Goal: Task Accomplishment & Management: Use online tool/utility

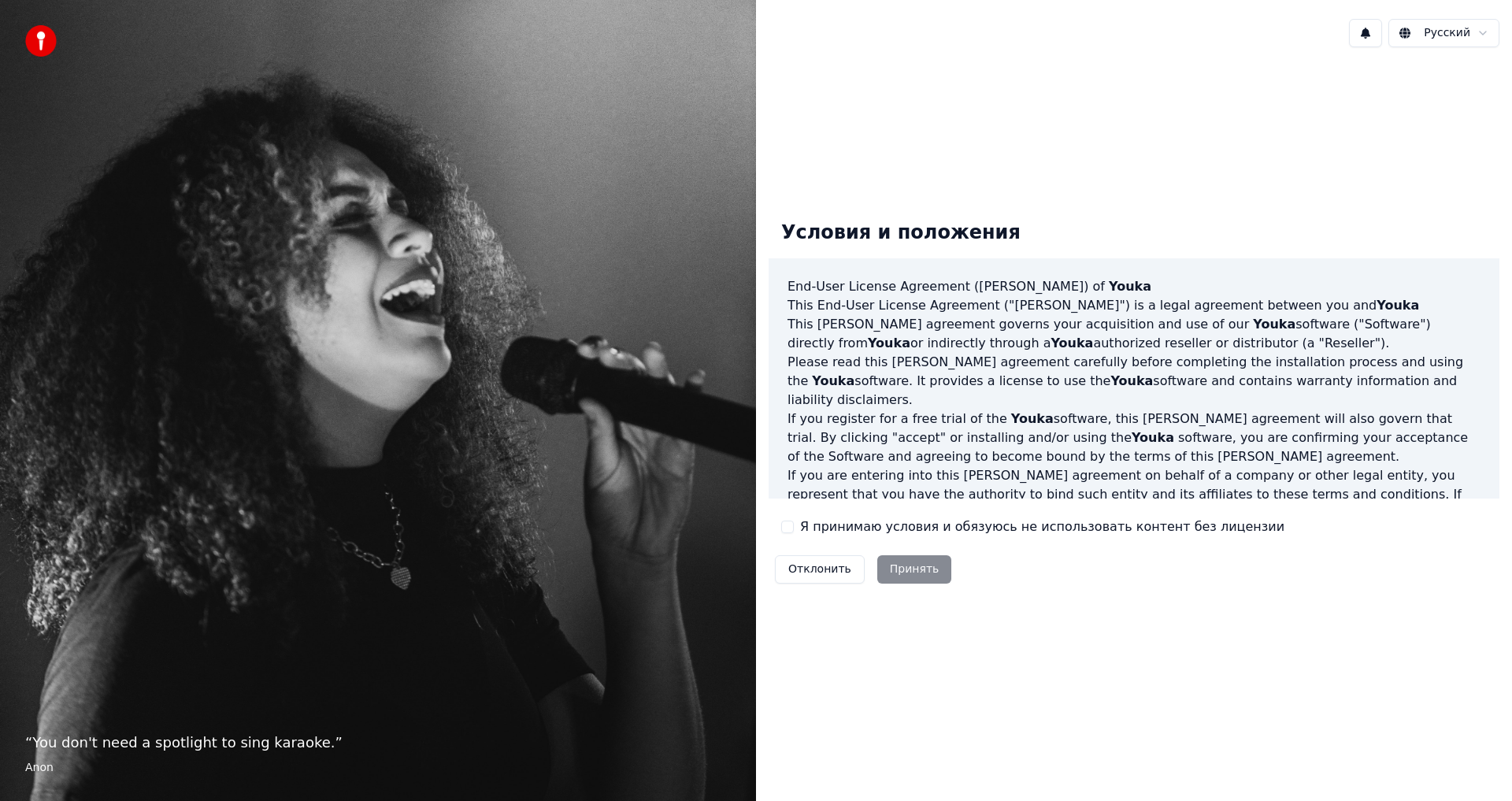
click at [786, 527] on button "Я принимаю условия и обязуюсь не использовать контент без лицензии" at bounding box center [787, 527] width 13 height 13
click at [896, 562] on button "Принять" at bounding box center [914, 568] width 75 height 28
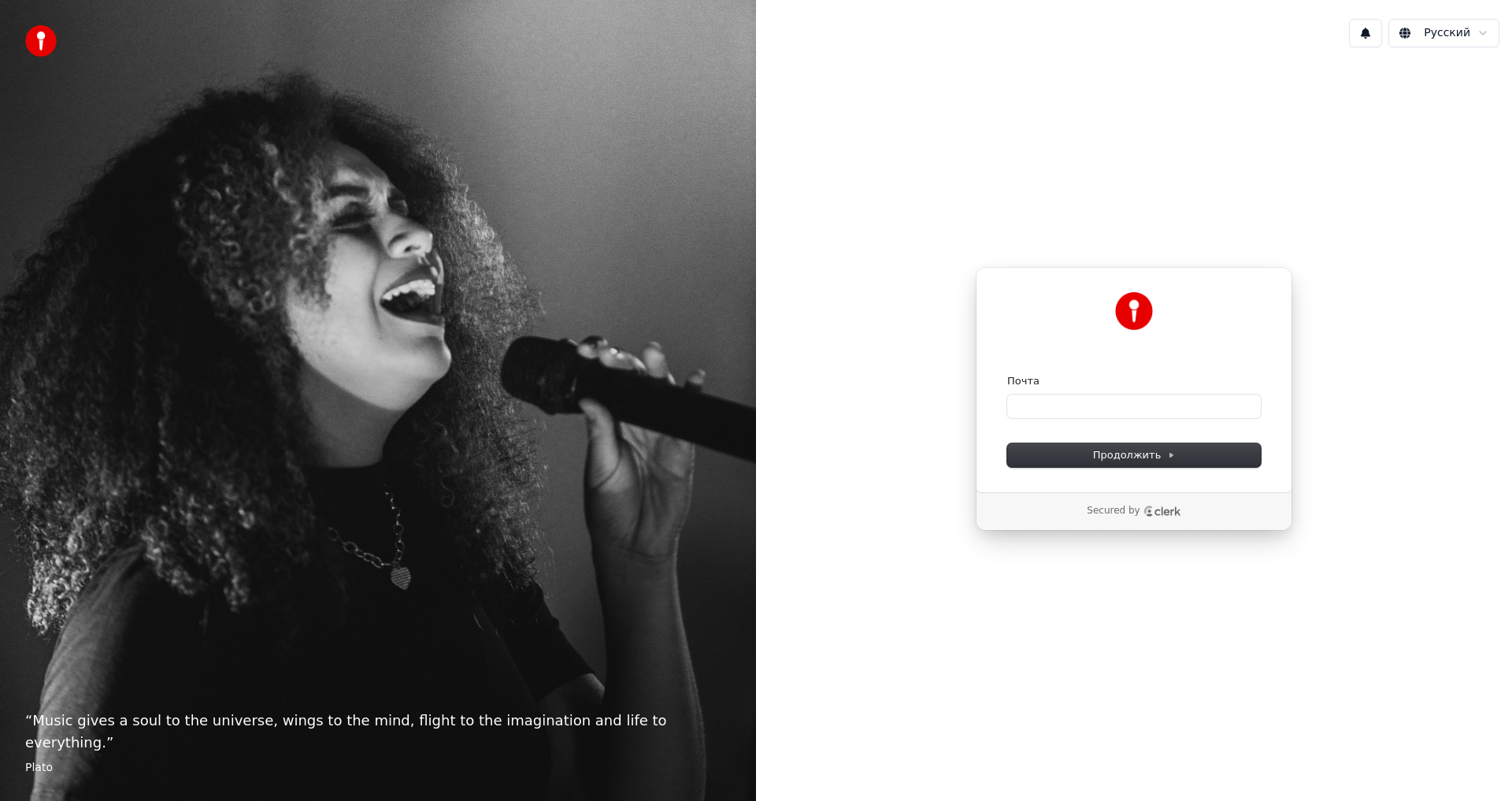
click at [1053, 418] on form "Почта Продолжить" at bounding box center [1133, 421] width 253 height 93
click at [1123, 449] on span "Продолжить" at bounding box center [1134, 455] width 82 height 15
click at [53, 40] on img at bounding box center [41, 41] width 31 height 31
click at [1164, 400] on input "Почта" at bounding box center [1133, 406] width 253 height 23
click at [1164, 401] on input "Почта" at bounding box center [1133, 406] width 253 height 23
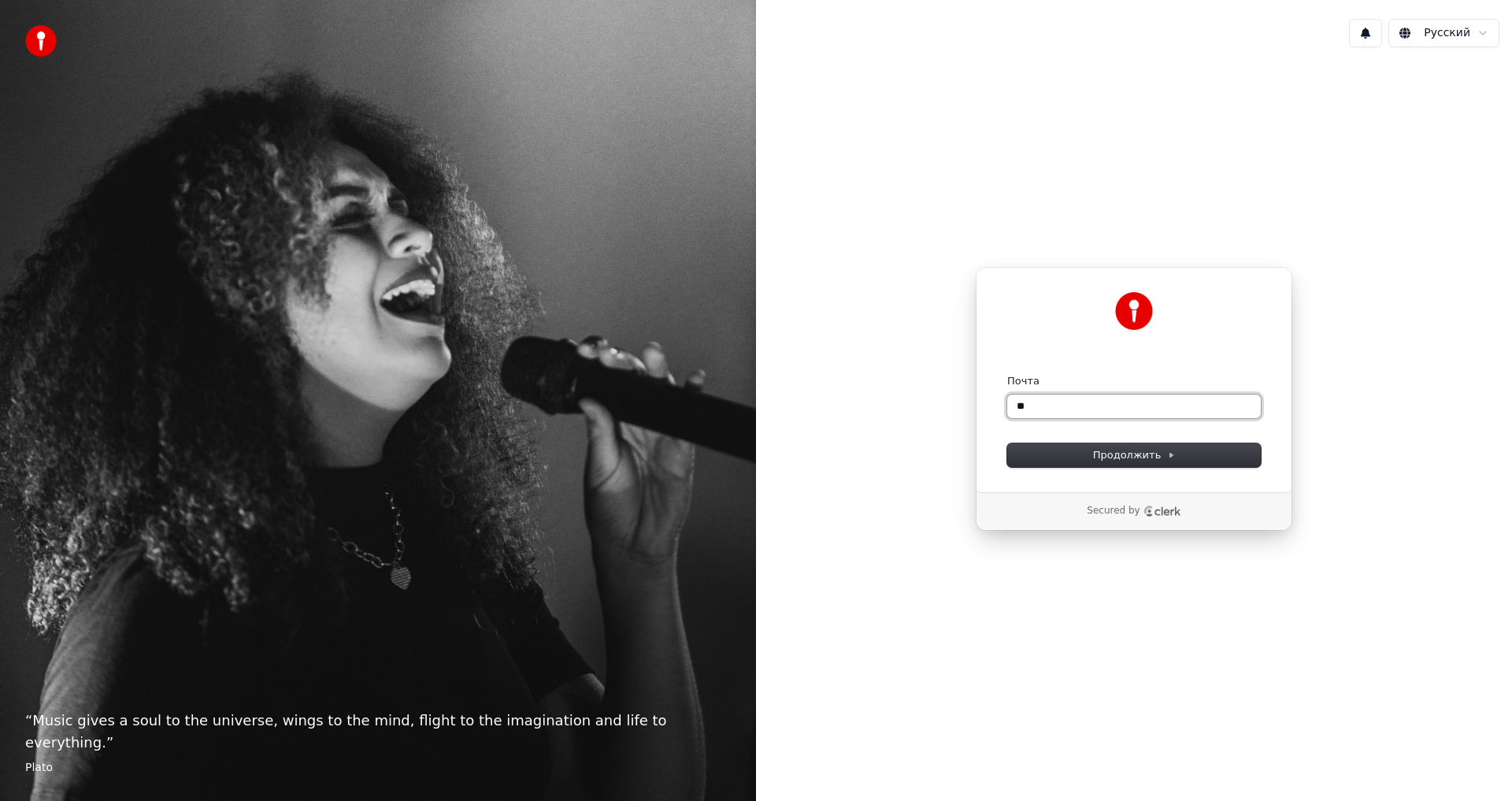
type input "*"
click at [1142, 463] on button "Продолжить" at bounding box center [1133, 455] width 253 height 23
type input "**********"
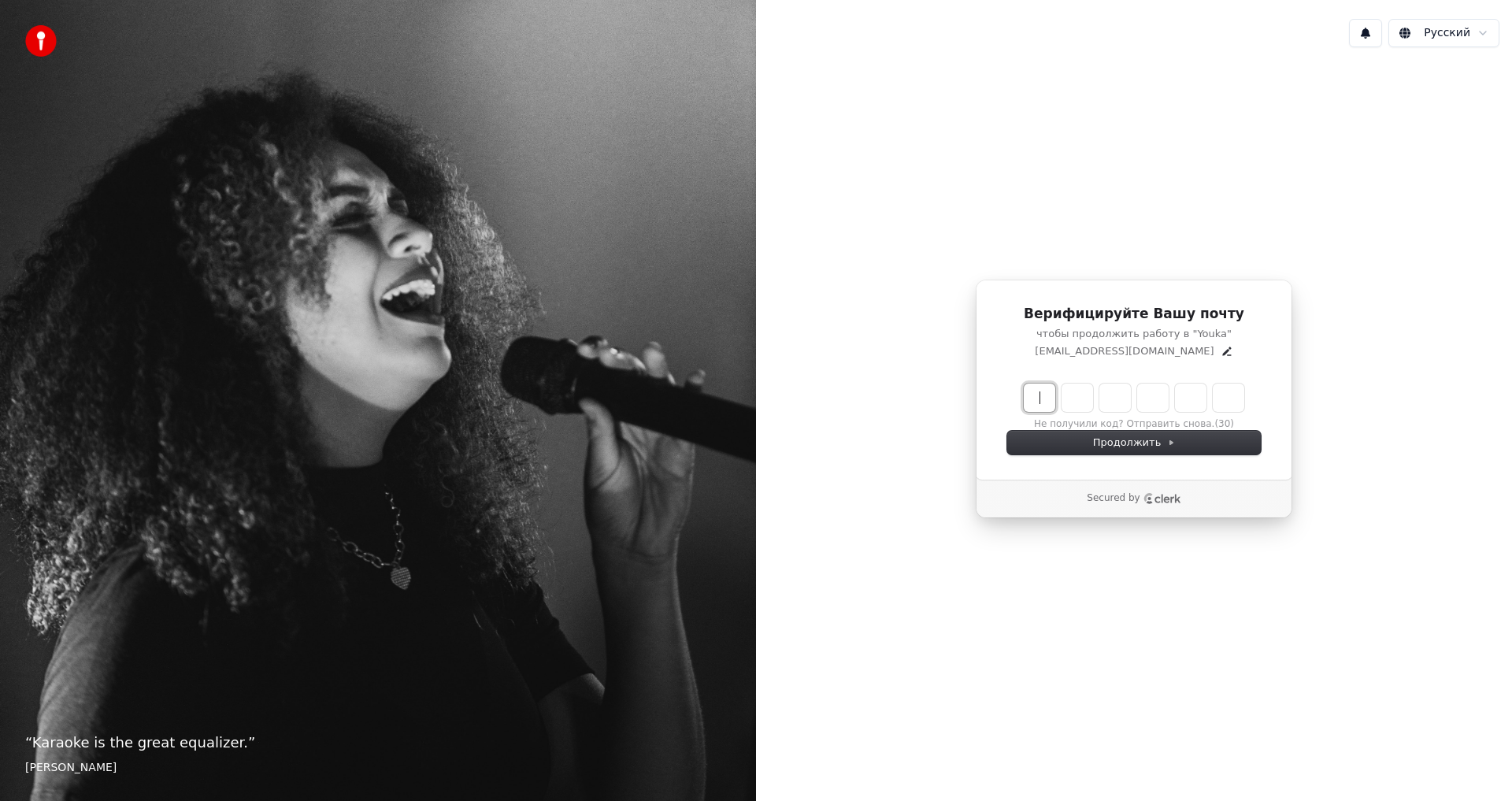
click at [1046, 400] on input "Enter verification code" at bounding box center [1149, 397] width 252 height 28
paste input "******"
type input "******"
click at [1078, 443] on div "Продолжить" at bounding box center [1133, 442] width 253 height 23
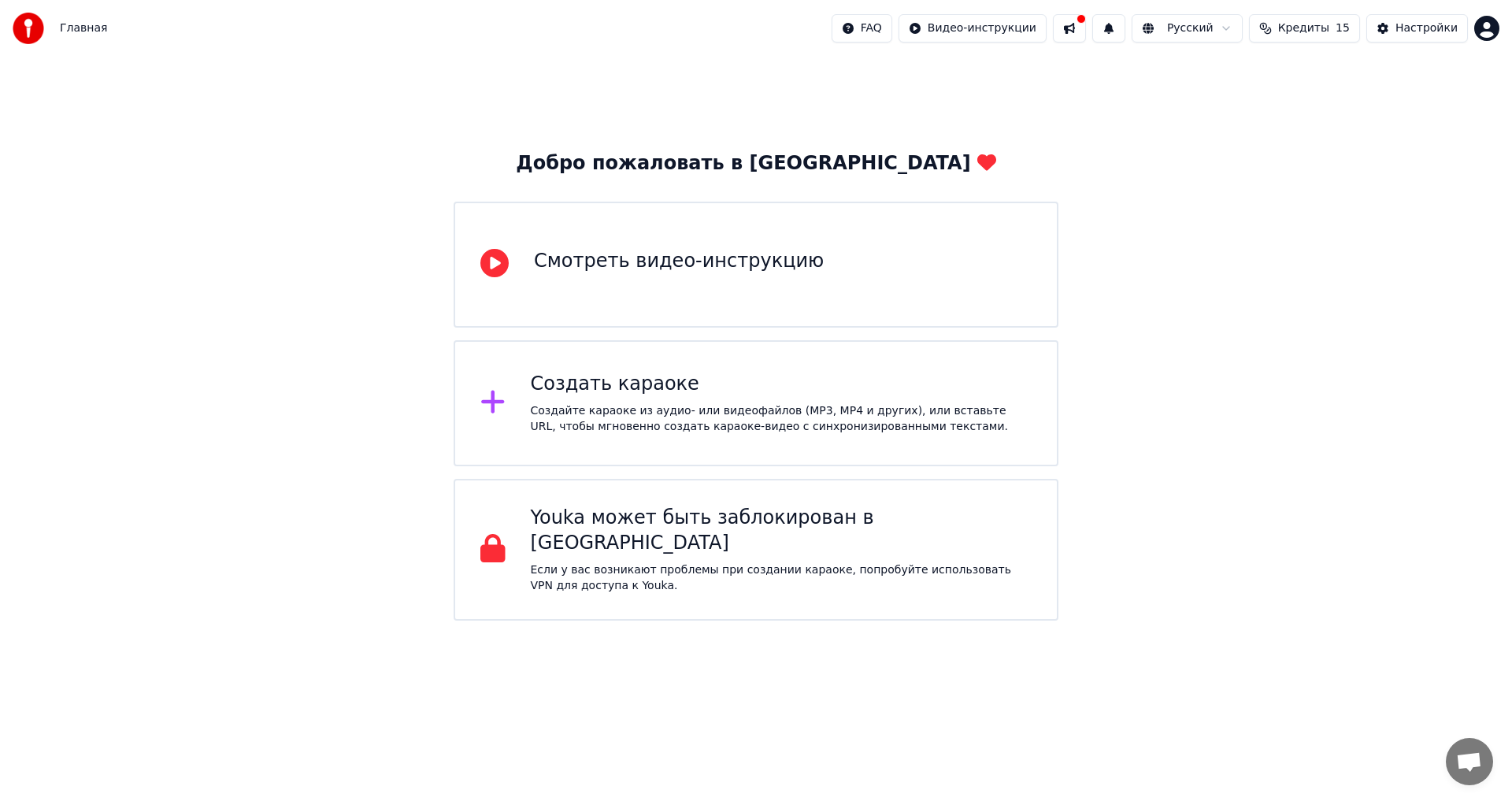
click at [798, 400] on div "Создать караоке Создайте караоке из аудио- или видеофайлов (MP3, MP4 и других),…" at bounding box center [781, 402] width 501 height 63
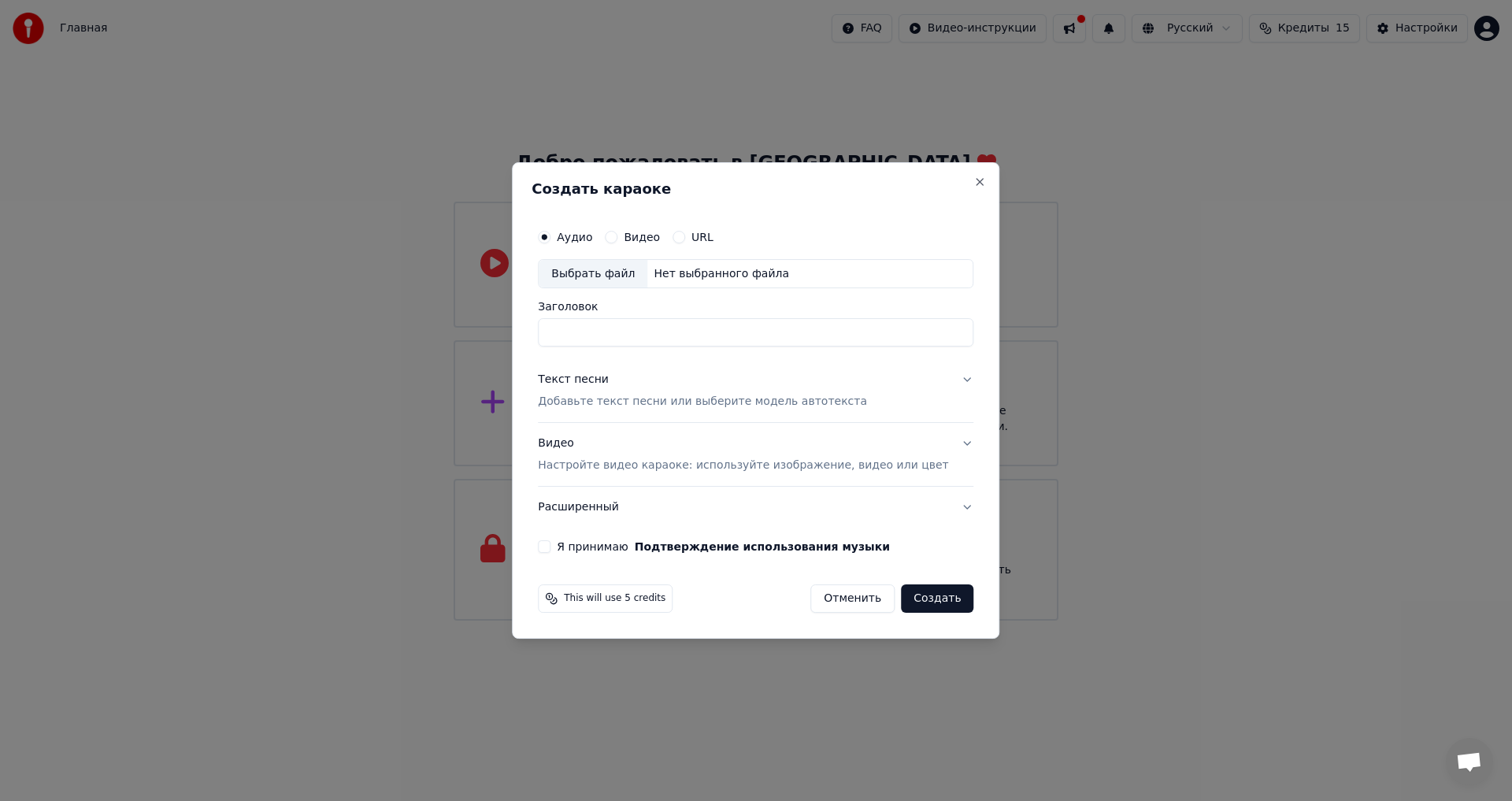
click at [597, 338] on input "Заголовок" at bounding box center [755, 333] width 435 height 28
click at [589, 282] on div "Выбрать файл" at bounding box center [593, 273] width 109 height 28
click at [685, 331] on input "**********" at bounding box center [755, 333] width 435 height 28
type input "*"
type input "**********"
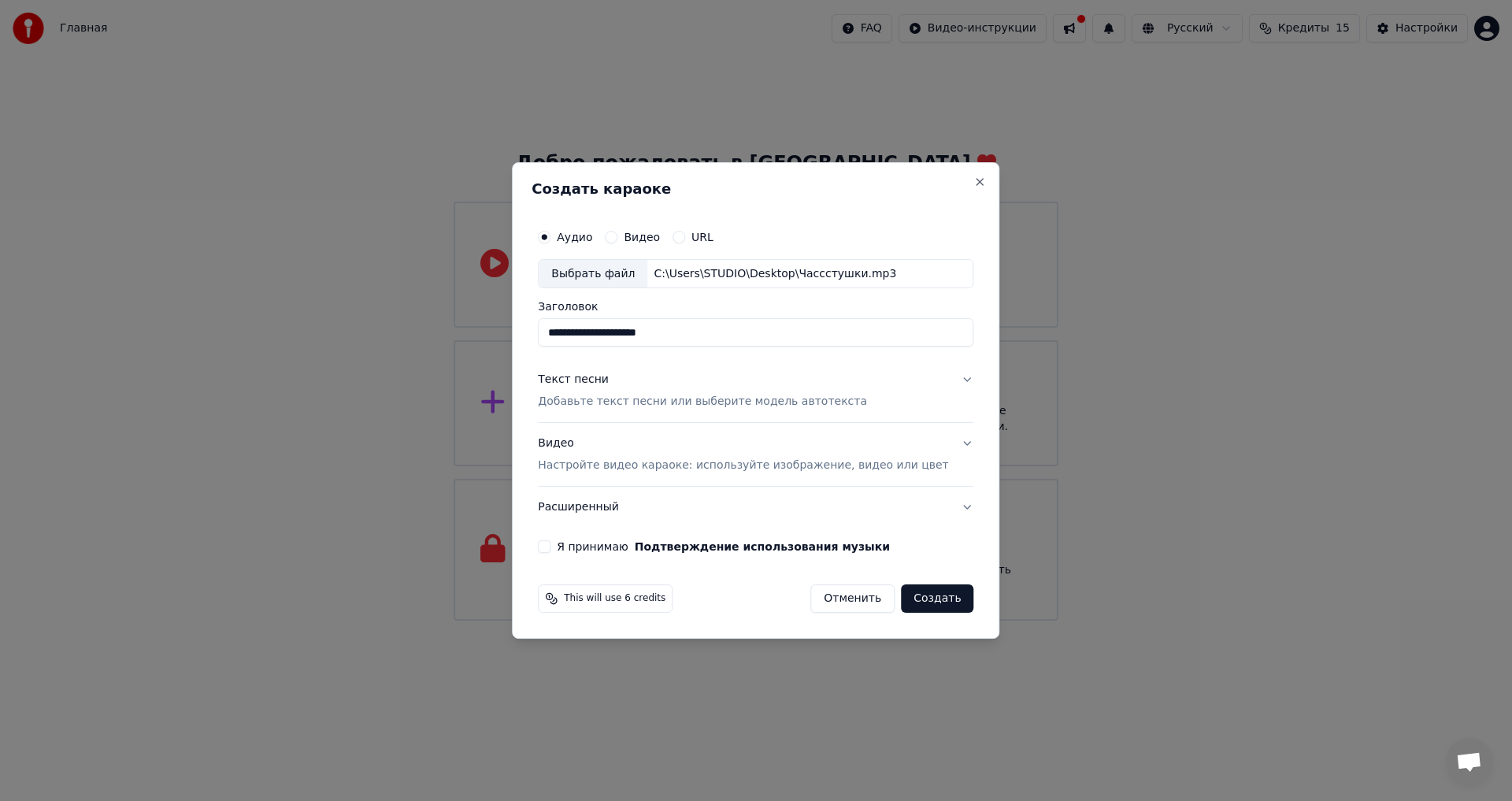
click at [643, 406] on p "Добавьте текст песни или выберите модель автотекста" at bounding box center [701, 402] width 329 height 16
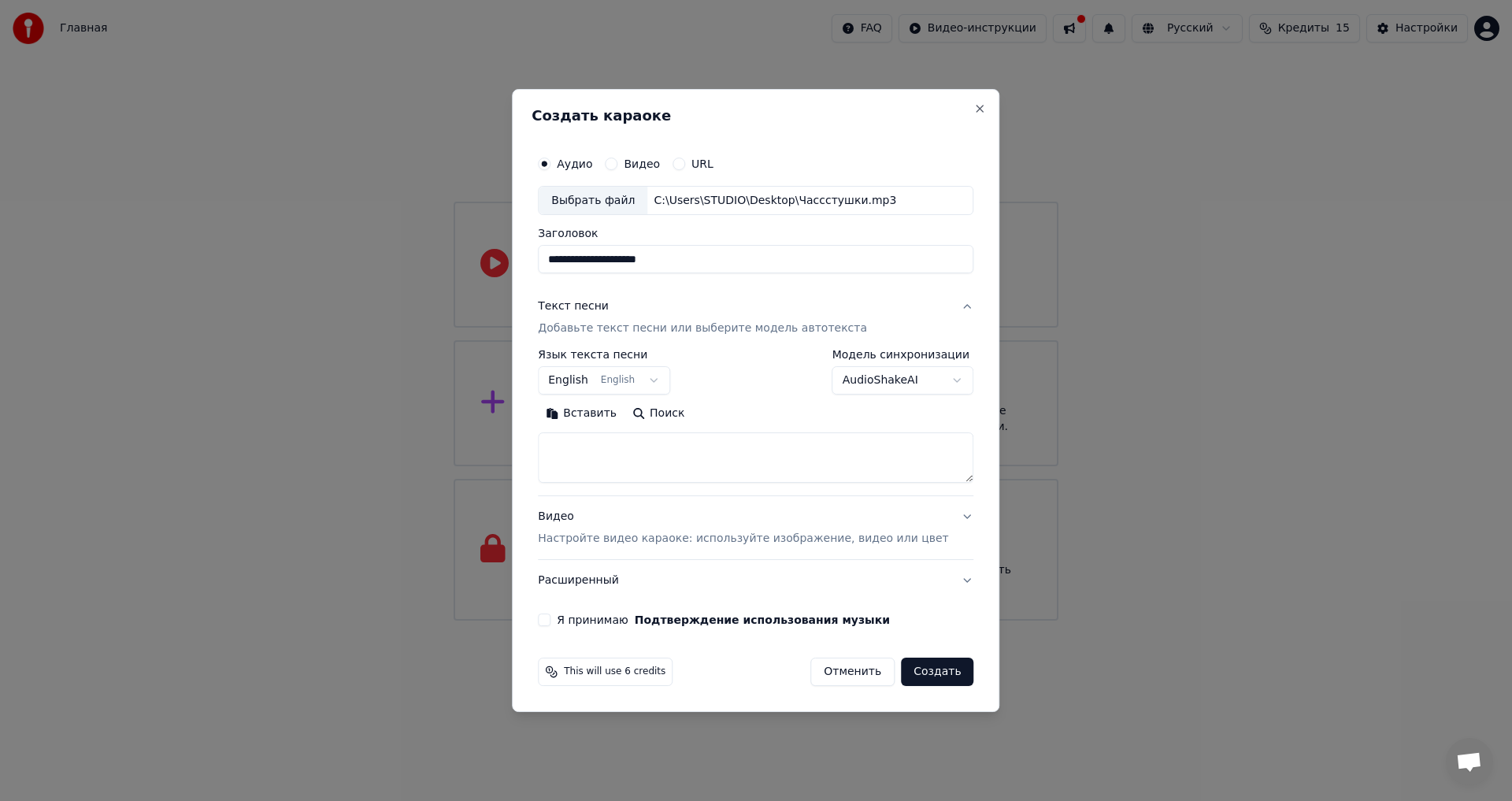
click at [606, 412] on button "Вставить" at bounding box center [580, 414] width 86 height 25
click at [615, 540] on p "Настройте видео караоке: используйте изображение, видео или цвет" at bounding box center [742, 538] width 410 height 16
type textarea "**********"
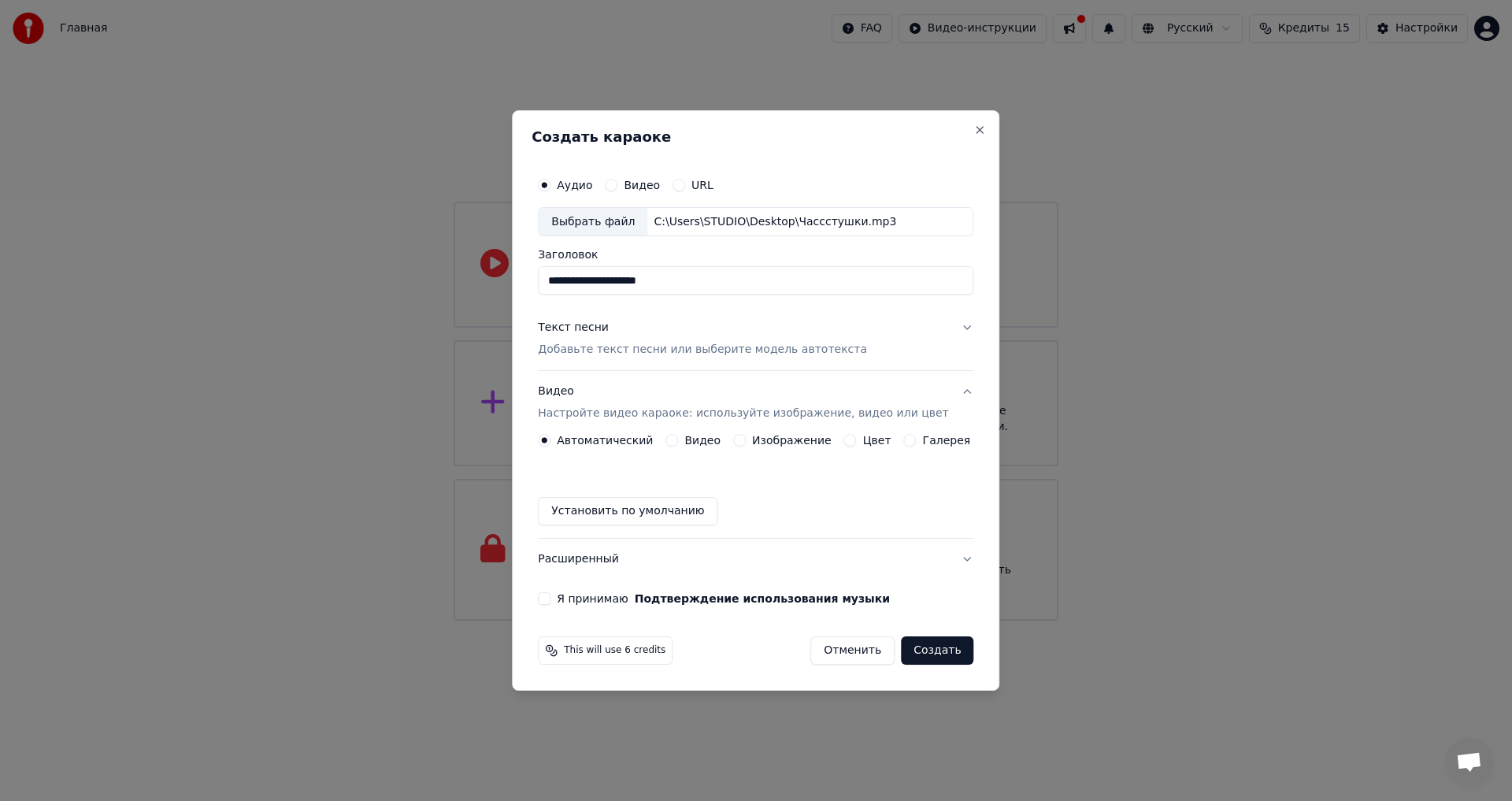
click at [678, 438] on button "Видео" at bounding box center [671, 439] width 13 height 13
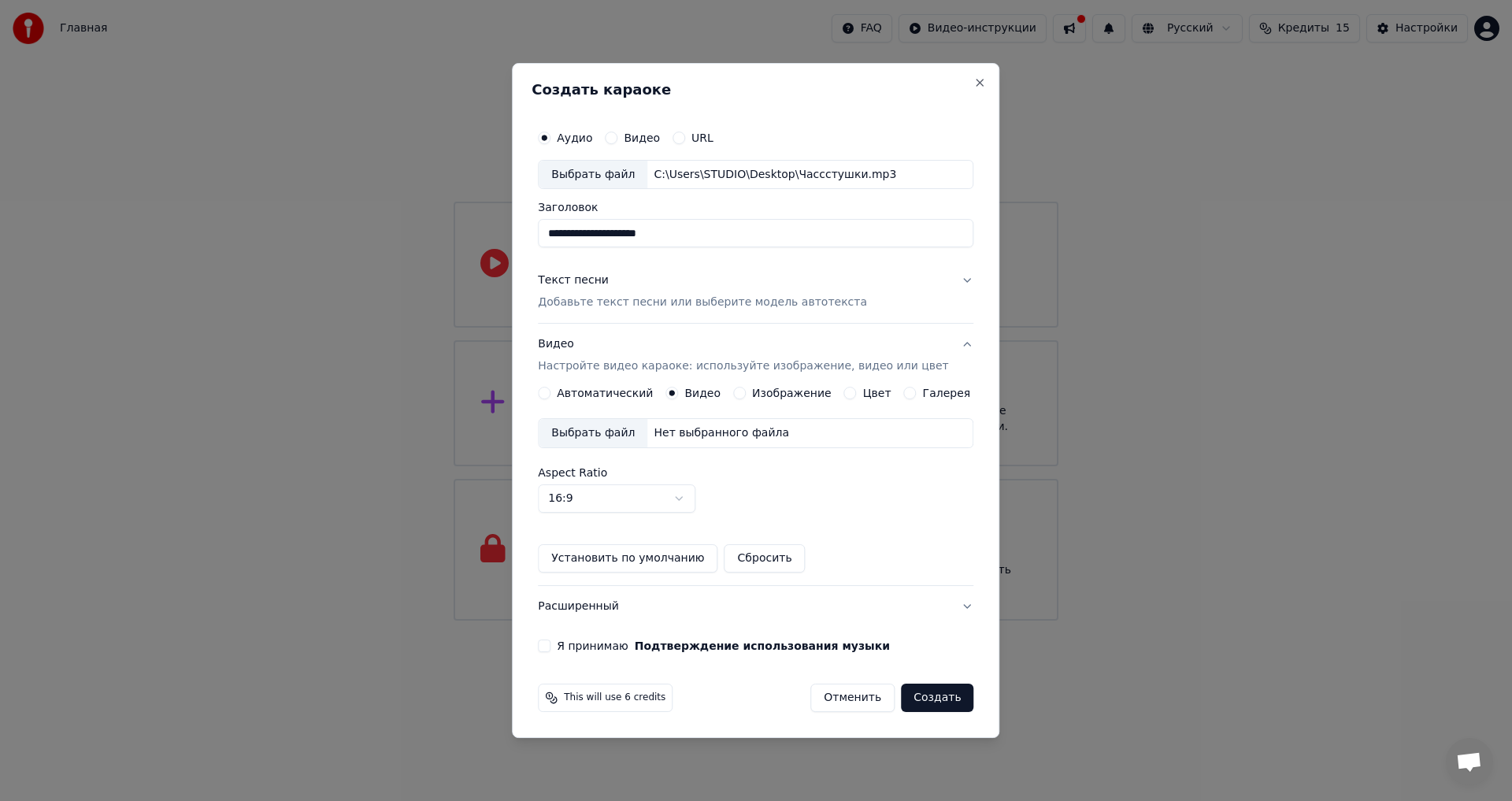
click at [755, 397] on div "Изображение" at bounding box center [782, 393] width 98 height 13
click at [744, 391] on button "Изображение" at bounding box center [739, 393] width 13 height 13
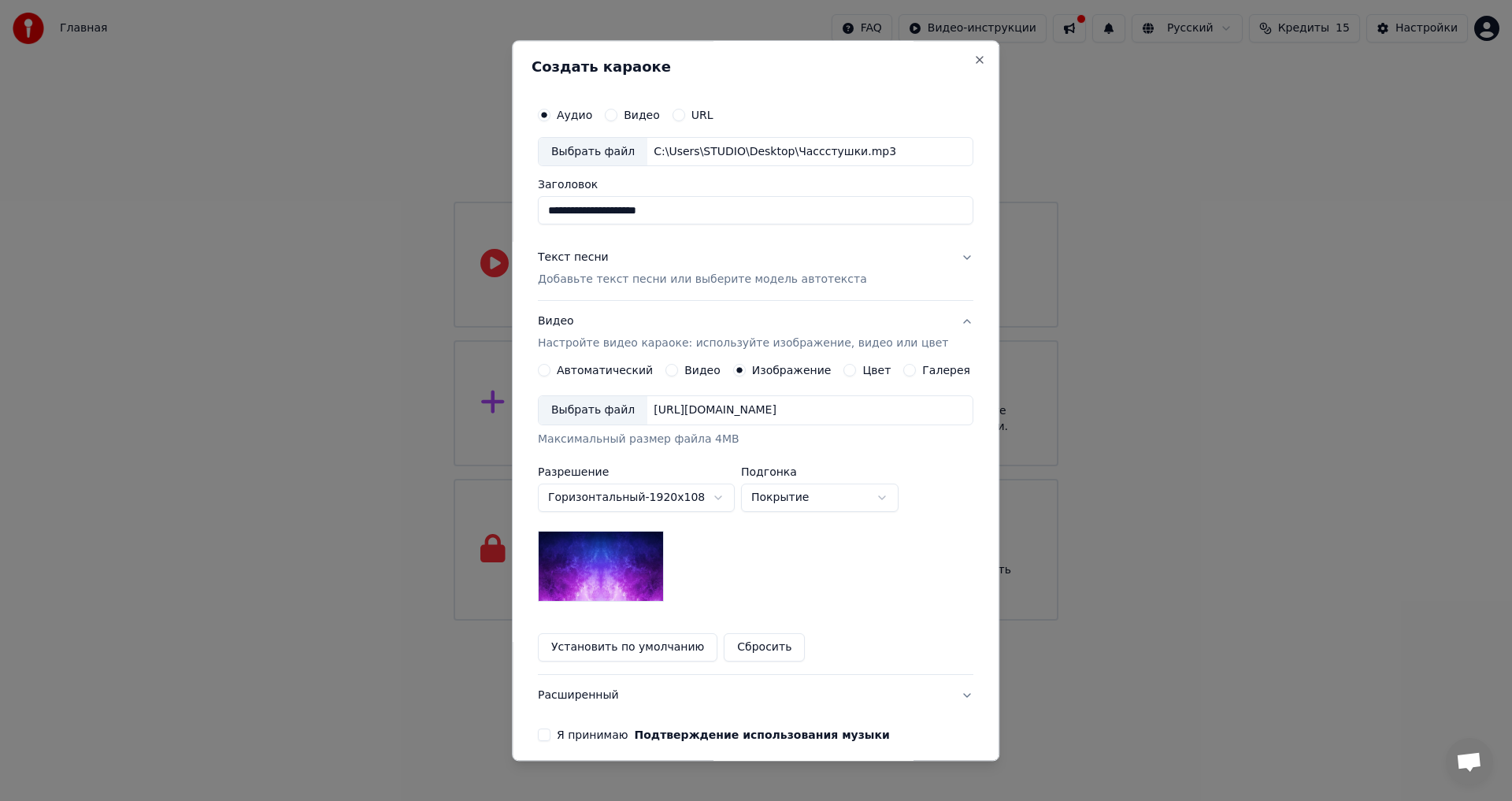
click at [625, 559] on img at bounding box center [600, 566] width 126 height 71
click at [557, 555] on img at bounding box center [600, 566] width 126 height 71
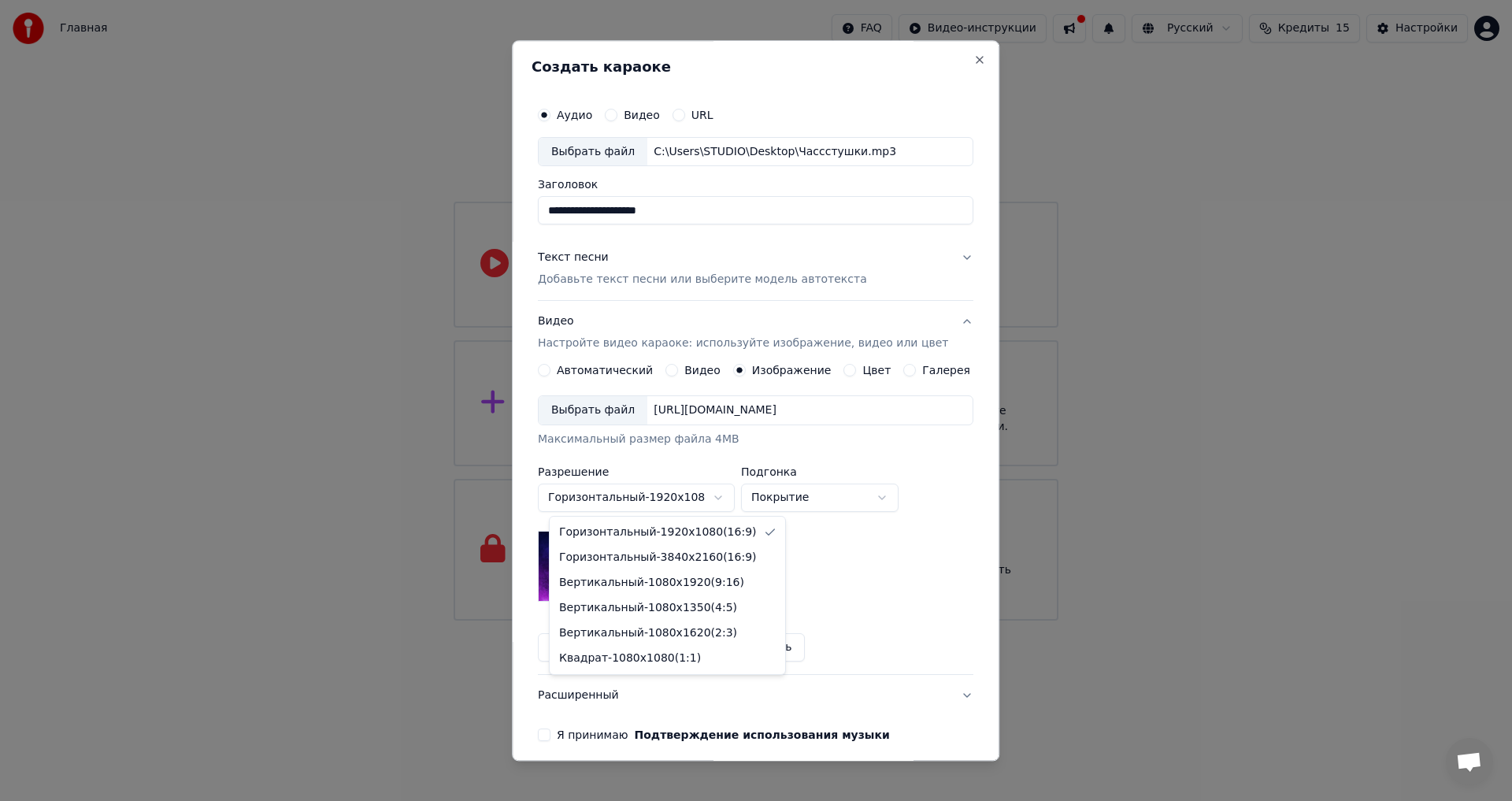
click at [604, 500] on body "**********" at bounding box center [756, 310] width 1512 height 621
click at [642, 500] on body "**********" at bounding box center [756, 310] width 1512 height 621
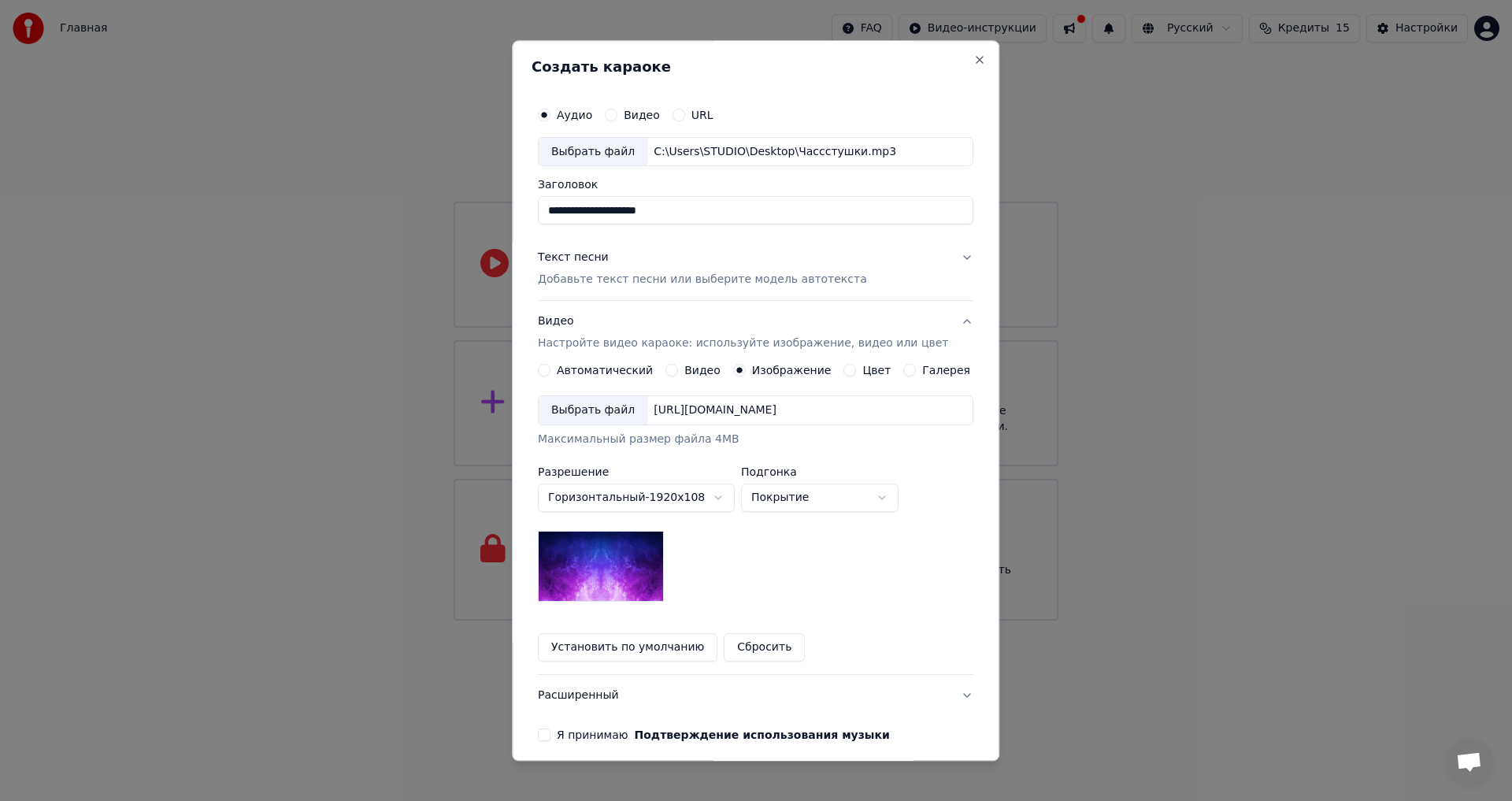
click at [586, 410] on div "Выбрать файл" at bounding box center [593, 410] width 109 height 28
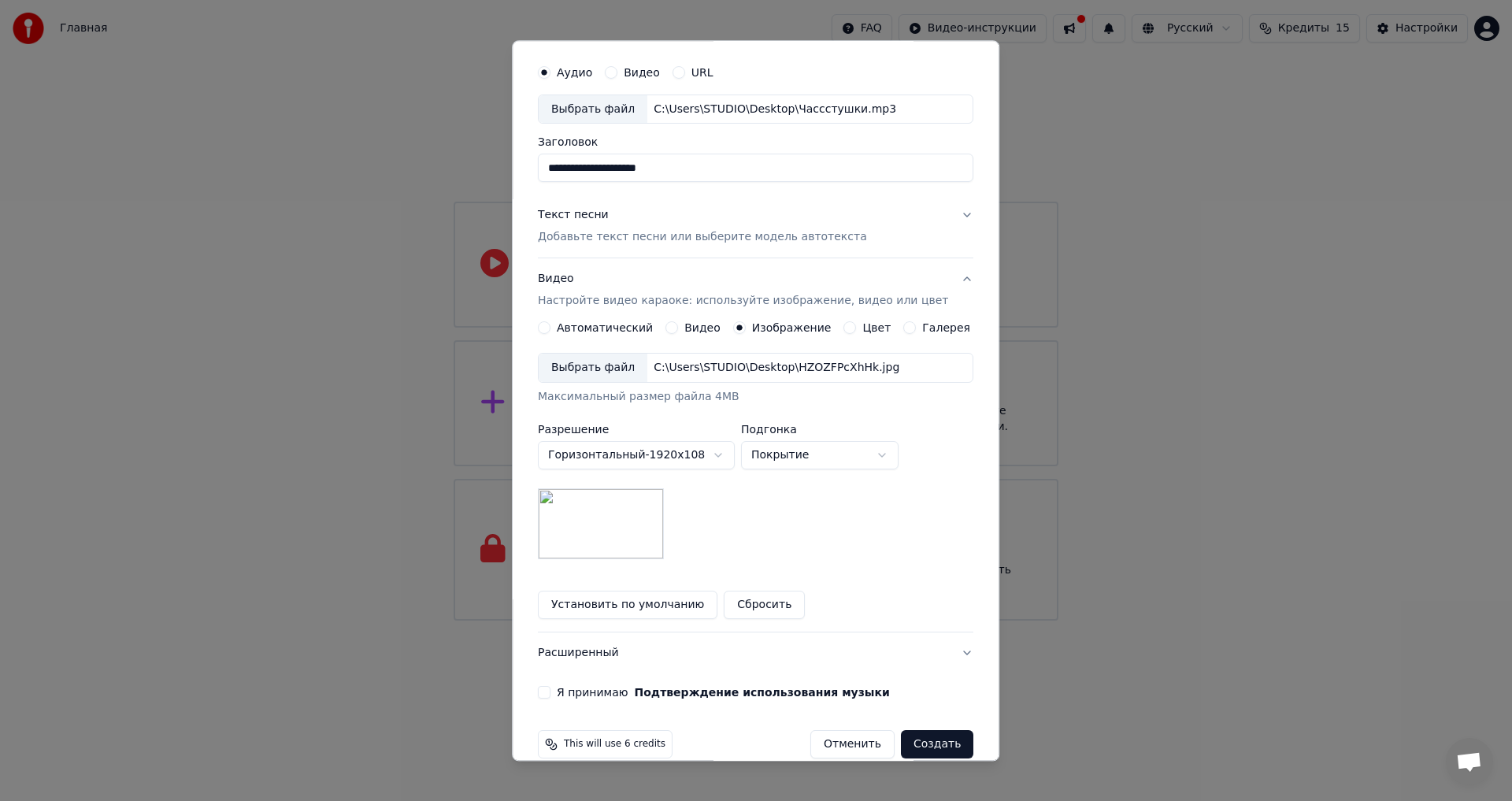
scroll to position [66, 0]
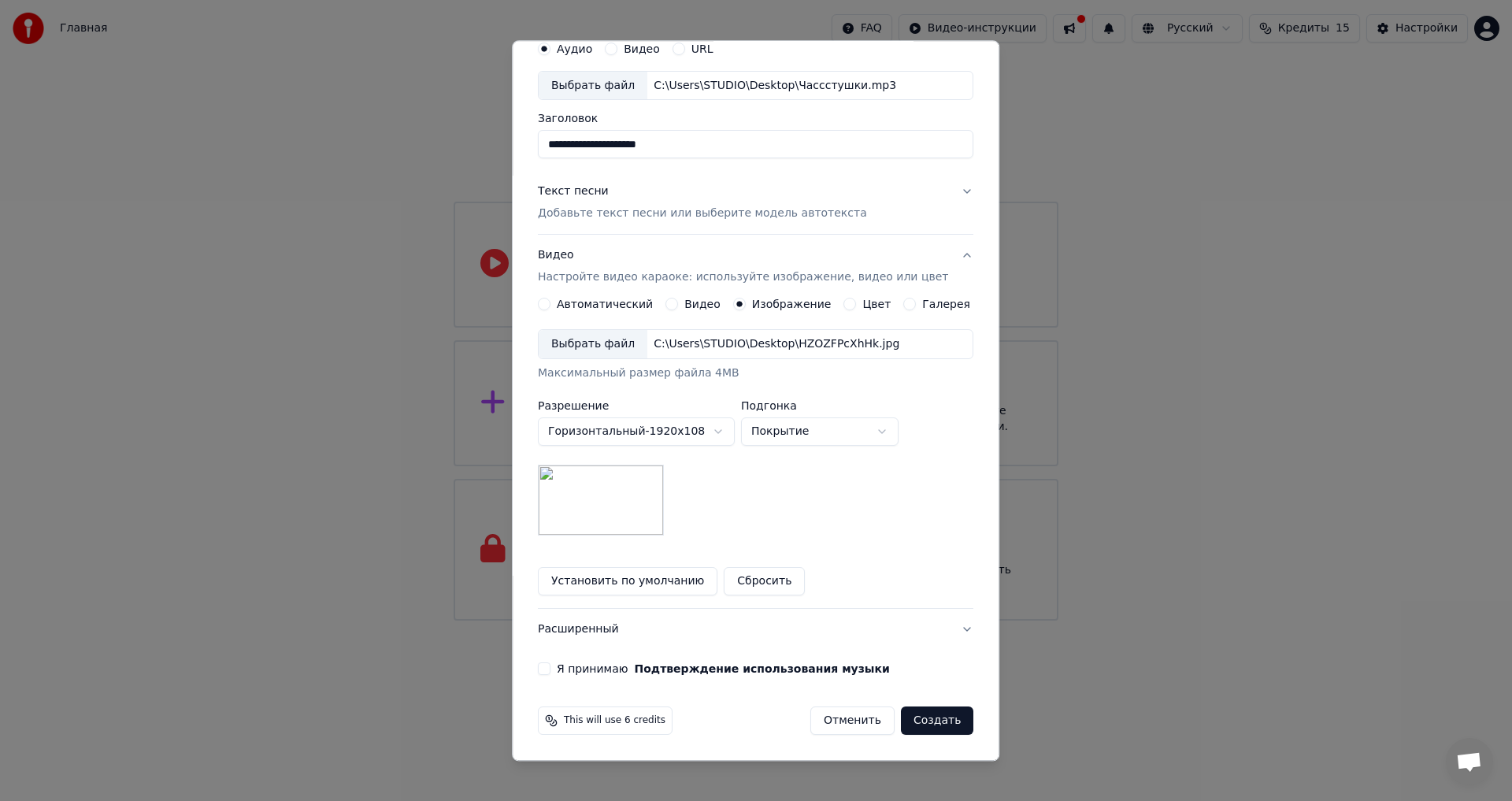
click at [547, 671] on div "**********" at bounding box center [756, 354] width 448 height 655
click at [550, 670] on button "Я принимаю Подтверждение использования музыки" at bounding box center [543, 669] width 13 height 13
click at [919, 717] on button "Создать" at bounding box center [937, 721] width 73 height 28
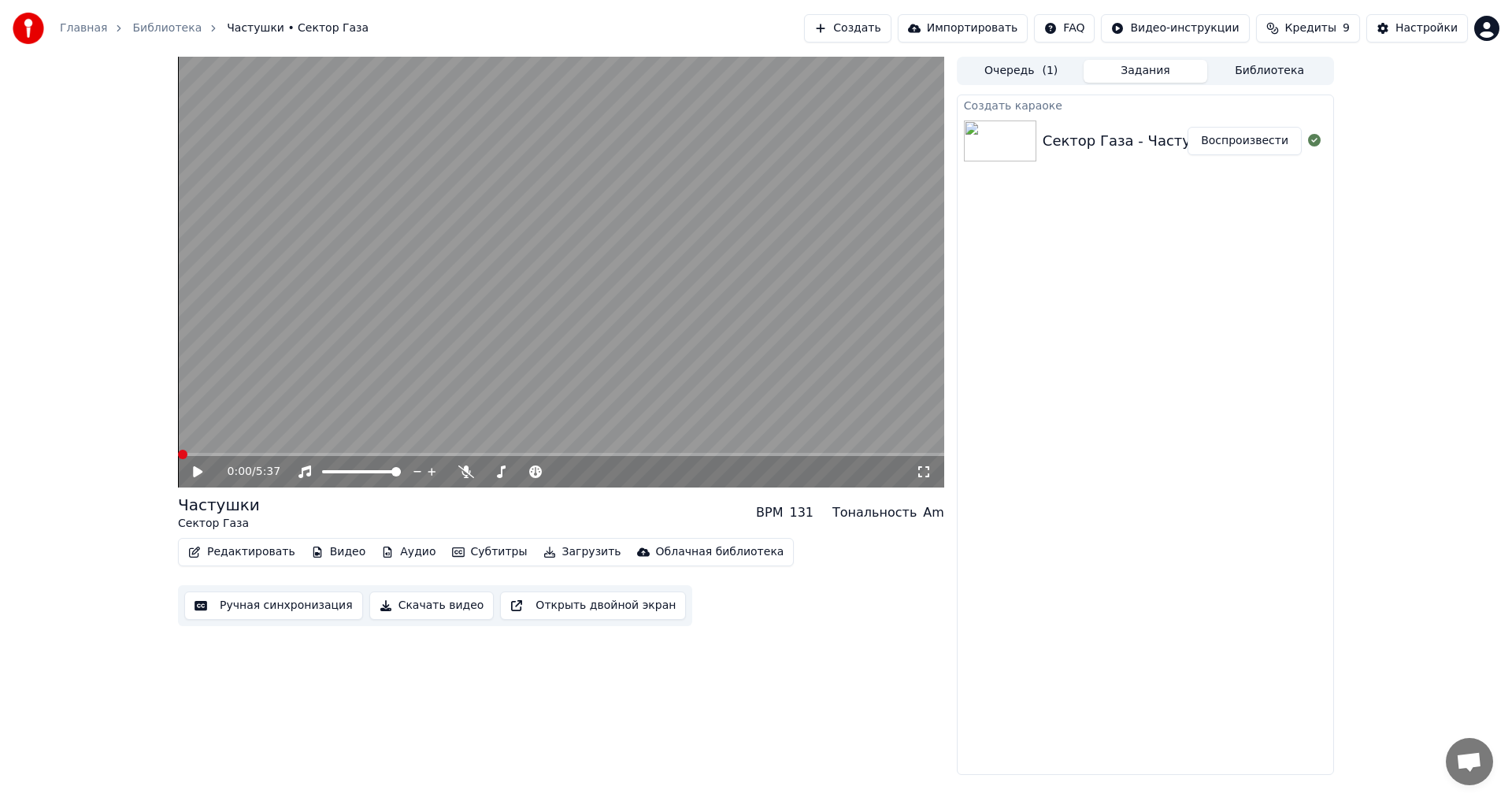
click at [177, 451] on span at bounding box center [182, 455] width 10 height 10
drag, startPoint x: 923, startPoint y: 474, endPoint x: 922, endPoint y: 492, distance: 18.0
click at [924, 473] on icon at bounding box center [923, 471] width 16 height 13
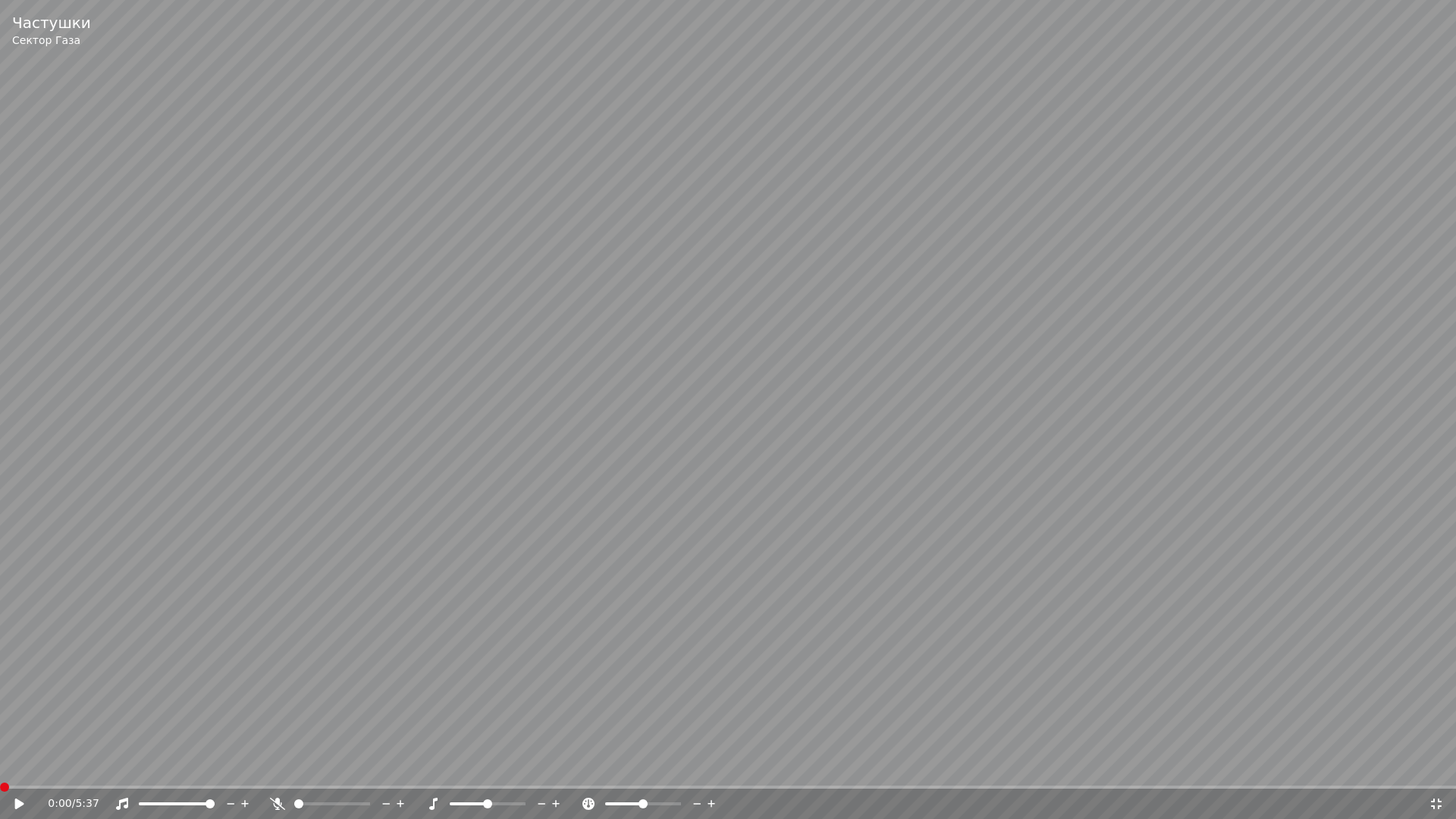
click at [10, 770] on div "0:00 / 5:37" at bounding box center [728, 803] width 1444 height 15
click at [17, 770] on icon at bounding box center [20, 803] width 9 height 10
click at [503, 770] on span at bounding box center [499, 804] width 9 height 9
click at [500, 770] on span at bounding box center [499, 804] width 9 height 9
click at [1435, 770] on icon at bounding box center [1435, 803] width 10 height 10
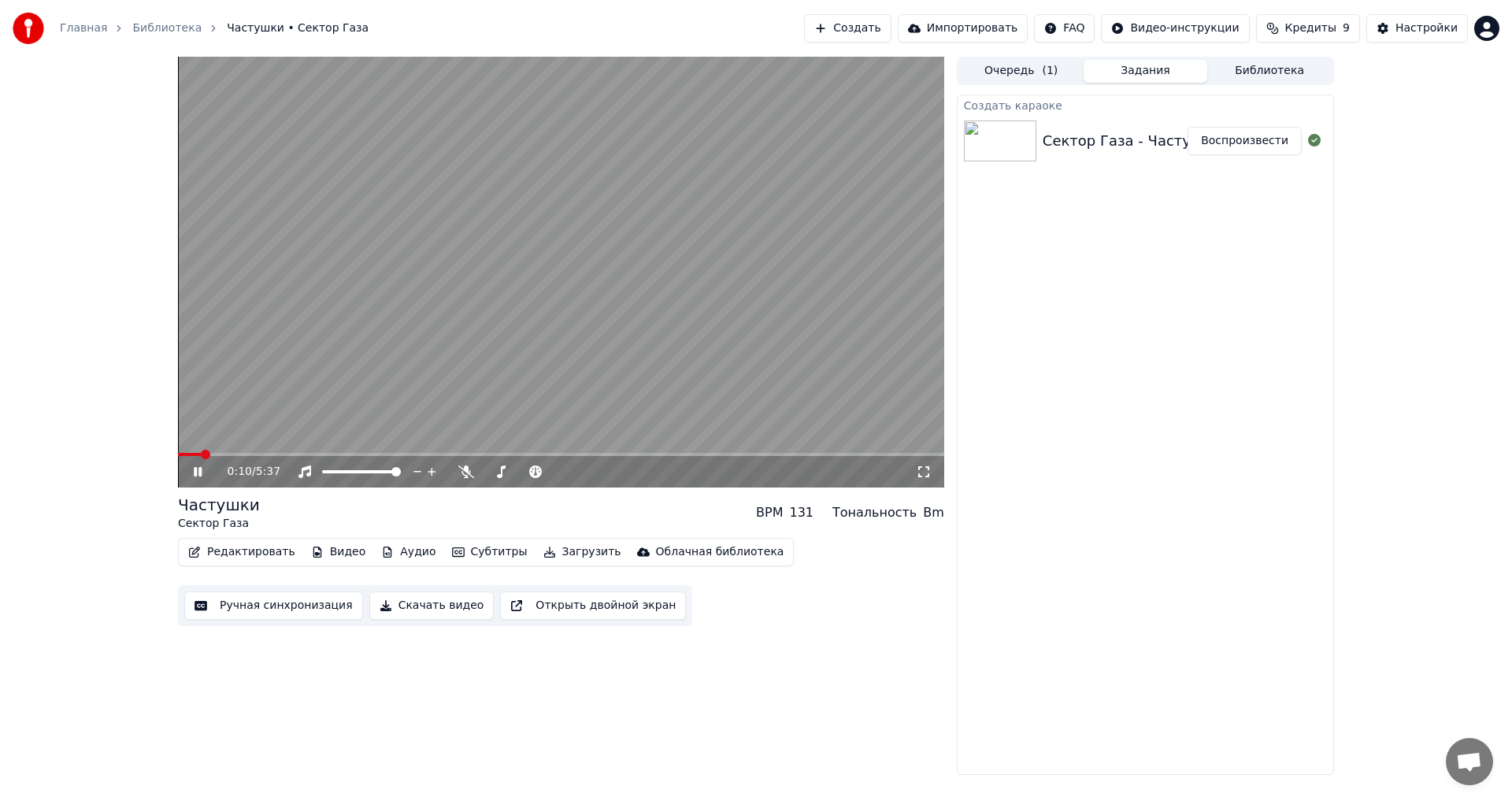
click at [278, 599] on button "Ручная синхронизация" at bounding box center [273, 605] width 178 height 28
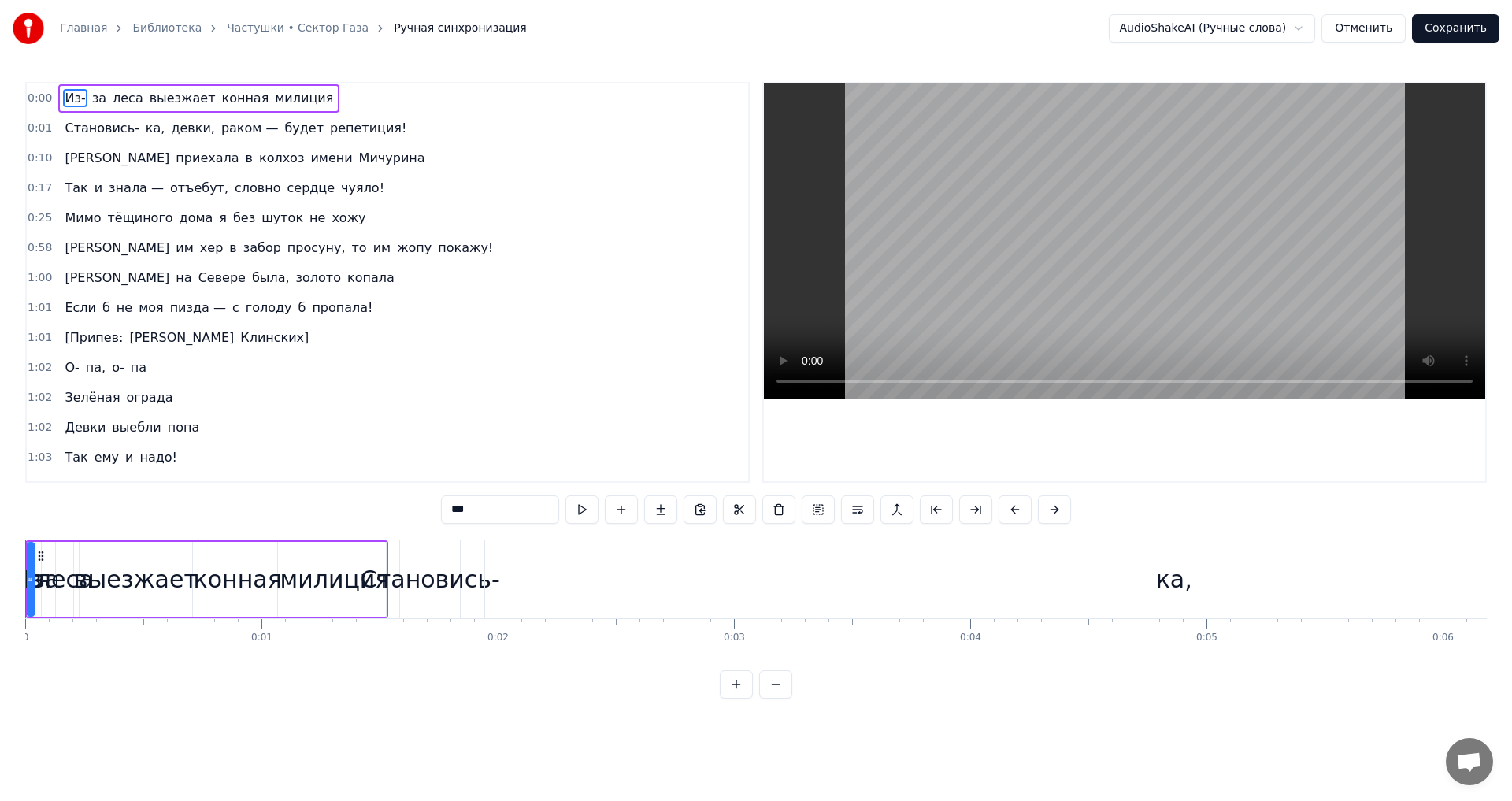
drag, startPoint x: 33, startPoint y: 592, endPoint x: 31, endPoint y: 611, distance: 19.1
click at [31, 611] on div at bounding box center [30, 579] width 6 height 72
drag, startPoint x: 29, startPoint y: 591, endPoint x: 0, endPoint y: 593, distance: 29.1
click at [0, 593] on div "Главная Библиотека Частушки • Сектор Газа Ручная синхронизация AudioShakeAI (Ру…" at bounding box center [756, 349] width 1512 height 698
click at [918, 647] on div "0 0:01 0:02 0:03 0:04 0:05 0:06 0:07 0:08 0:09 0:10 0:11 0:12 0:13 0:14 0:15 0:…" at bounding box center [756, 637] width 1462 height 40
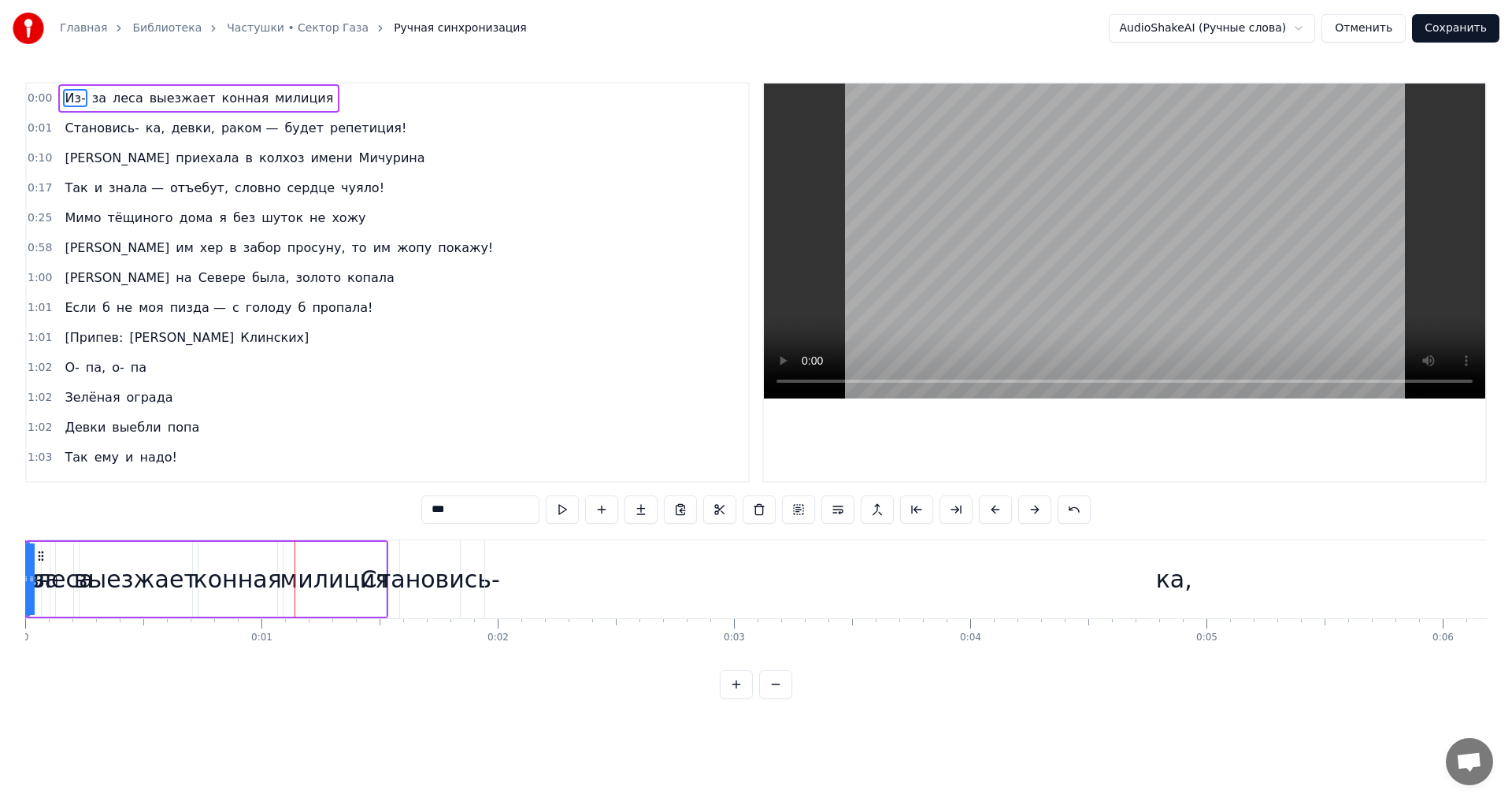
drag, startPoint x: 918, startPoint y: 643, endPoint x: 434, endPoint y: 583, distance: 487.7
click at [432, 578] on div "Из- за леса выезжает конная милиция Становись- ка, девки, раком — будет репетиц…" at bounding box center [756, 598] width 1462 height 118
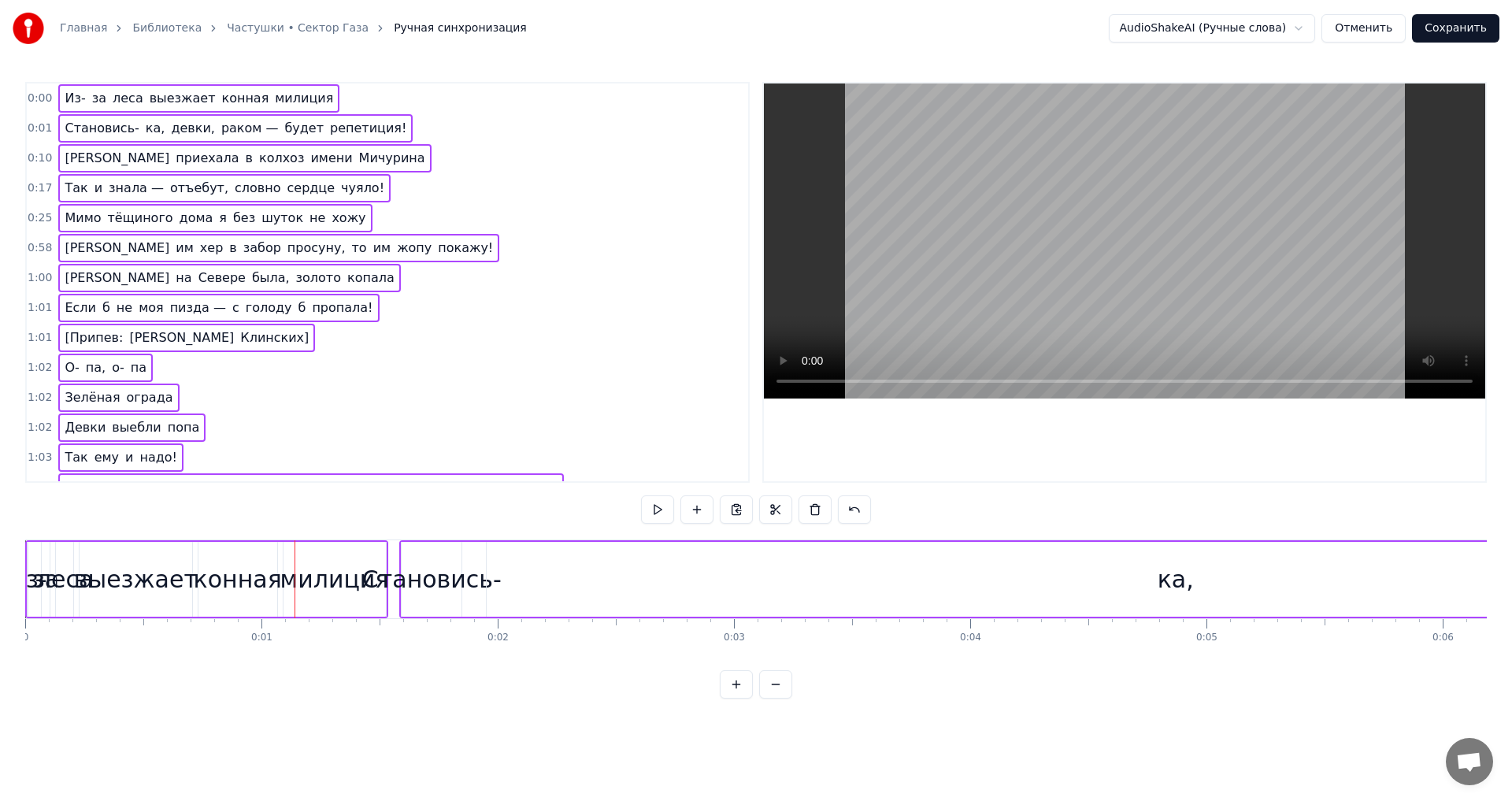
drag, startPoint x: 25, startPoint y: 625, endPoint x: 21, endPoint y: 613, distance: 12.6
click at [25, 623] on div "0" at bounding box center [25, 624] width 1 height 10
click at [18, 592] on div "Главная Библиотека Частушки • Сектор Газа Ручная синхронизация AudioShakeAI (Ру…" at bounding box center [756, 349] width 1512 height 698
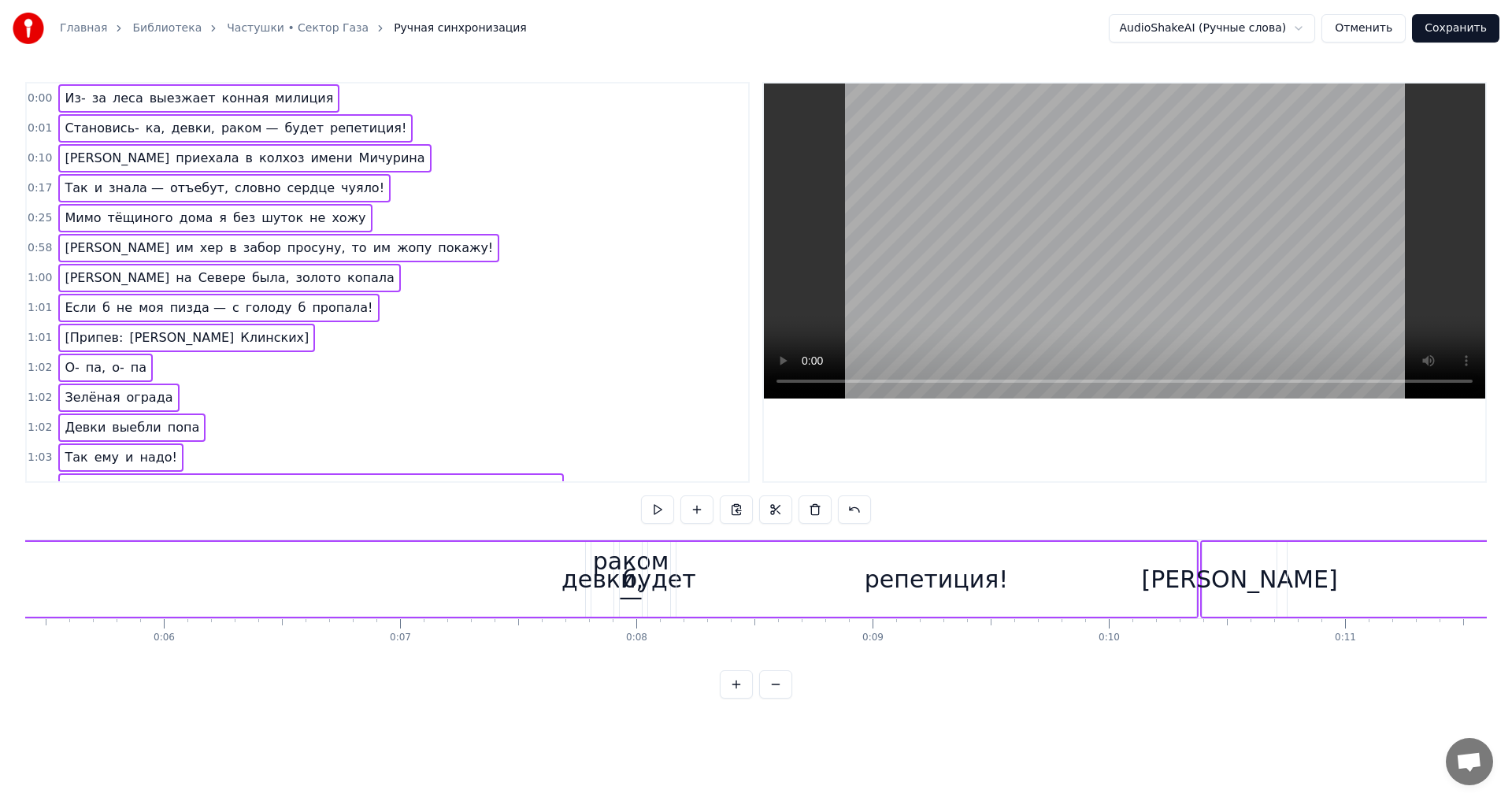
click at [771, 696] on button at bounding box center [776, 684] width 33 height 28
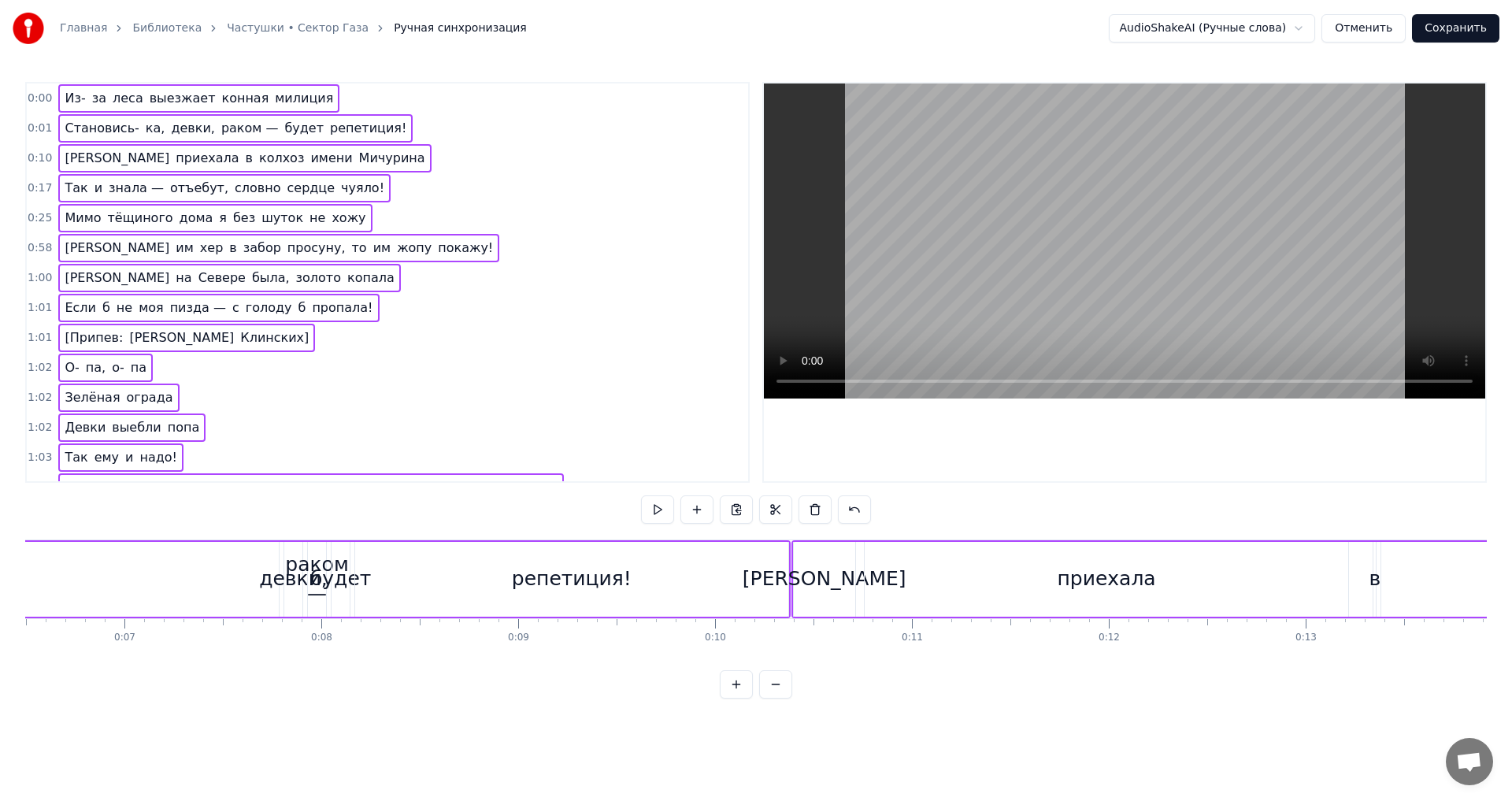
click at [772, 698] on button at bounding box center [776, 684] width 33 height 28
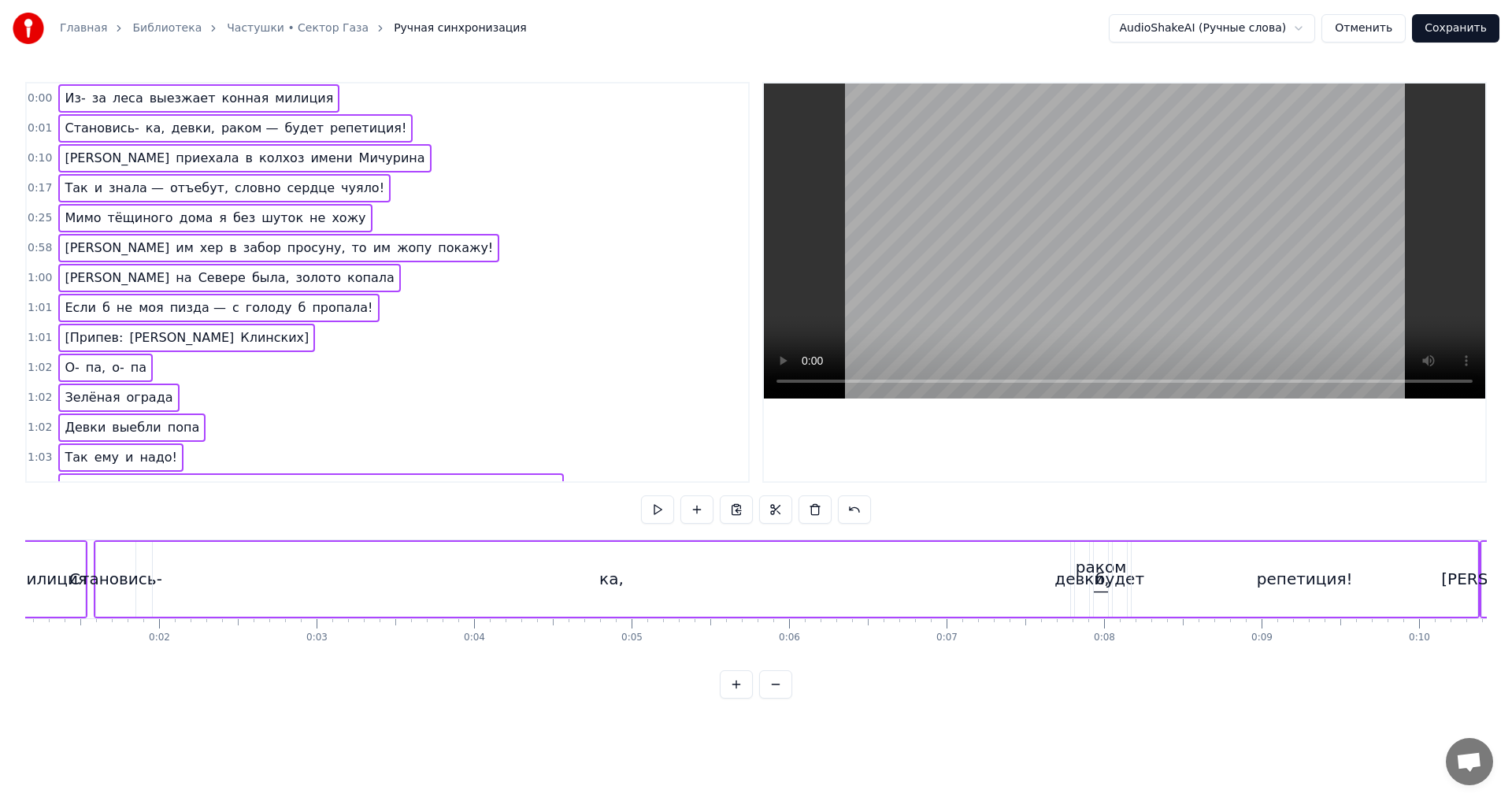
scroll to position [0, 101]
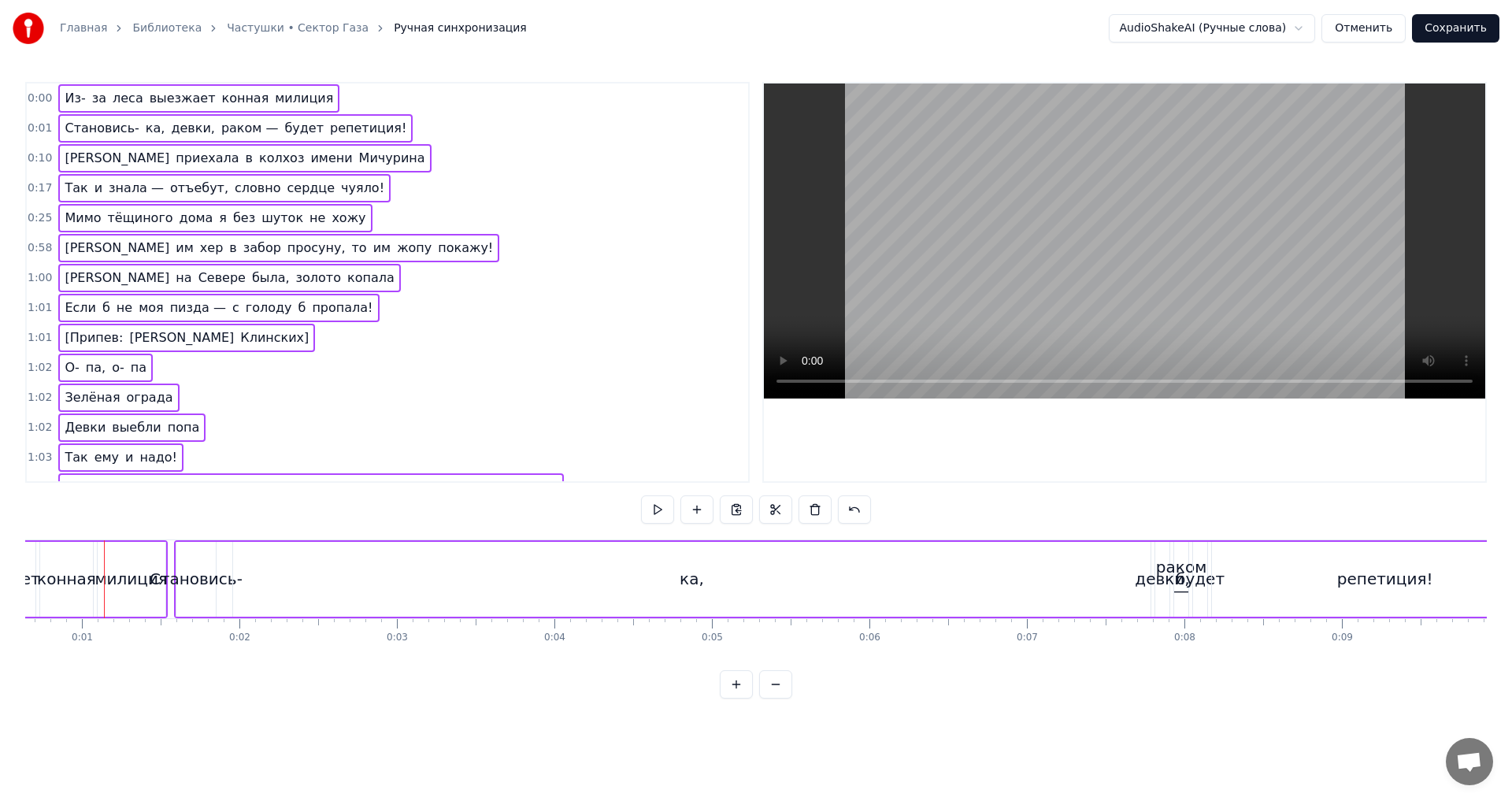
click at [739, 698] on button at bounding box center [736, 684] width 33 height 28
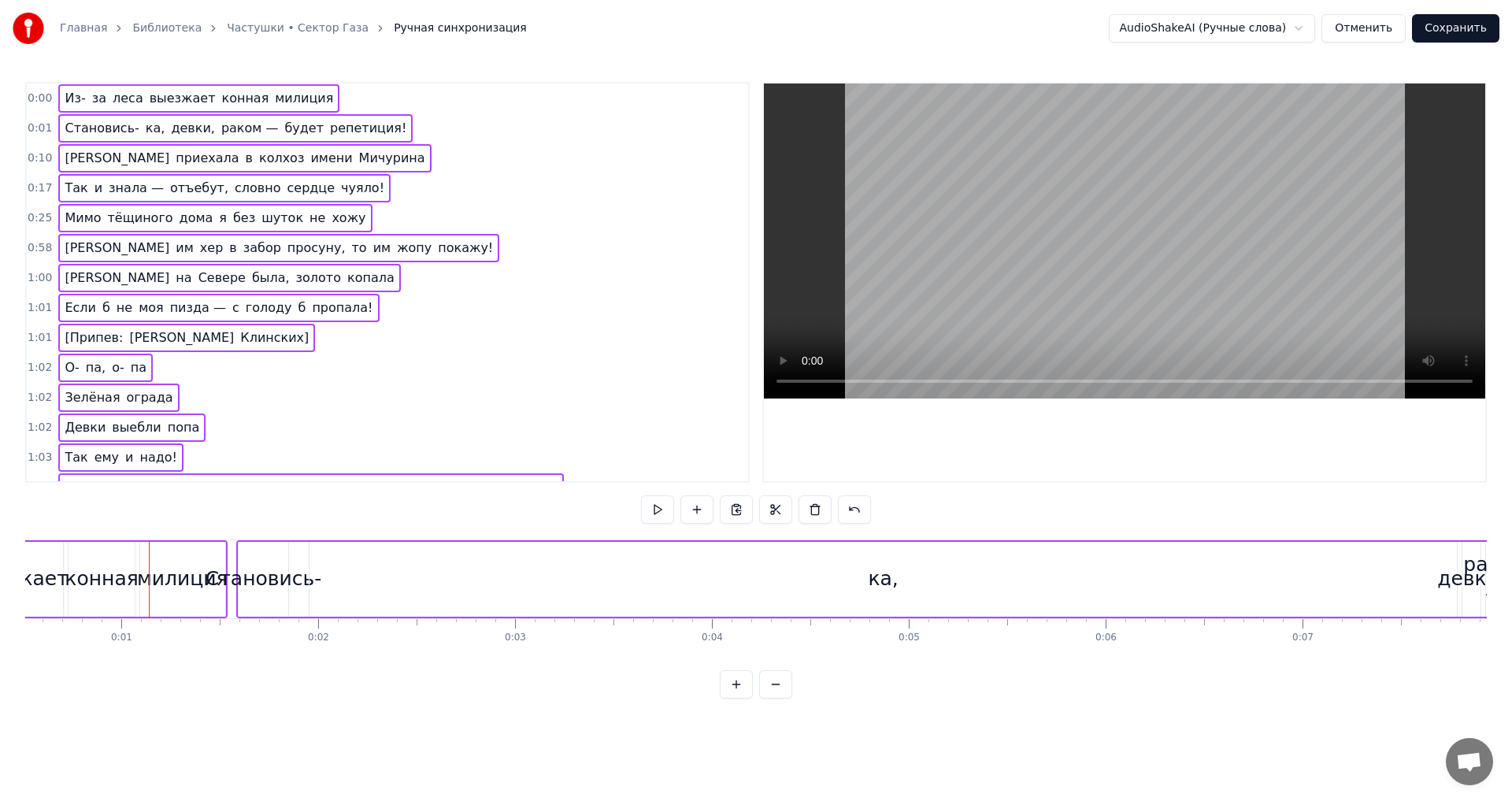
click at [775, 698] on button at bounding box center [776, 684] width 33 height 28
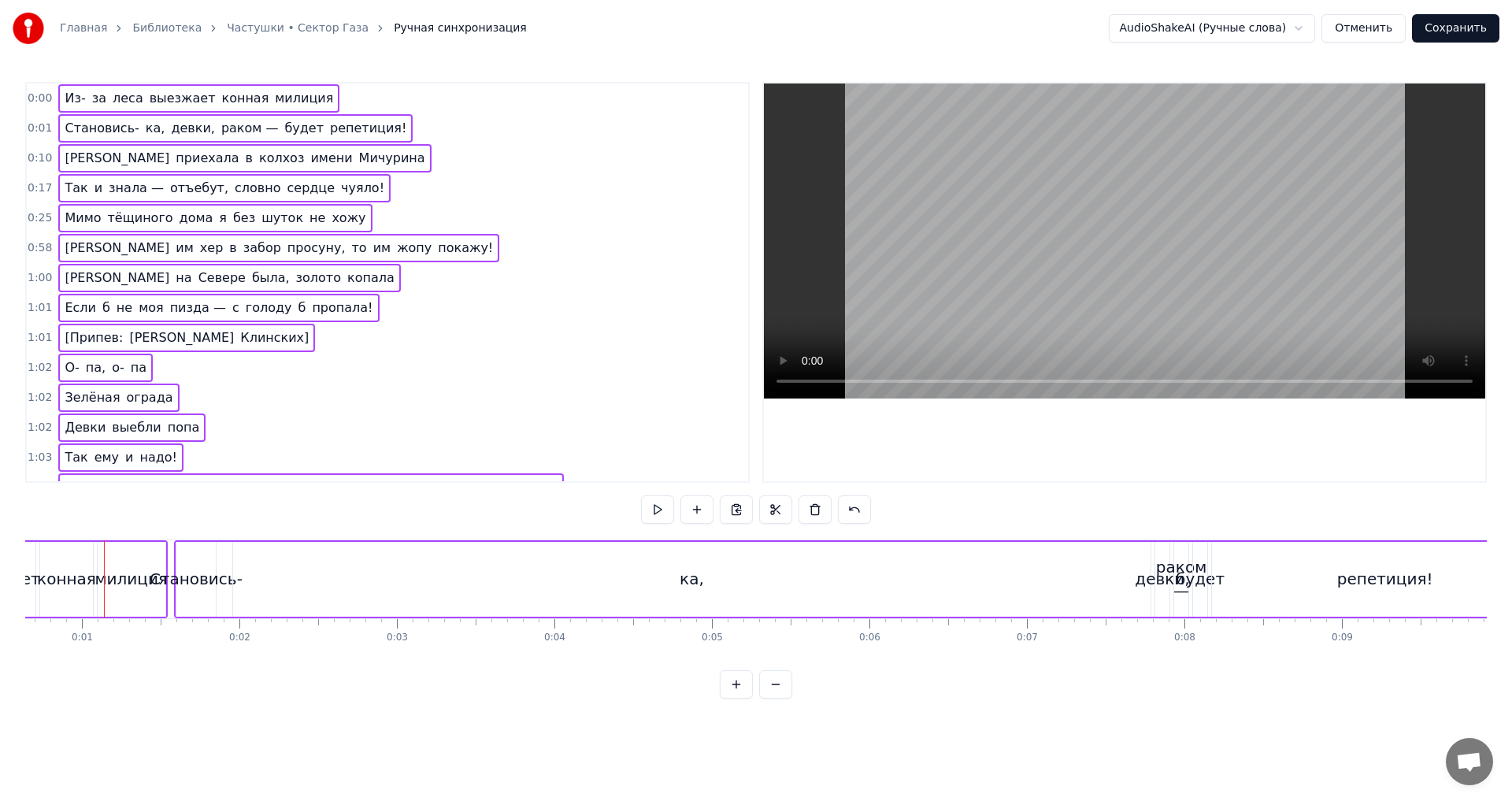
click at [775, 698] on button at bounding box center [776, 684] width 33 height 28
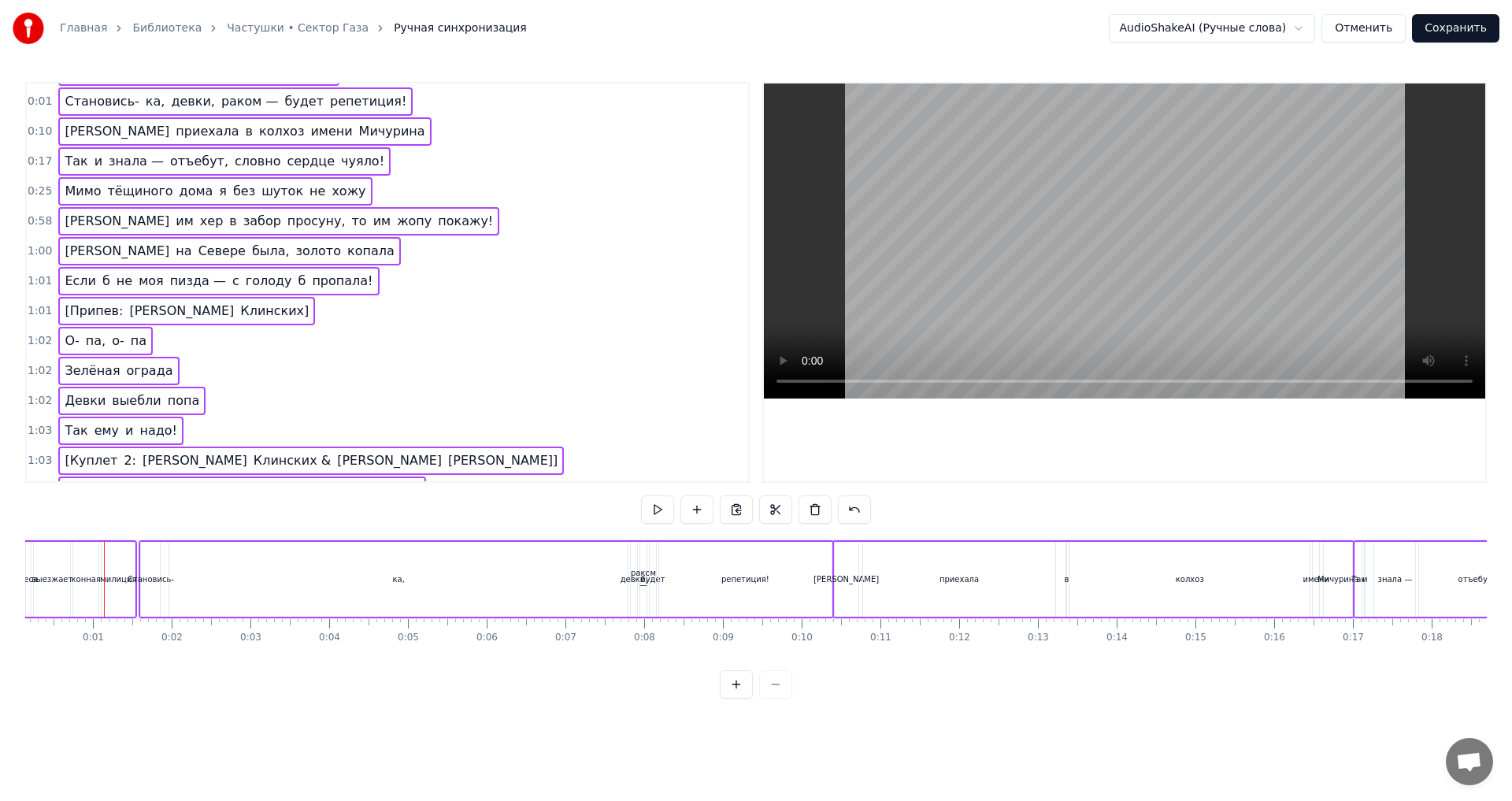
scroll to position [0, 0]
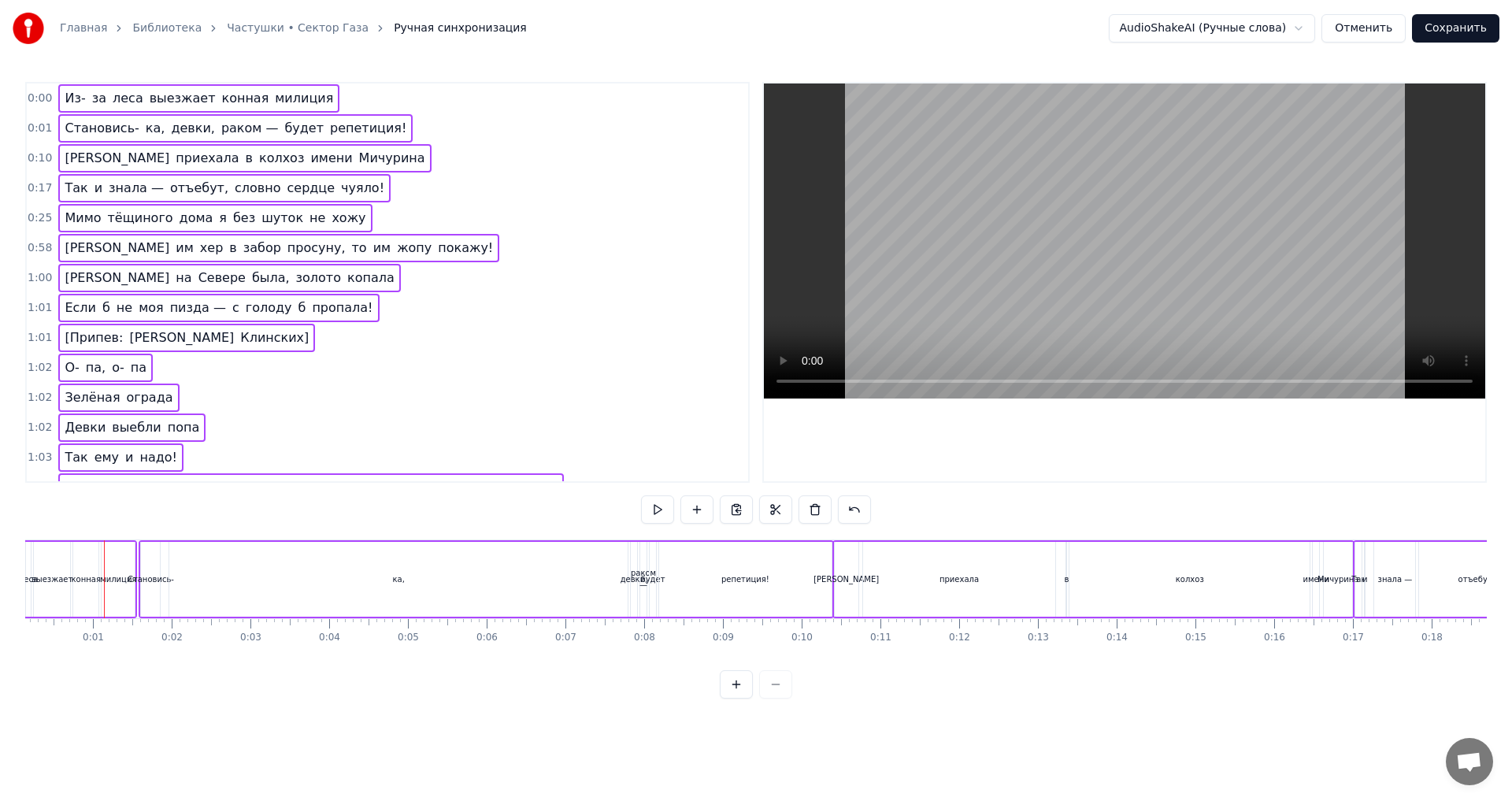
click at [349, 419] on div "1:02 Девки выебли попа" at bounding box center [388, 427] width 722 height 30
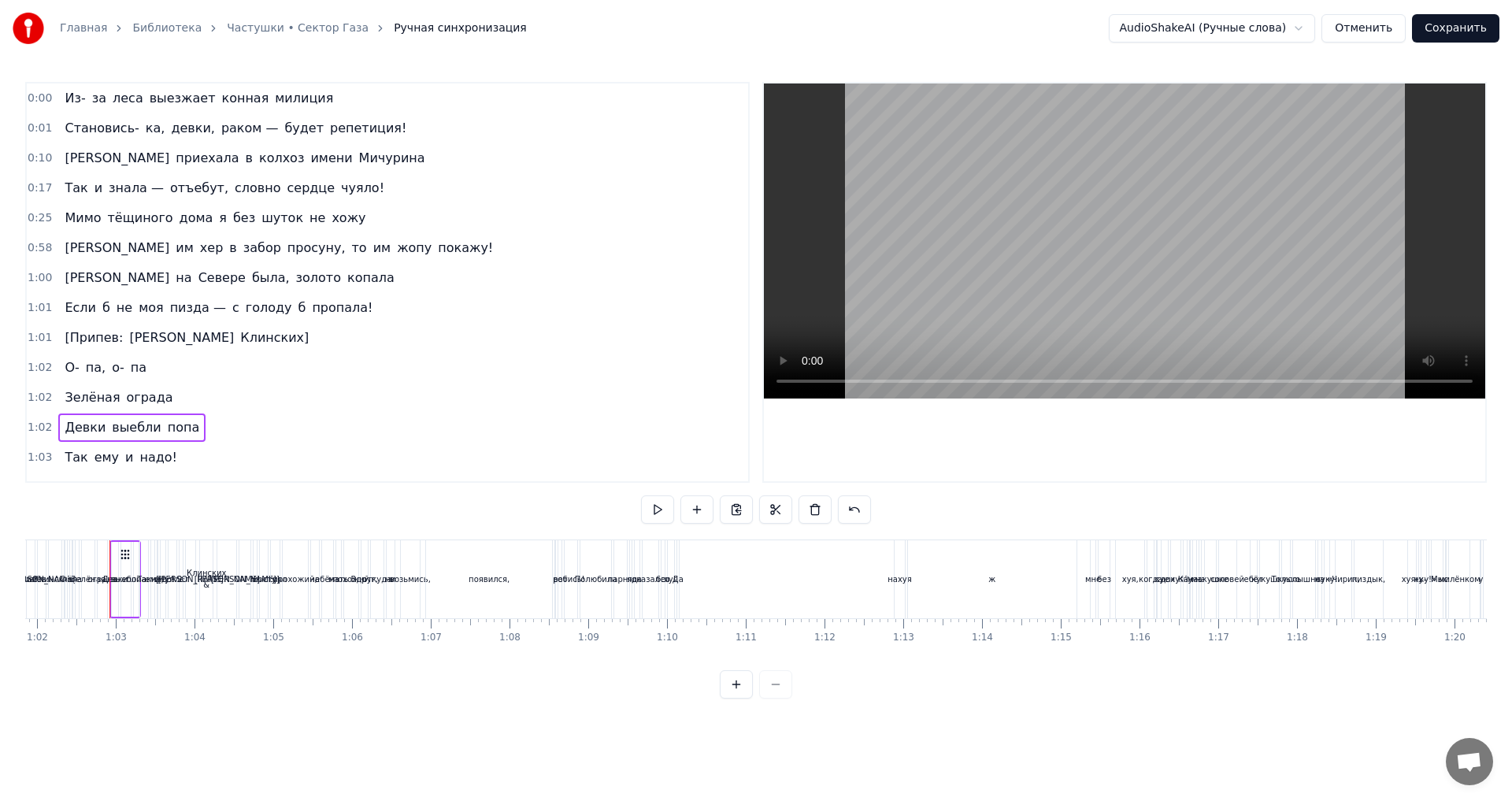
scroll to position [0, 4874]
click at [205, 604] on div "Клинских &" at bounding box center [201, 579] width 13 height 78
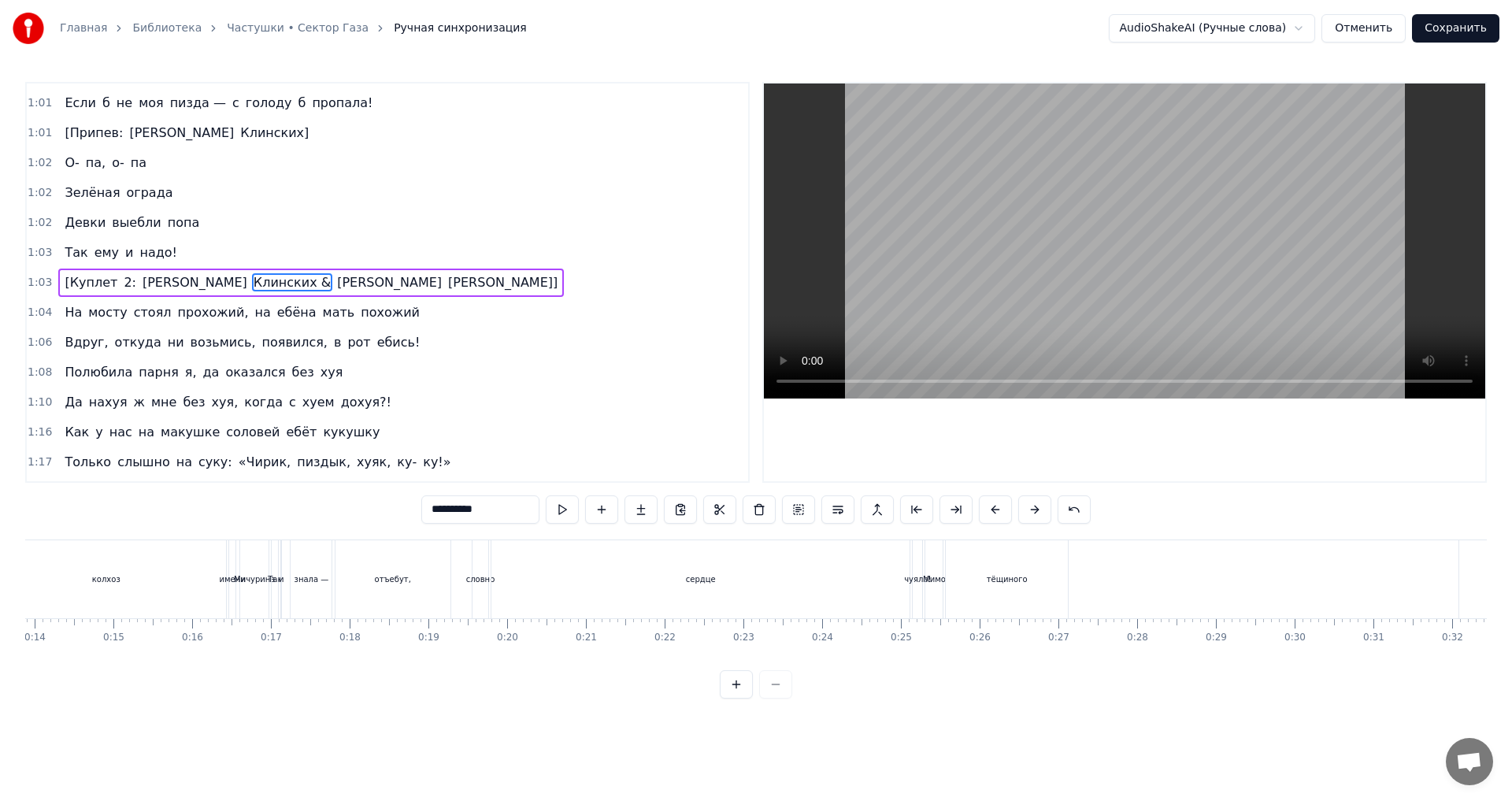
scroll to position [0, 0]
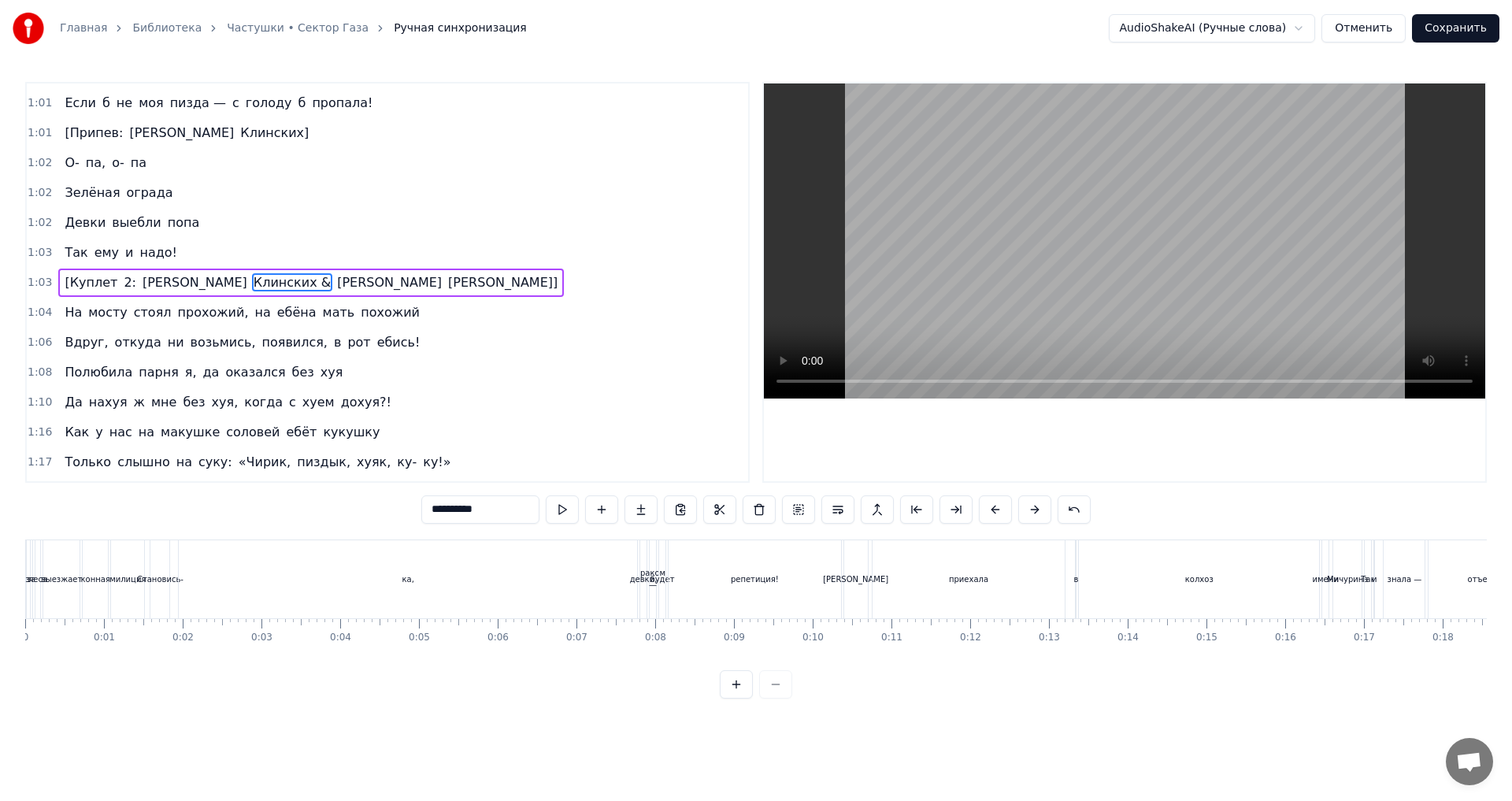
click at [1379, 31] on button "Отменить" at bounding box center [1363, 28] width 84 height 28
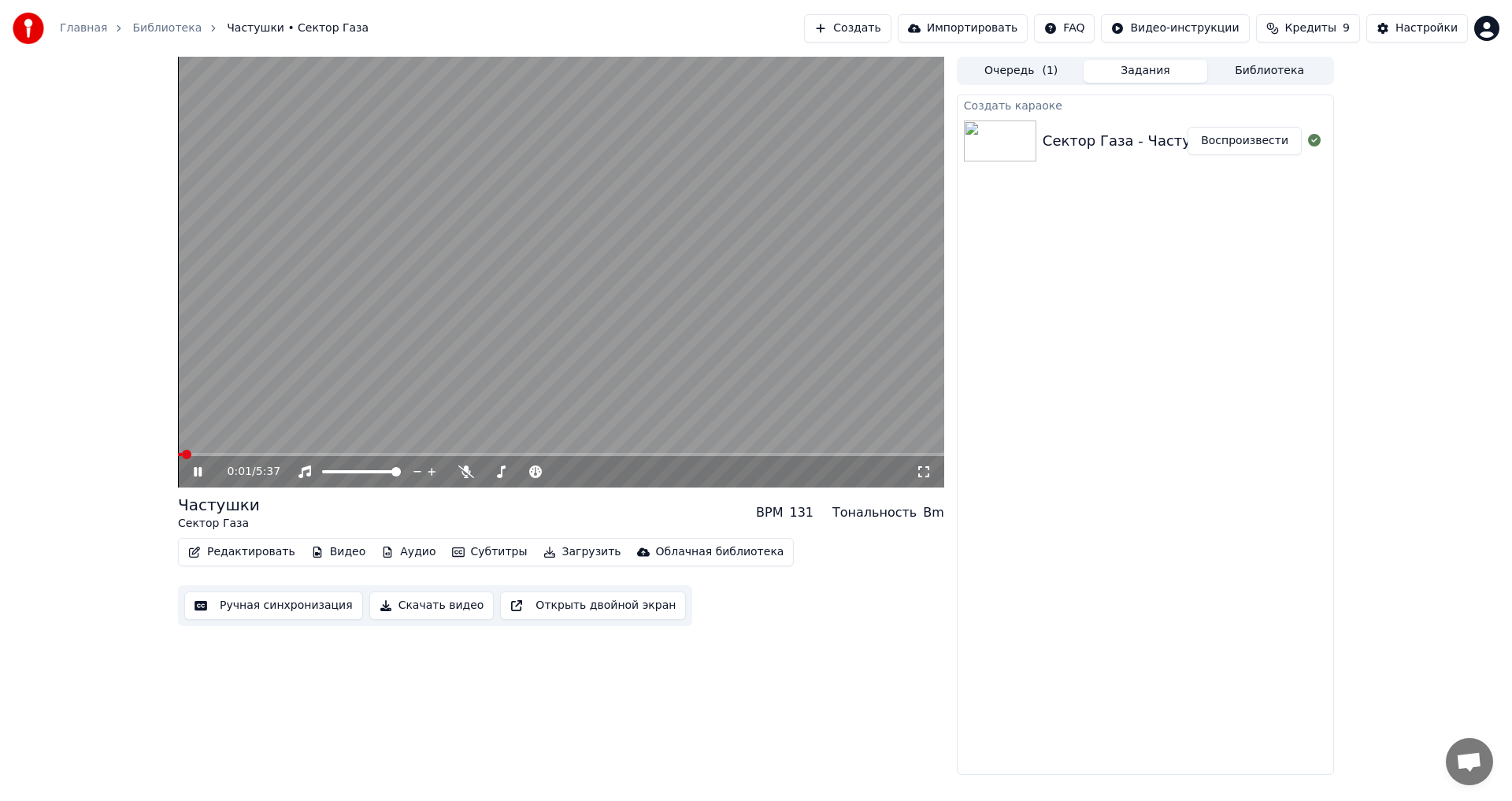
click at [287, 451] on video at bounding box center [561, 272] width 766 height 431
click at [192, 470] on icon at bounding box center [209, 471] width 37 height 13
click at [413, 450] on video at bounding box center [561, 272] width 766 height 431
click at [413, 454] on span at bounding box center [561, 454] width 766 height 3
click at [197, 470] on icon at bounding box center [198, 471] width 10 height 11
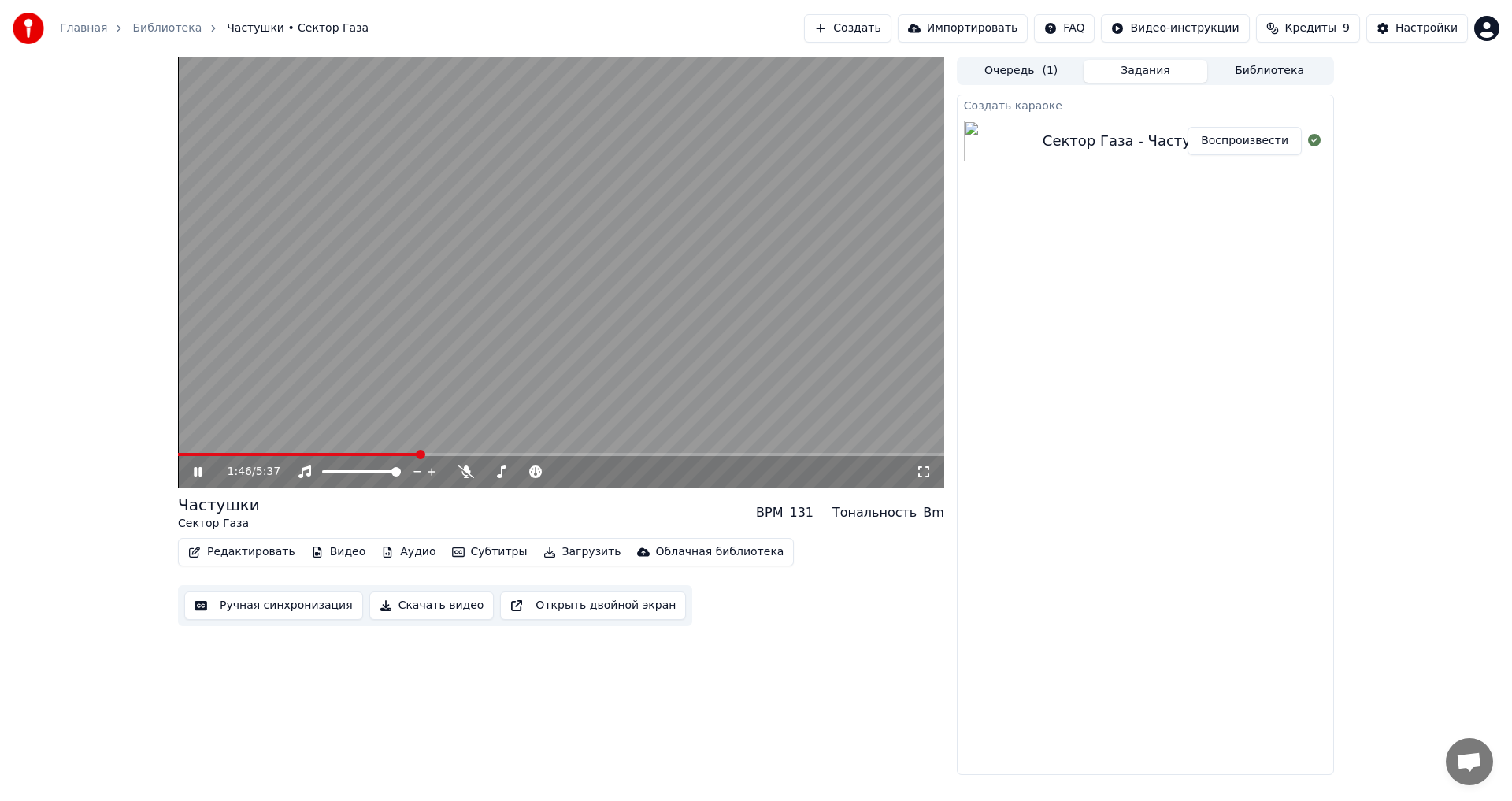
click at [198, 475] on icon at bounding box center [209, 471] width 37 height 13
click at [890, 31] on button "Создать" at bounding box center [847, 28] width 86 height 28
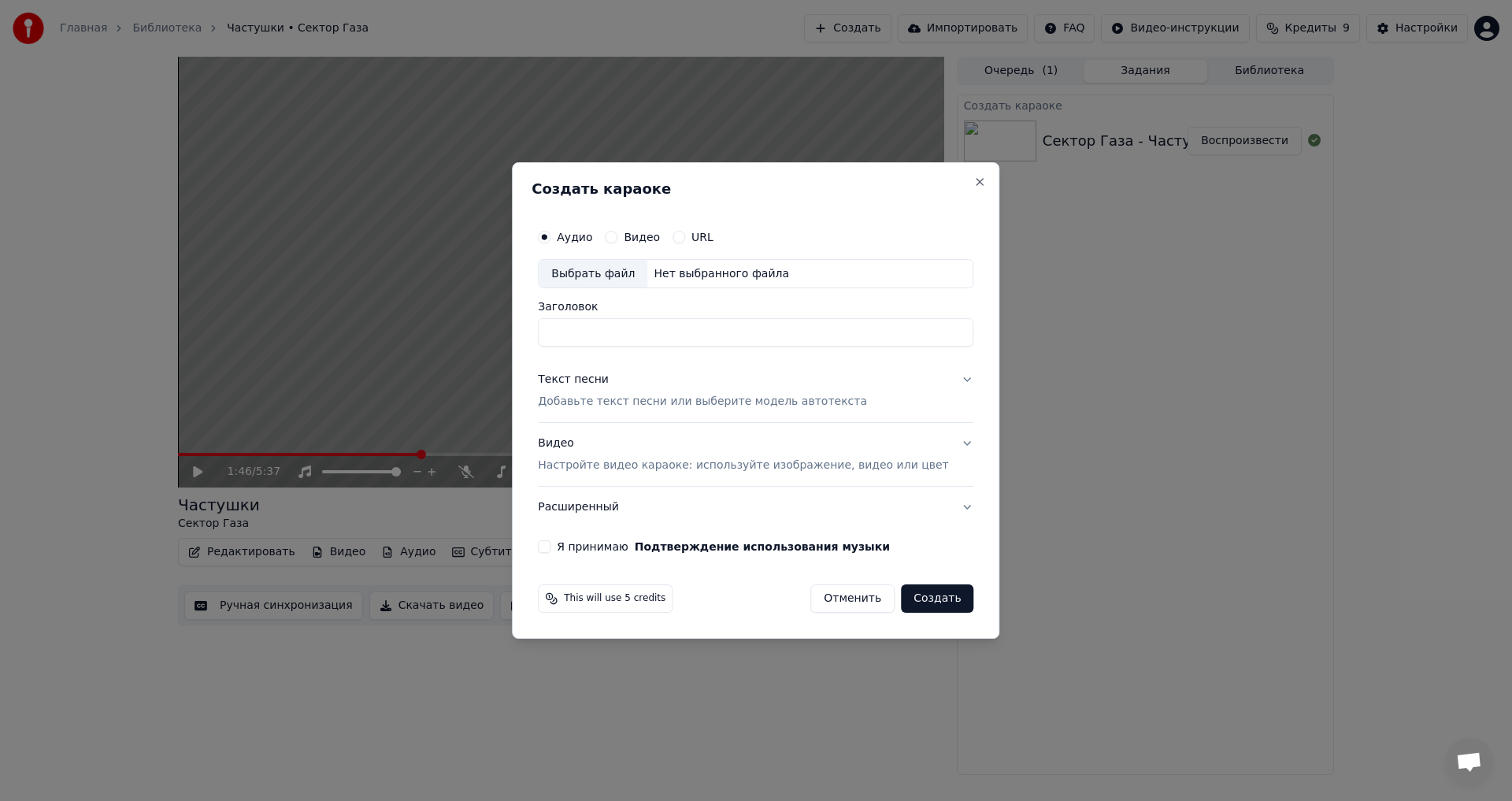
click at [601, 274] on div "Выбрать файл" at bounding box center [593, 273] width 109 height 28
type input "**********"
drag, startPoint x: 686, startPoint y: 331, endPoint x: 460, endPoint y: 323, distance: 226.1
click at [461, 324] on body "**********" at bounding box center [756, 400] width 1512 height 801
type input "*"
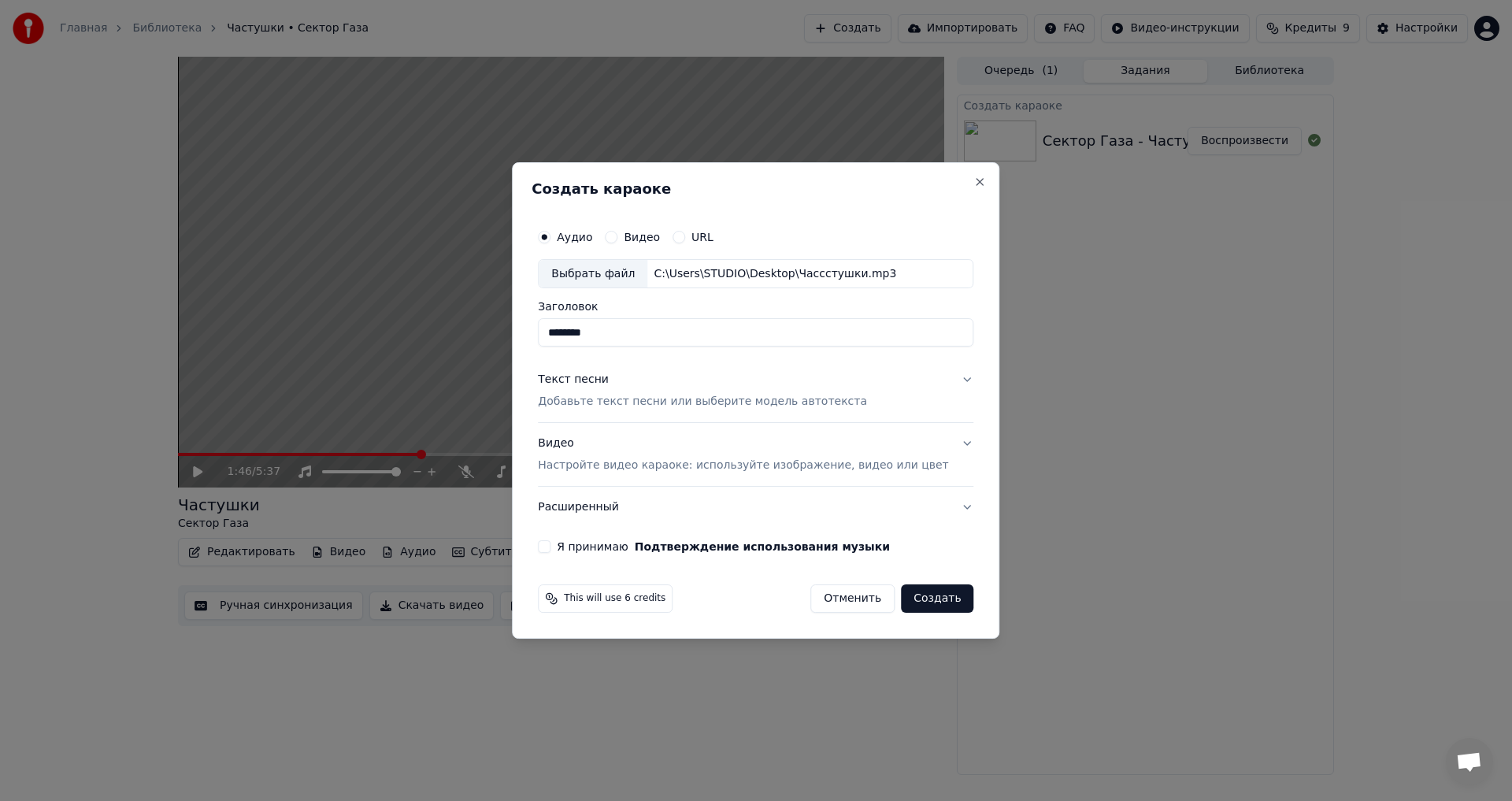
type input "********"
click at [639, 406] on p "Добавьте текст песни или выберите модель автотекста" at bounding box center [701, 402] width 329 height 16
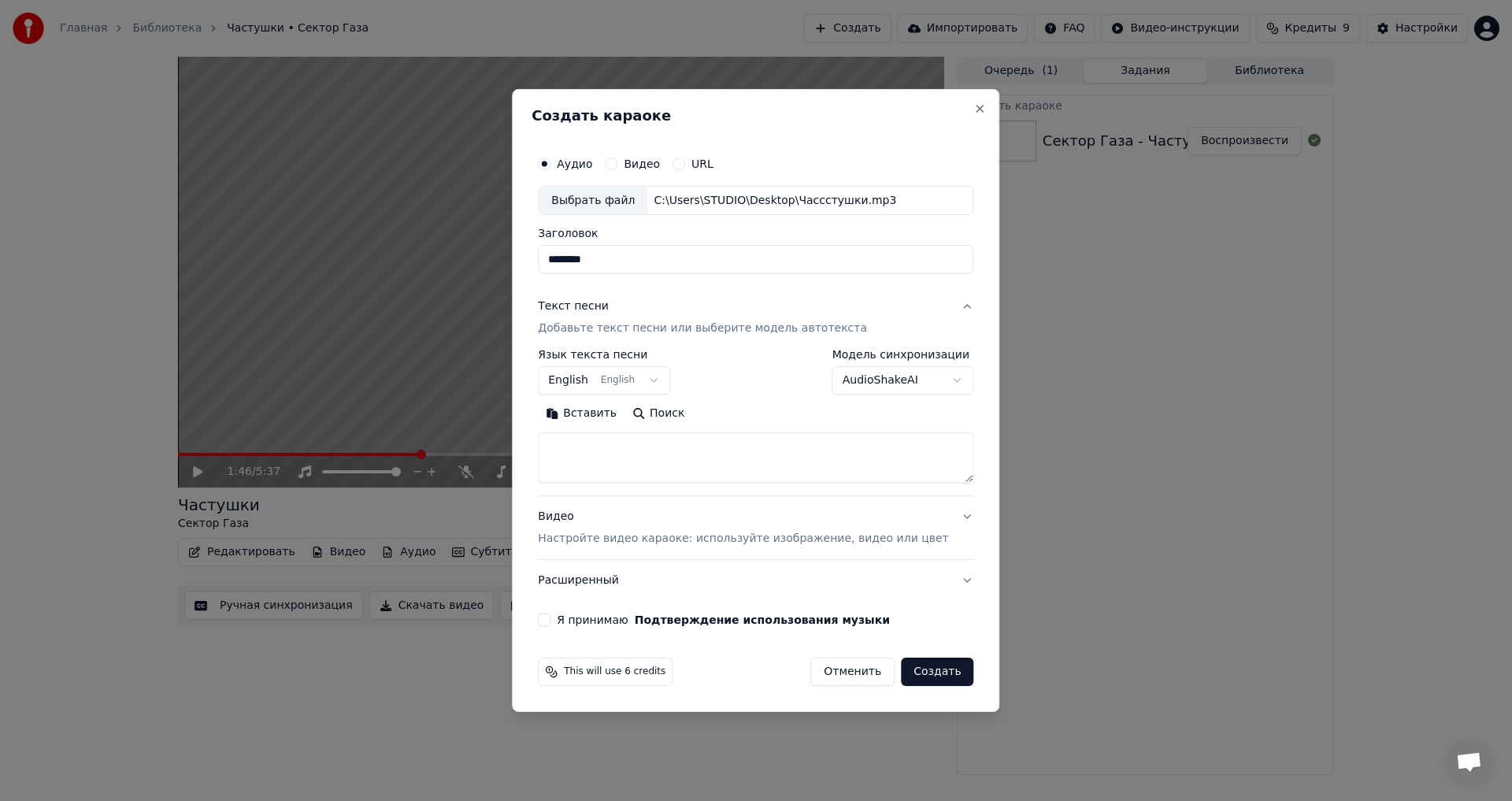
click at [639, 386] on body "**********" at bounding box center [756, 400] width 1512 height 801
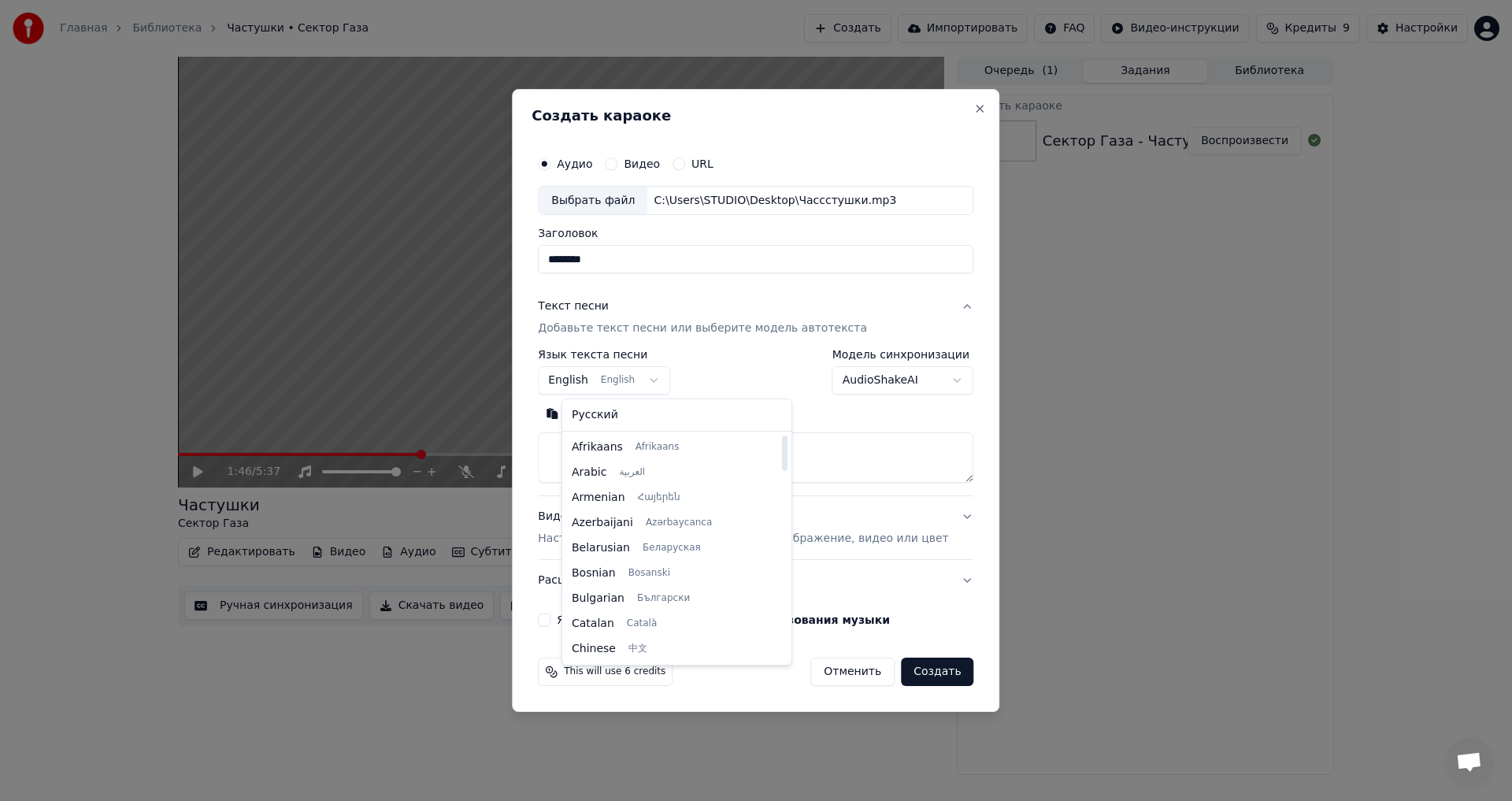
select select "**"
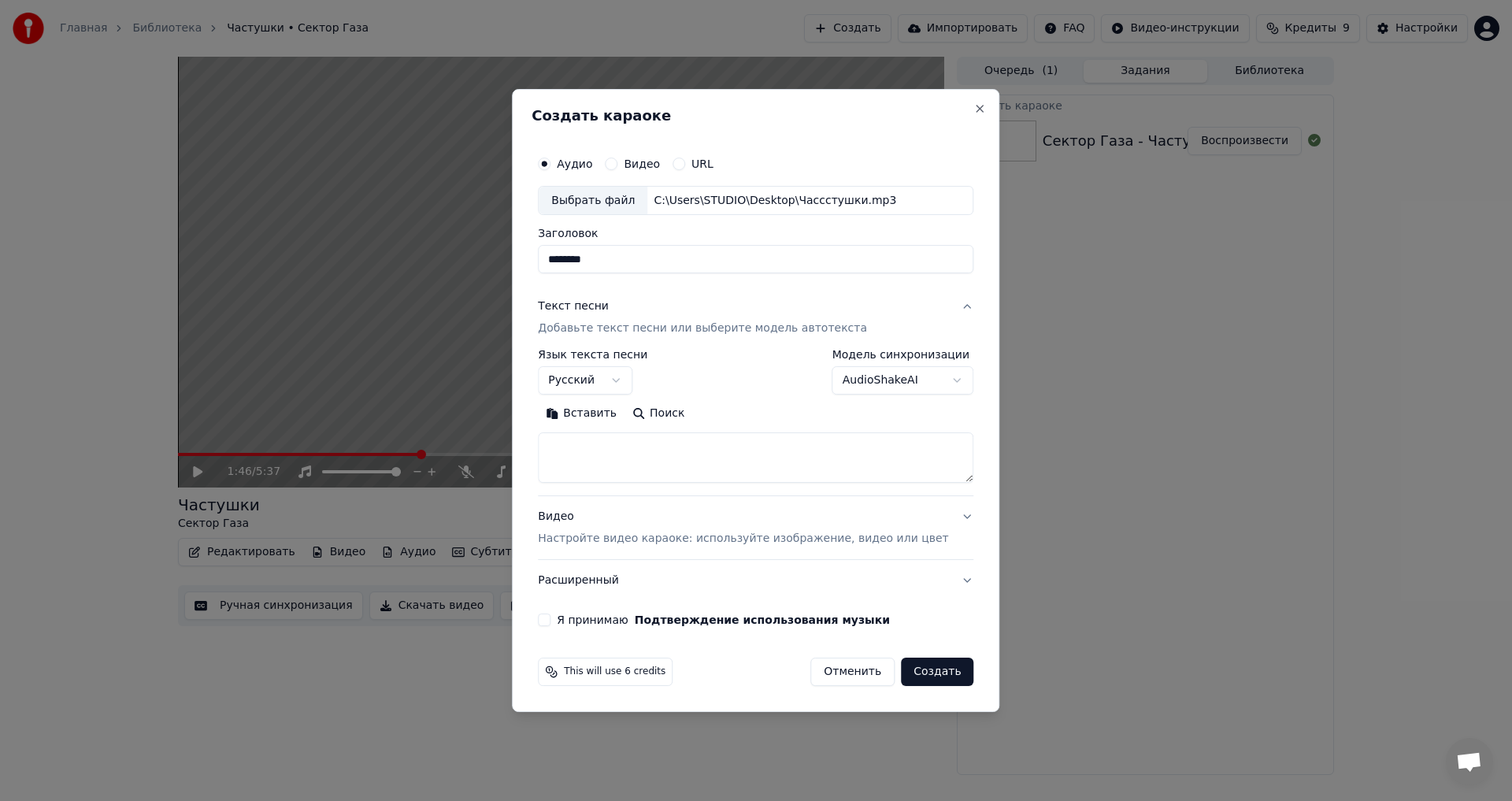
click at [599, 441] on textarea at bounding box center [755, 459] width 435 height 50
click at [613, 463] on textarea at bounding box center [755, 459] width 435 height 50
paste textarea "**********"
type textarea "**********"
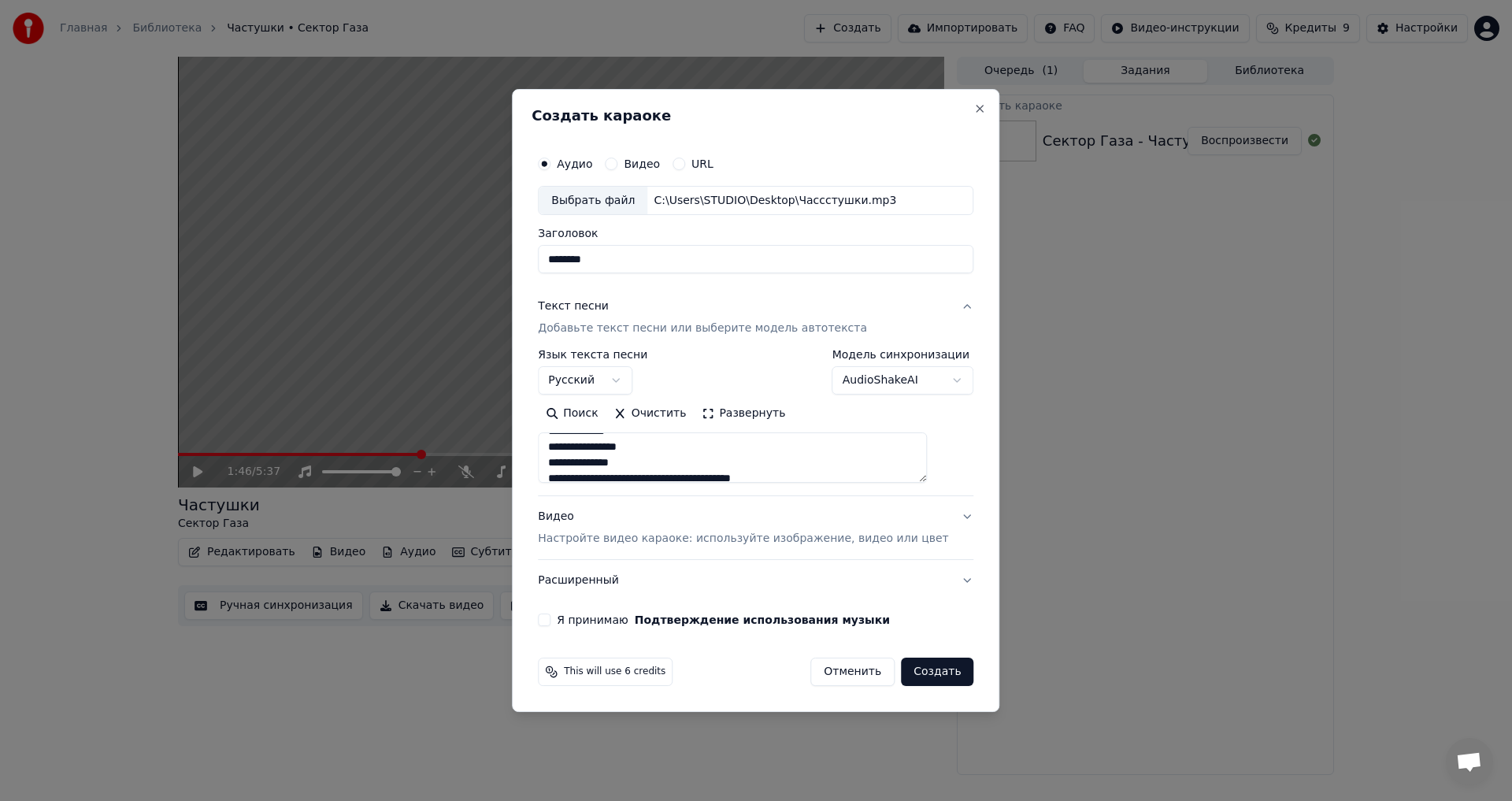
click at [855, 378] on body "**********" at bounding box center [756, 400] width 1512 height 801
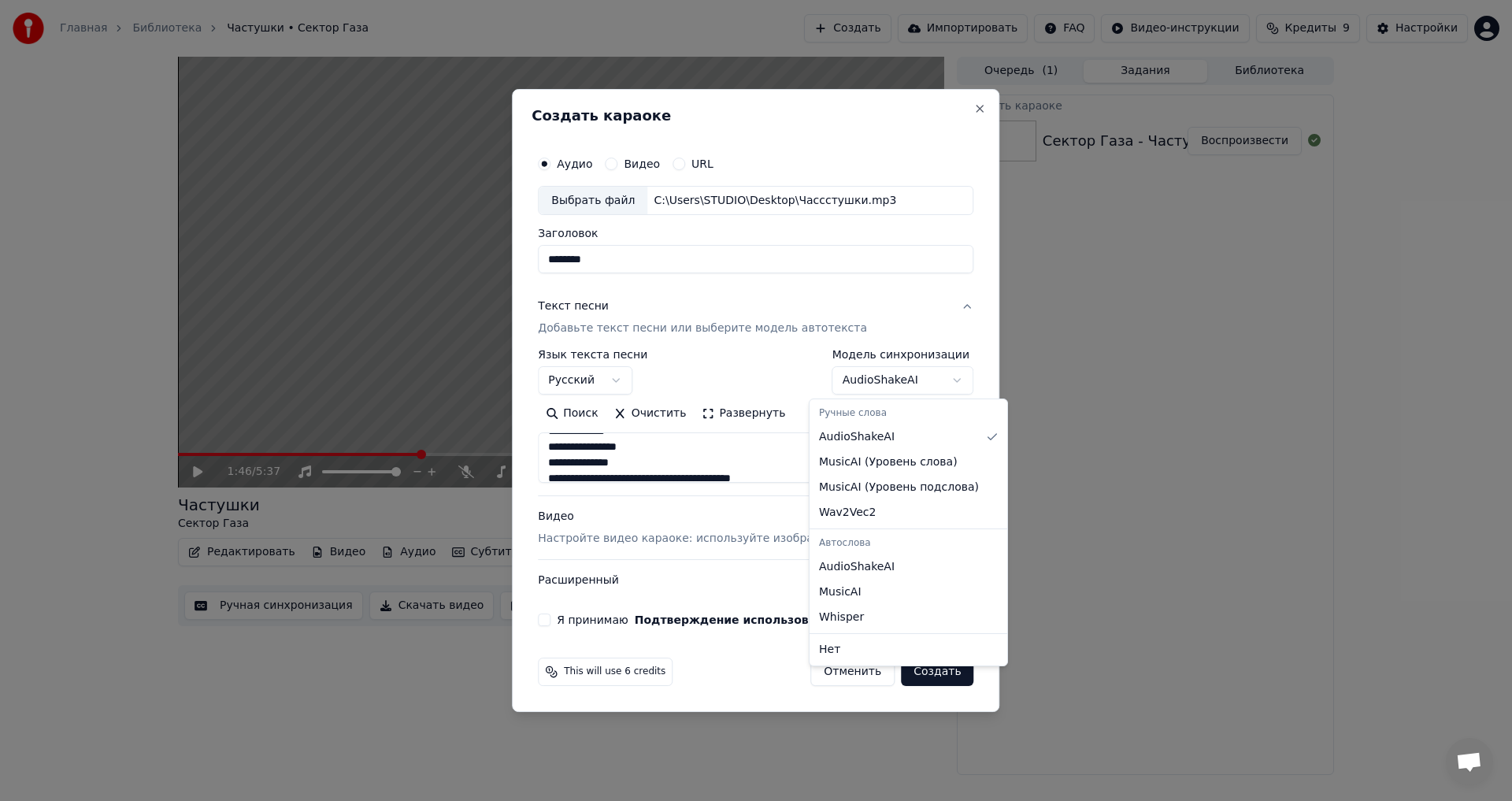
click at [900, 348] on body "**********" at bounding box center [756, 400] width 1512 height 801
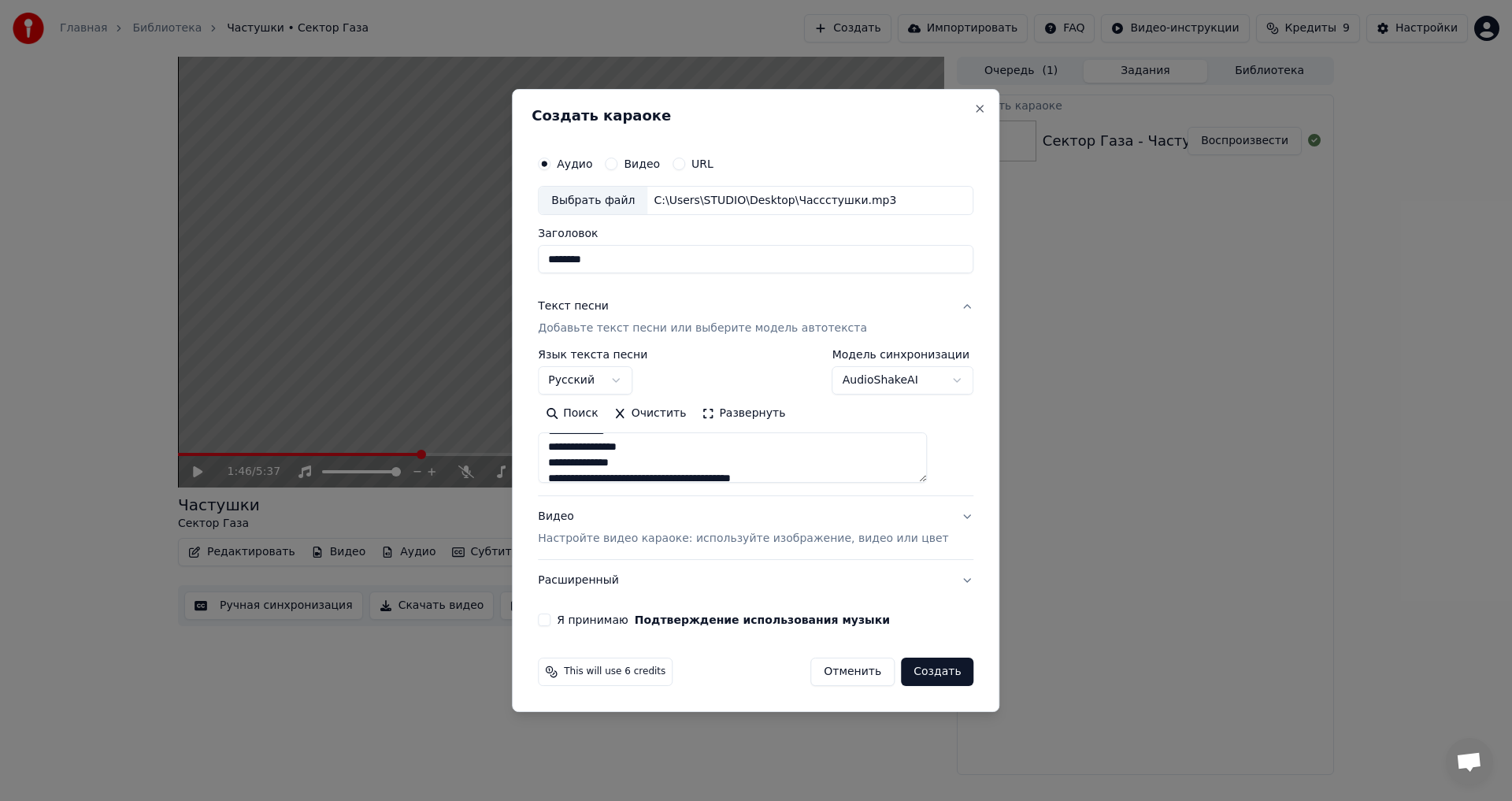
click at [550, 619] on button "Я принимаю Подтверждение использования музыки" at bounding box center [543, 619] width 13 height 13
click at [640, 537] on p "Настройте видео караоке: используйте изображение, видео или цвет" at bounding box center [742, 538] width 410 height 16
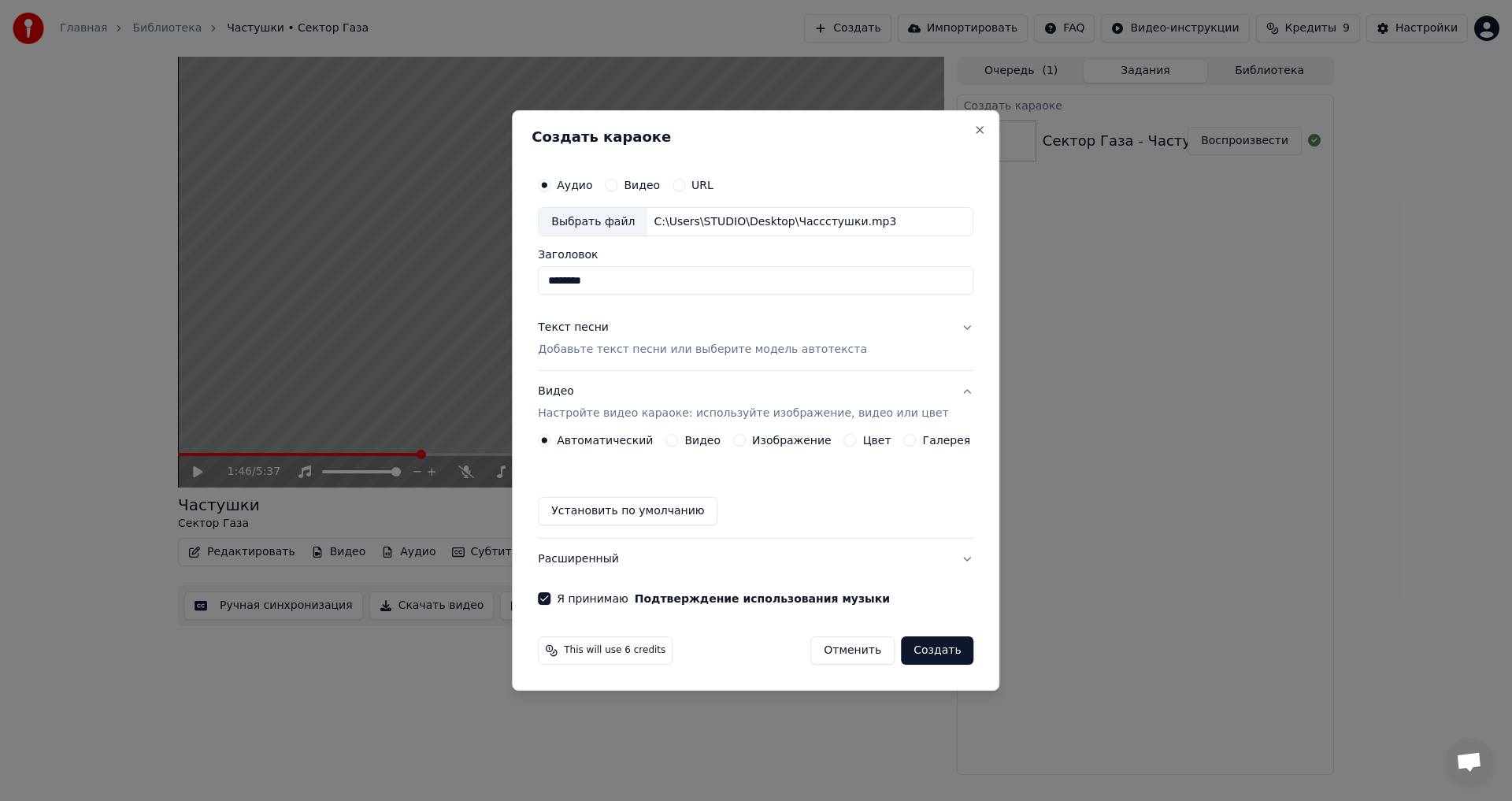
click at [780, 441] on label "Изображение" at bounding box center [791, 439] width 80 height 11
click at [746, 441] on button "Изображение" at bounding box center [739, 439] width 13 height 13
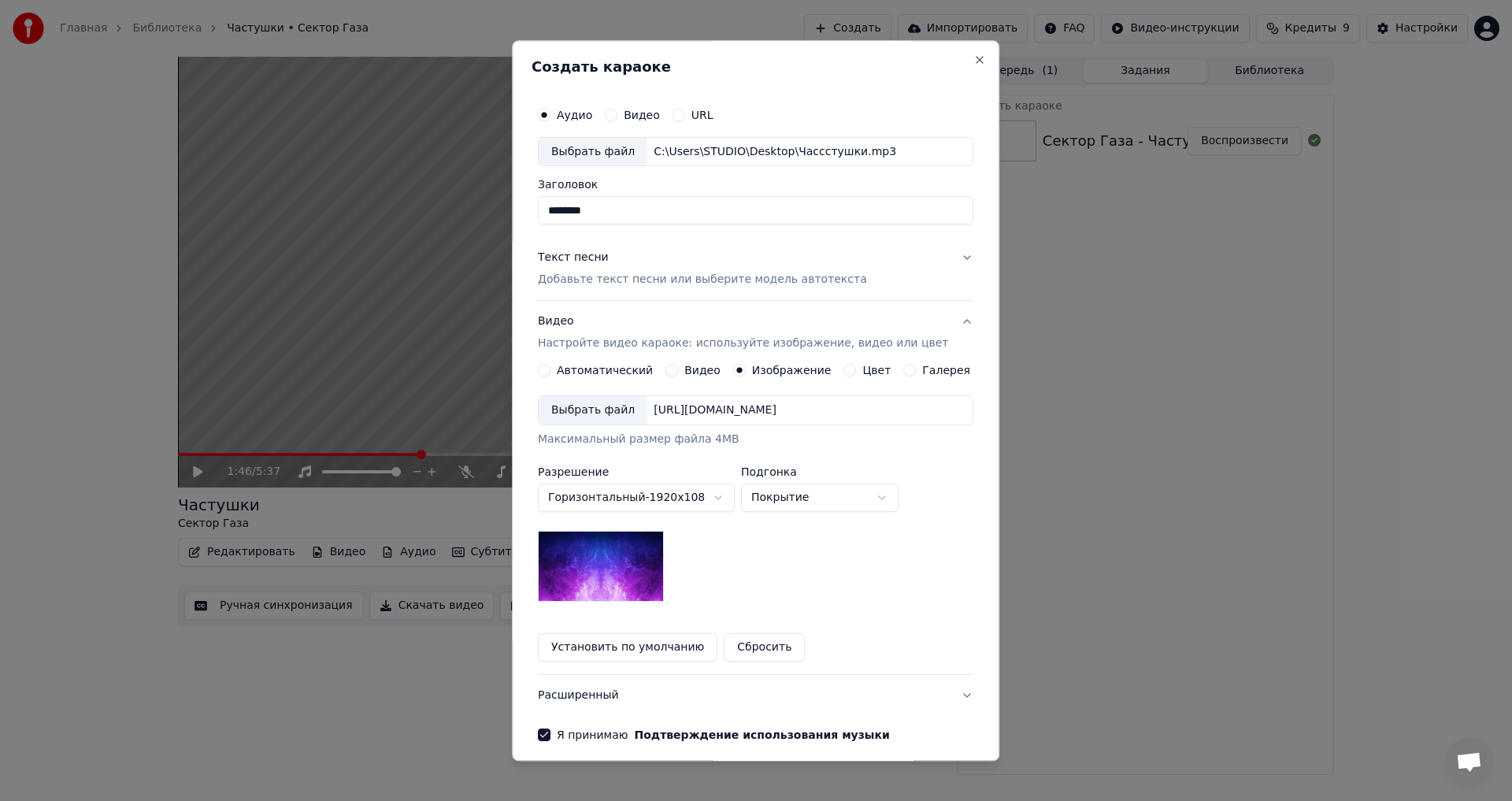
click at [627, 562] on img at bounding box center [600, 566] width 126 height 71
click at [626, 577] on img at bounding box center [600, 566] width 126 height 71
click at [596, 412] on div "Выбрать файл" at bounding box center [593, 410] width 109 height 28
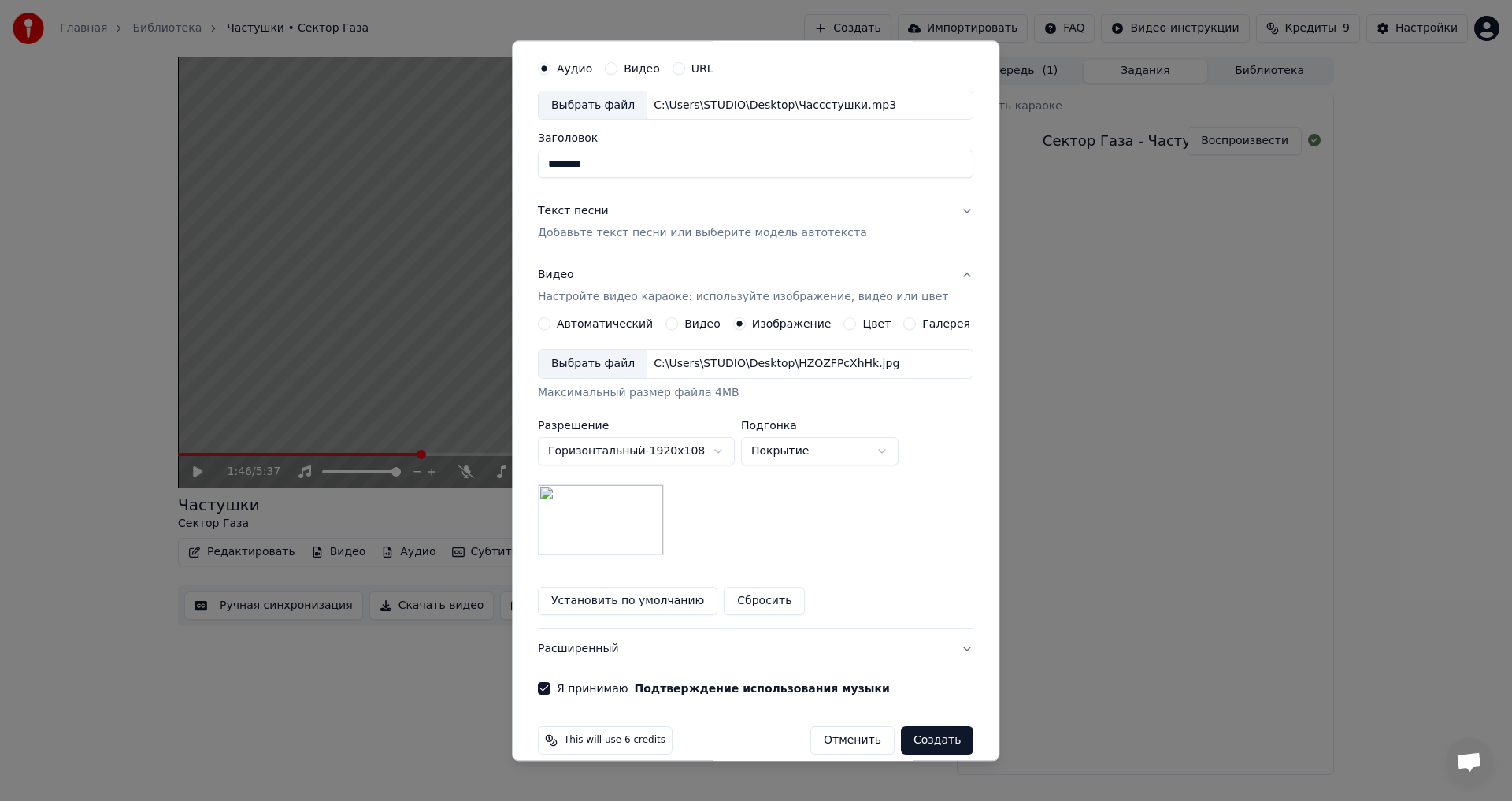
scroll to position [66, 0]
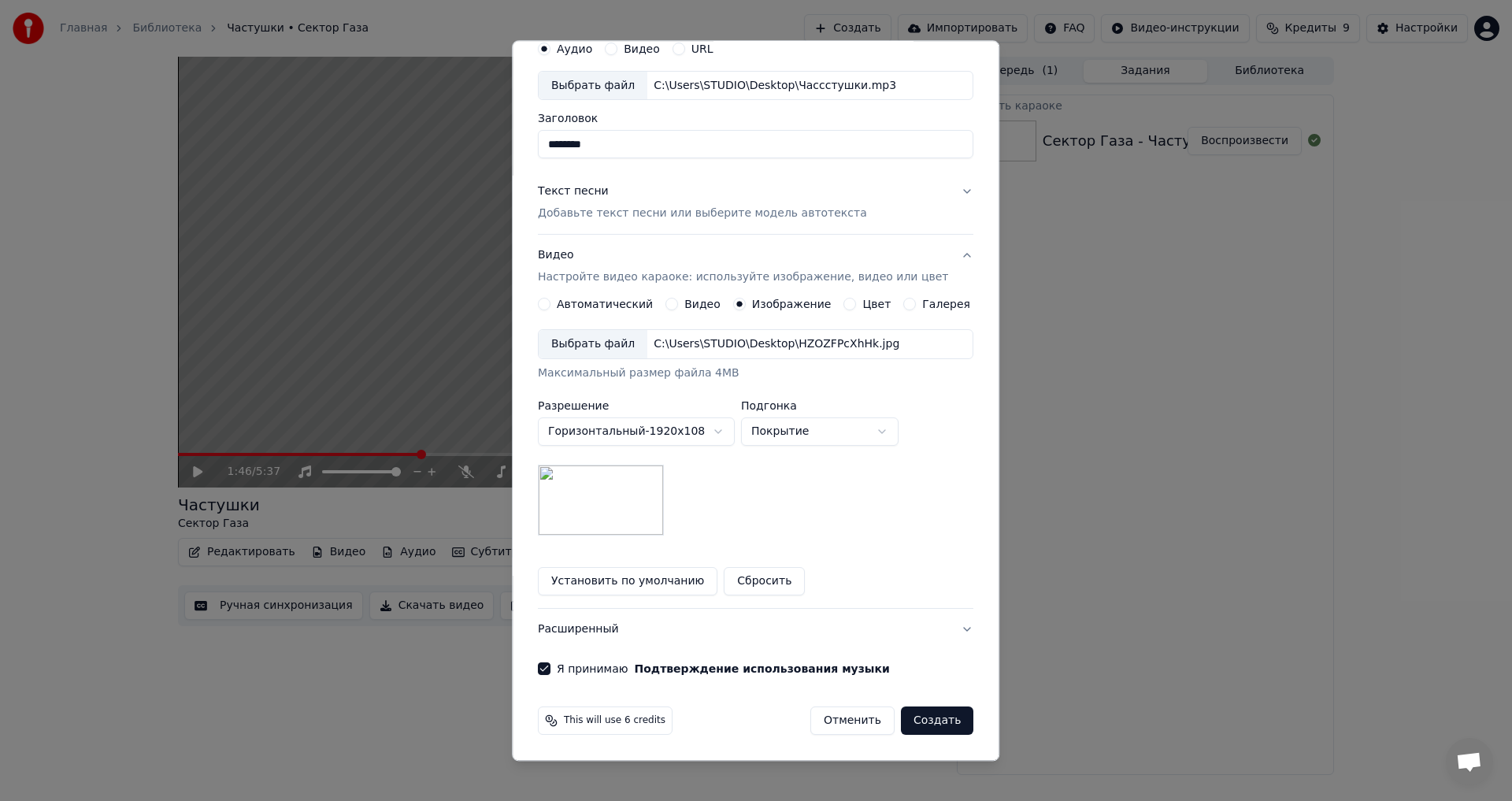
click at [604, 630] on button "Расширенный" at bounding box center [755, 629] width 435 height 41
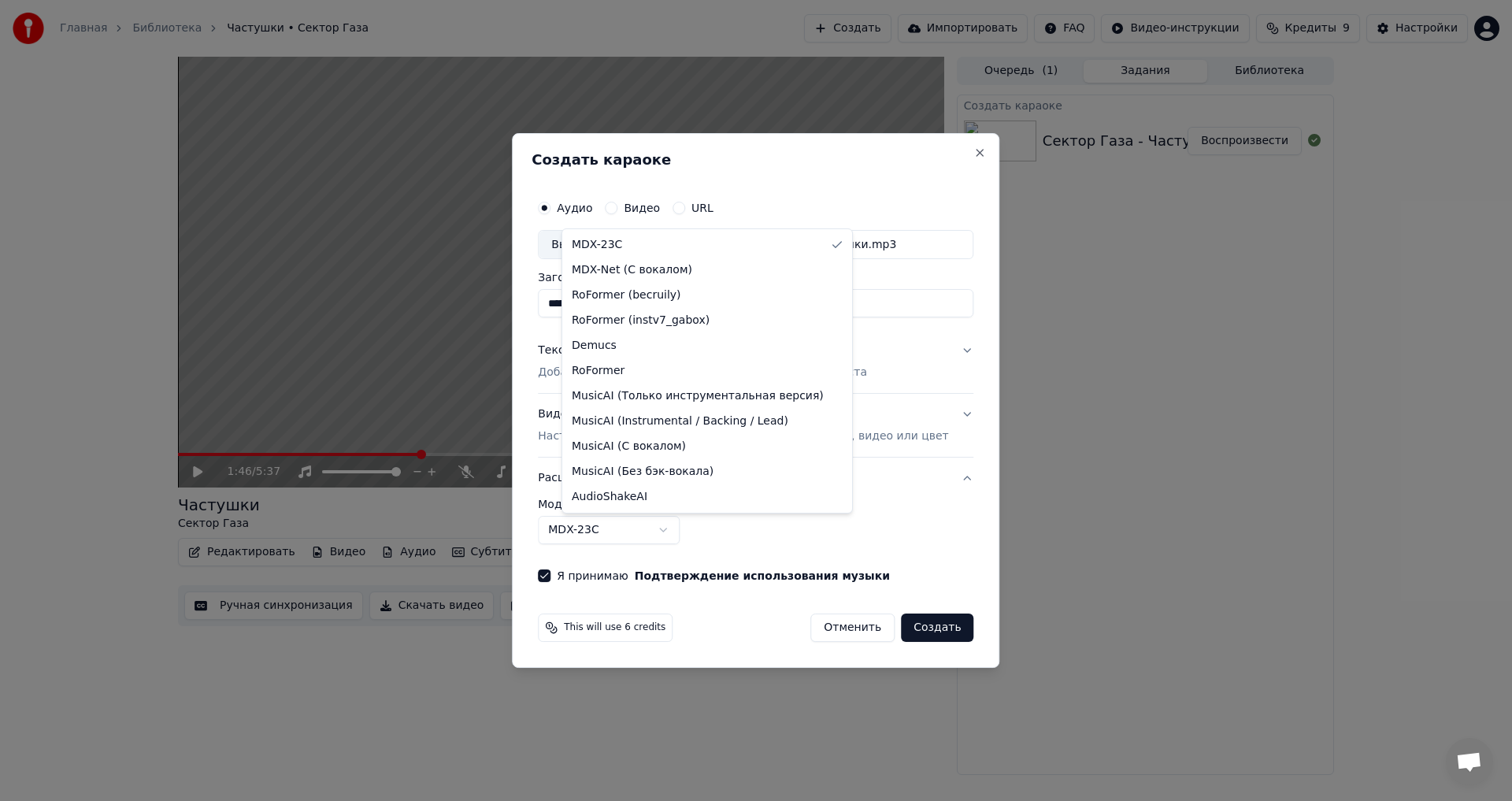
click at [659, 536] on body "Главная Библиотека Частушки • Сектор Газа Создать Импортировать FAQ Видео-инстр…" at bounding box center [756, 400] width 1512 height 801
click at [863, 542] on body "Главная Библиотека Частушки • Сектор Газа Создать Импортировать FAQ Видео-инстр…" at bounding box center [756, 400] width 1512 height 801
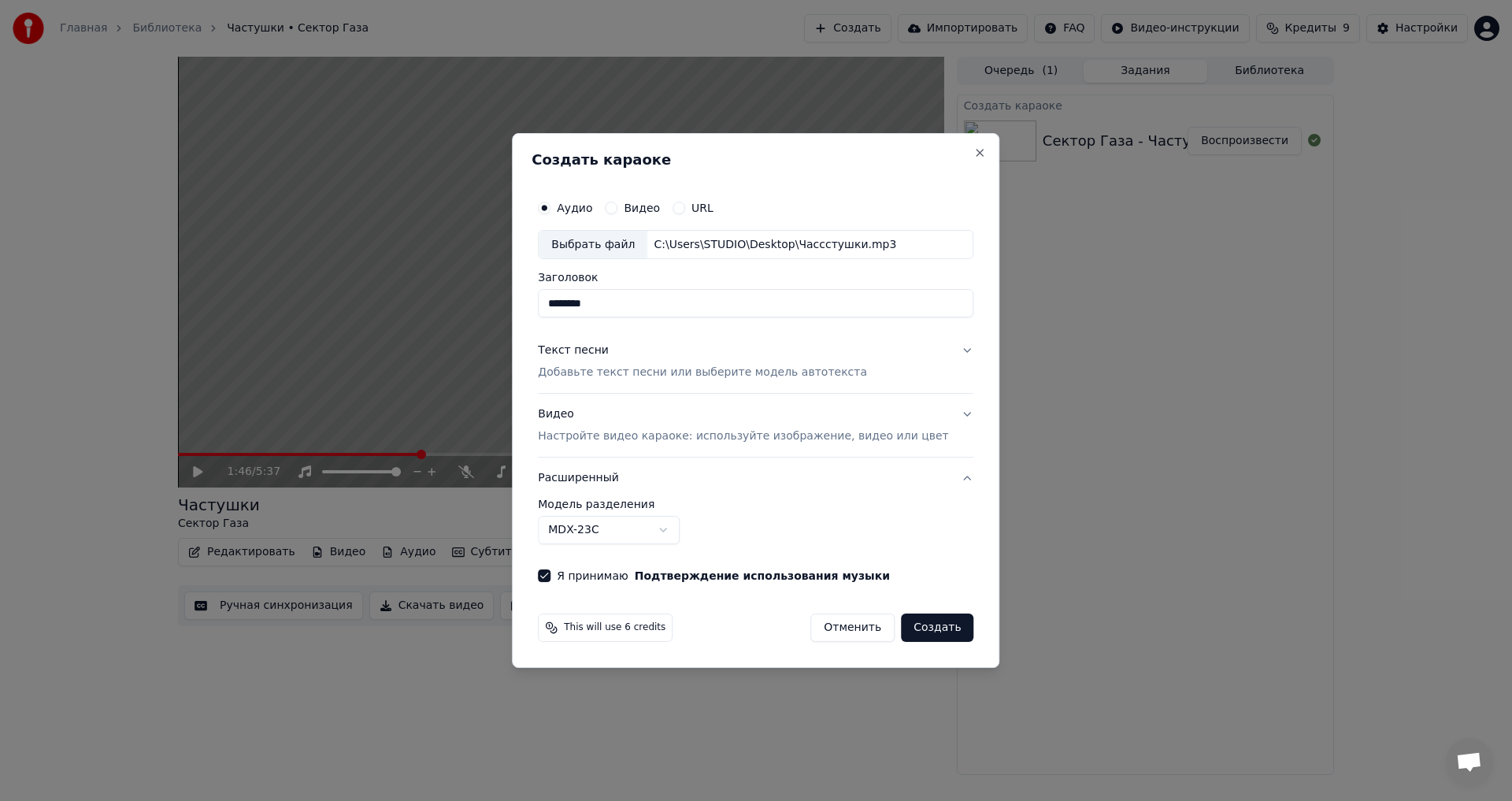
click at [920, 626] on button "Создать" at bounding box center [937, 626] width 73 height 28
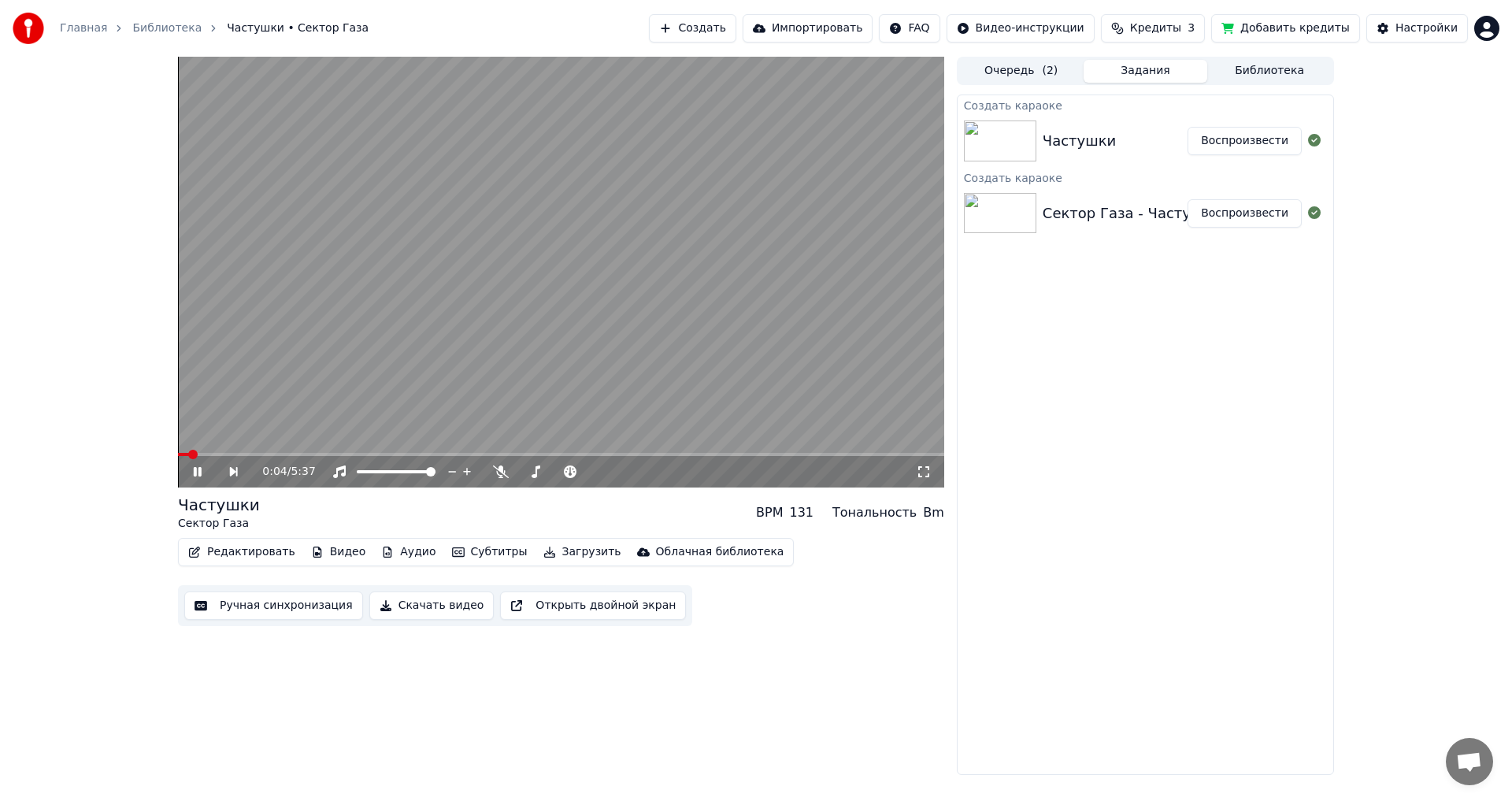
click at [196, 468] on icon at bounding box center [198, 471] width 8 height 10
click at [1099, 144] on div "Частушки" at bounding box center [1079, 141] width 74 height 22
click at [1224, 140] on button "Воспроизвести" at bounding box center [1244, 141] width 114 height 28
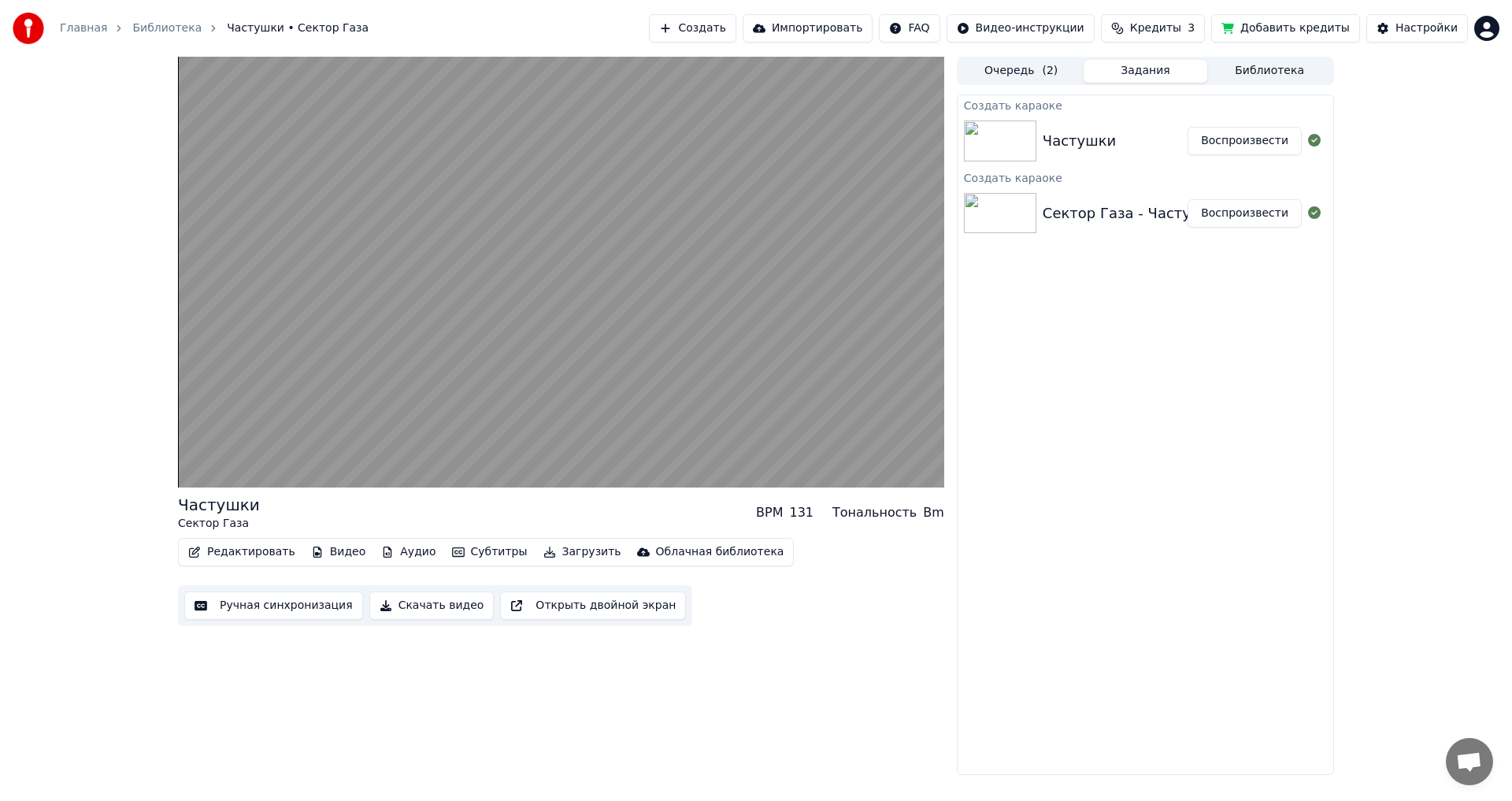
click at [1224, 210] on button "Воспроизвести" at bounding box center [1244, 212] width 114 height 28
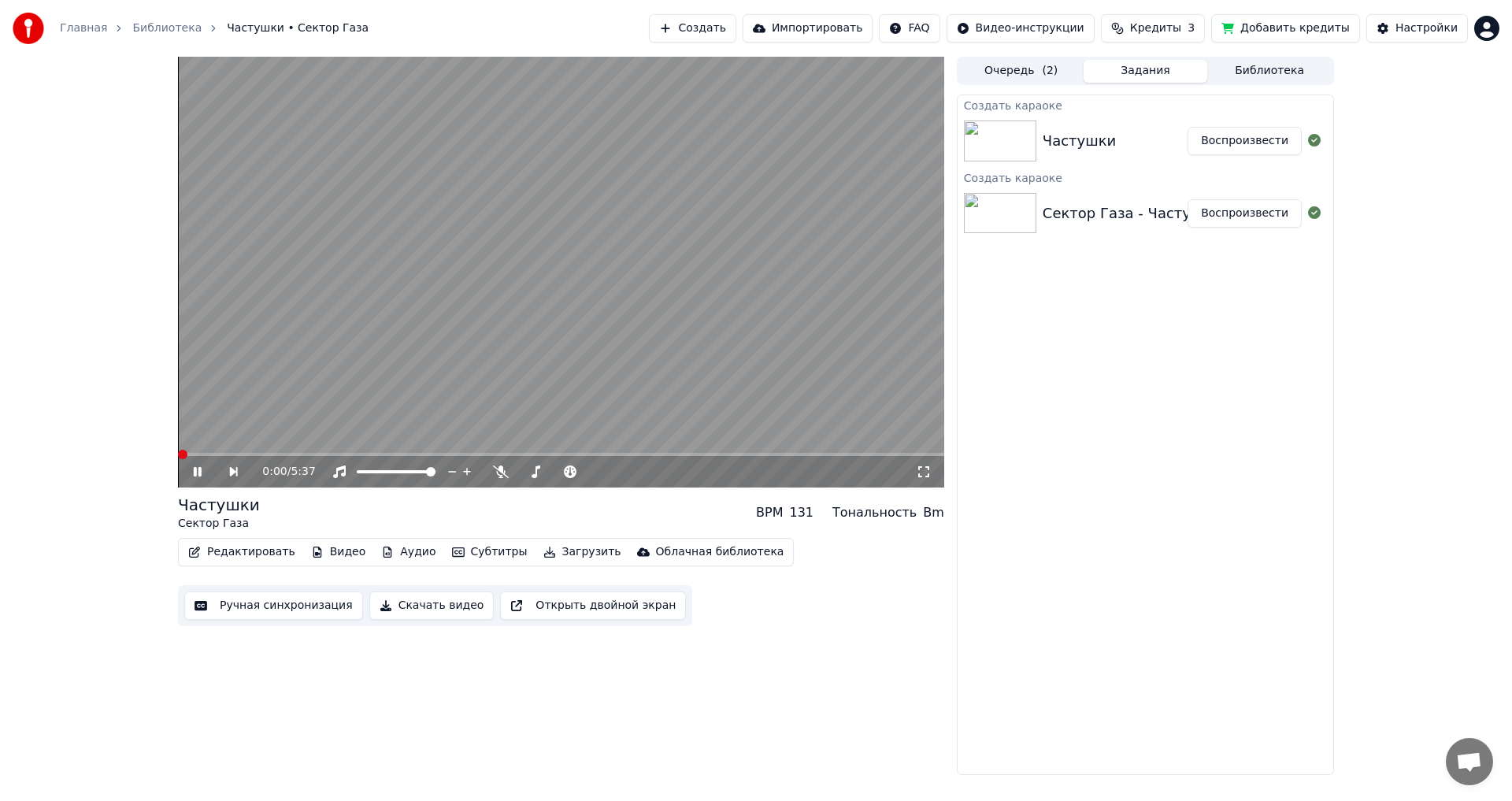
click at [1252, 139] on button "Воспроизвести" at bounding box center [1244, 141] width 114 height 28
click at [613, 240] on video at bounding box center [561, 272] width 766 height 431
click at [243, 609] on button "Ручная синхронизация" at bounding box center [273, 605] width 178 height 28
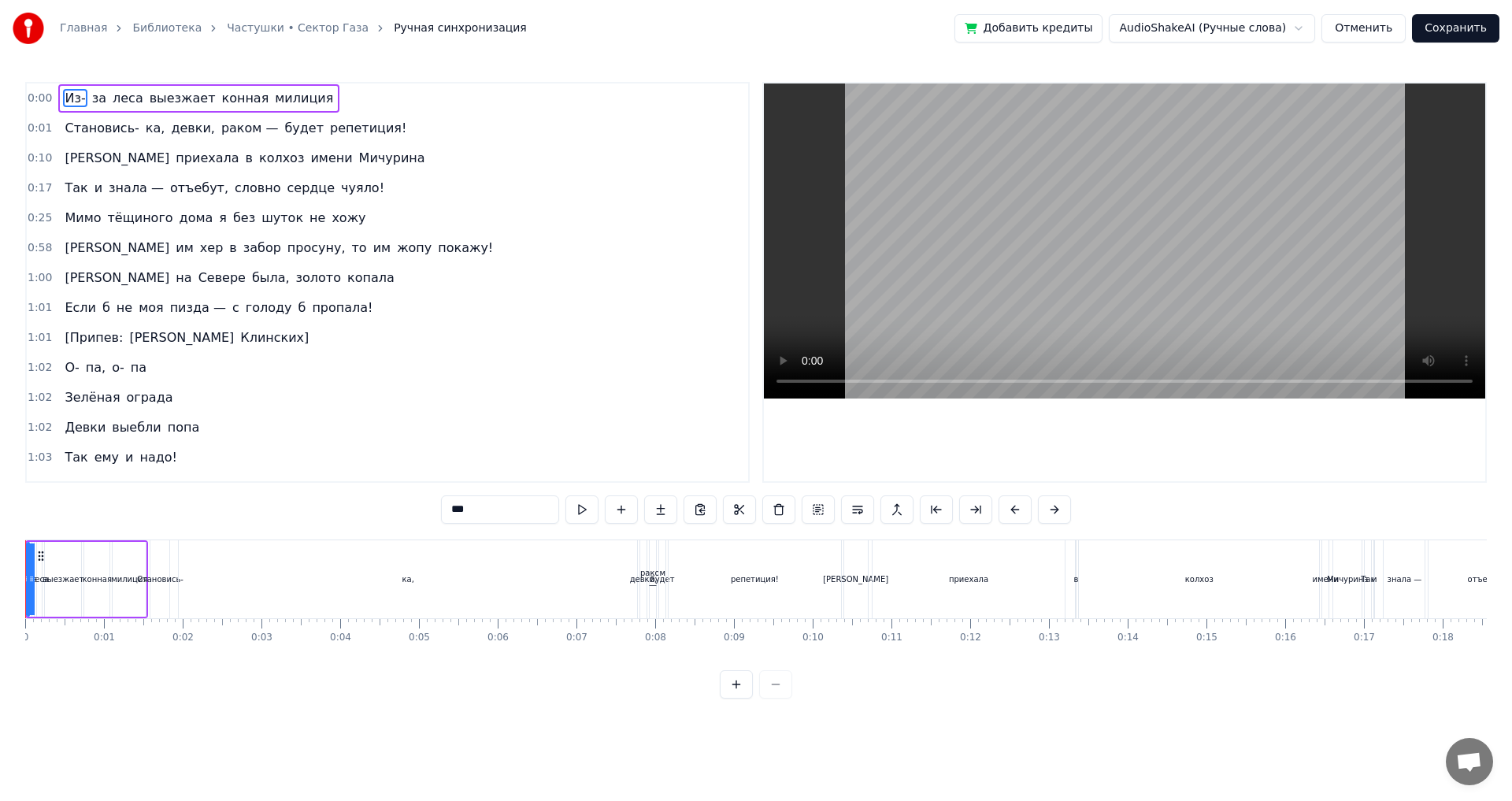
click at [27, 21] on img at bounding box center [28, 28] width 31 height 31
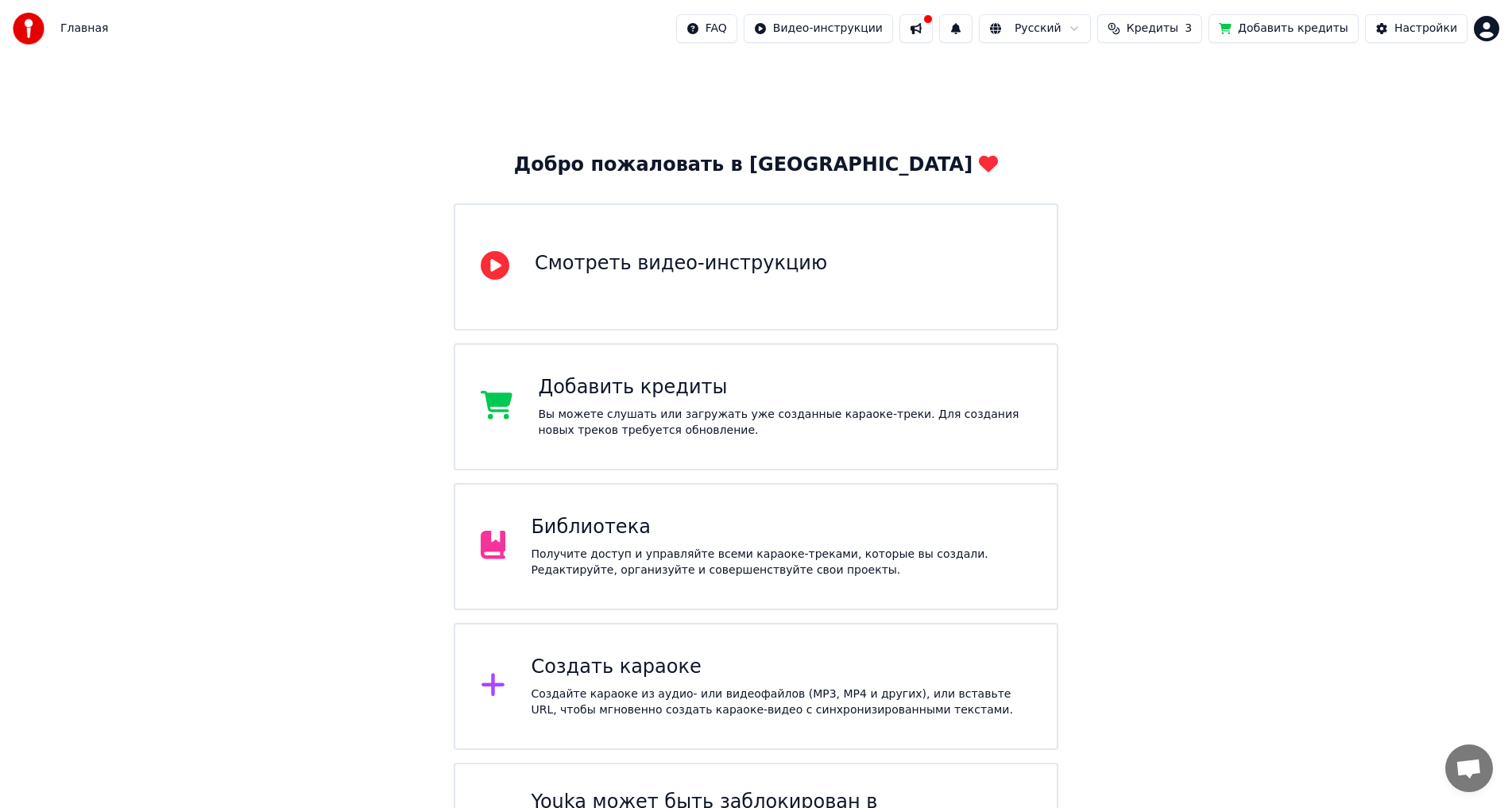
click at [933, 23] on button at bounding box center [916, 28] width 33 height 28
click at [1326, 412] on div "Добро пожаловать в Youka Смотреть видео-инструкцию Добавить кредиты Вы можете с…" at bounding box center [756, 480] width 1512 height 848
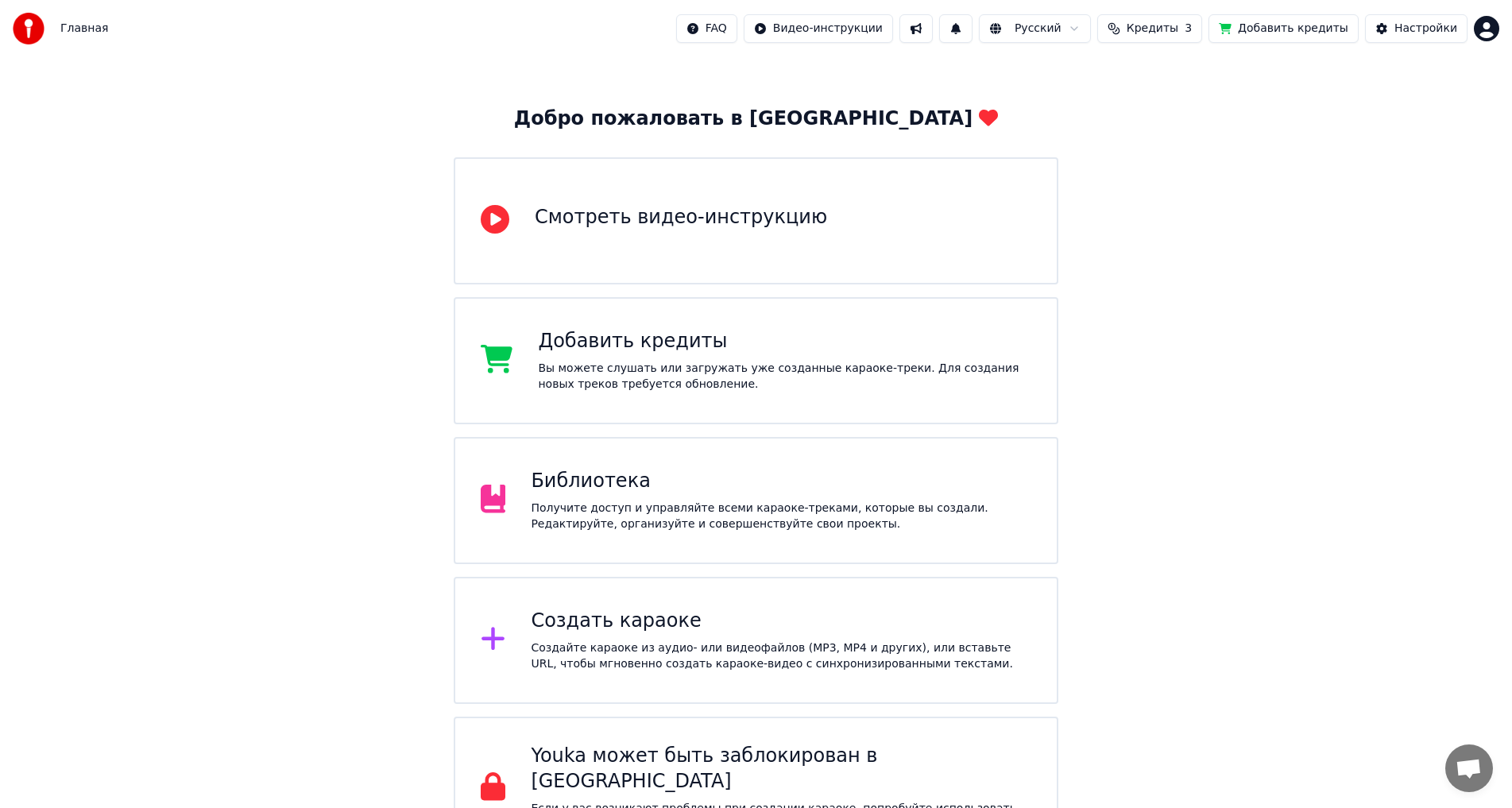
scroll to position [82, 0]
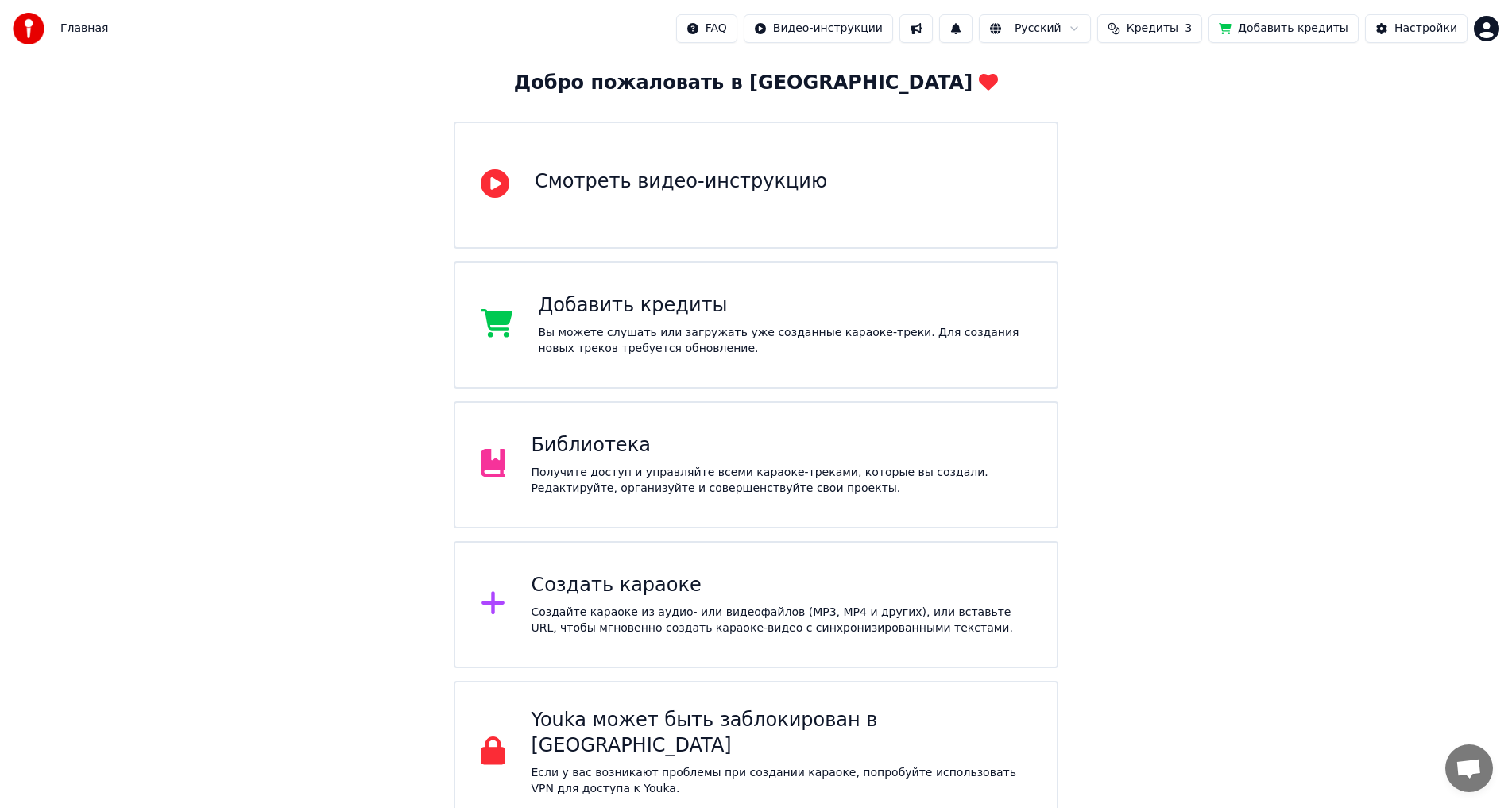
click at [893, 606] on div "Создайте караоке из аудио- или видеофайлов (MP3, MP4 и других), или вставьте UR…" at bounding box center [780, 620] width 500 height 31
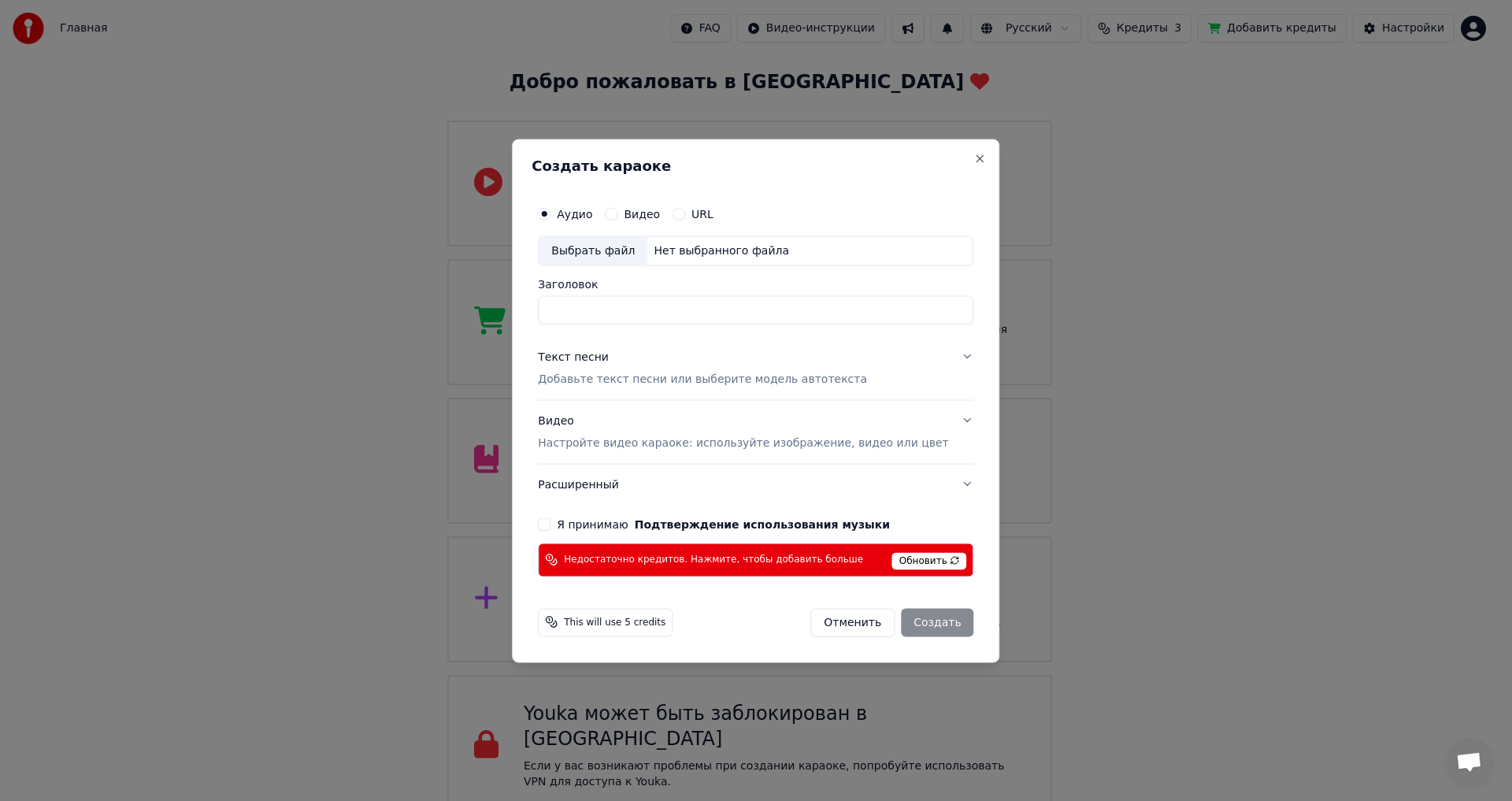
click at [616, 257] on div "Выбрать файл" at bounding box center [593, 250] width 109 height 28
click at [896, 562] on span "Обновить" at bounding box center [929, 561] width 75 height 17
click at [974, 157] on button "Close" at bounding box center [980, 158] width 13 height 13
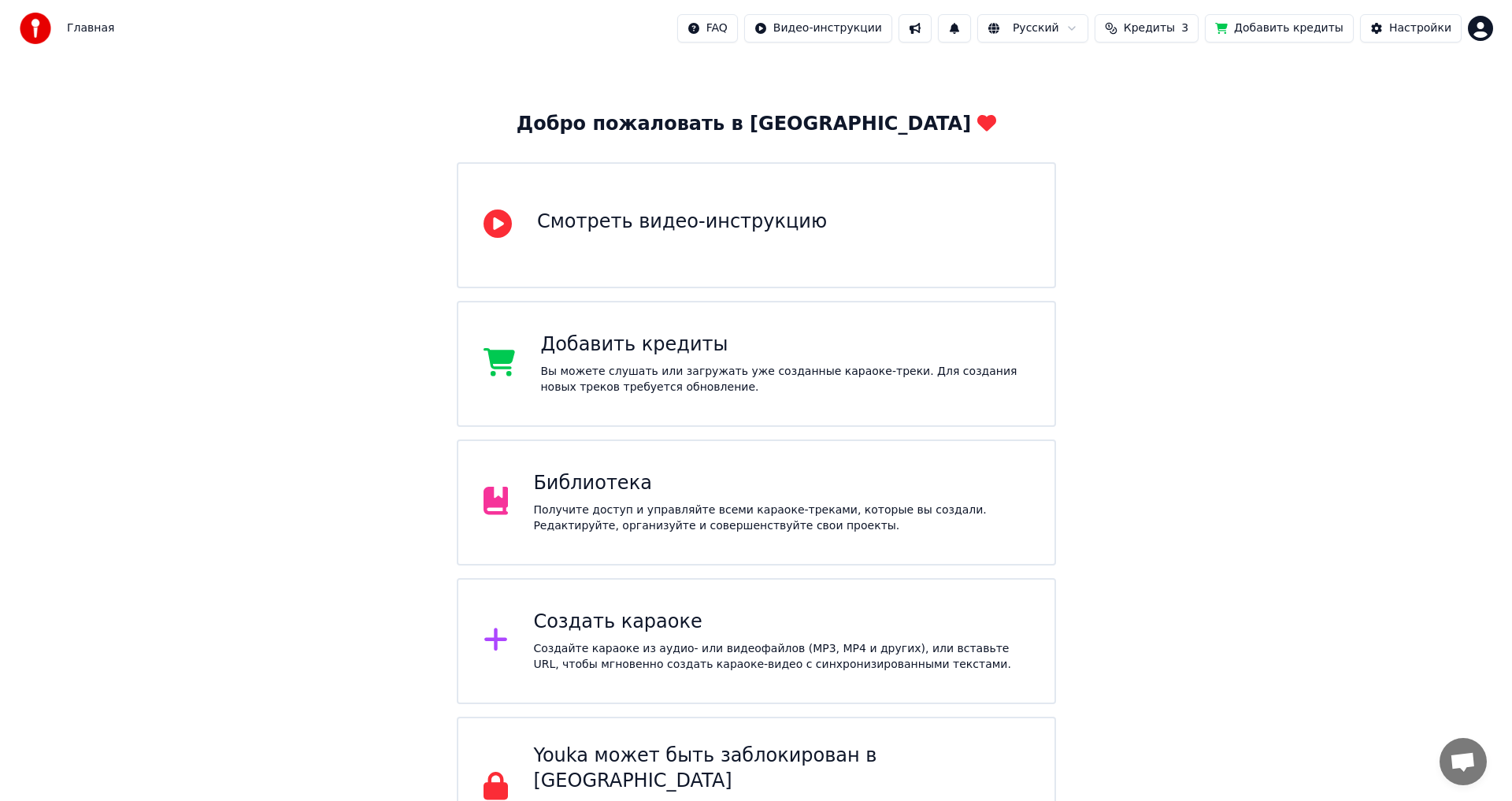
scroll to position [0, 0]
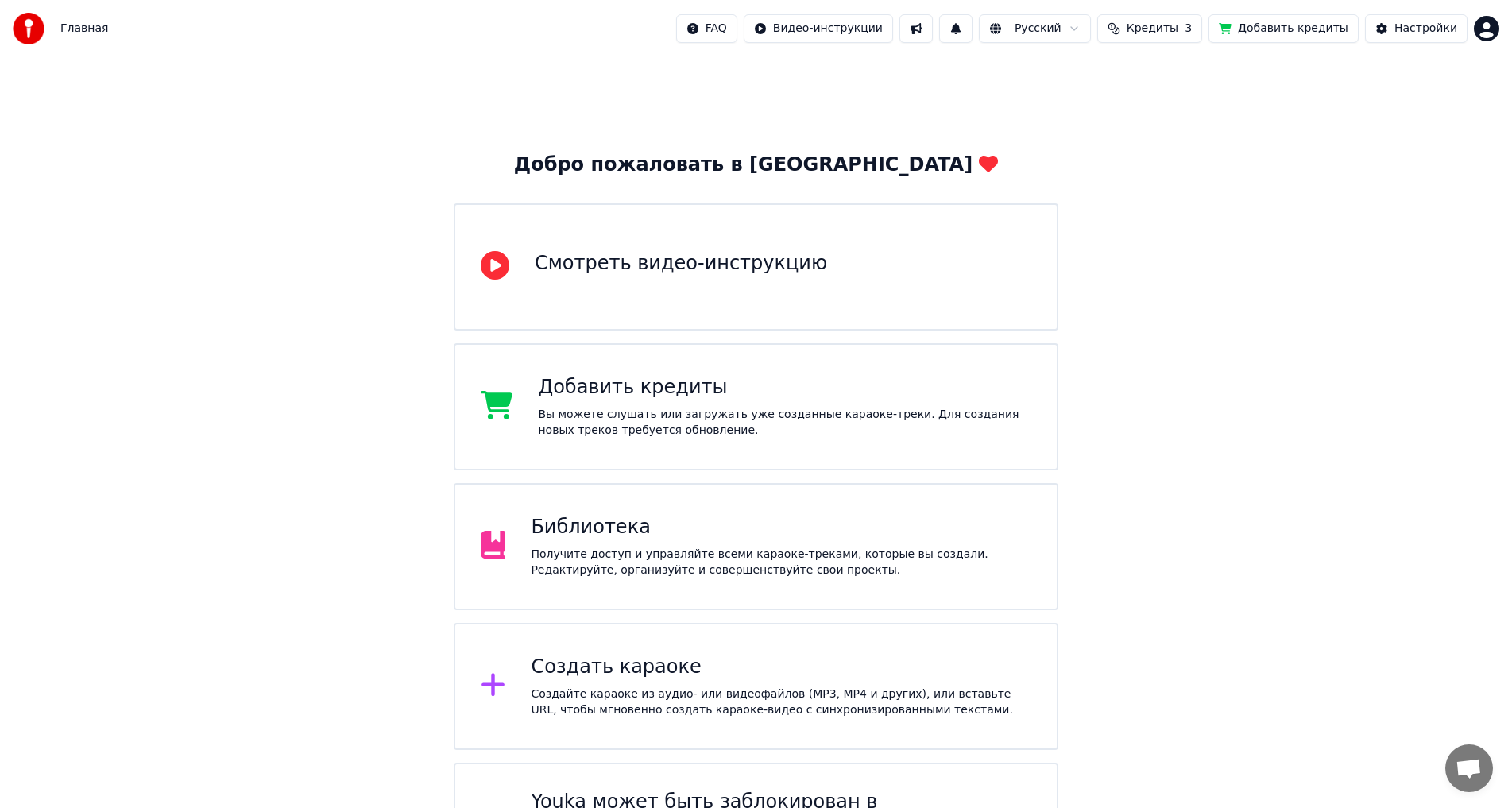
click at [660, 244] on div "Смотреть видео-инструкцию" at bounding box center [756, 267] width 605 height 127
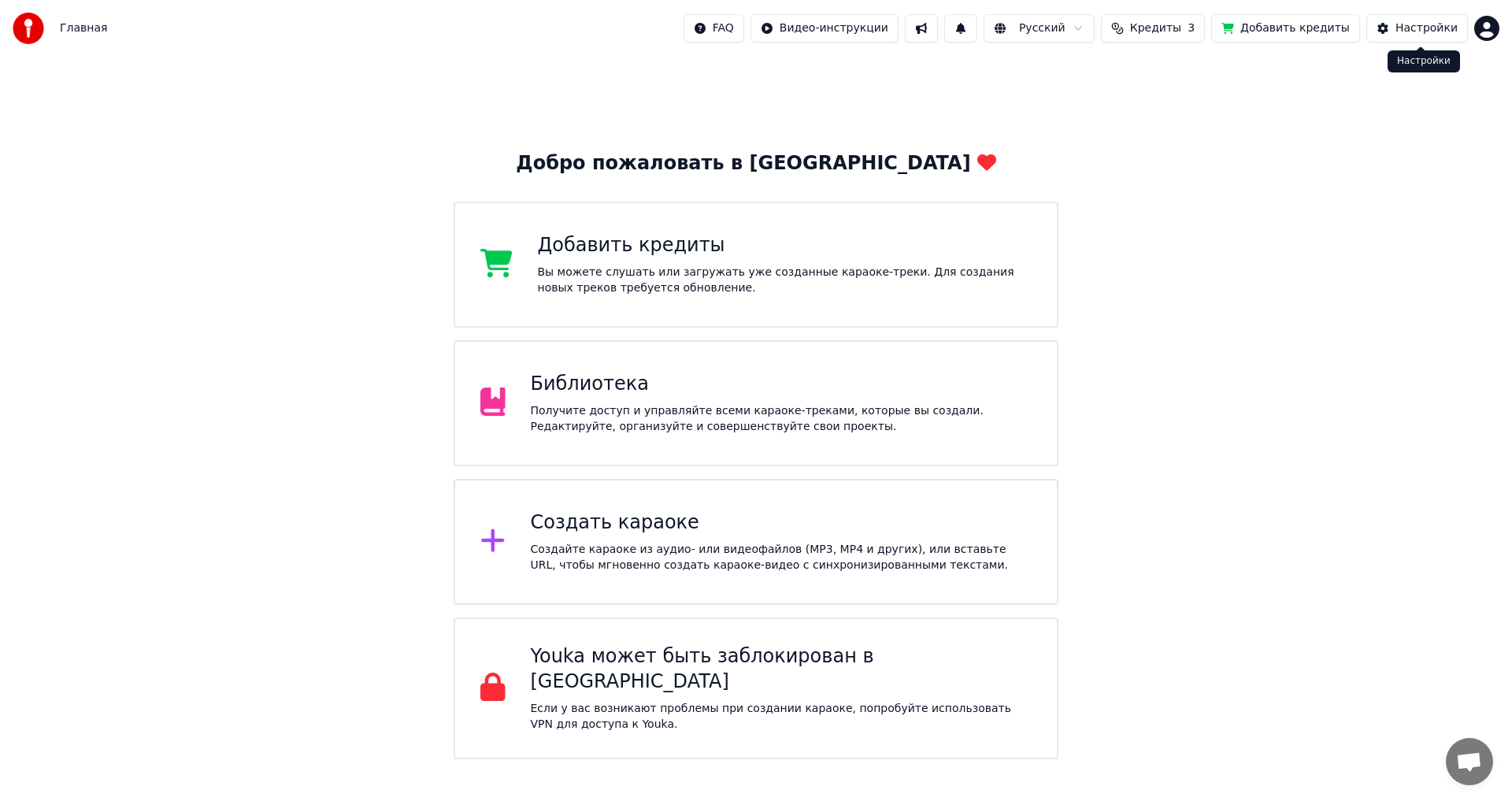
click at [1479, 29] on html "Главная FAQ Видео-инструкции Русский Кредиты 3 Добавить кредиты Настройки Добро…" at bounding box center [756, 379] width 1512 height 759
click at [872, 29] on html "Главная FAQ Видео-инструкции Русский Кредиты 3 Добавить кредиты Настройки Добро…" at bounding box center [756, 379] width 1512 height 759
click at [48, 20] on div at bounding box center [33, 28] width 41 height 31
click at [64, 24] on span "Главная" at bounding box center [83, 28] width 48 height 16
click at [76, 31] on span "Главная" at bounding box center [83, 28] width 48 height 16
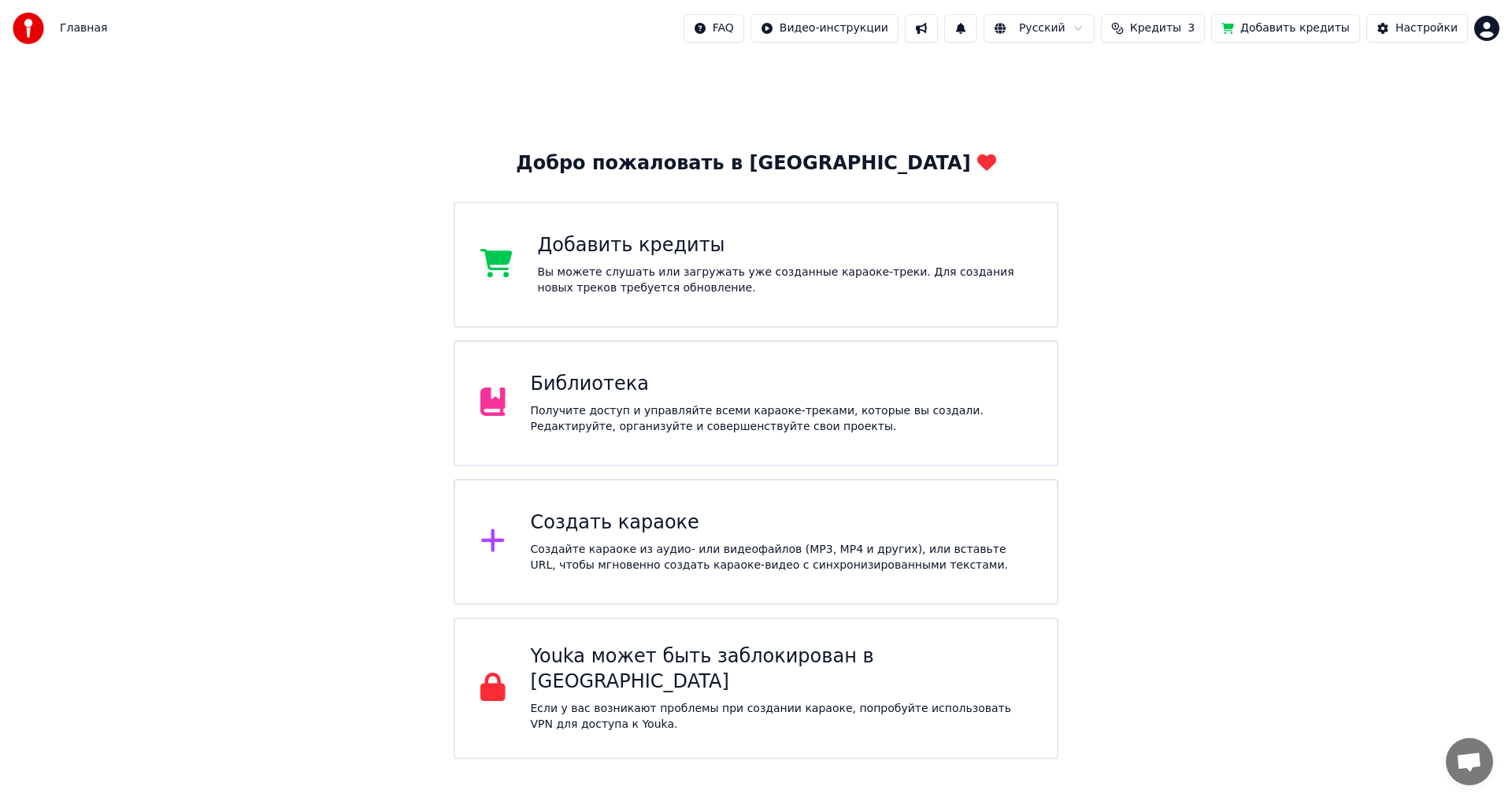
click at [529, 365] on div "Библиотека Получите доступ и управляйте всеми караоке-треками, которые вы созда…" at bounding box center [756, 403] width 604 height 126
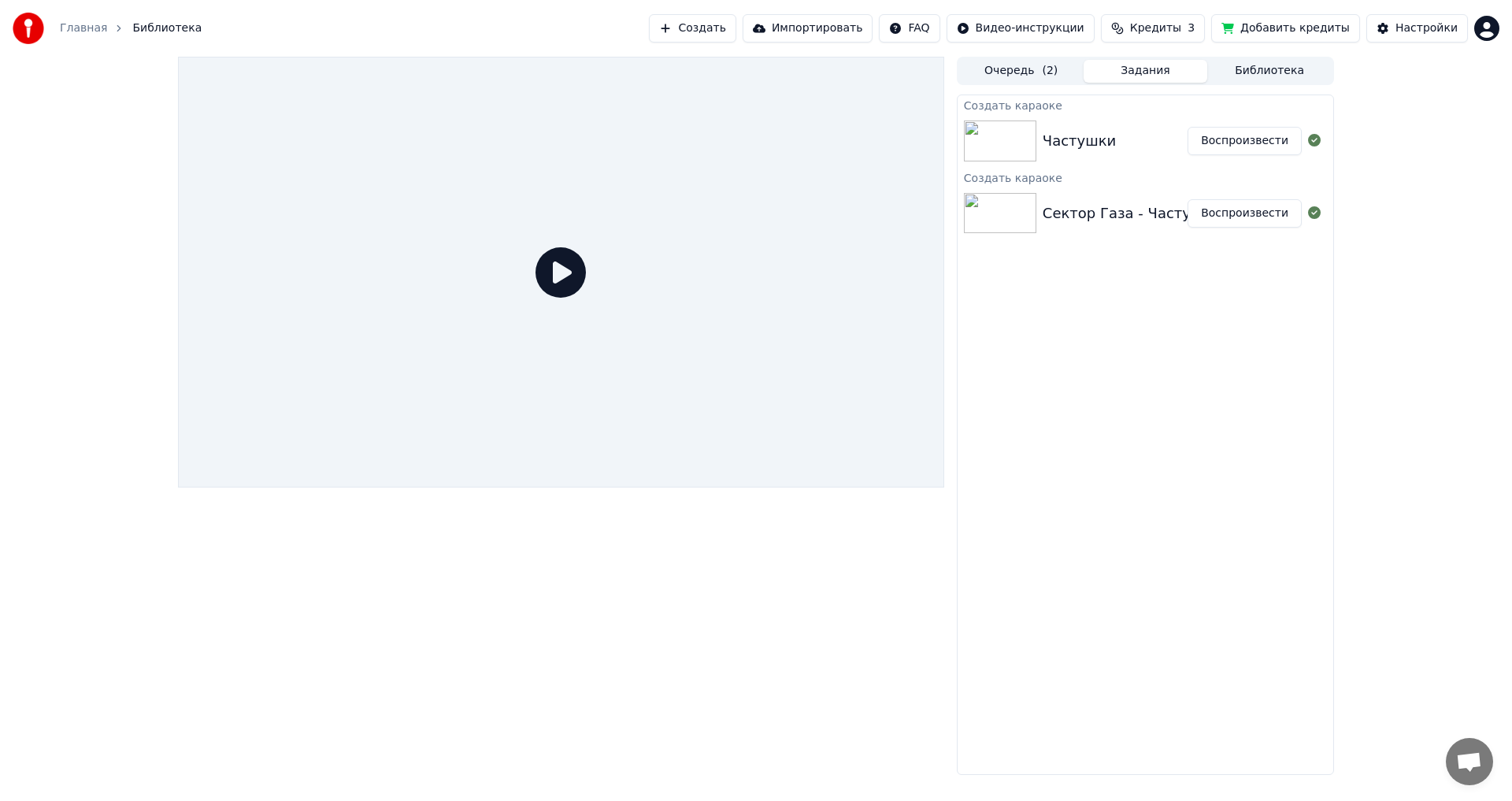
click at [1133, 144] on div "Частушки" at bounding box center [1114, 141] width 145 height 22
click at [1114, 217] on div "Сектор Газа - Частушки" at bounding box center [1132, 213] width 178 height 22
click at [1273, 211] on button "Воспроизвести" at bounding box center [1244, 212] width 114 height 28
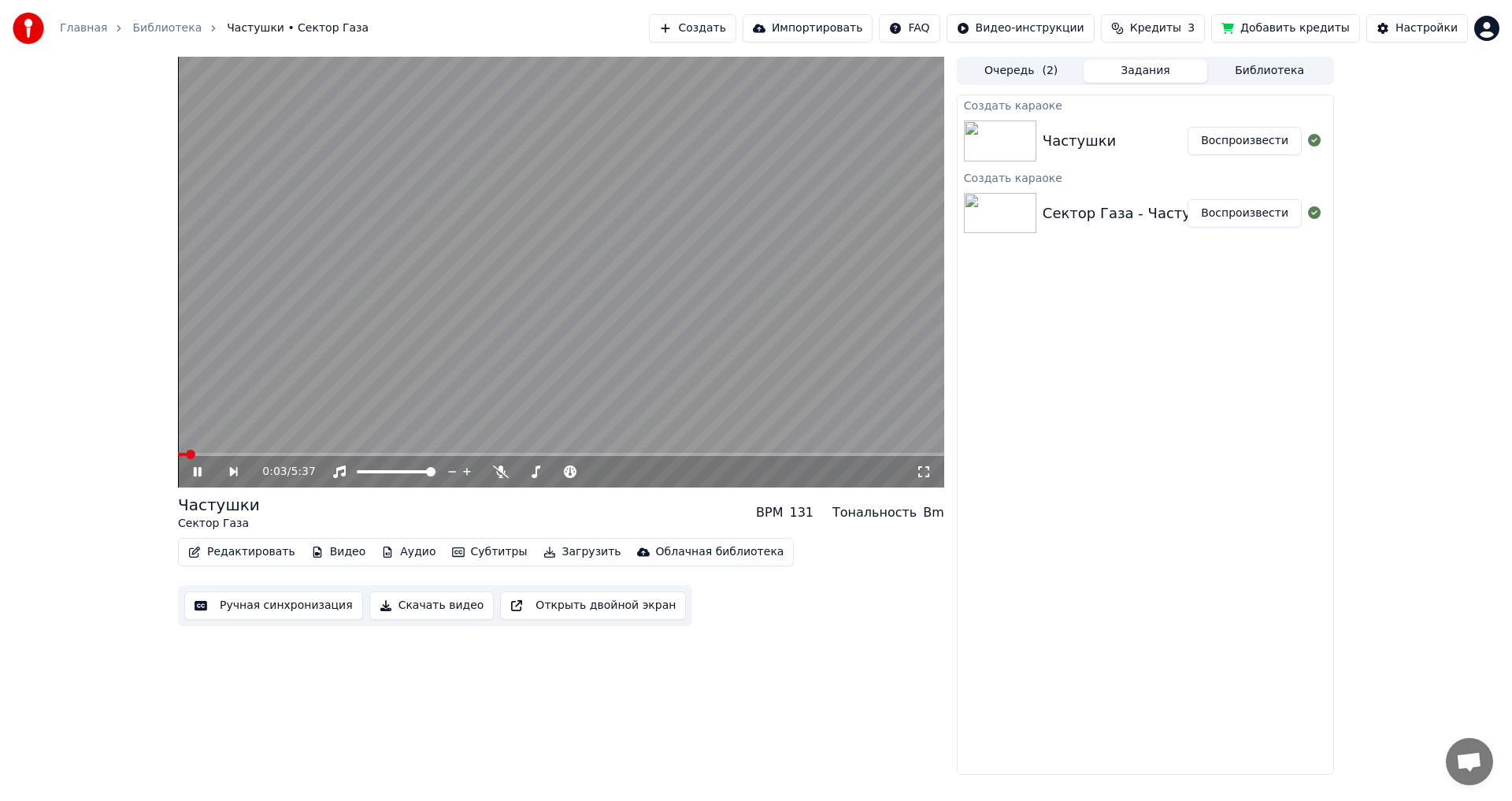
click at [201, 475] on icon at bounding box center [198, 471] width 8 height 10
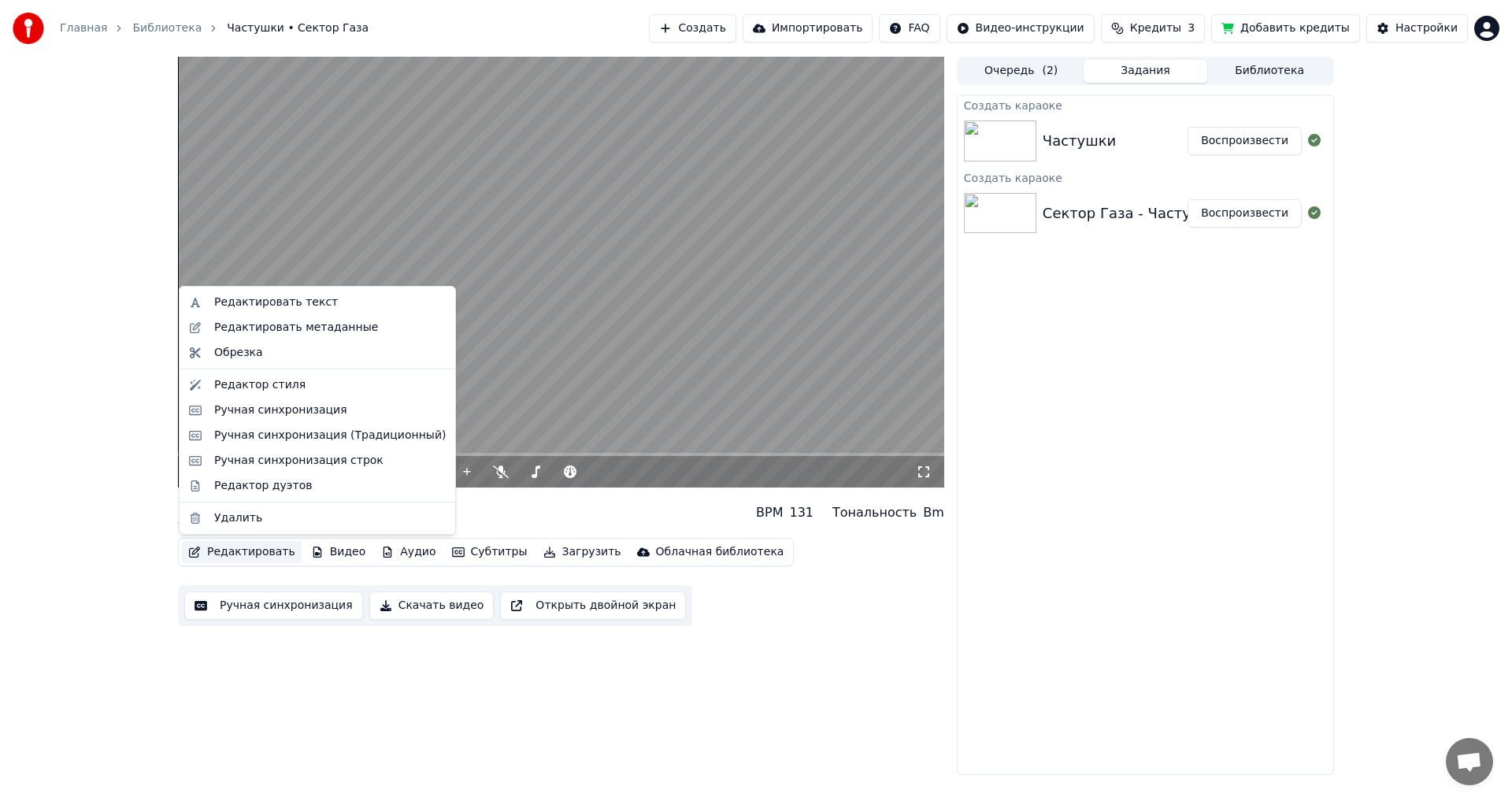
click at [241, 549] on button "Редактировать" at bounding box center [241, 552] width 119 height 22
click at [345, 457] on div "Ручная синхронизация строк" at bounding box center [299, 461] width 170 height 16
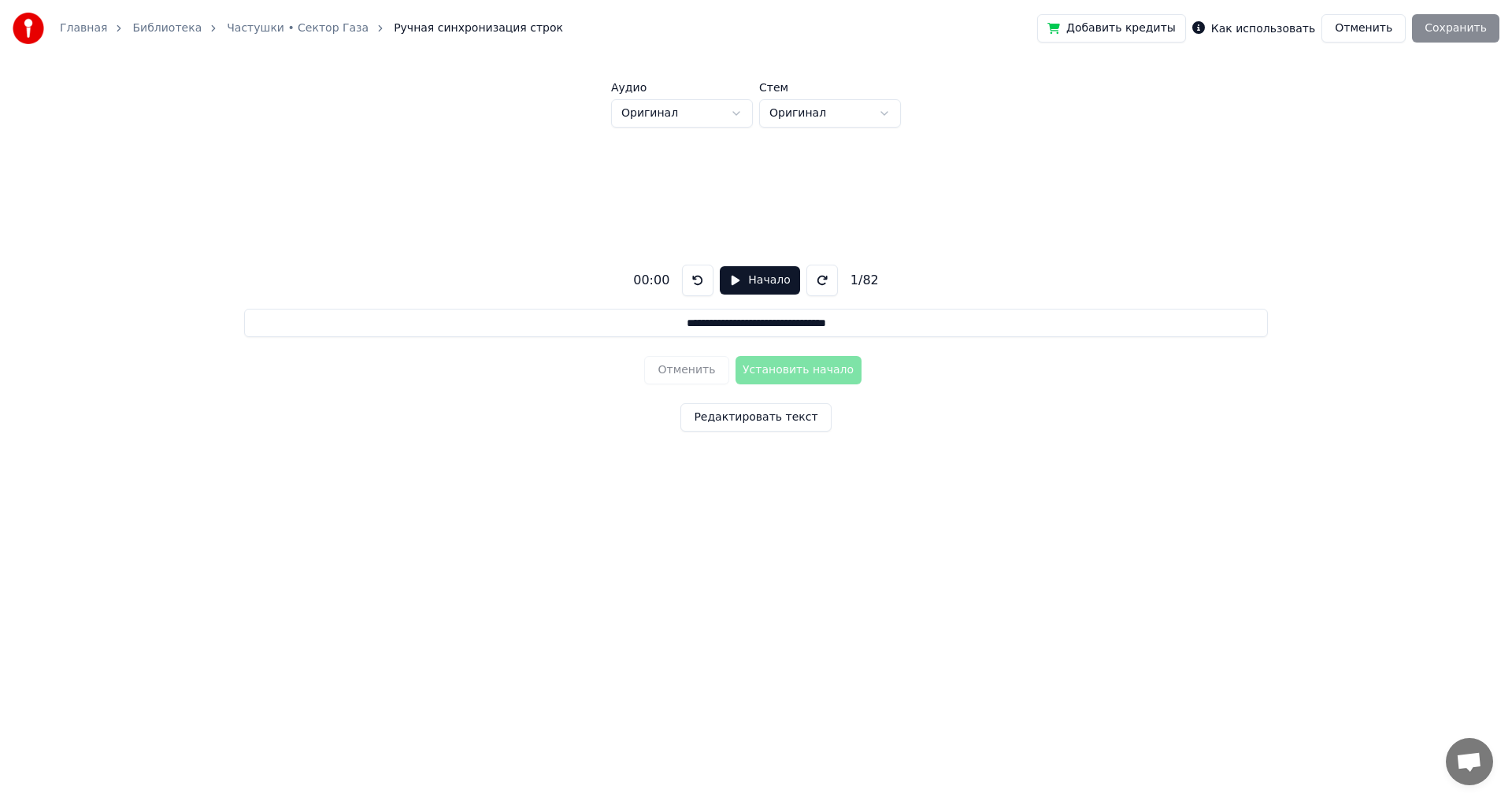
click at [701, 277] on button at bounding box center [697, 280] width 31 height 31
click at [693, 282] on button at bounding box center [697, 280] width 31 height 31
click at [758, 284] on button "Начало" at bounding box center [759, 279] width 80 height 28
click at [793, 367] on button "Установить начало" at bounding box center [798, 369] width 126 height 28
click at [748, 414] on button "Редактировать текст" at bounding box center [755, 417] width 150 height 28
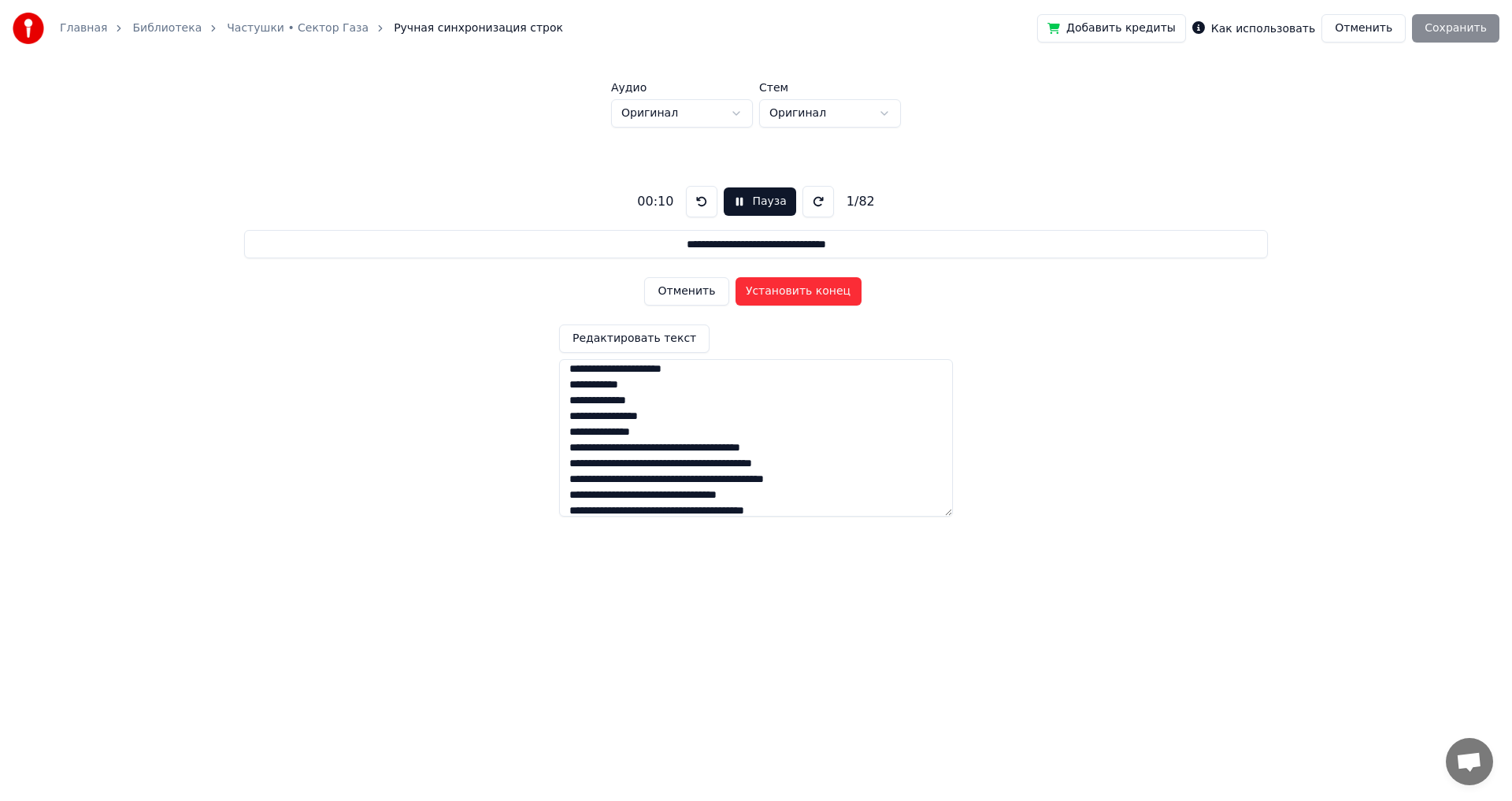
scroll to position [157, 0]
drag, startPoint x: 568, startPoint y: 420, endPoint x: 835, endPoint y: 415, distance: 267.0
click at [835, 415] on textarea at bounding box center [756, 437] width 394 height 157
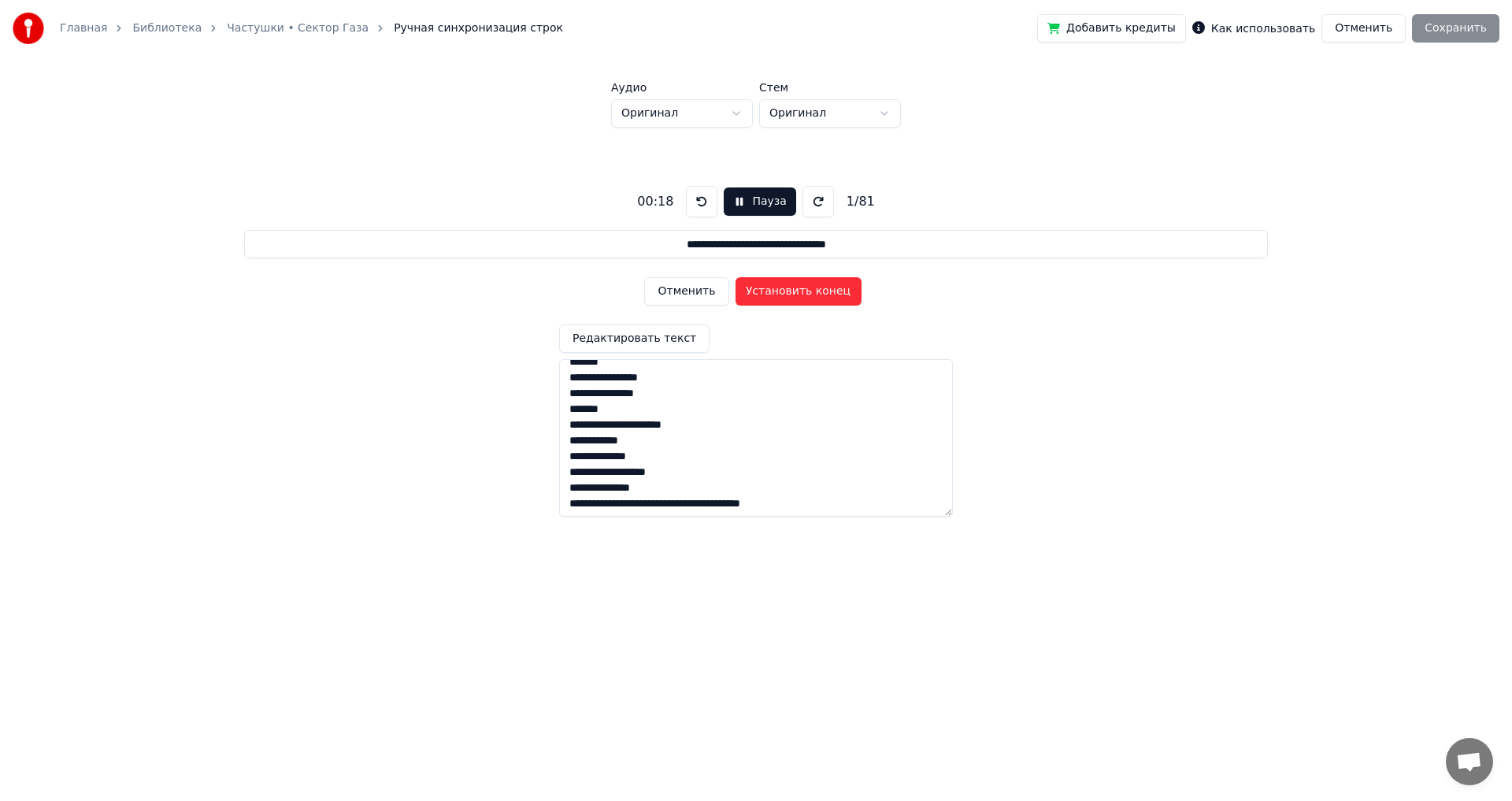
drag, startPoint x: 570, startPoint y: 411, endPoint x: 732, endPoint y: 422, distance: 162.4
click at [732, 422] on textarea at bounding box center [756, 437] width 394 height 157
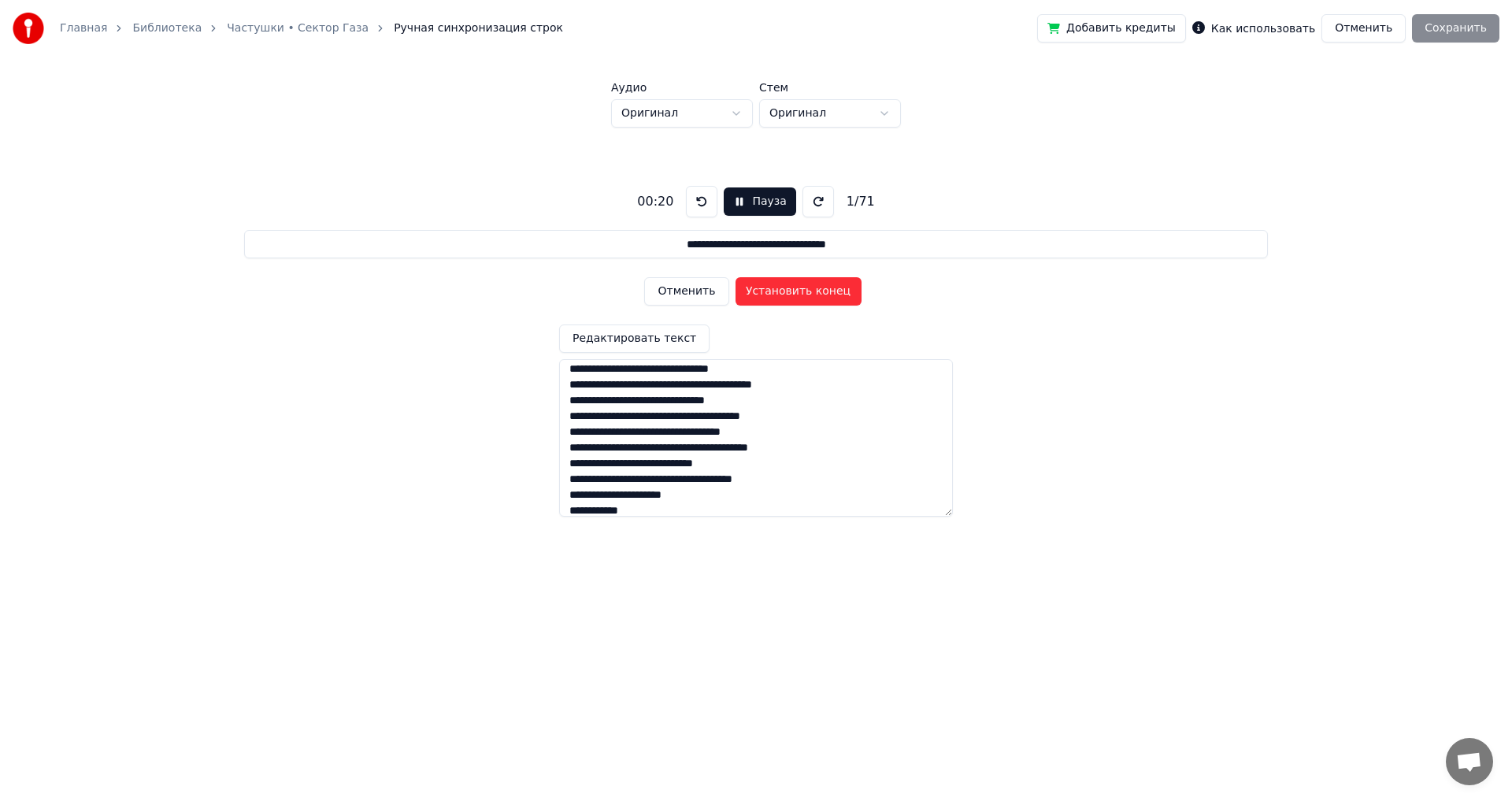
scroll to position [0, 0]
type textarea "**********"
click at [776, 297] on button "Установить конец" at bounding box center [798, 291] width 126 height 28
type input "**********"
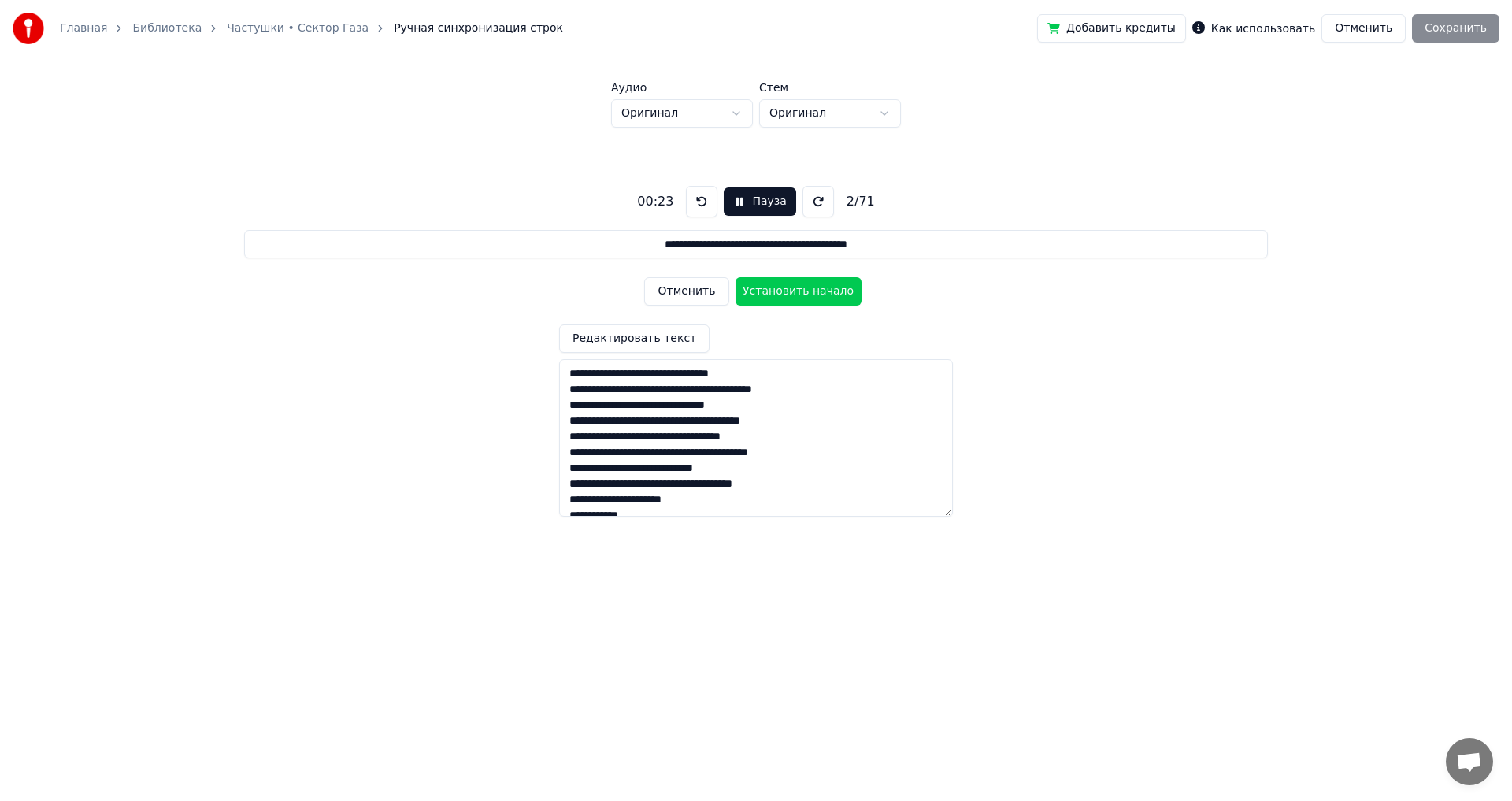
click at [747, 203] on button "Пауза" at bounding box center [759, 201] width 72 height 28
click at [605, 335] on button "Редактировать текст" at bounding box center [633, 337] width 150 height 28
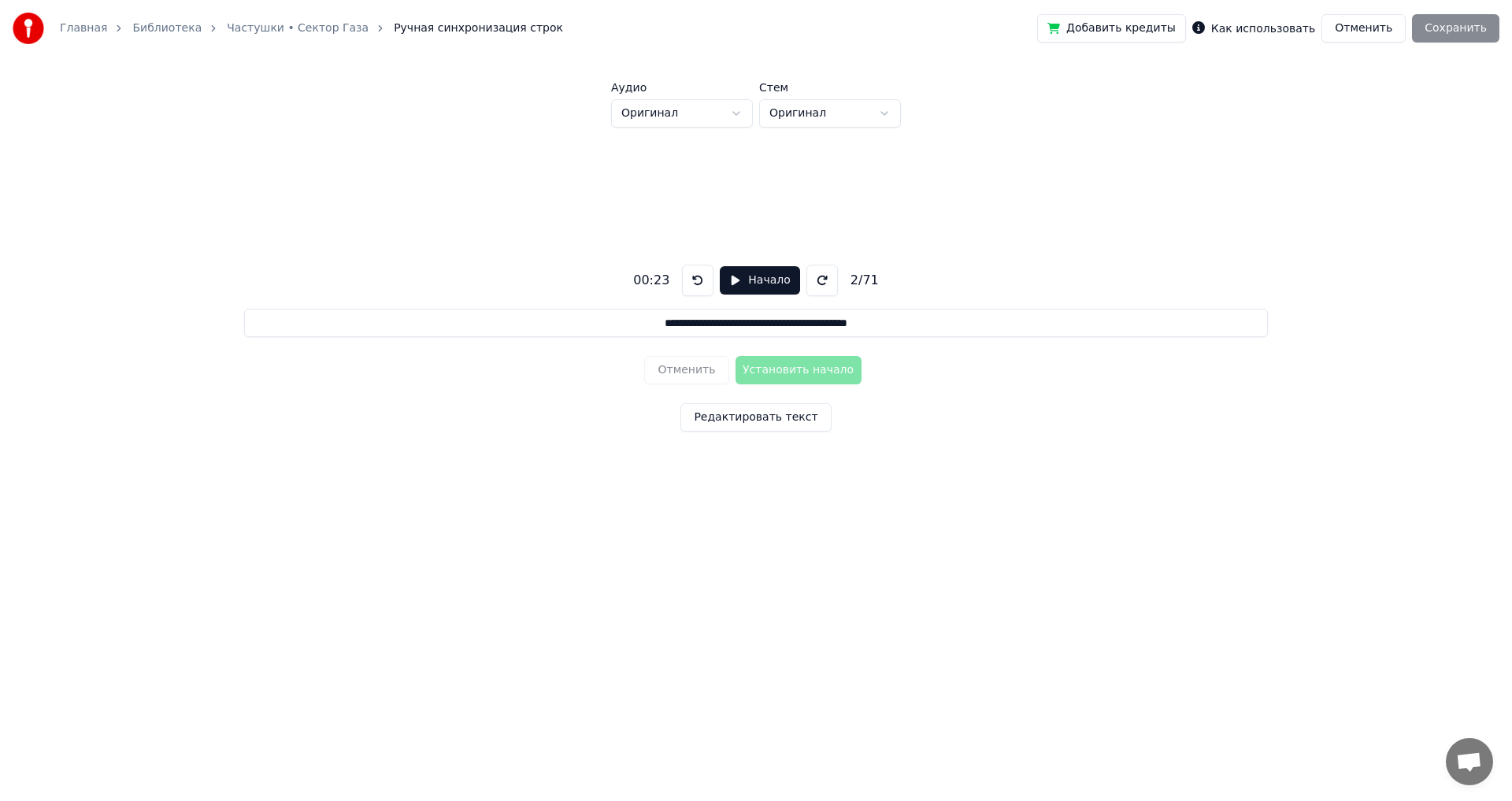
click at [88, 27] on link "Главная" at bounding box center [83, 28] width 48 height 16
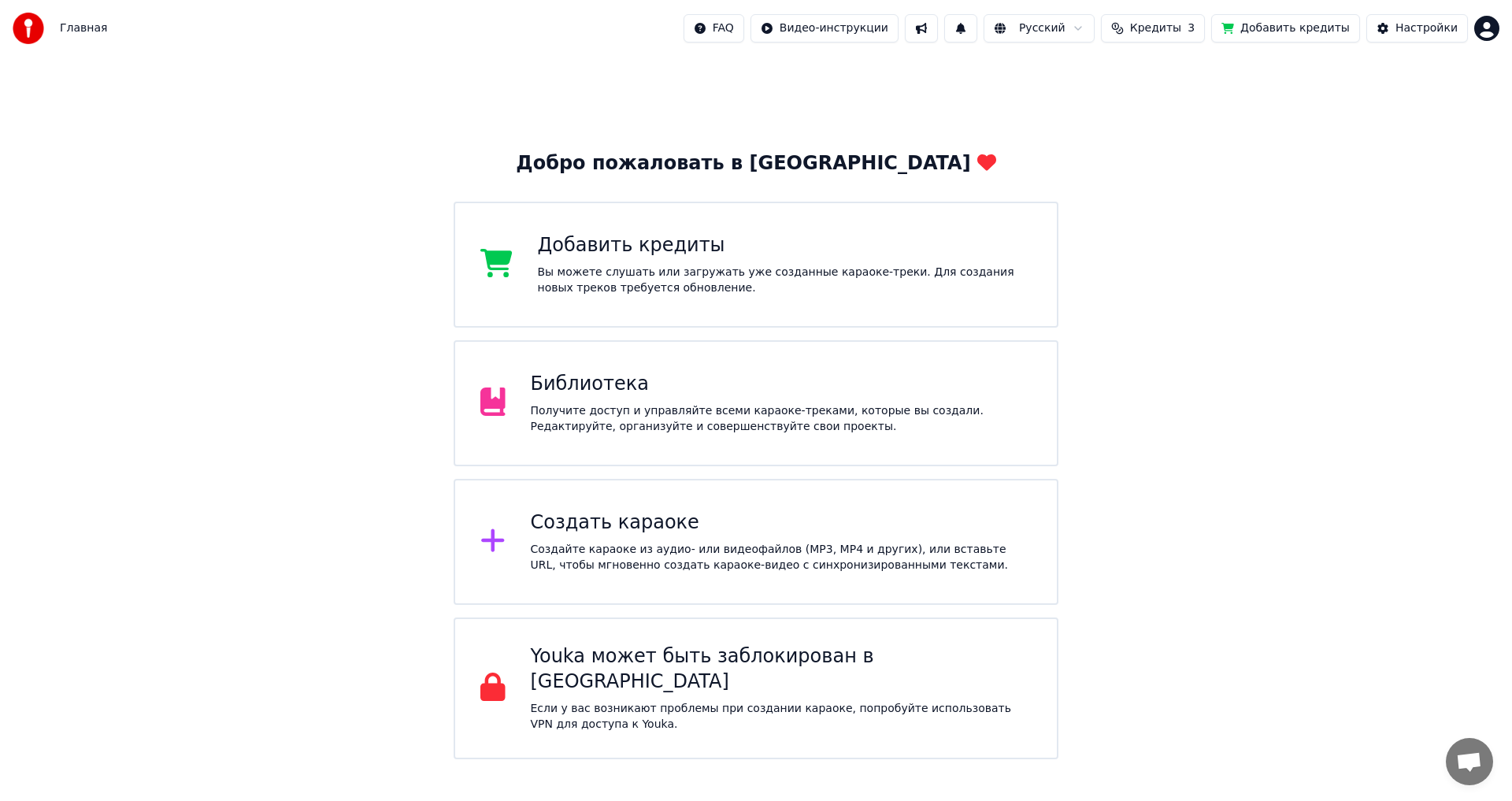
click at [607, 432] on div "Получите доступ и управляйте всеми караоке-треками, которые вы создали. Редакти…" at bounding box center [781, 419] width 501 height 31
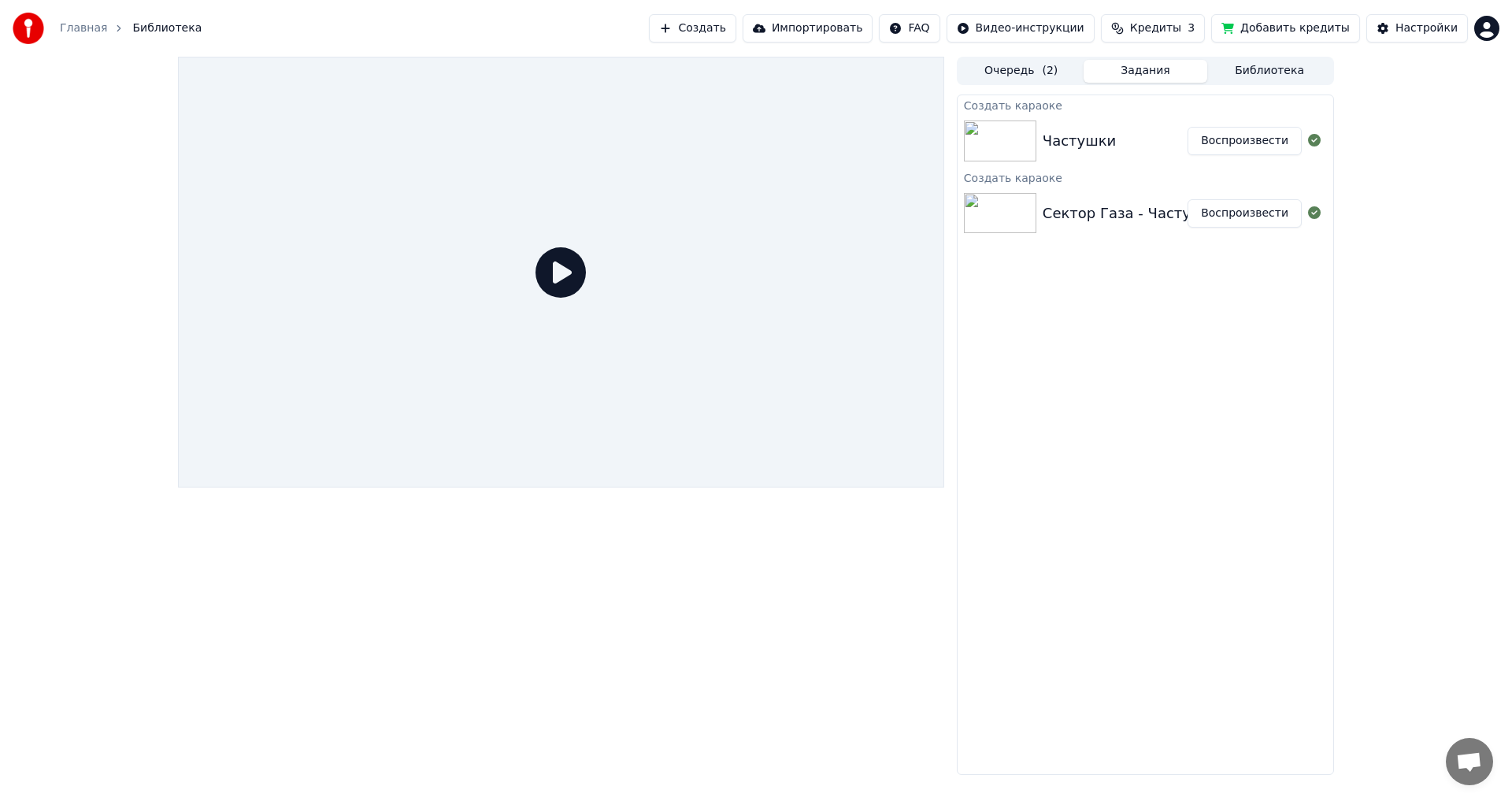
click at [1137, 123] on div "Частушки Воспроизвести" at bounding box center [1144, 141] width 375 height 53
click at [1112, 131] on div "Частушки" at bounding box center [1114, 141] width 145 height 22
click at [1012, 140] on img at bounding box center [1000, 141] width 73 height 41
click at [1307, 140] on icon at bounding box center [1313, 140] width 13 height 13
drag, startPoint x: 1313, startPoint y: 141, endPoint x: 1295, endPoint y: 141, distance: 18.0
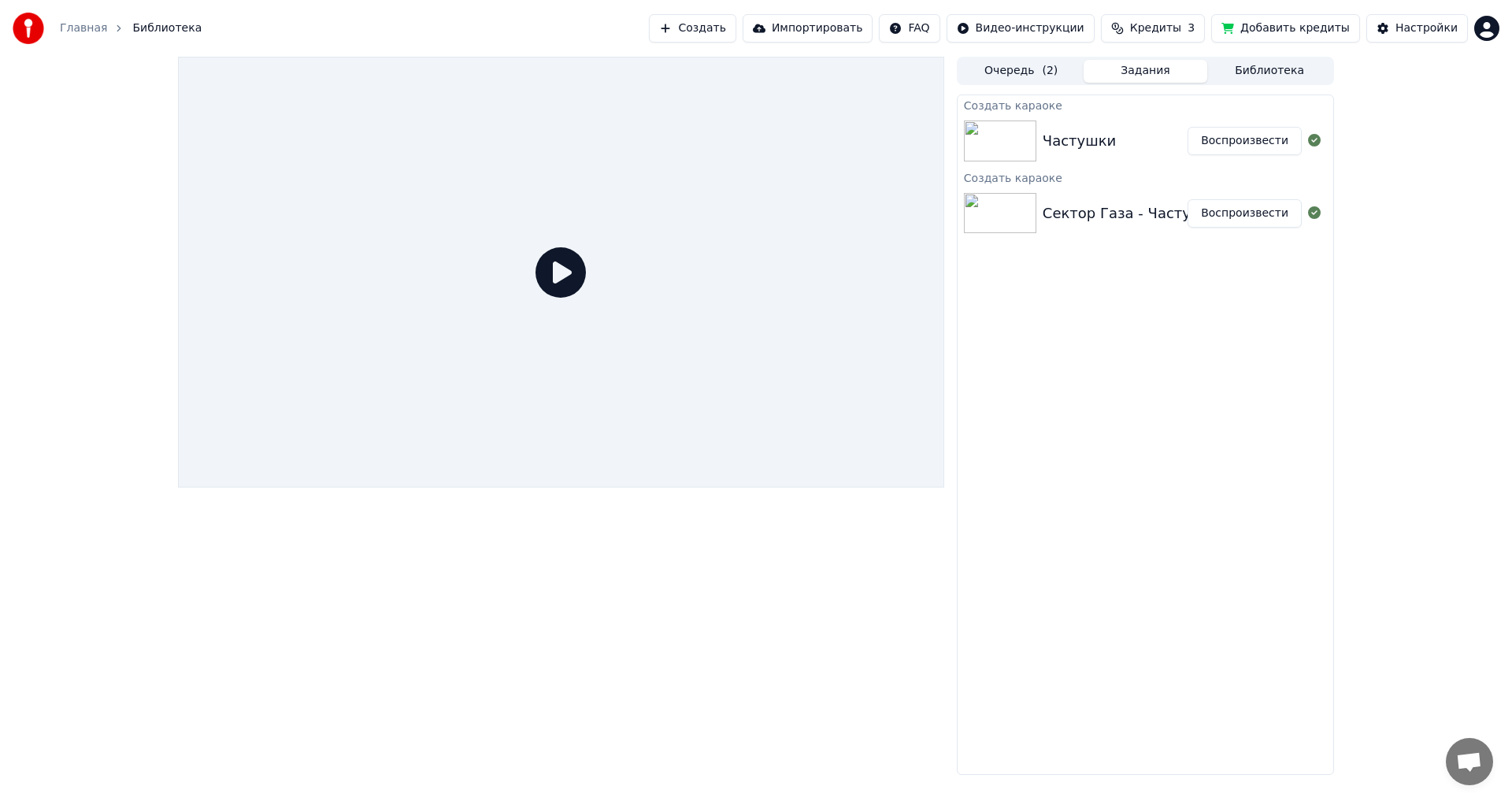
click at [1312, 141] on icon at bounding box center [1313, 140] width 13 height 13
click at [1282, 139] on button "Воспроизвести" at bounding box center [1244, 141] width 114 height 28
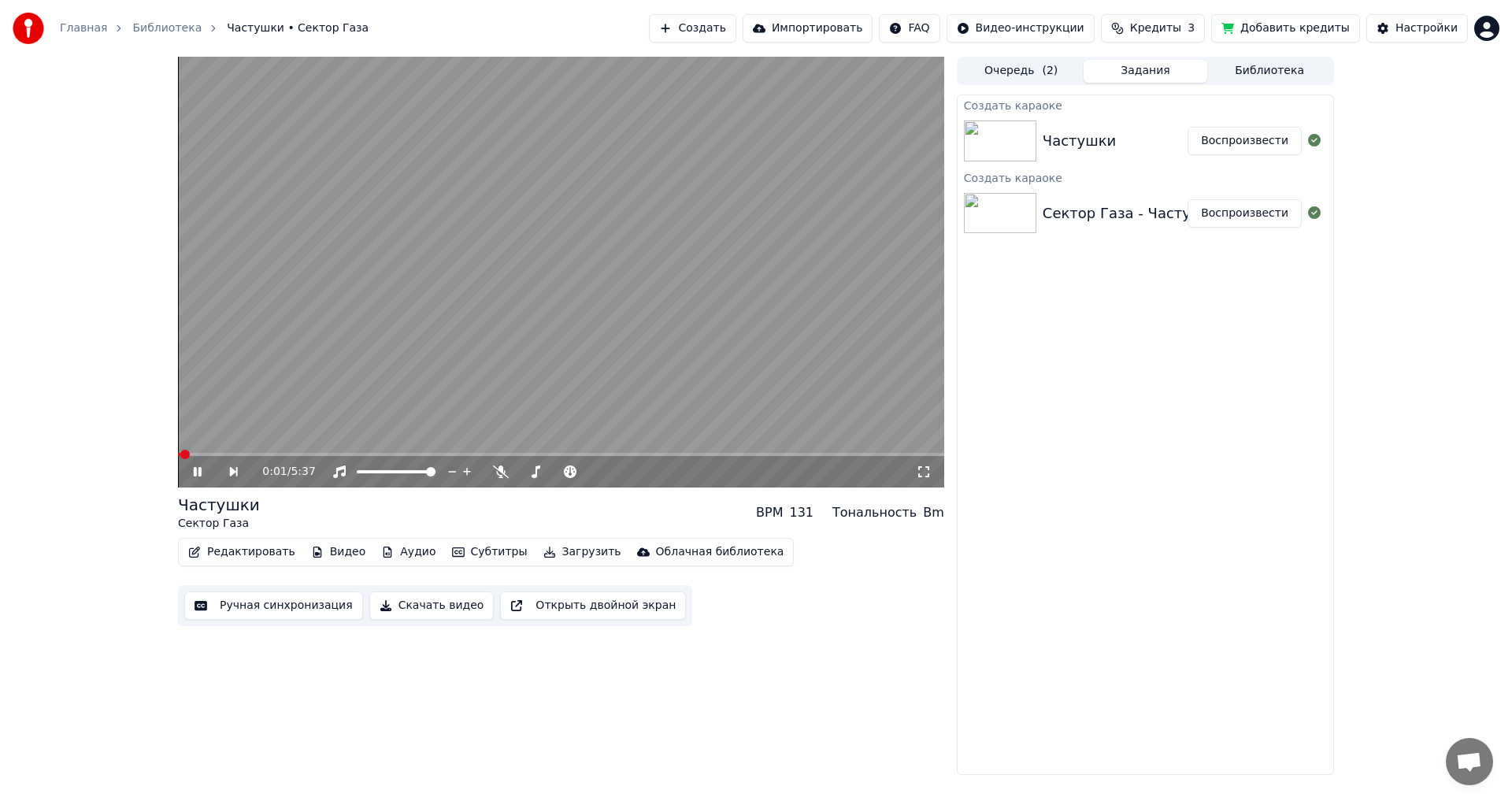
click at [197, 470] on icon at bounding box center [208, 471] width 36 height 13
click at [1186, 209] on div "Сектор Газа - Частушки" at bounding box center [1132, 213] width 178 height 22
click at [1233, 209] on button "Воспроизвести" at bounding box center [1244, 212] width 114 height 28
click at [197, 473] on icon at bounding box center [208, 471] width 36 height 13
click at [1098, 135] on div "Частушки" at bounding box center [1079, 141] width 74 height 22
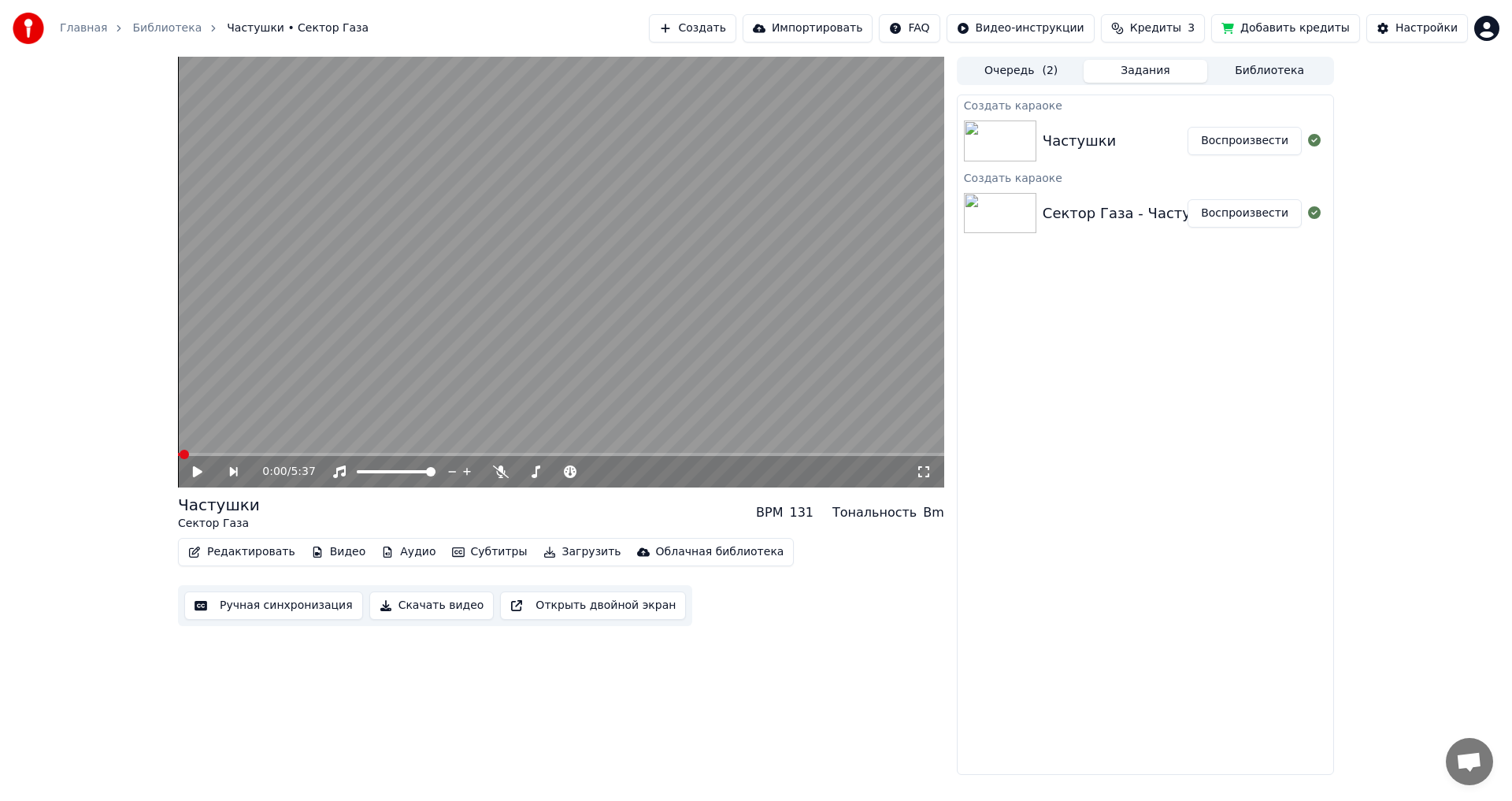
click at [1237, 143] on button "Воспроизвести" at bounding box center [1244, 141] width 114 height 28
click at [501, 471] on icon at bounding box center [500, 471] width 16 height 13
click at [494, 450] on div "Голос певца [PERSON_NAME] певца" at bounding box center [504, 446] width 80 height 22
click at [203, 458] on span at bounding box center [199, 455] width 10 height 10
drag, startPoint x: 421, startPoint y: 454, endPoint x: 136, endPoint y: 449, distance: 285.0
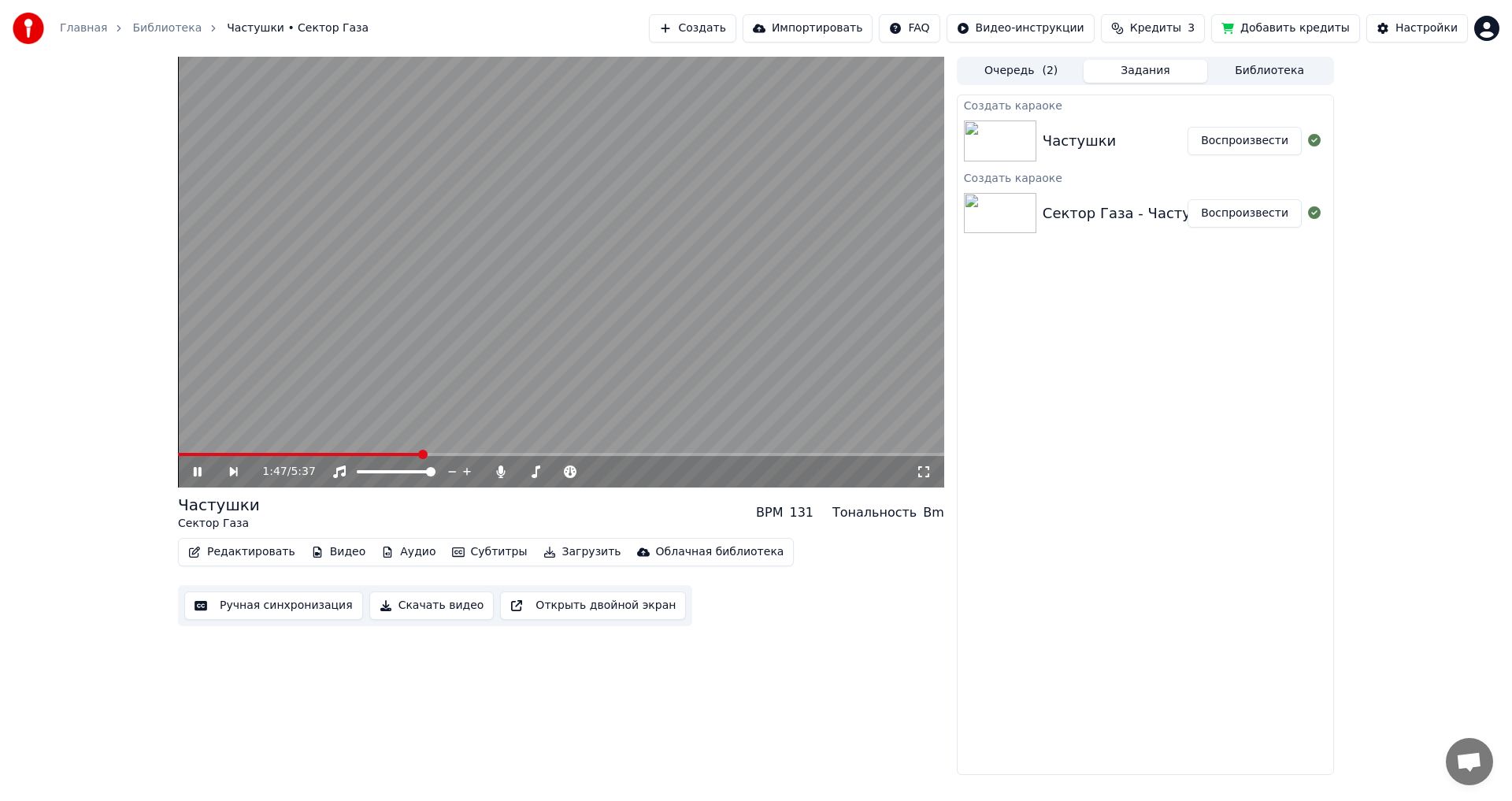
click at [201, 470] on icon at bounding box center [198, 471] width 8 height 10
click at [177, 454] on span at bounding box center [182, 455] width 10 height 10
click at [1339, 357] on div "0:00 / 5:37 Частушки Сектор Газа BPM 131 Тональность Bm Редактировать Видео Ауд…" at bounding box center [756, 415] width 1181 height 718
click at [1246, 215] on button "Воспроизвести" at bounding box center [1244, 212] width 114 height 28
click at [199, 475] on icon at bounding box center [198, 471] width 8 height 10
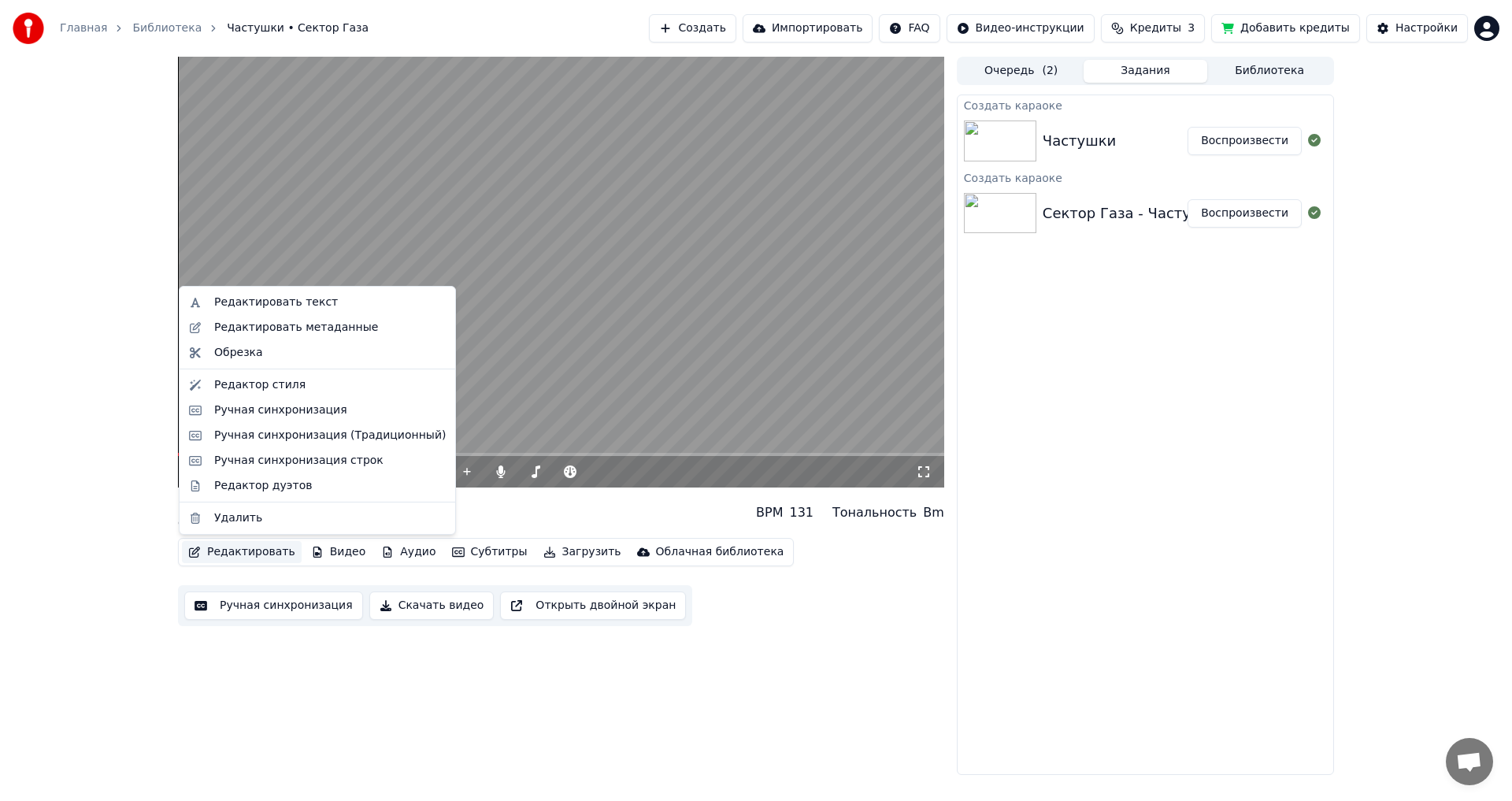
click at [227, 560] on button "Редактировать" at bounding box center [241, 552] width 119 height 22
click at [310, 329] on div "Редактировать метаданные" at bounding box center [296, 328] width 164 height 16
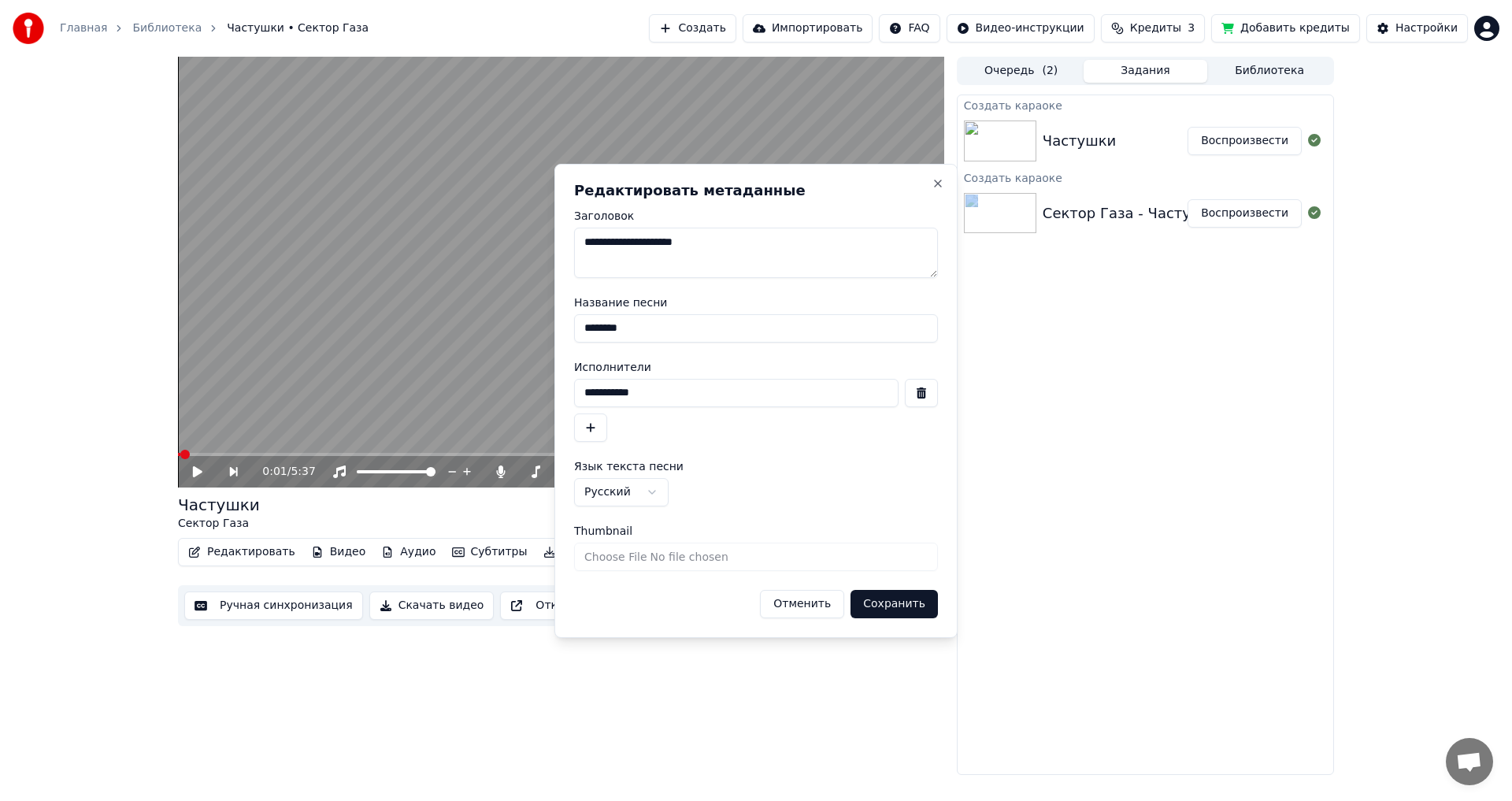
drag, startPoint x: 1115, startPoint y: 518, endPoint x: 806, endPoint y: 584, distance: 316.0
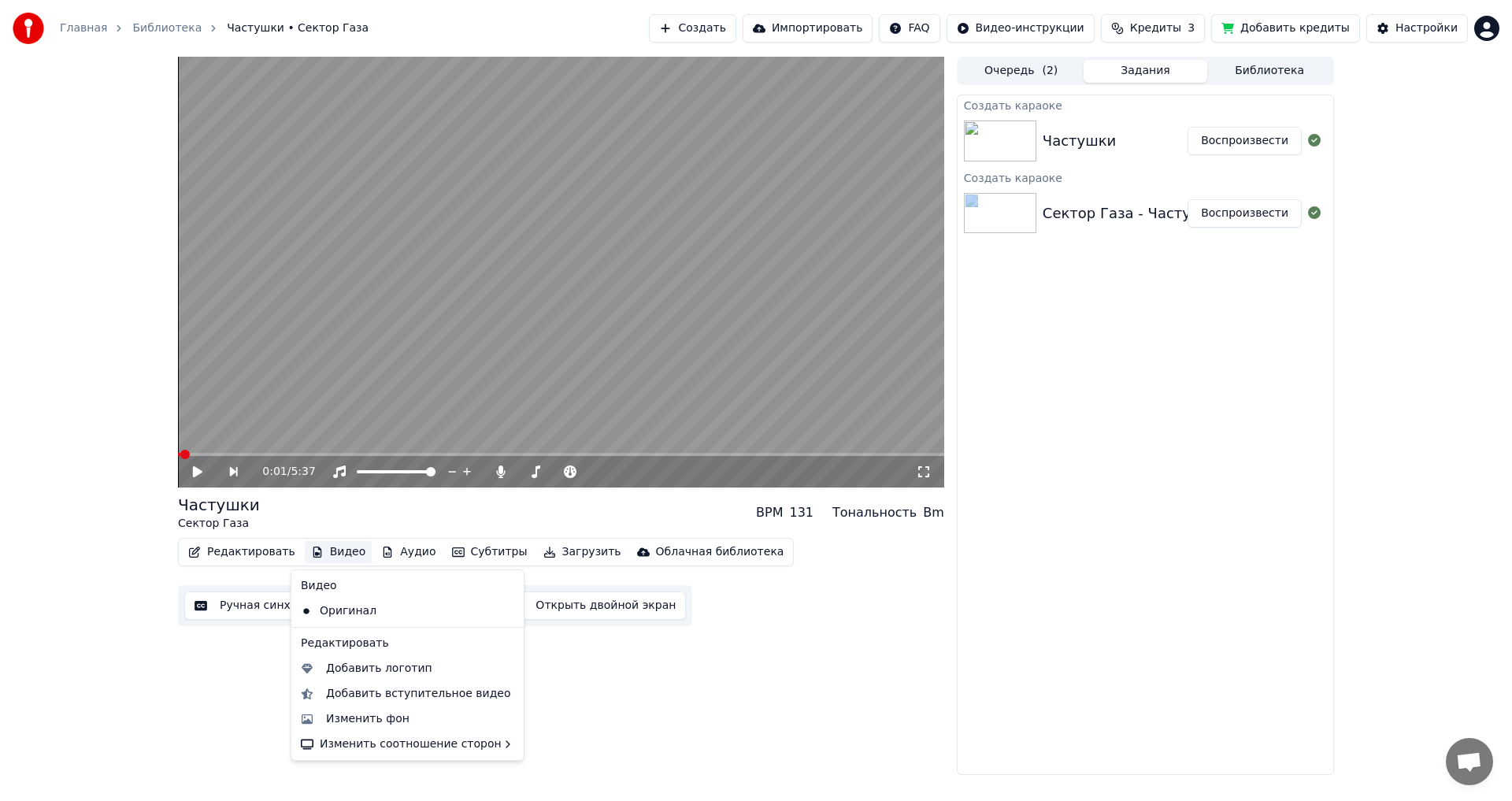
click at [341, 557] on button "Видео" at bounding box center [338, 552] width 68 height 22
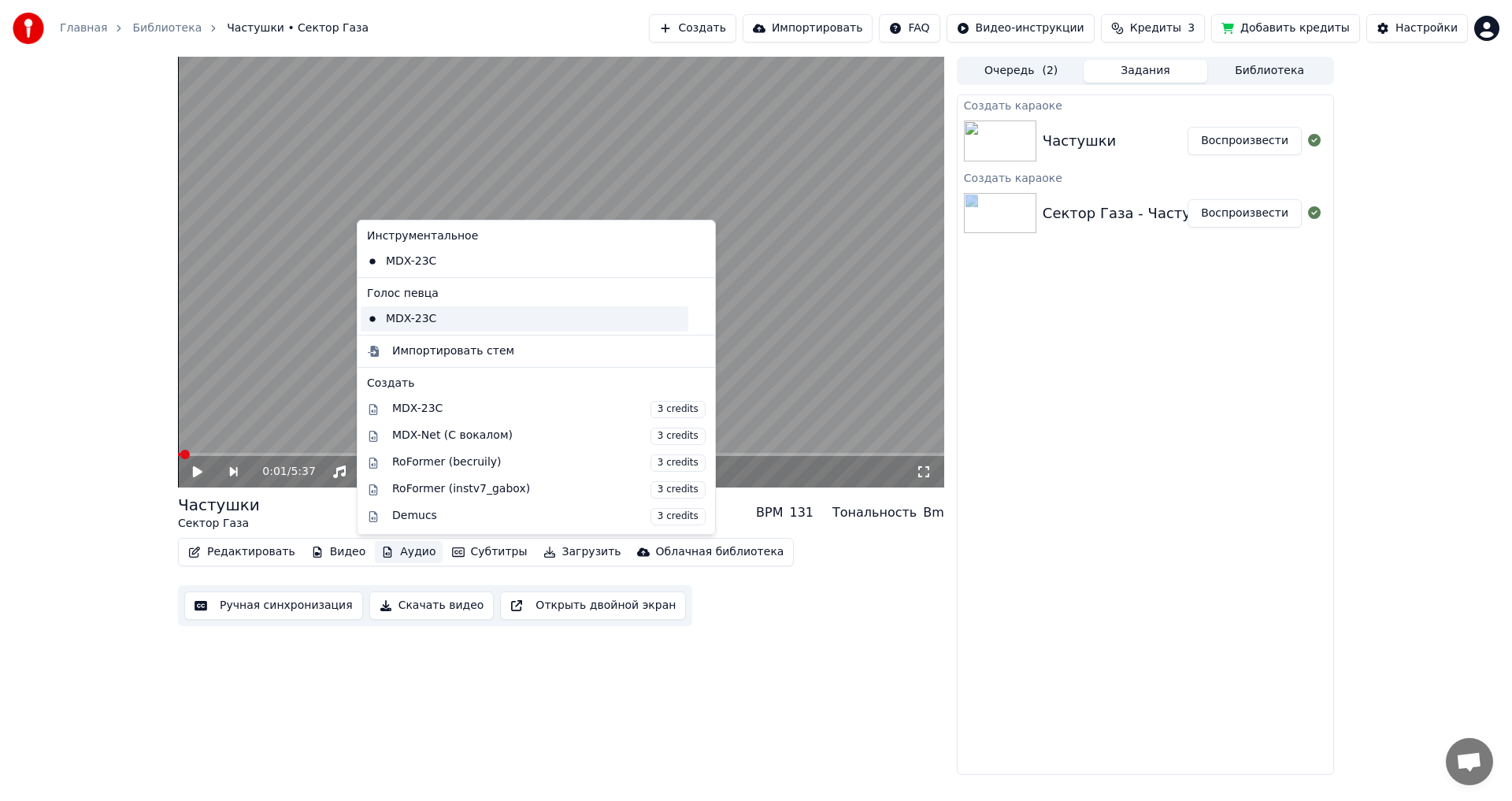
click at [438, 329] on div "MDX-23C" at bounding box center [525, 319] width 328 height 25
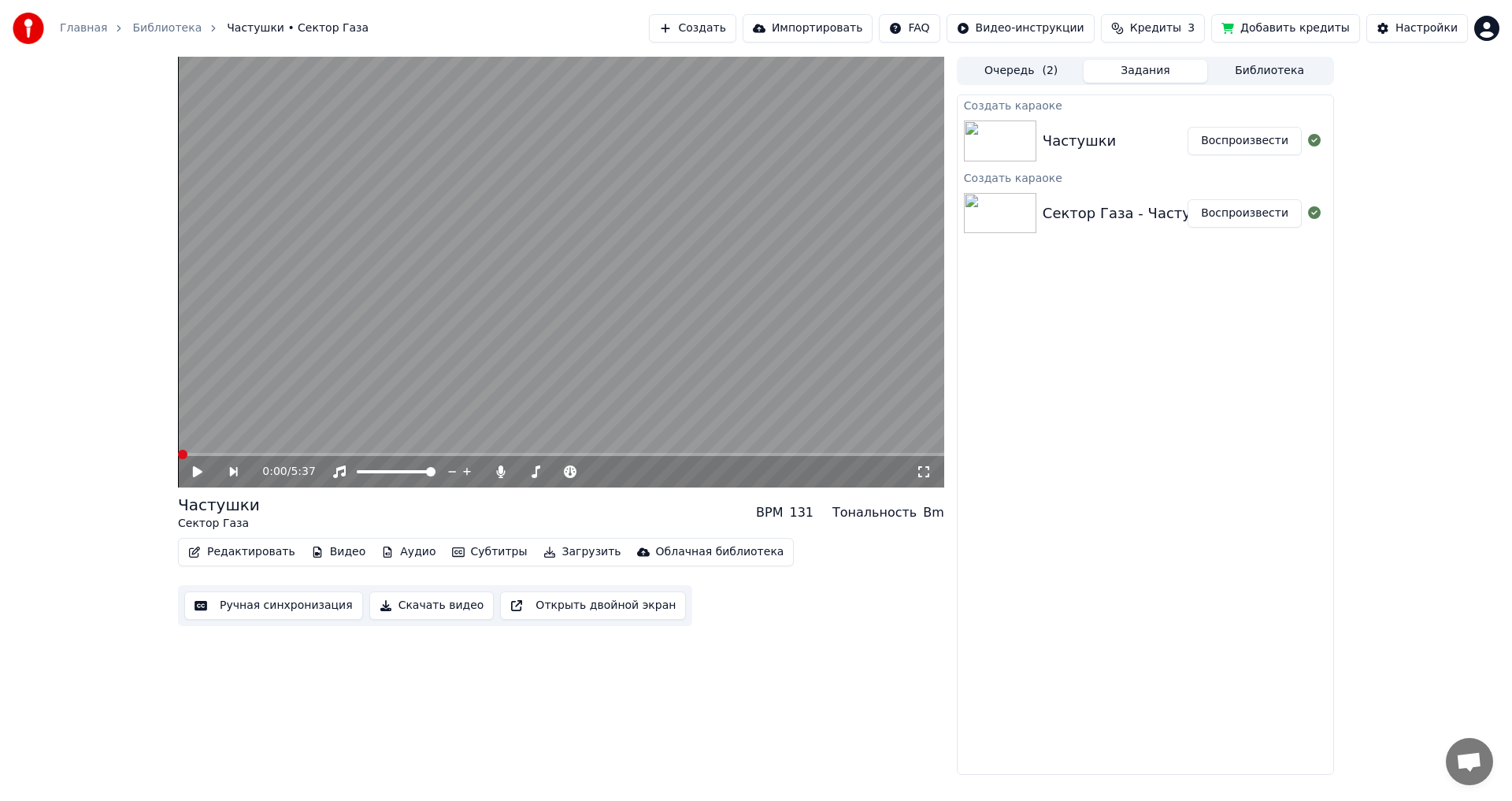
click at [191, 473] on icon at bounding box center [208, 471] width 36 height 13
click at [195, 472] on icon at bounding box center [198, 471] width 8 height 10
click at [622, 476] on span at bounding box center [627, 471] width 10 height 10
click at [207, 474] on icon at bounding box center [208, 471] width 36 height 13
click at [595, 476] on span at bounding box center [593, 471] width 10 height 10
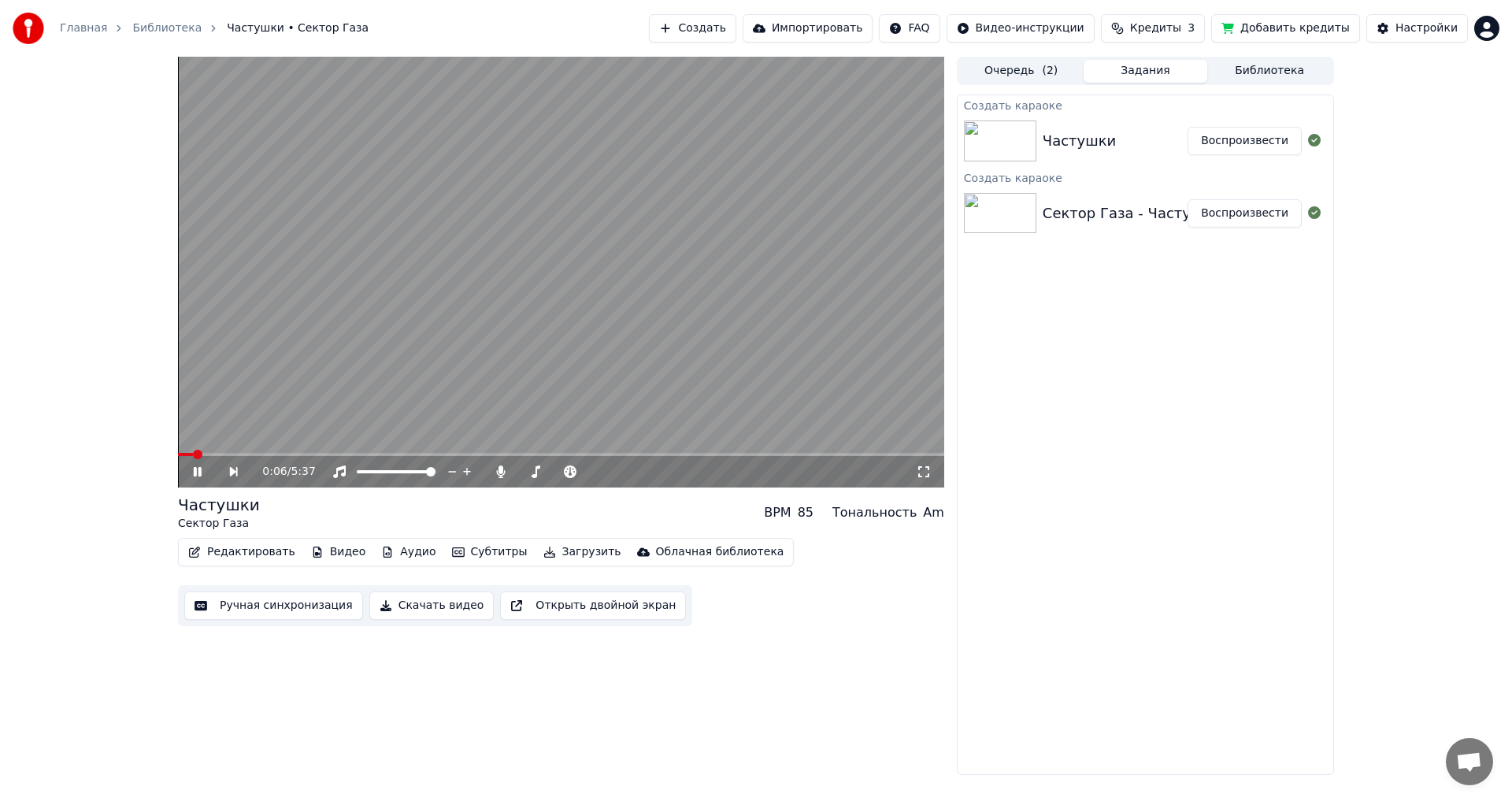
click at [198, 473] on icon at bounding box center [208, 471] width 36 height 13
click at [198, 473] on icon at bounding box center [198, 471] width 10 height 11
click at [466, 470] on icon at bounding box center [466, 471] width 15 height 16
click at [456, 473] on icon at bounding box center [452, 471] width 15 height 16
click at [465, 471] on icon at bounding box center [466, 471] width 8 height 8
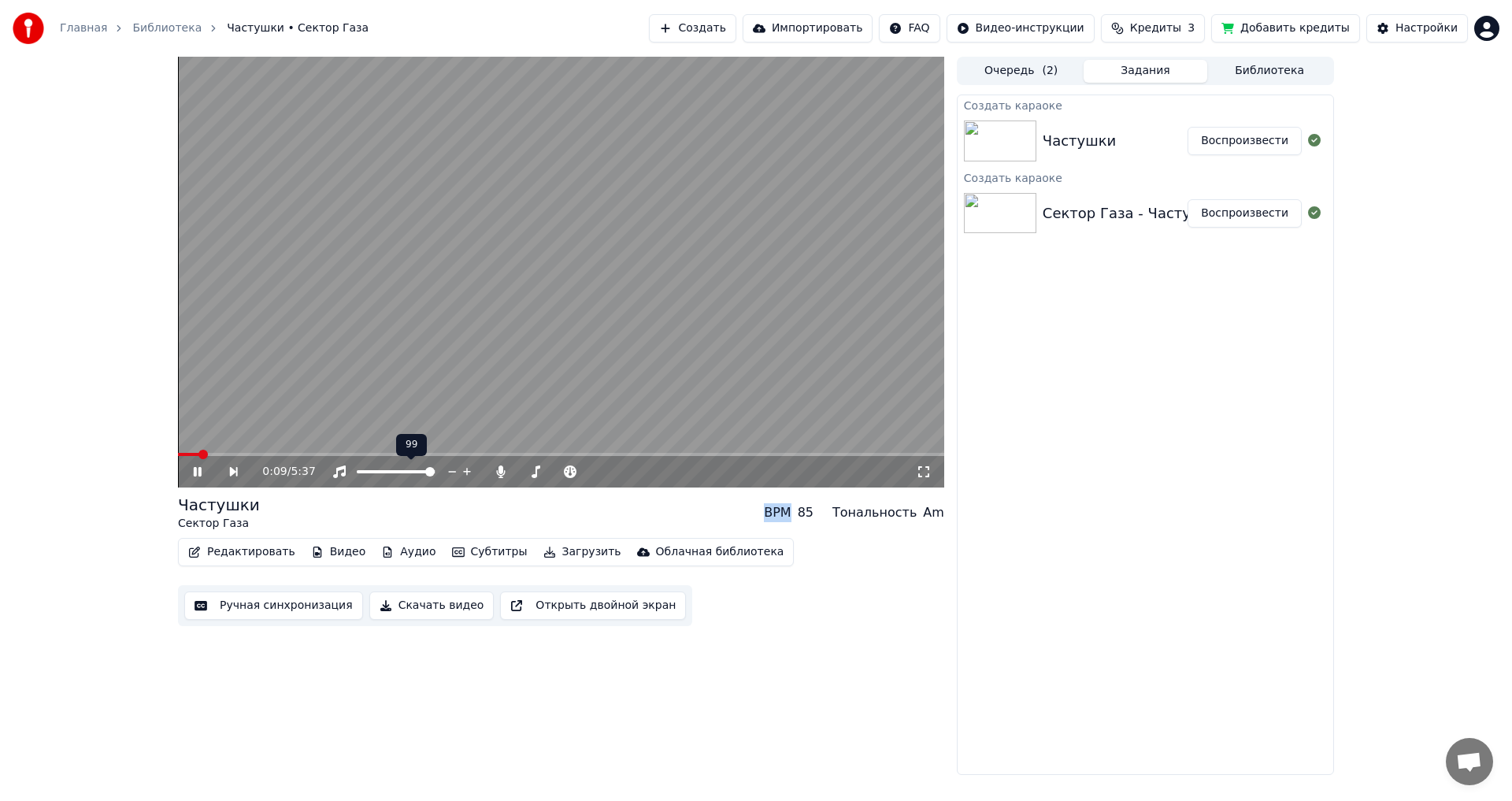
click at [465, 471] on icon at bounding box center [466, 471] width 8 height 8
click at [458, 455] on span at bounding box center [561, 454] width 766 height 3
click at [590, 454] on span at bounding box center [561, 454] width 766 height 3
click at [710, 455] on span at bounding box center [561, 454] width 766 height 3
click at [195, 469] on icon at bounding box center [198, 471] width 8 height 10
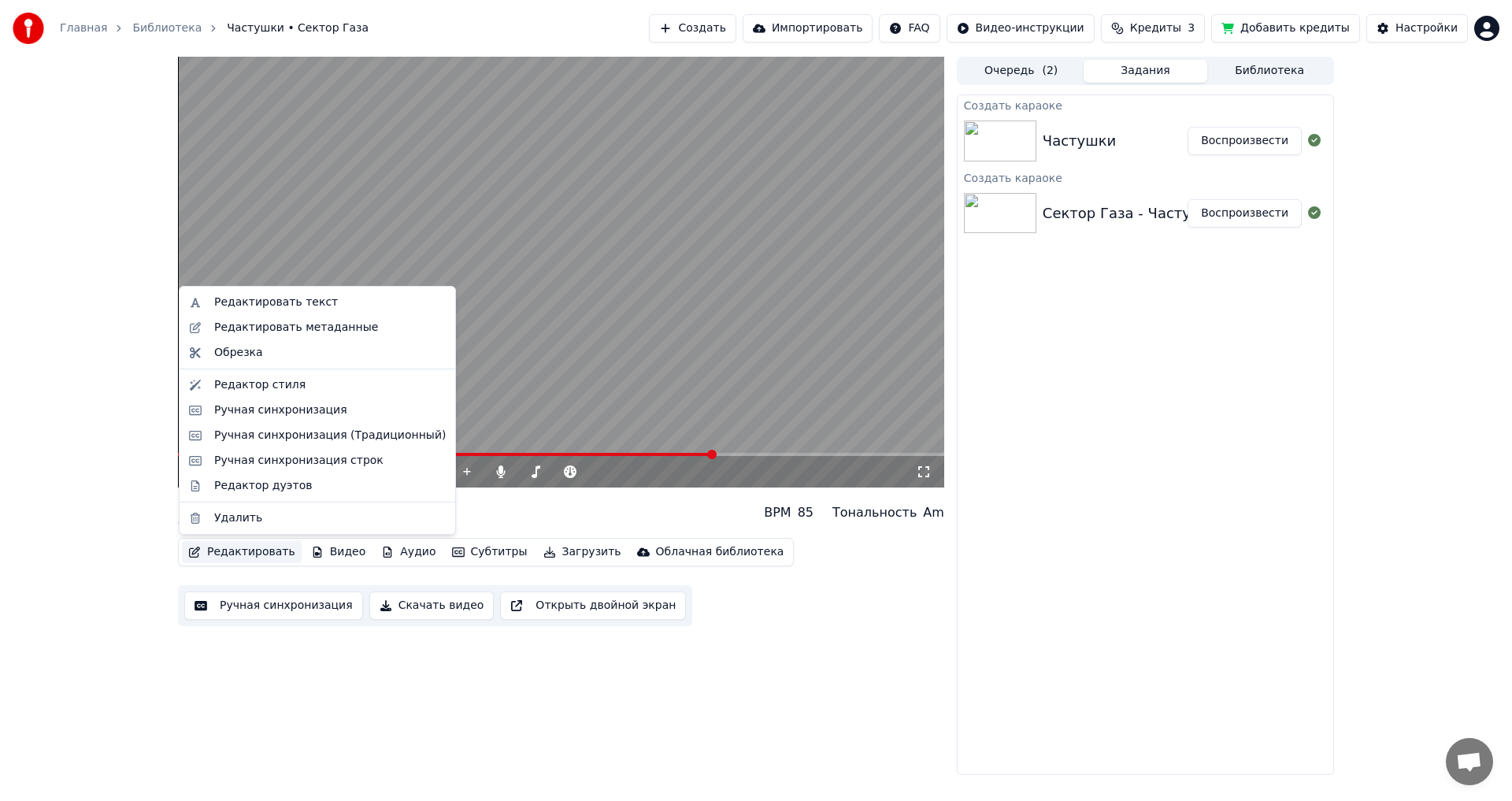
click at [263, 553] on button "Редактировать" at bounding box center [241, 552] width 119 height 22
click at [278, 415] on div "Ручная синхронизация" at bounding box center [280, 410] width 133 height 16
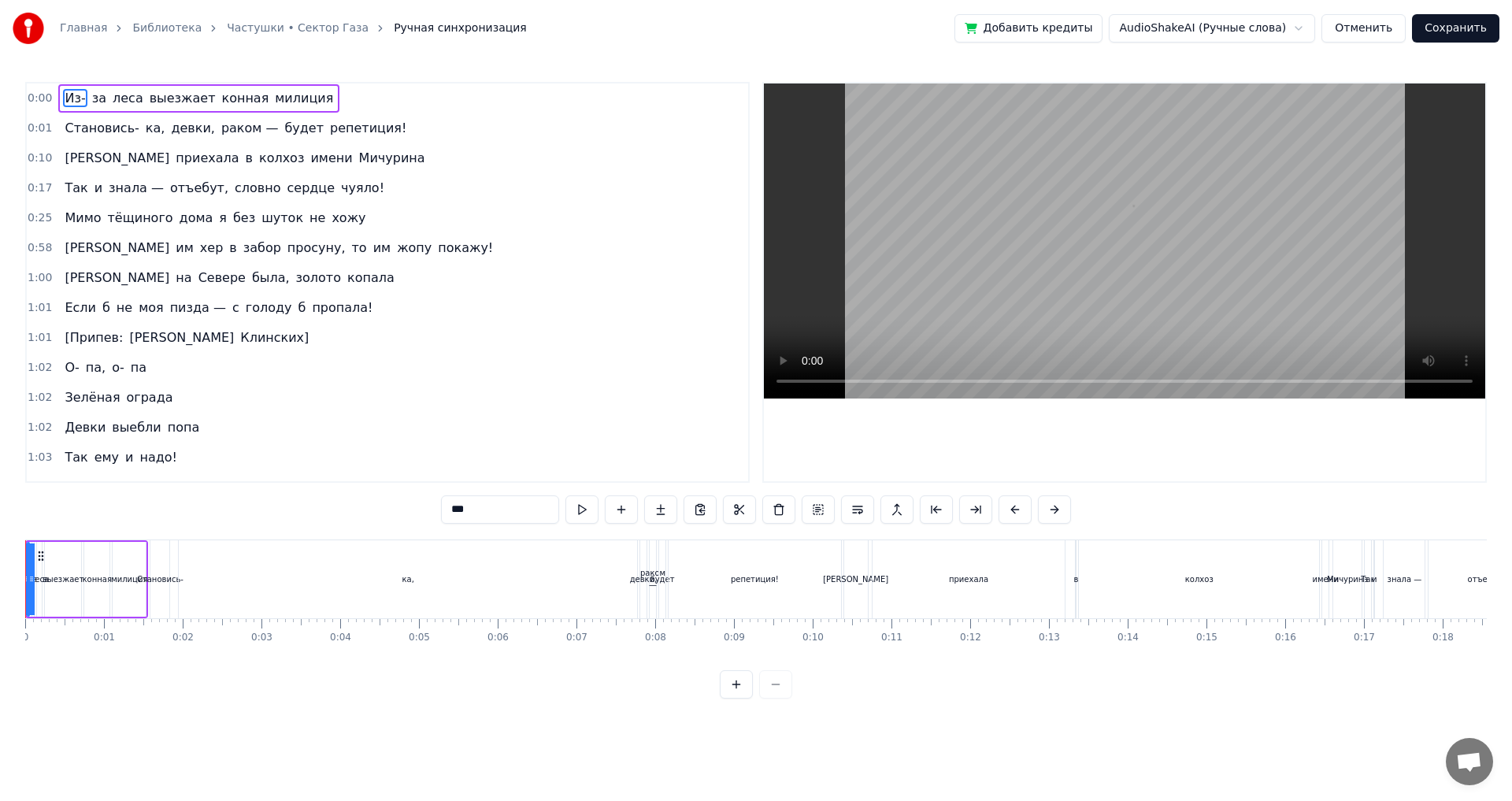
click at [122, 594] on div "милиция" at bounding box center [129, 579] width 33 height 75
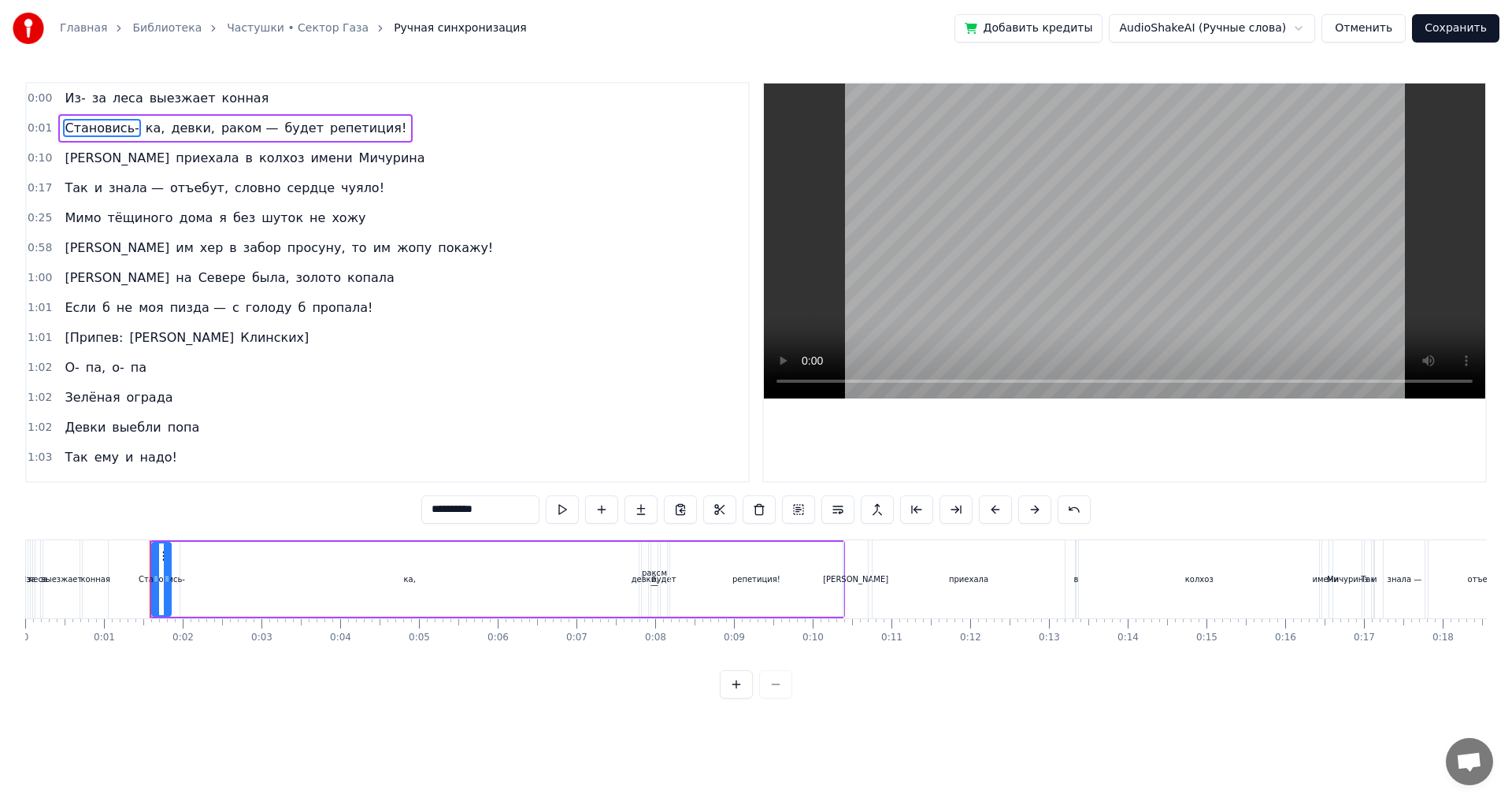
click at [236, 588] on div "ка," at bounding box center [409, 579] width 458 height 75
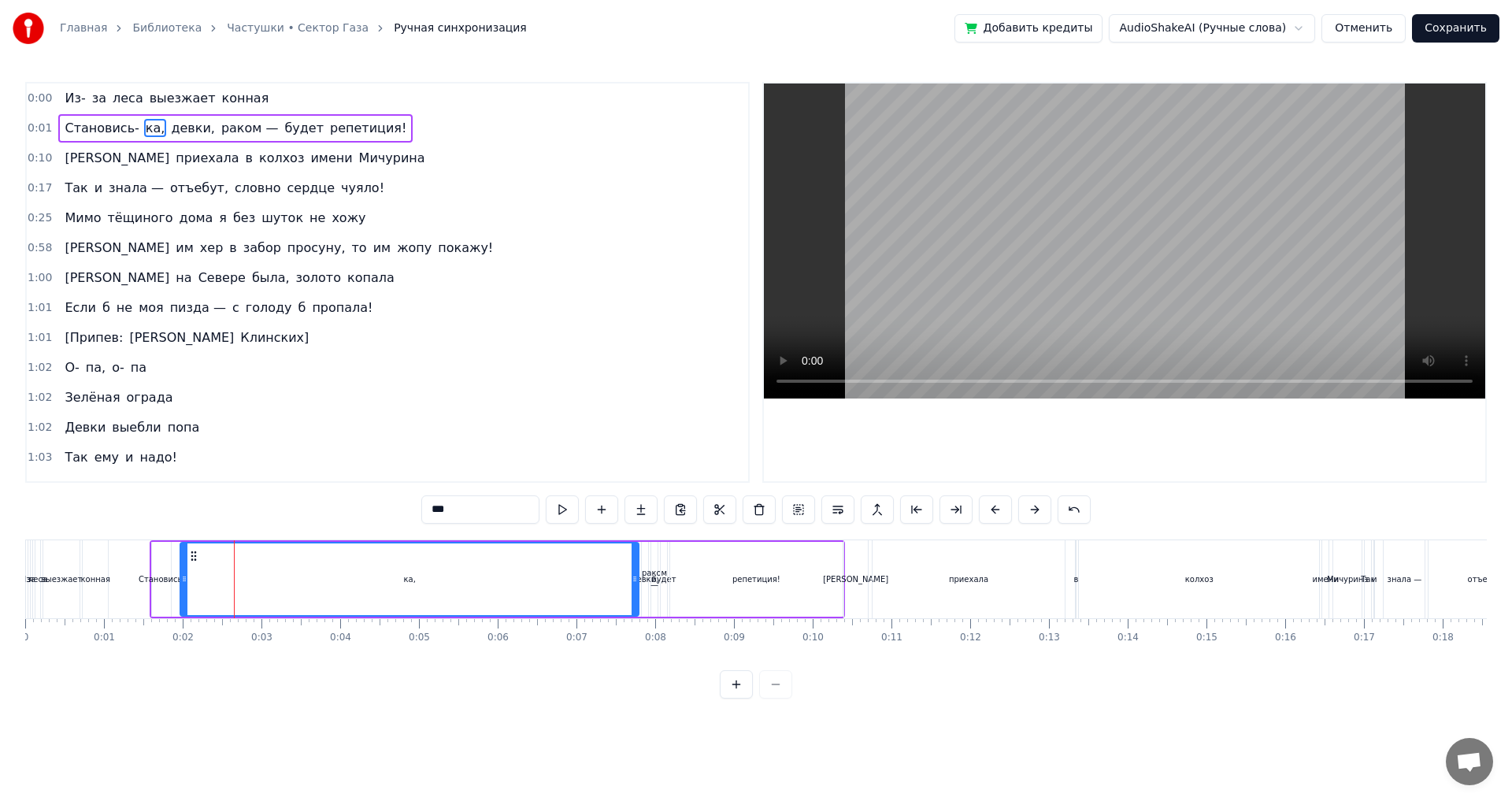
type input "**********"
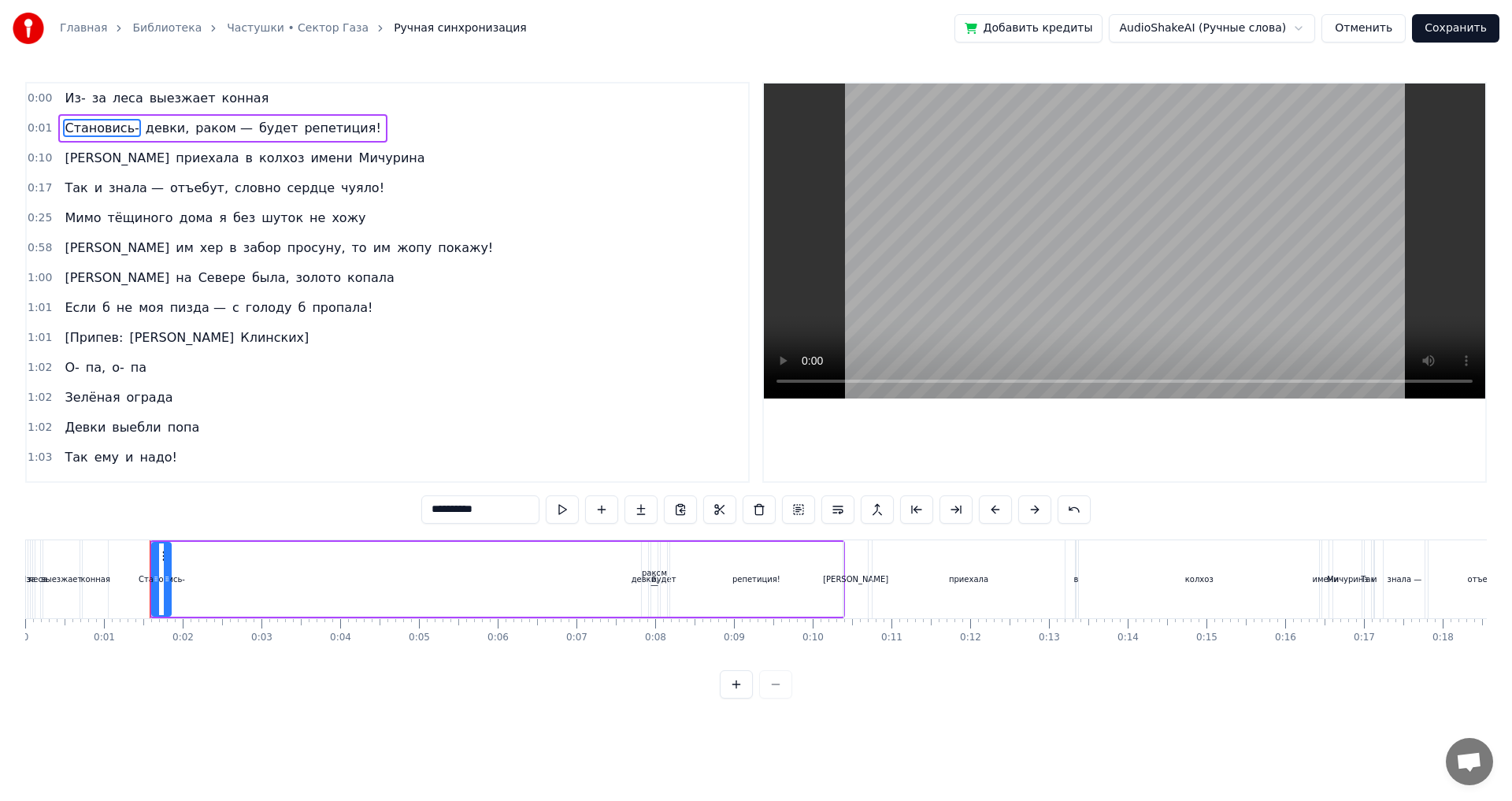
click at [208, 592] on div "Становись- девки, раком — будет репетиция!" at bounding box center [497, 579] width 694 height 78
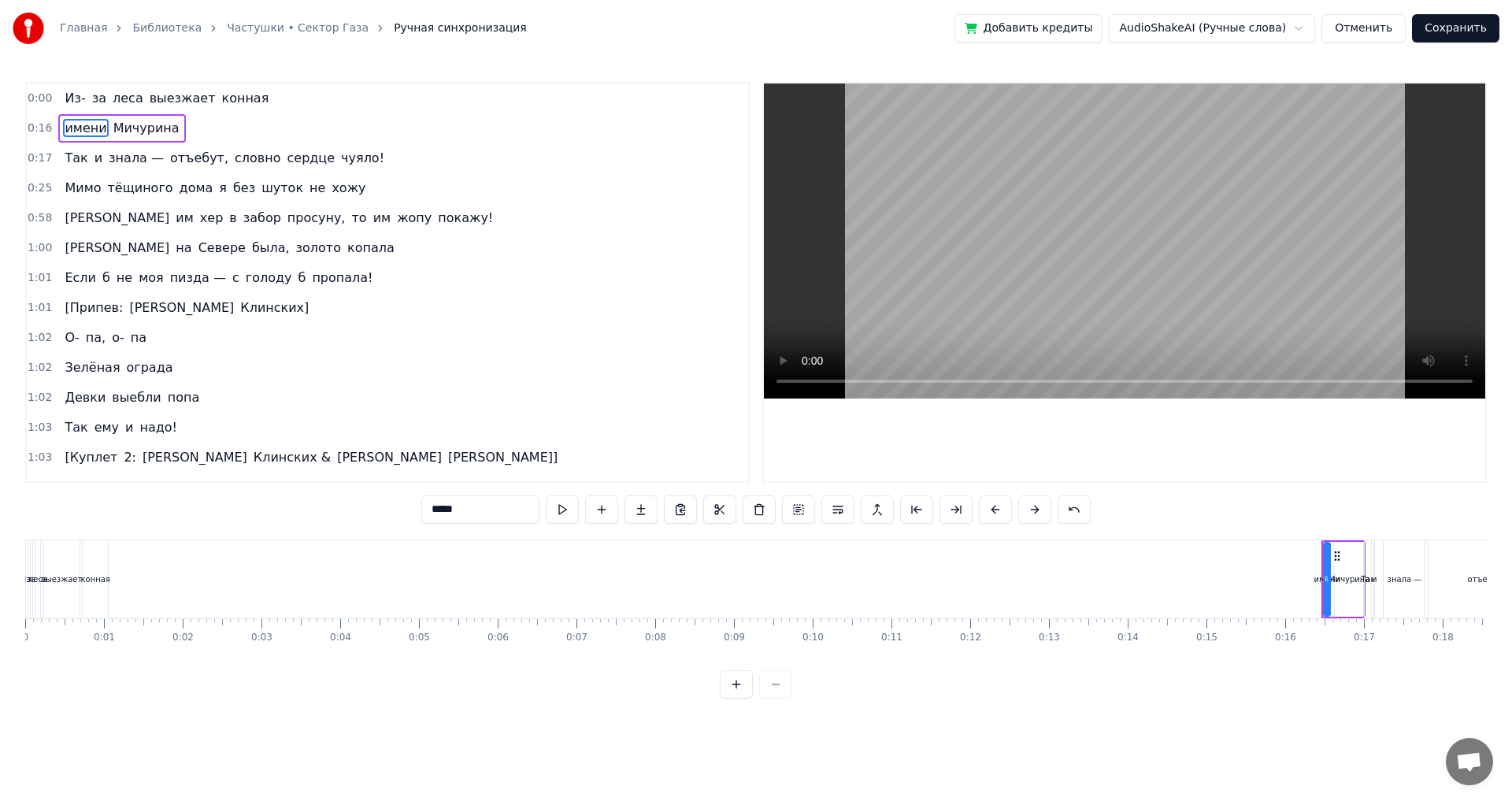
click at [60, 577] on div "выезжает" at bounding box center [61, 579] width 41 height 12
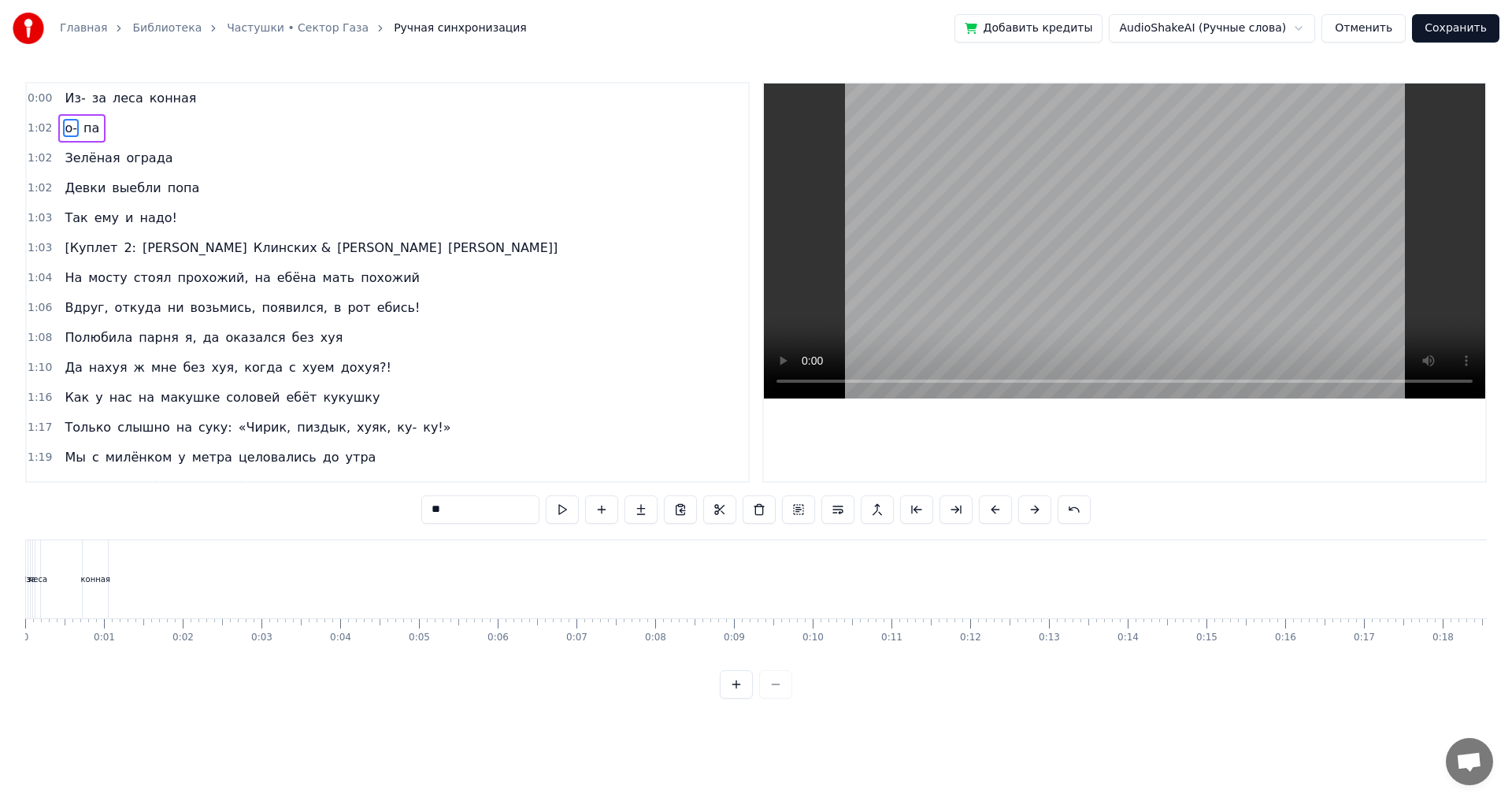
click at [85, 596] on div "конная" at bounding box center [95, 579] width 25 height 78
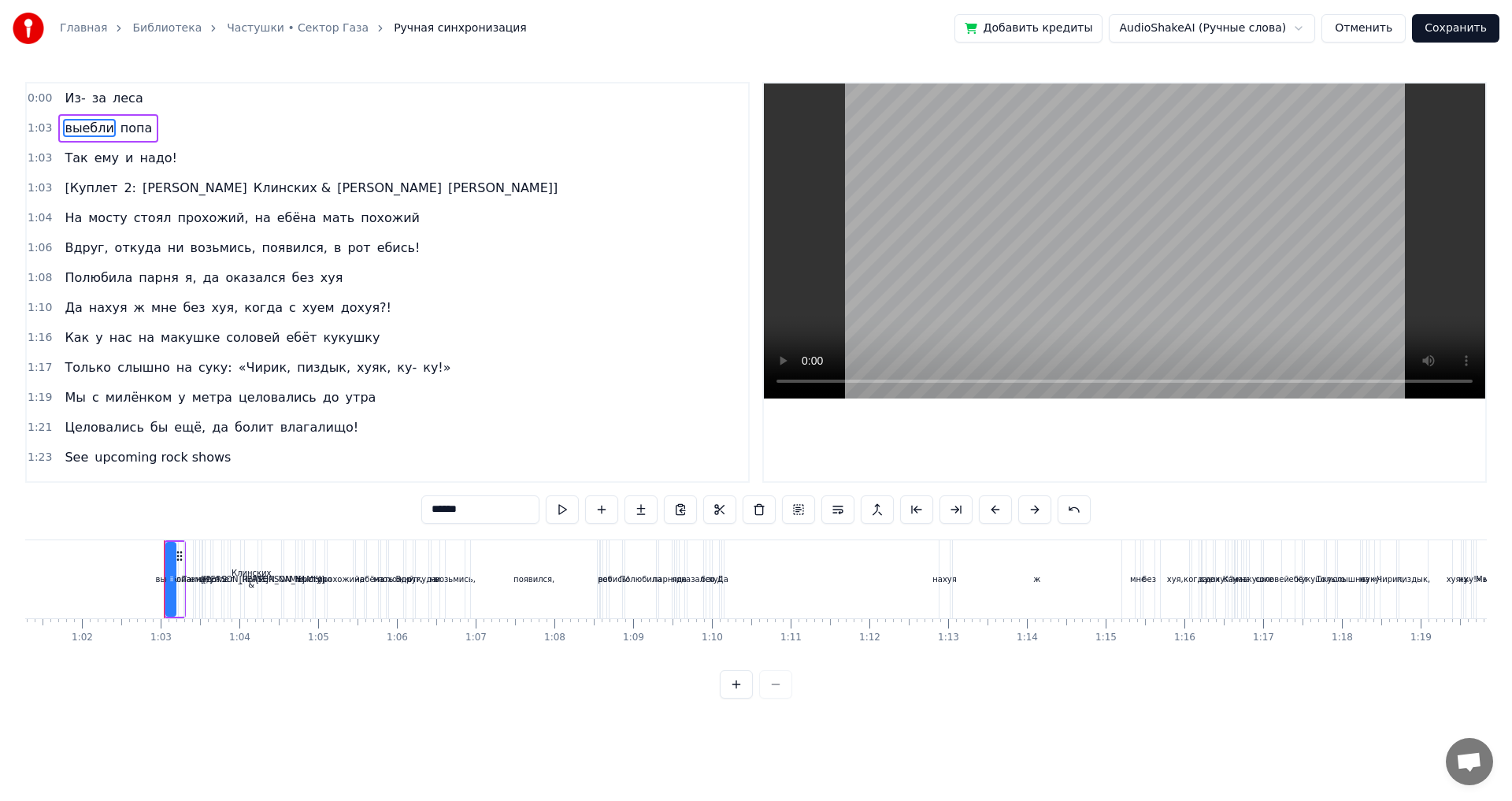
scroll to position [0, 4846]
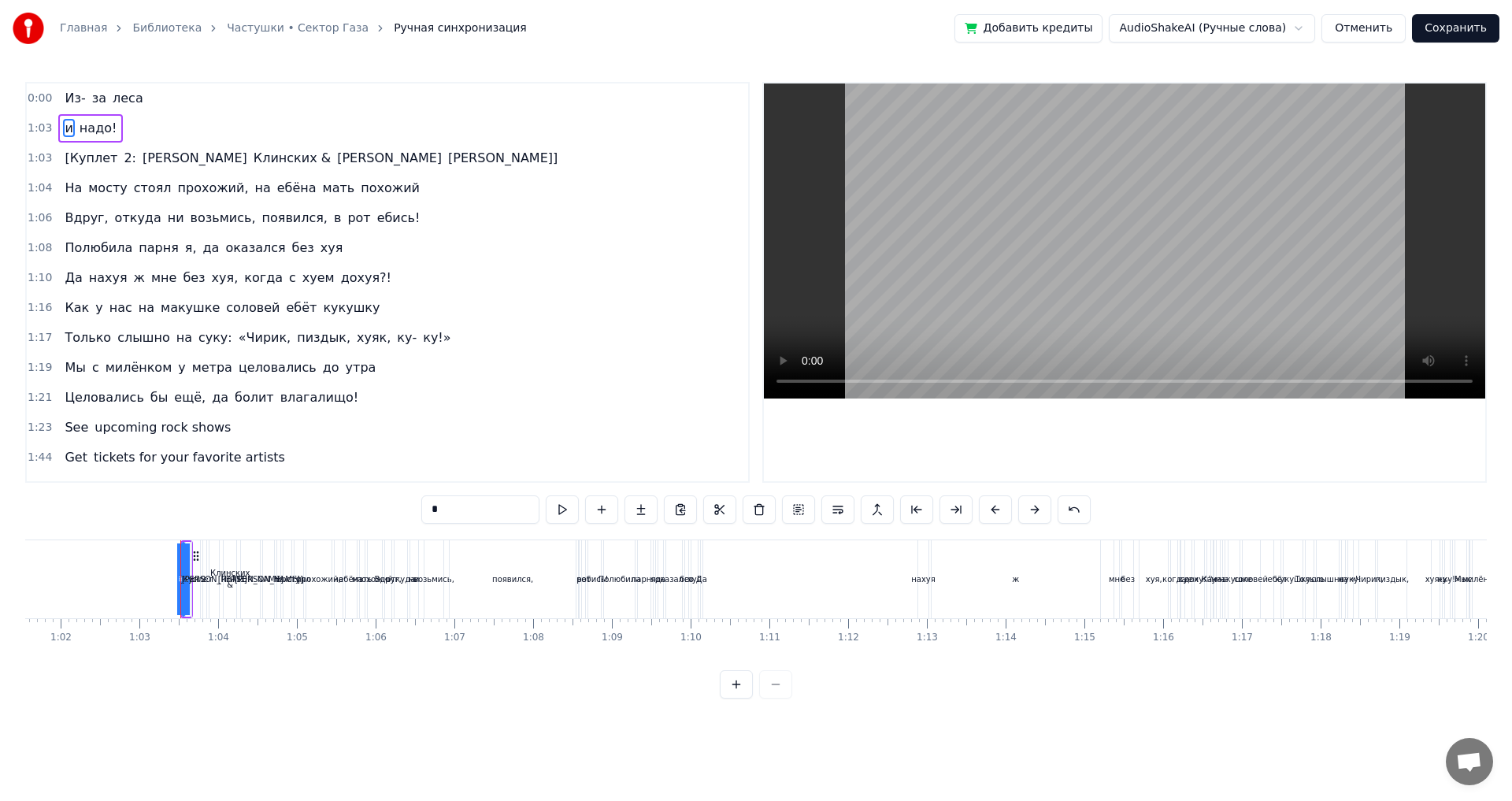
drag, startPoint x: 64, startPoint y: 132, endPoint x: 423, endPoint y: 412, distance: 455.3
click at [423, 412] on div "0:00 Из- за леса 1:03 и надо! 1:03 [Куплет 2: [PERSON_NAME] & [PERSON_NAME]] 1:…" at bounding box center [387, 281] width 724 height 400
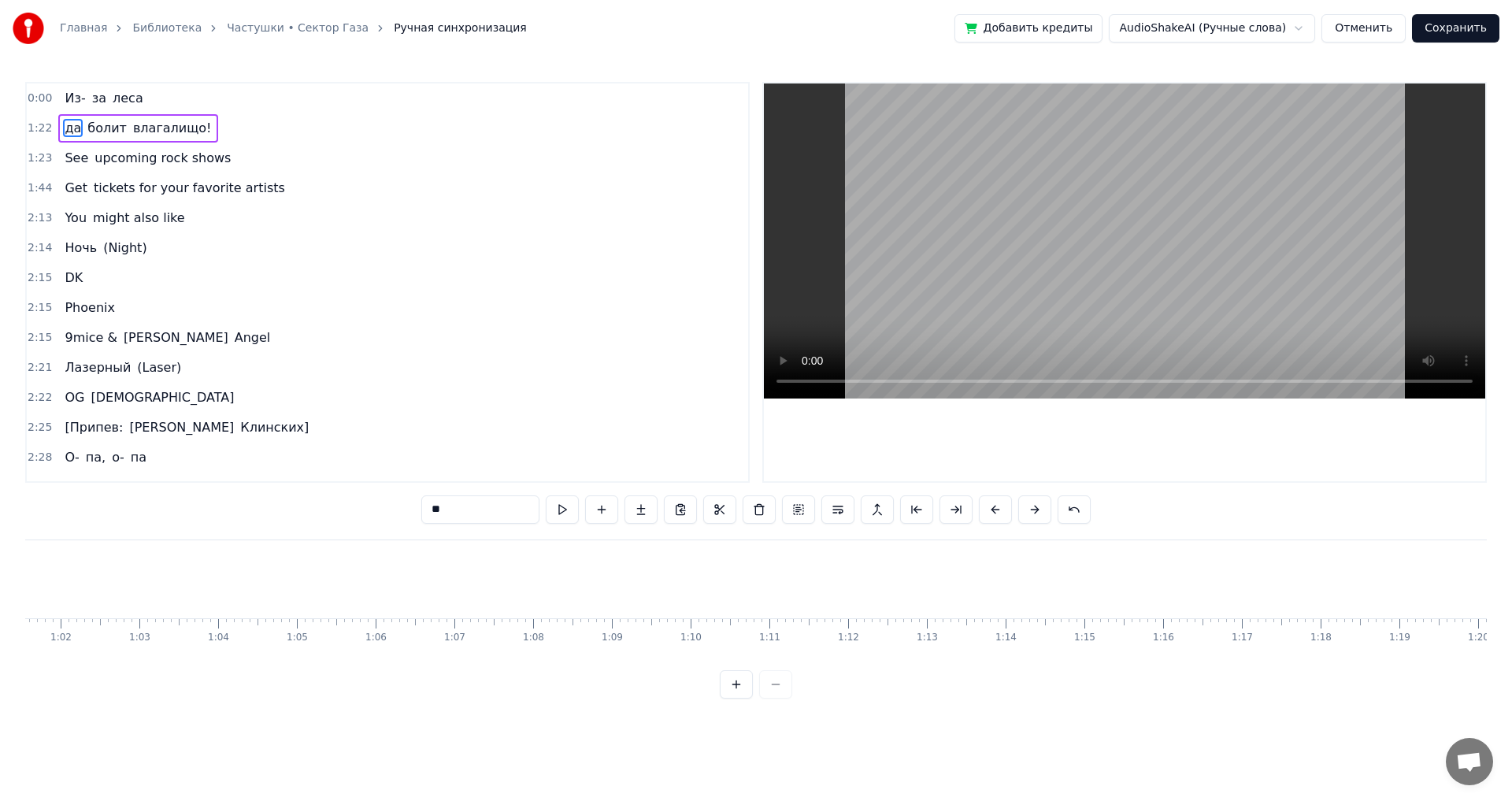
type input "*****"
click at [1029, 35] on button "Добавить кредиты" at bounding box center [1028, 28] width 148 height 28
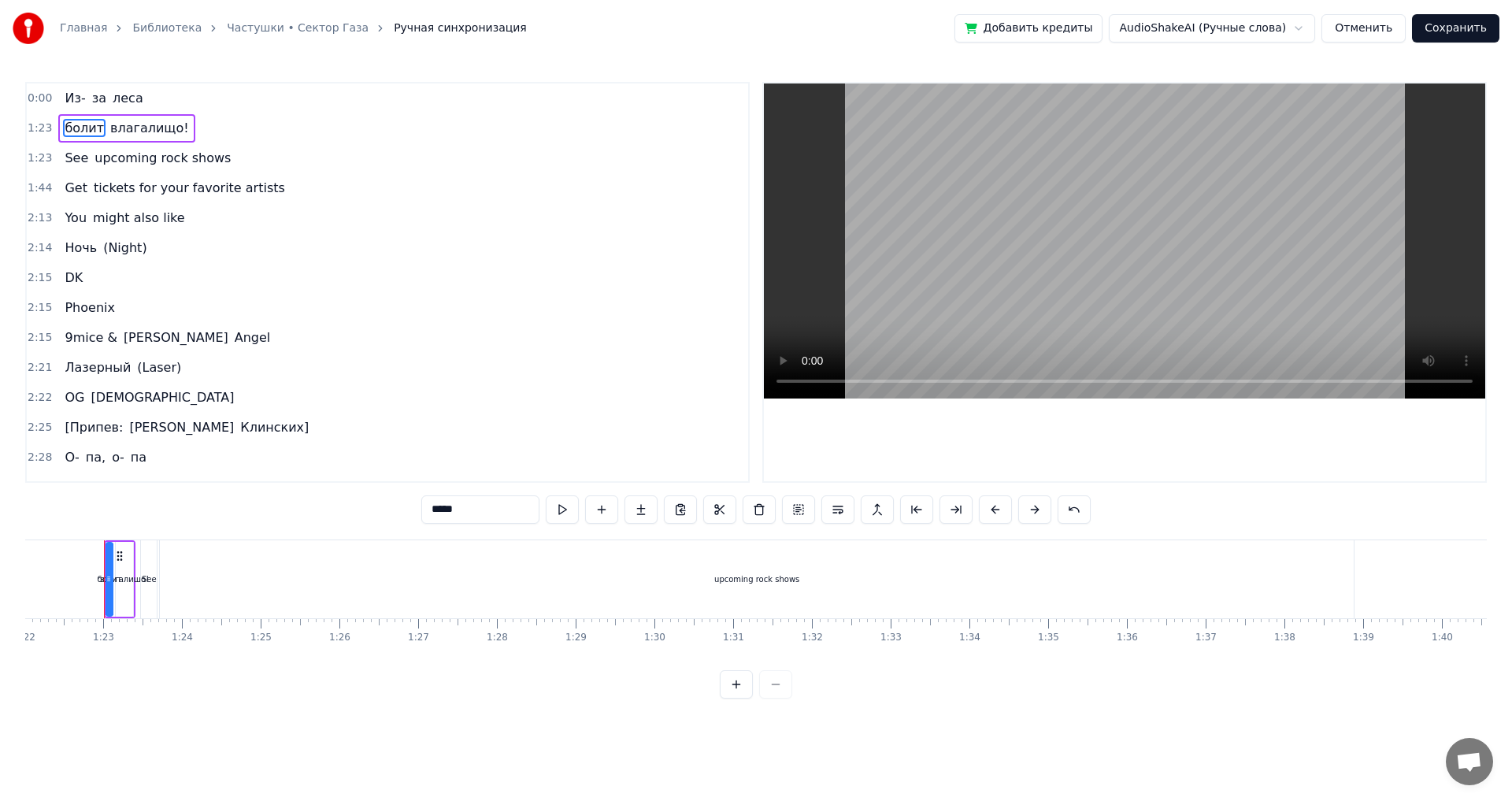
click at [1371, 26] on button "Отменить" at bounding box center [1363, 28] width 84 height 28
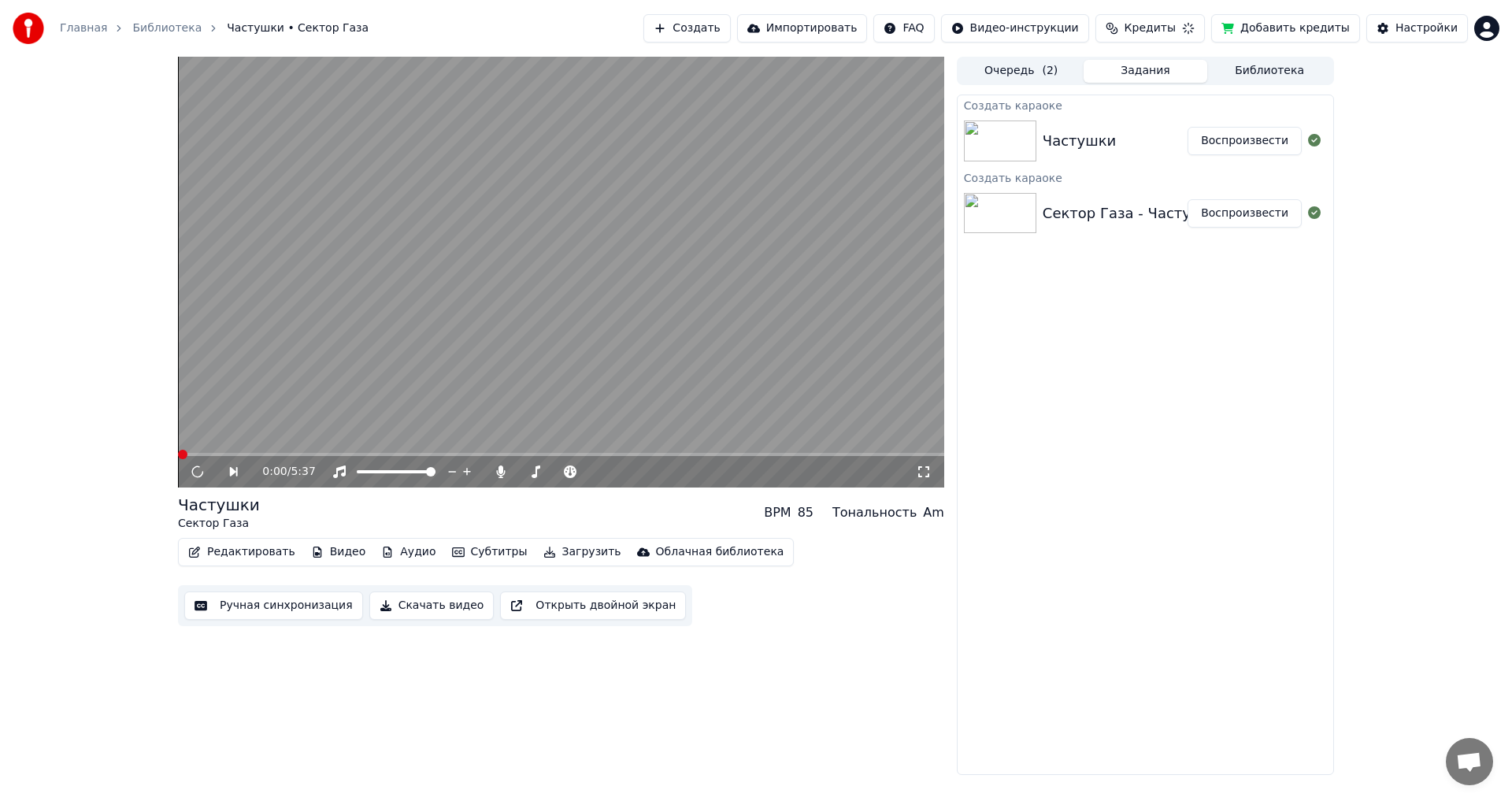
click at [1135, 132] on div "Частушки" at bounding box center [1114, 141] width 145 height 22
click at [1043, 208] on div "Сектор Газа - Частушки" at bounding box center [1132, 213] width 178 height 22
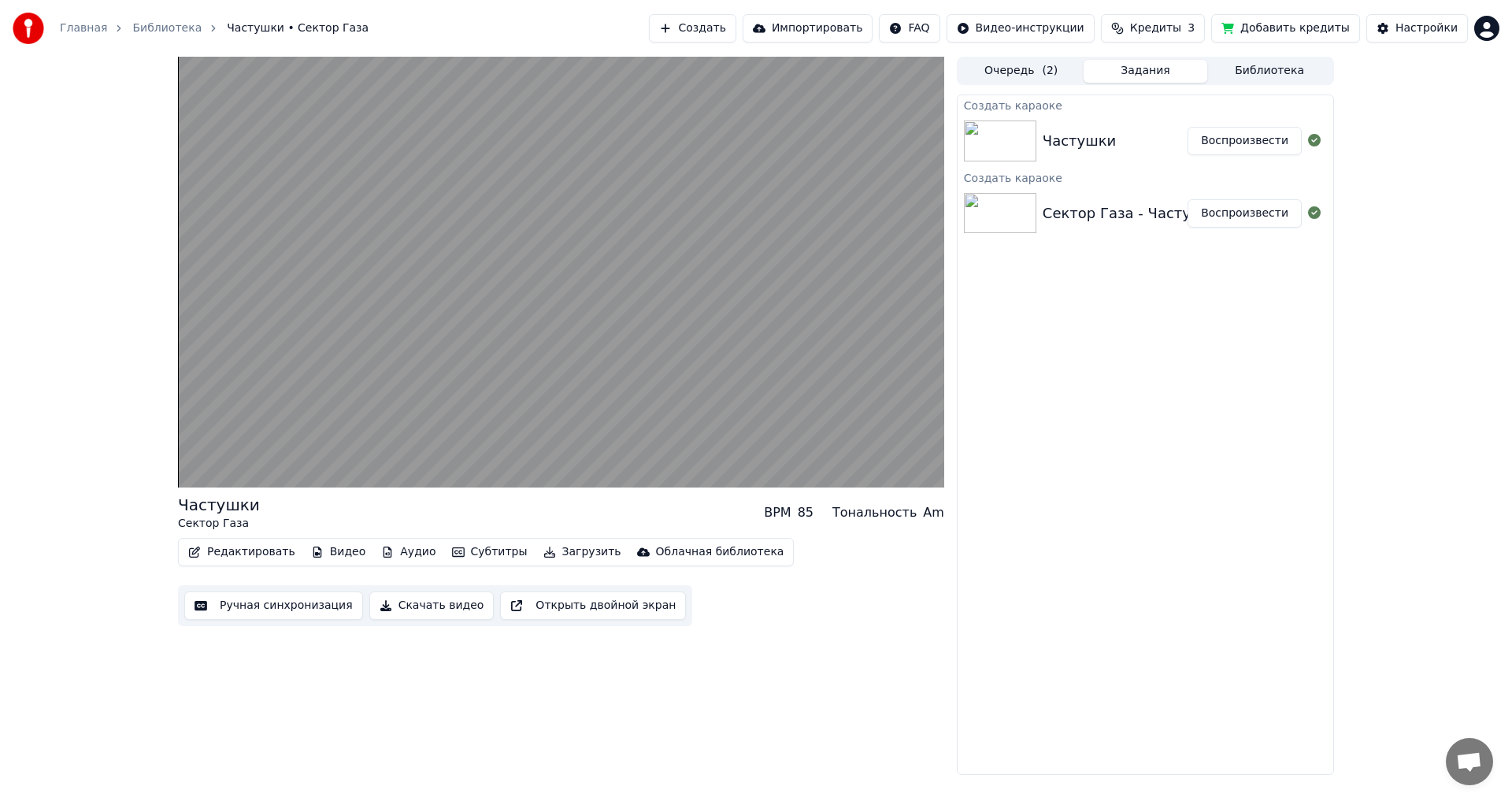
click at [1011, 211] on img at bounding box center [1000, 213] width 73 height 41
click at [1272, 72] on button "Библиотека" at bounding box center [1270, 72] width 124 height 23
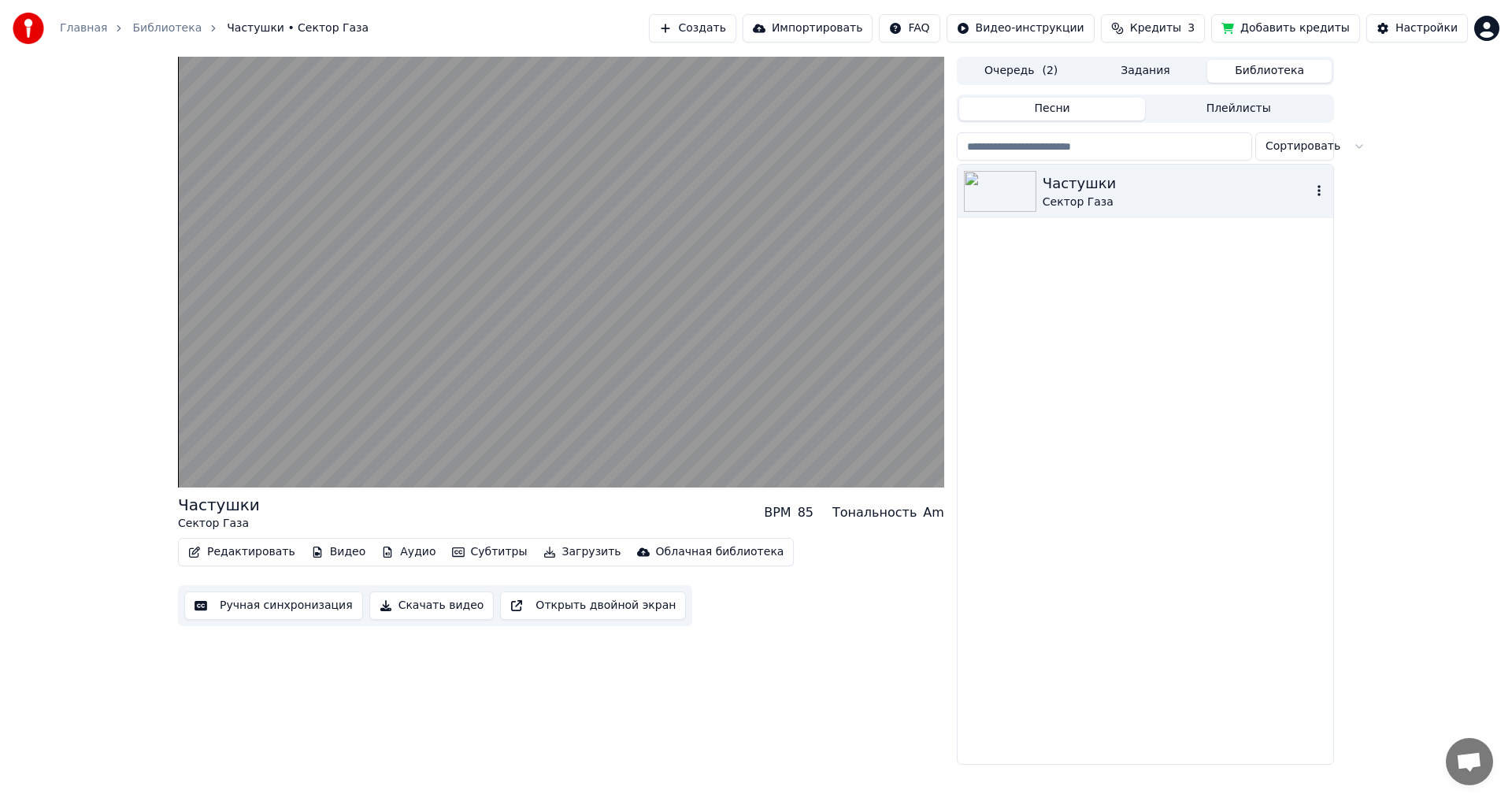
click at [1077, 197] on div "Сектор Газа" at bounding box center [1176, 203] width 269 height 16
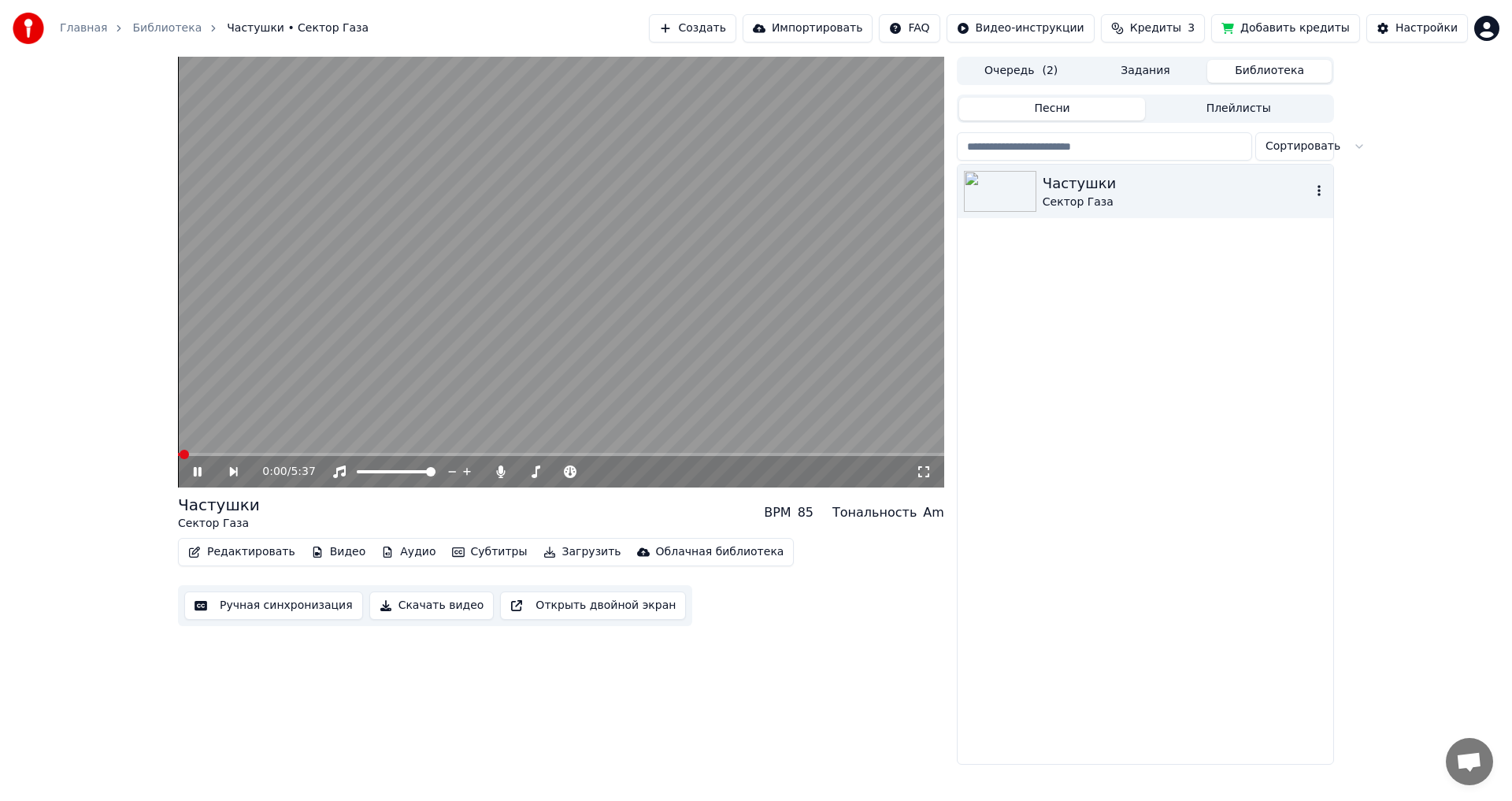
click at [1312, 183] on button "button" at bounding box center [1319, 191] width 16 height 18
click at [1167, 355] on div "Частушки Сектор Газа" at bounding box center [1144, 465] width 375 height 599
click at [693, 470] on icon at bounding box center [697, 471] width 15 height 16
click at [696, 472] on icon at bounding box center [697, 471] width 15 height 16
click at [696, 473] on icon at bounding box center [697, 471] width 15 height 16
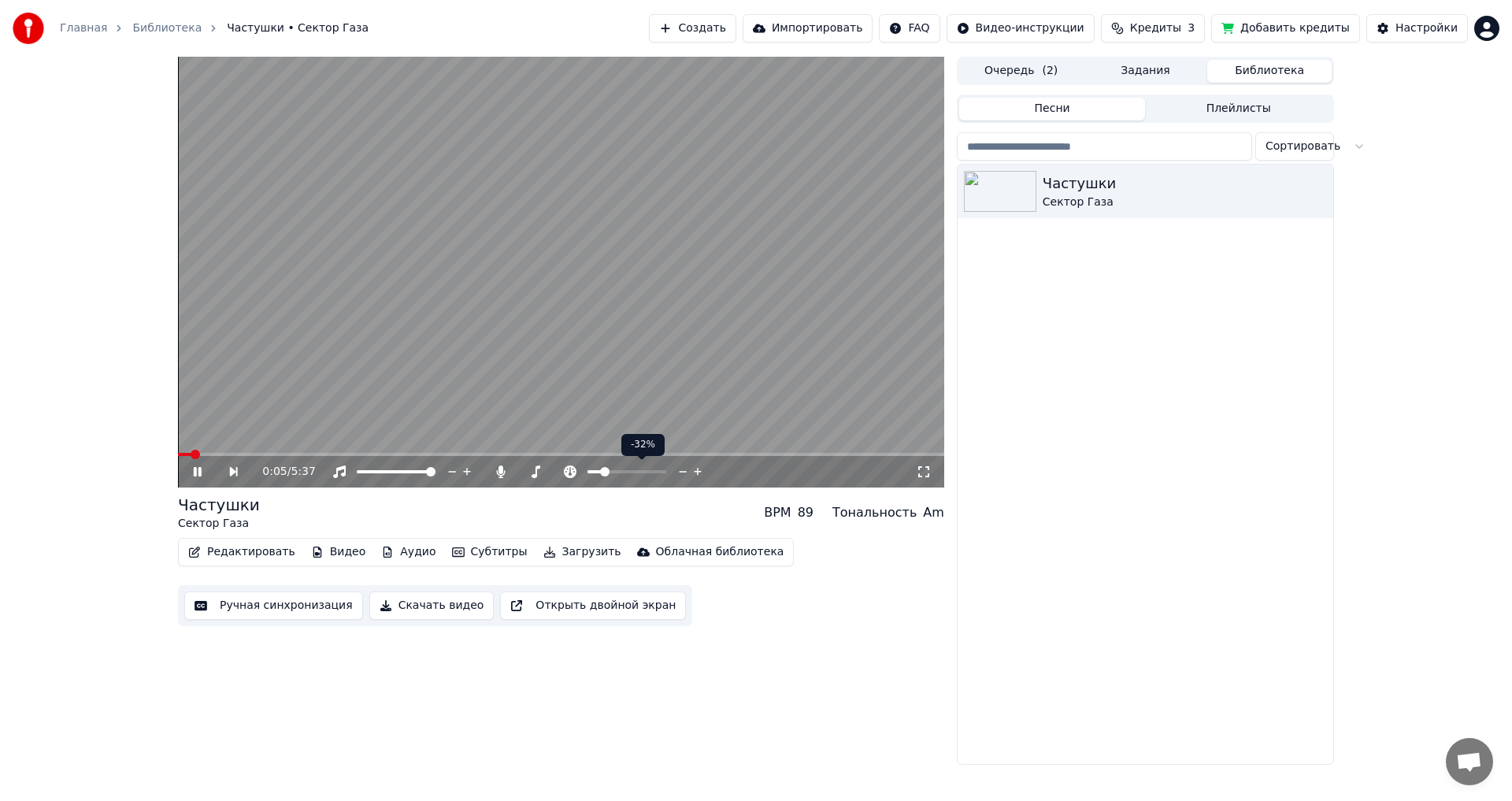
click at [696, 473] on icon at bounding box center [697, 471] width 15 height 16
click at [696, 474] on icon at bounding box center [697, 471] width 15 height 16
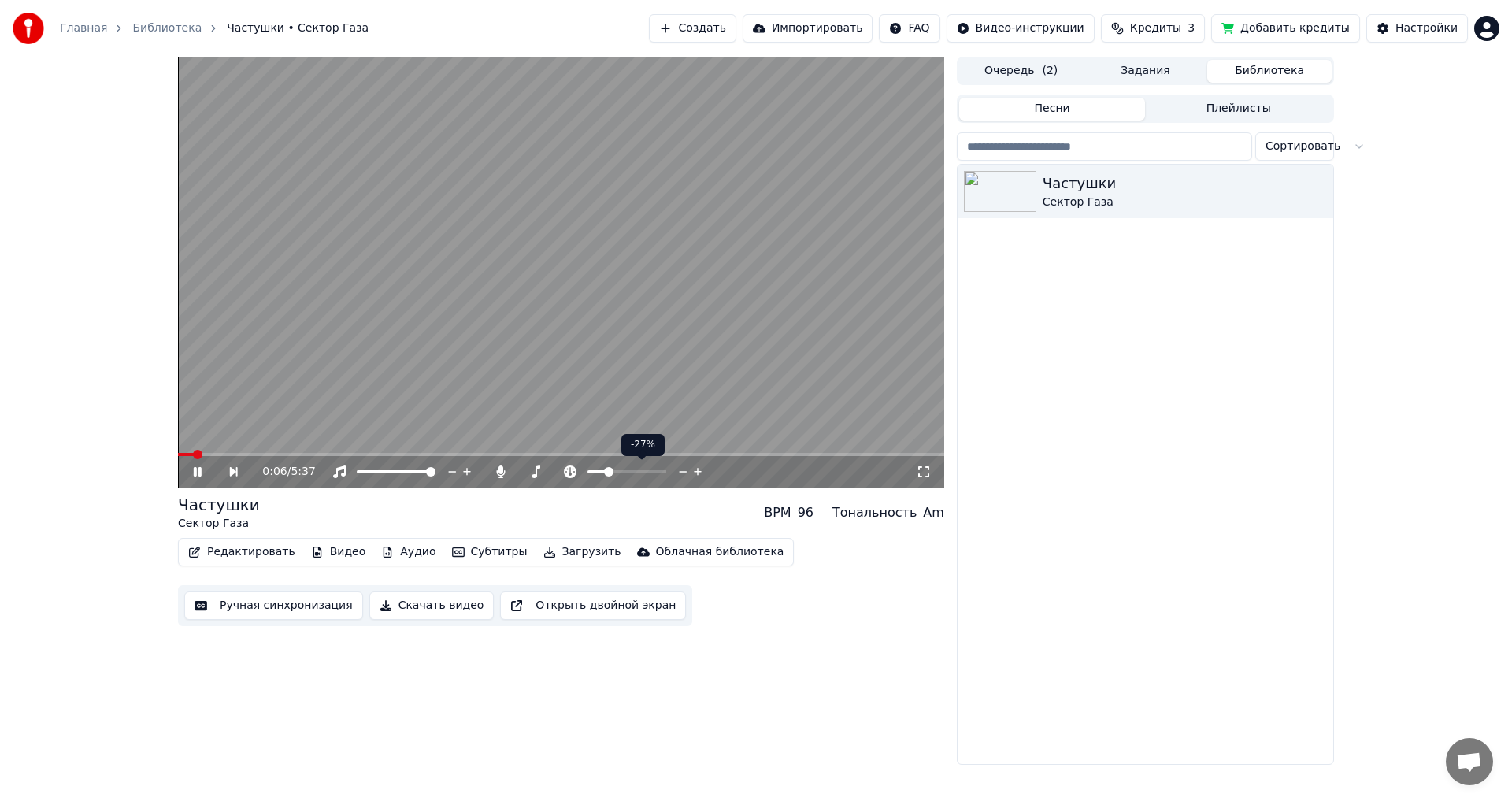
click at [696, 474] on icon at bounding box center [697, 471] width 15 height 16
click at [666, 476] on span at bounding box center [661, 471] width 10 height 10
click at [627, 476] on span at bounding box center [627, 471] width 10 height 10
click at [430, 450] on video at bounding box center [561, 272] width 766 height 431
click at [428, 454] on span at bounding box center [561, 454] width 766 height 3
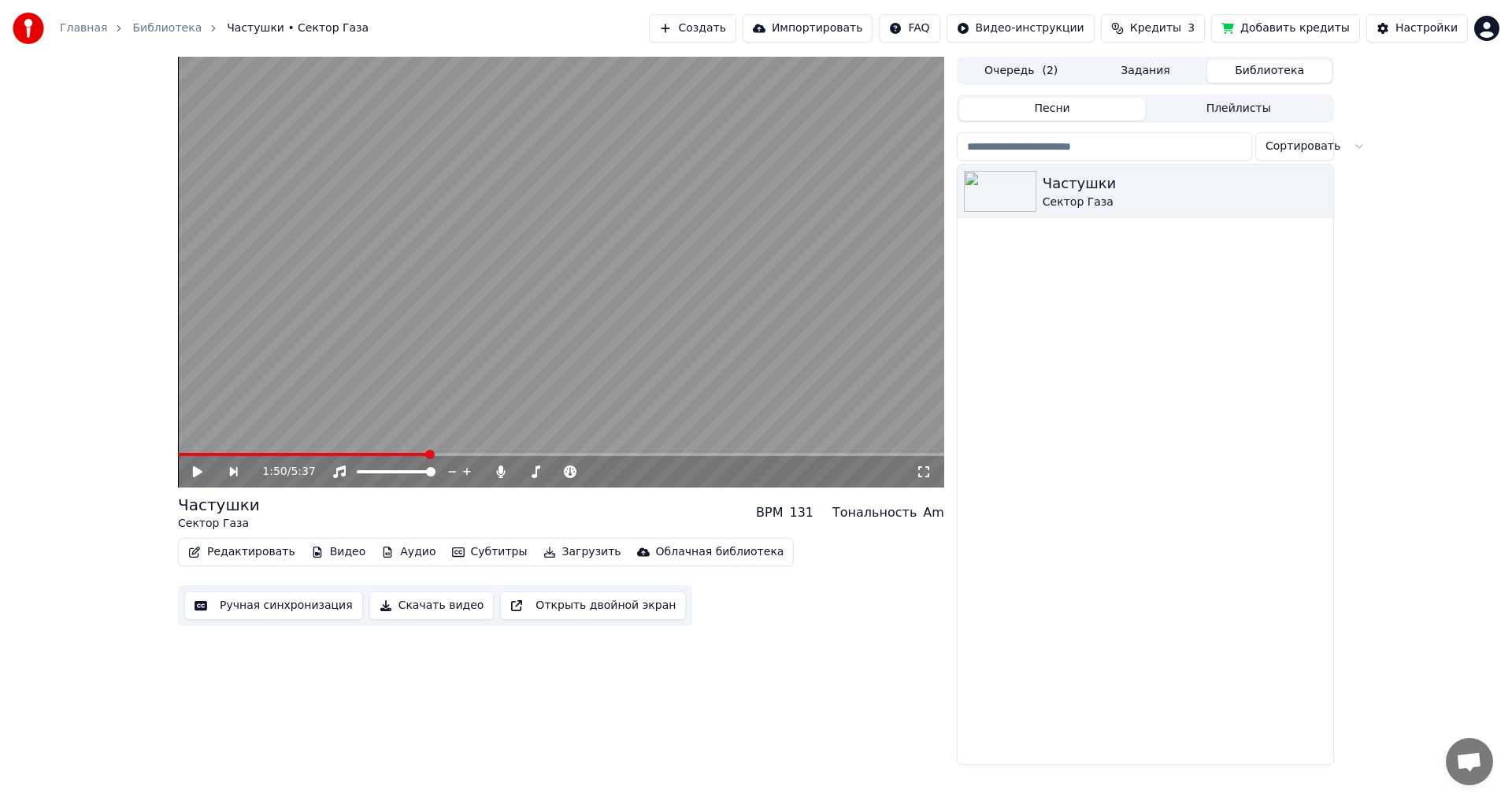
click at [192, 469] on icon at bounding box center [208, 471] width 36 height 13
click at [192, 470] on icon at bounding box center [208, 471] width 36 height 13
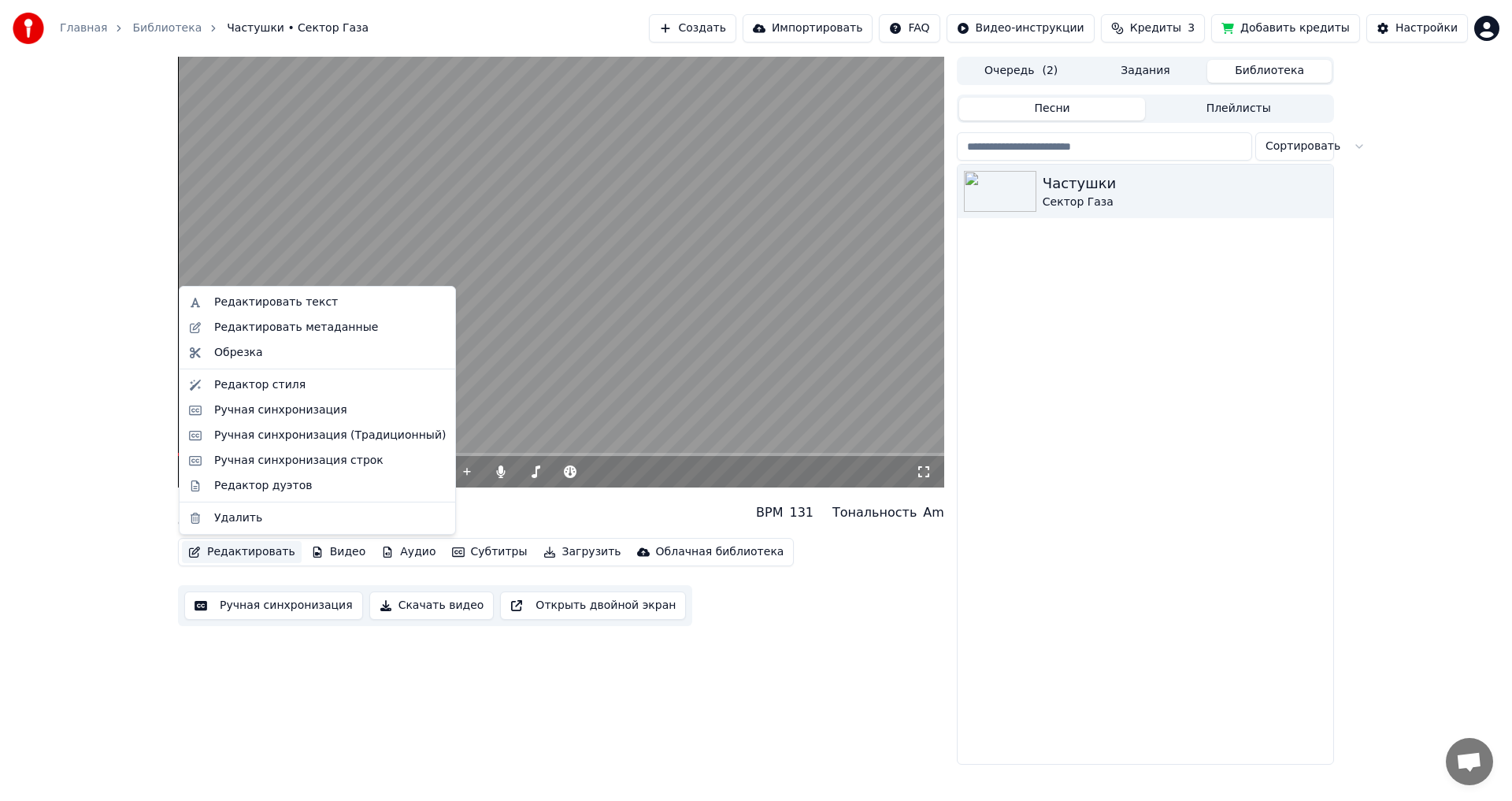
click at [229, 548] on button "Редактировать" at bounding box center [241, 552] width 119 height 22
click at [313, 462] on div "Ручная синхронизация строк" at bounding box center [299, 461] width 170 height 16
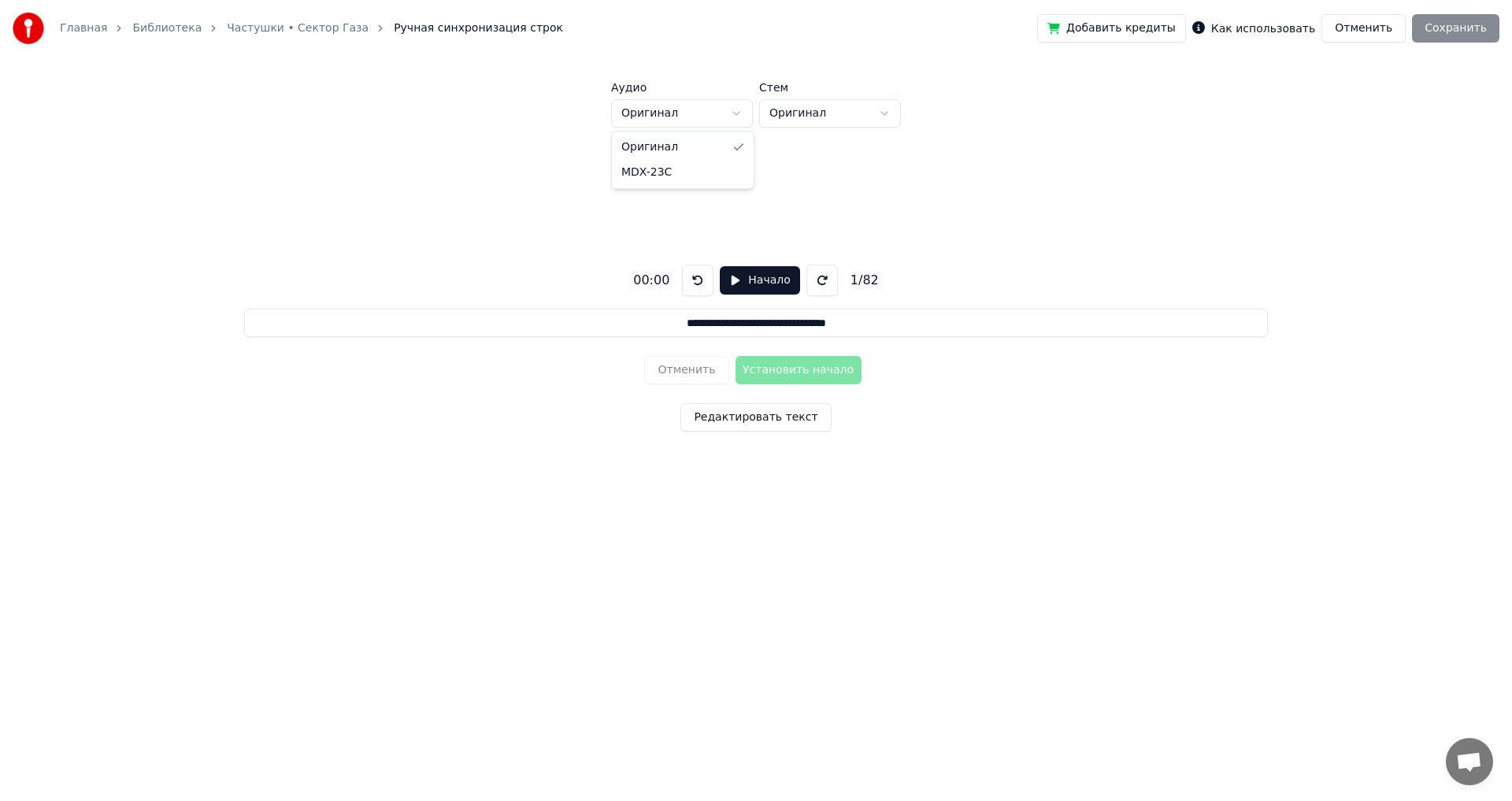
click at [678, 117] on html "**********" at bounding box center [756, 294] width 1512 height 588
click at [595, 78] on html "**********" at bounding box center [756, 294] width 1512 height 588
click at [1383, 23] on button "Отменить" at bounding box center [1363, 28] width 84 height 28
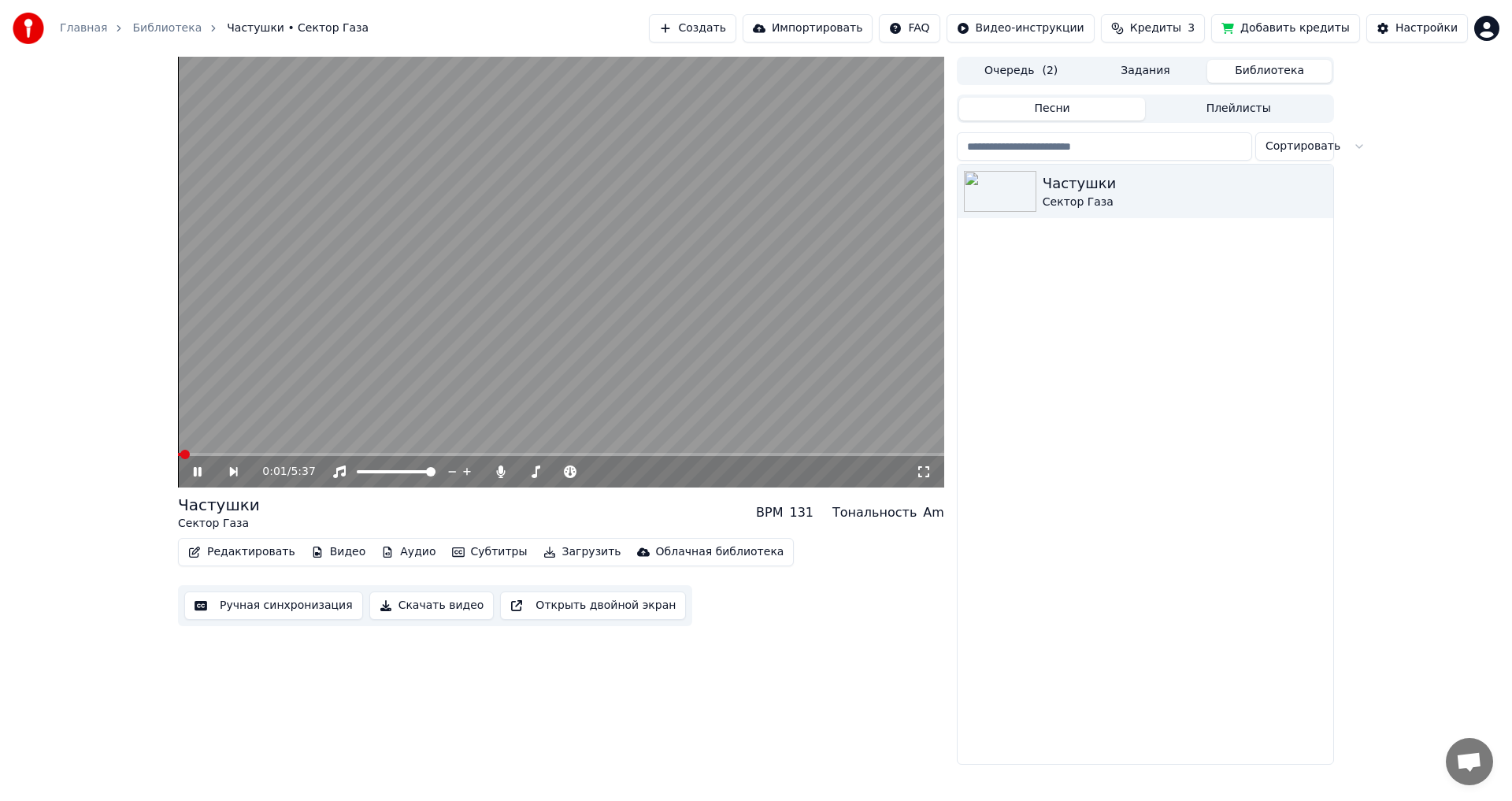
click at [237, 555] on button "Редактировать" at bounding box center [241, 552] width 119 height 22
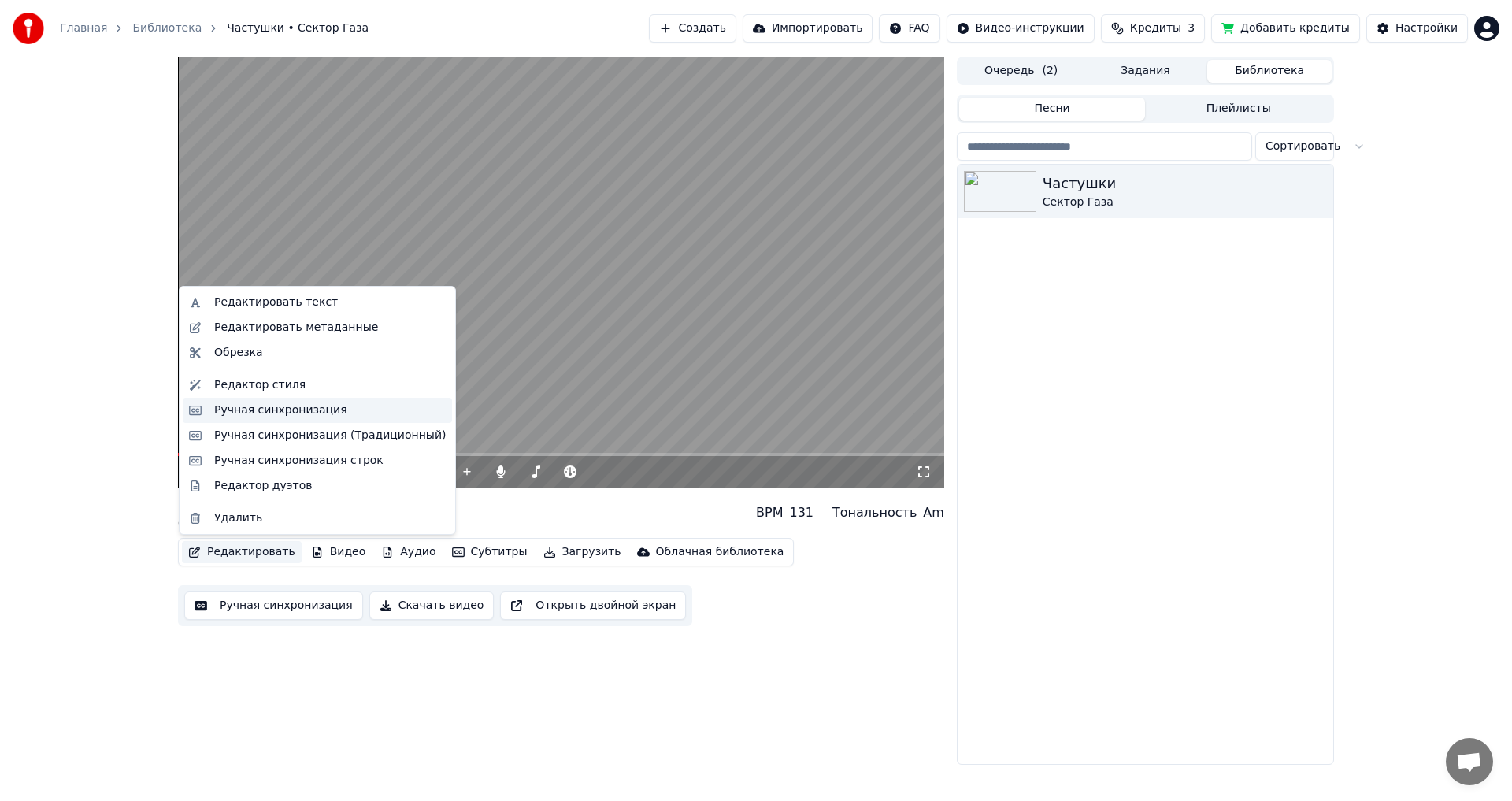
click at [292, 413] on div "Ручная синхронизация" at bounding box center [280, 410] width 133 height 16
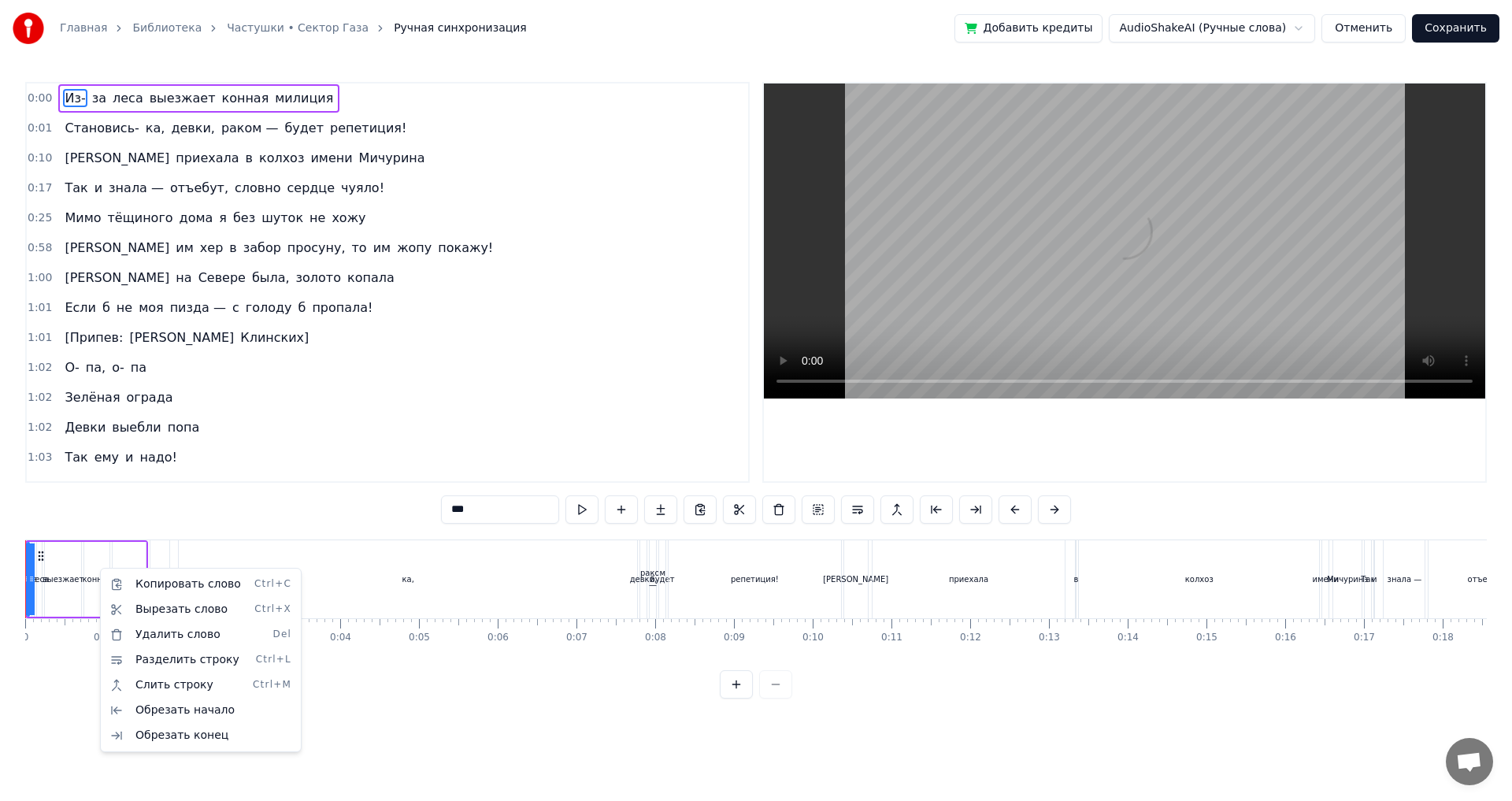
click at [62, 105] on html "Главная Библиотека Частушки • Сектор Газа Ручная синхронизация Добавить кредиты…" at bounding box center [756, 362] width 1512 height 723
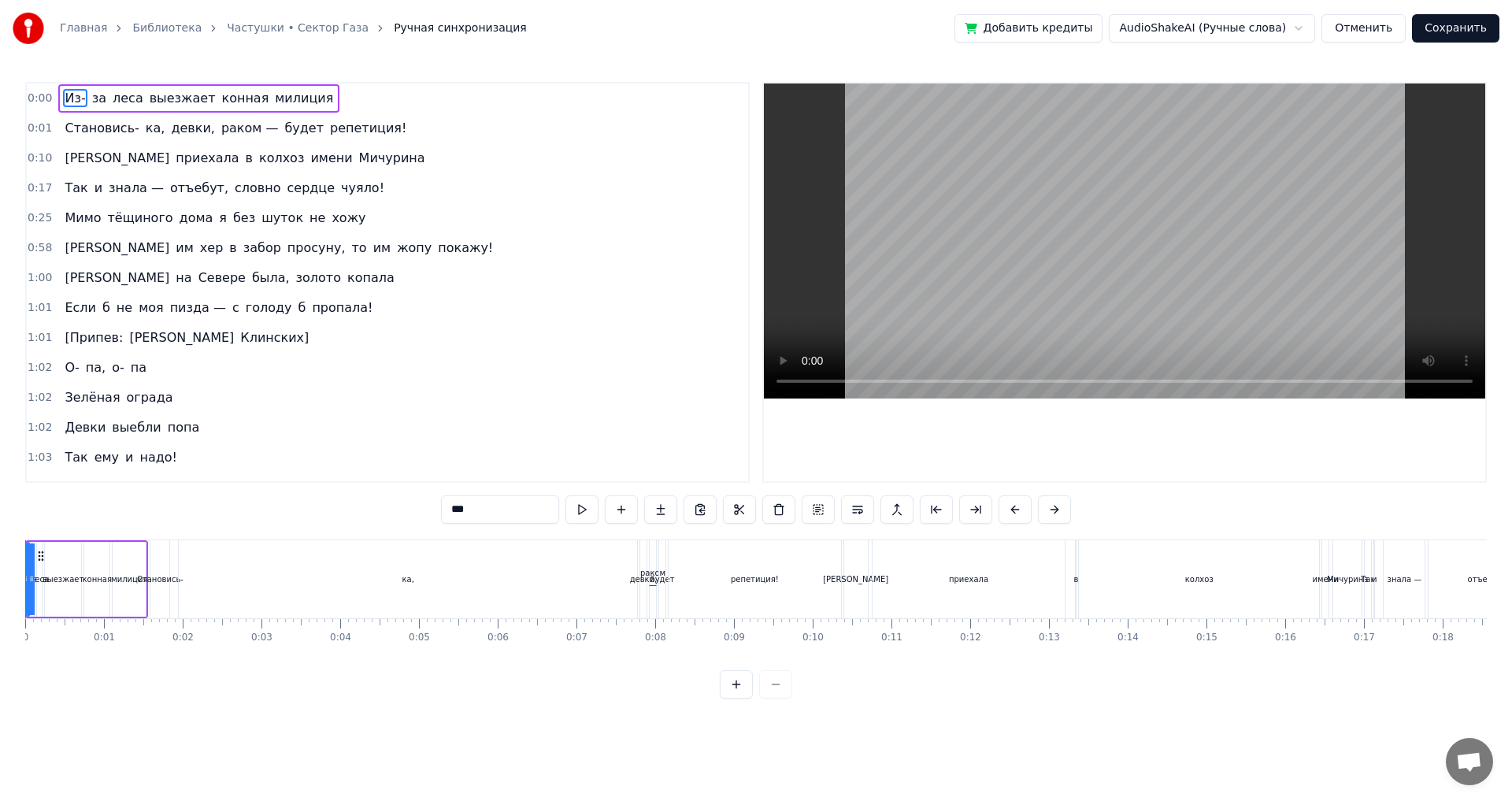
click at [273, 98] on span "милиция" at bounding box center [304, 98] width 61 height 18
type input "*******"
click at [1368, 29] on button "Отменить" at bounding box center [1363, 28] width 84 height 28
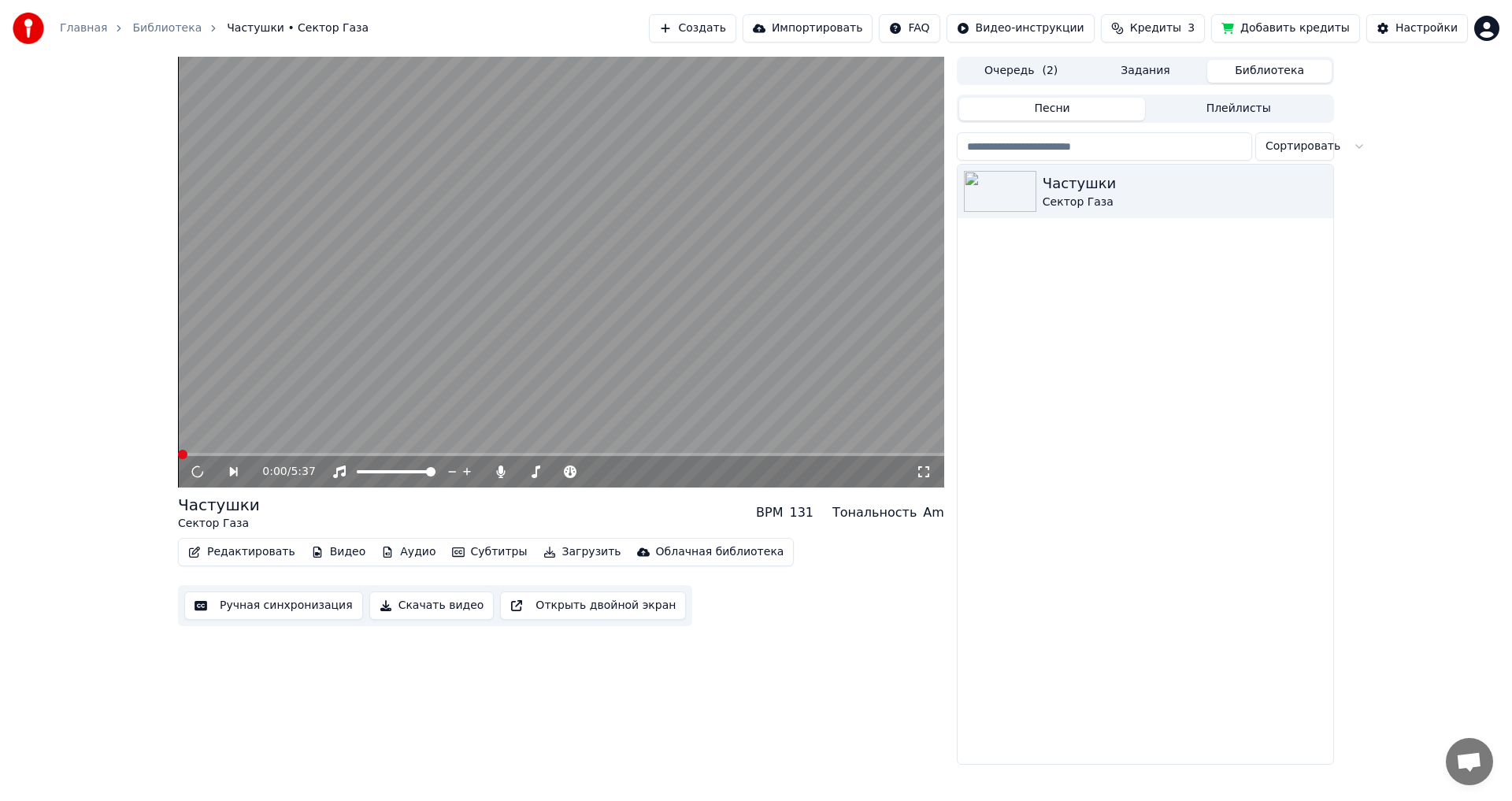
click at [268, 557] on button "Редактировать" at bounding box center [241, 552] width 119 height 22
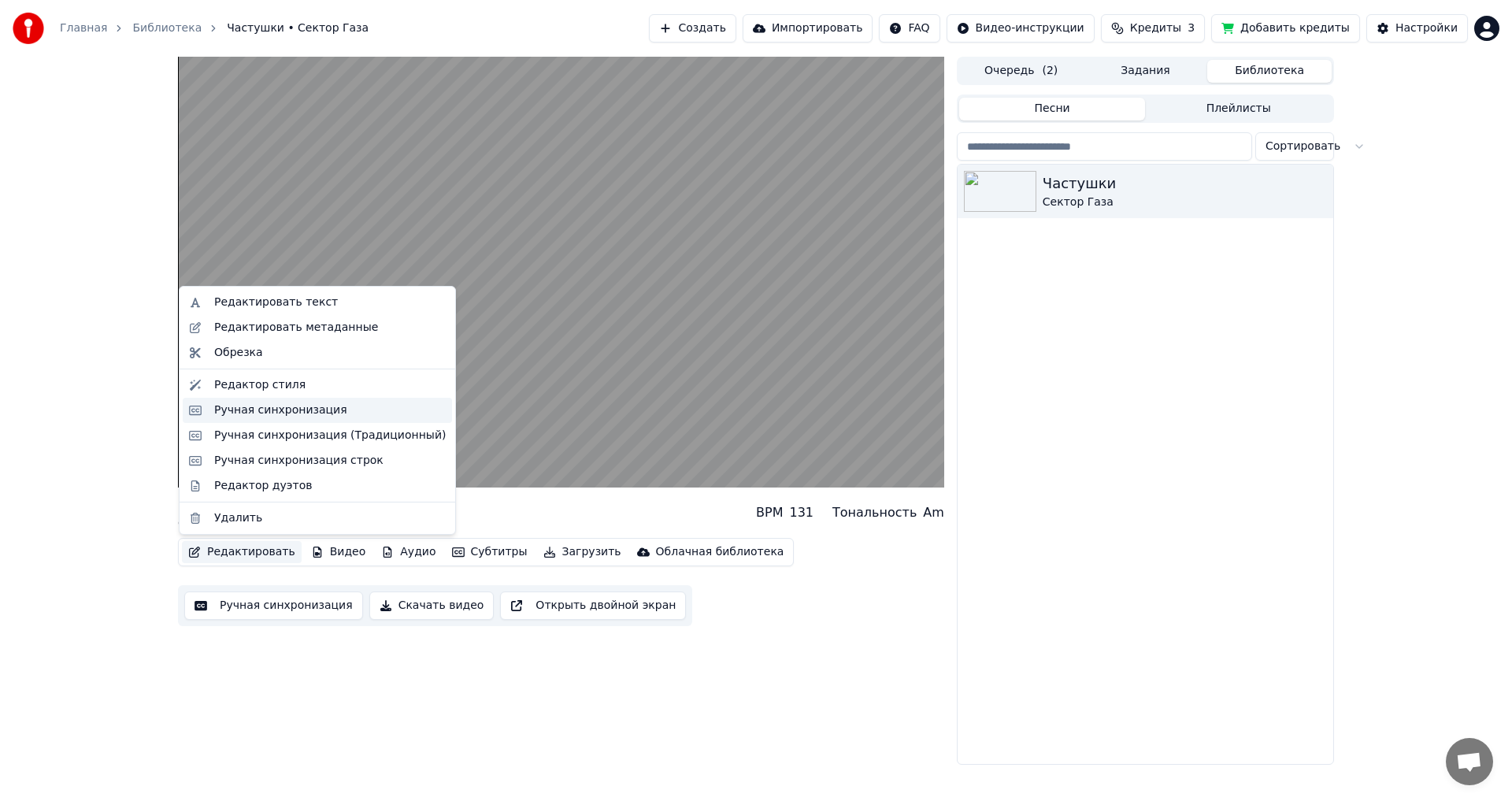
click at [269, 410] on div "Ручная синхронизация" at bounding box center [280, 410] width 133 height 16
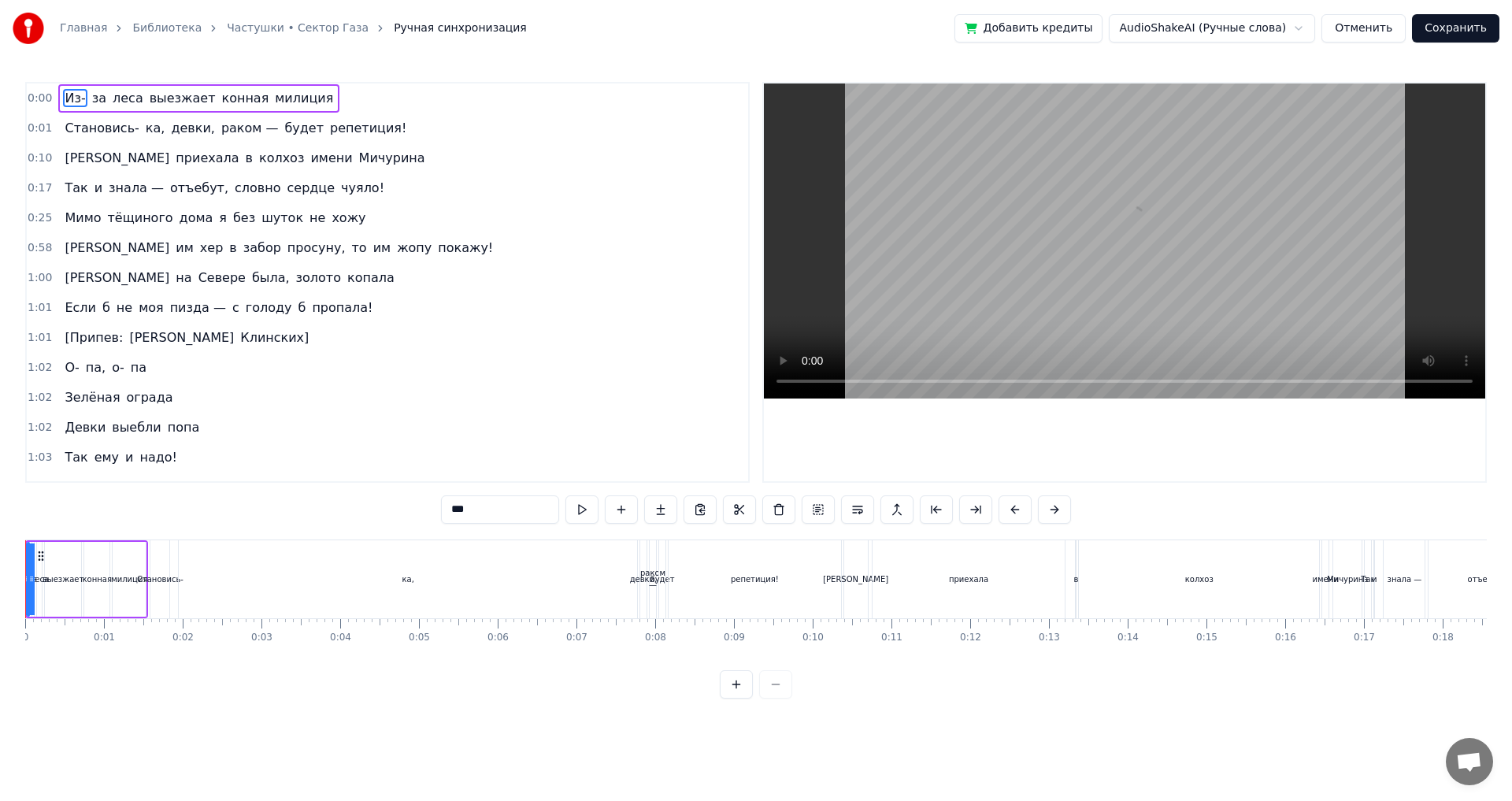
click at [1372, 28] on button "Отменить" at bounding box center [1363, 28] width 84 height 28
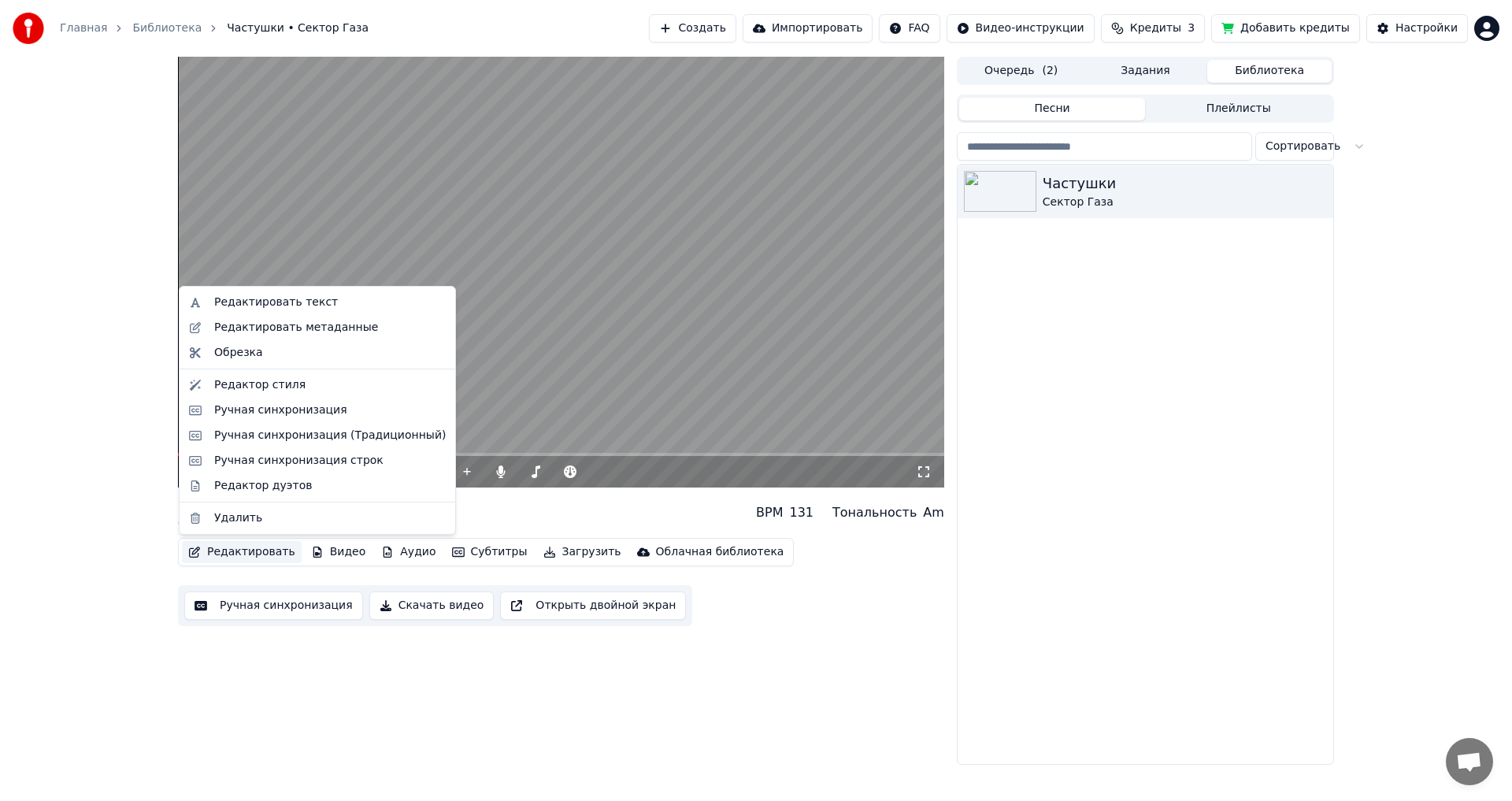
click at [232, 550] on button "Редактировать" at bounding box center [241, 552] width 119 height 22
click at [295, 433] on div "Ручная синхронизация (Традиционный)" at bounding box center [330, 435] width 232 height 16
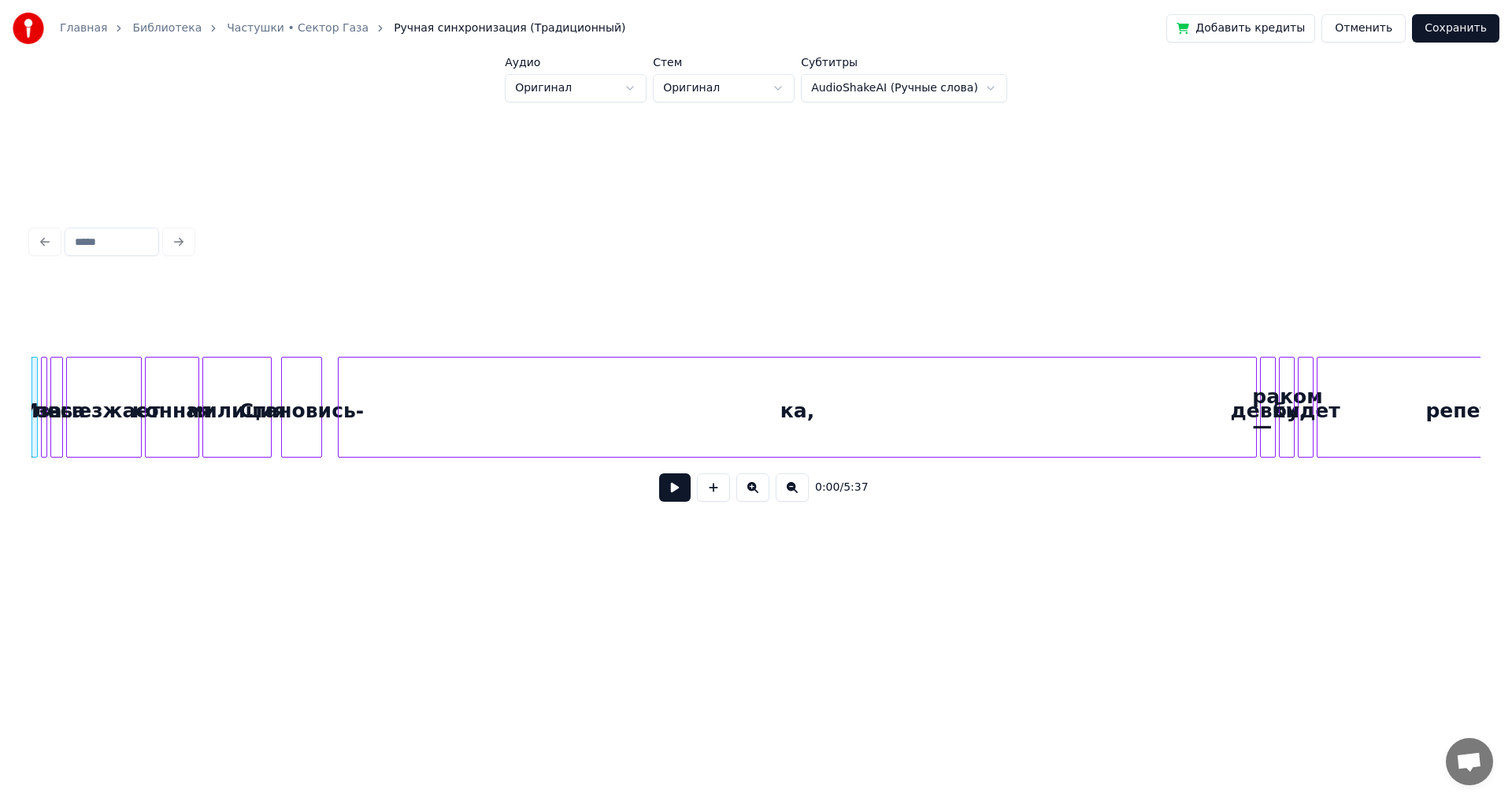
click at [544, 436] on div "ка," at bounding box center [797, 411] width 917 height 107
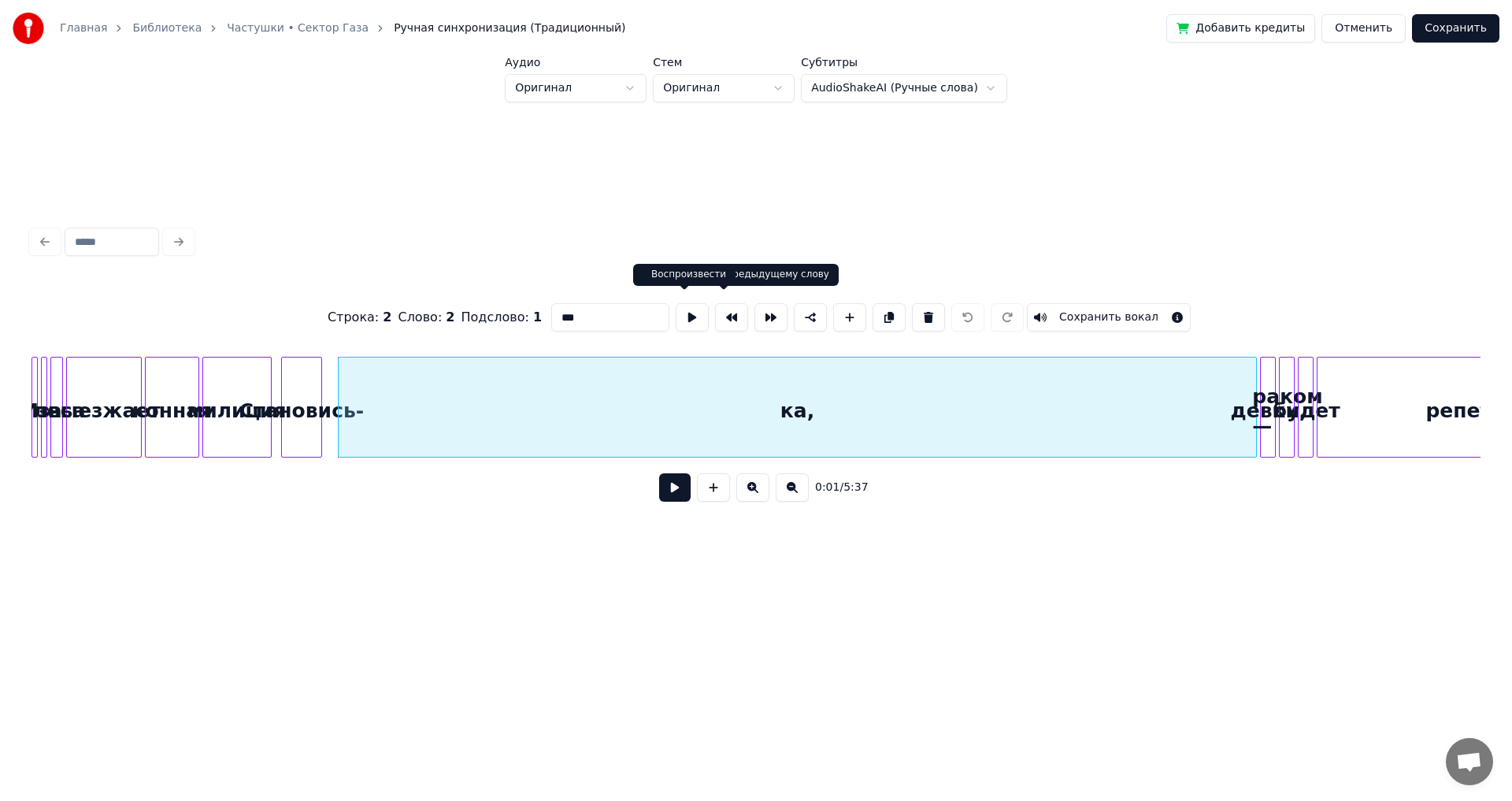
click at [687, 316] on button at bounding box center [692, 317] width 33 height 28
click at [687, 313] on button at bounding box center [692, 317] width 33 height 28
click at [170, 400] on div "конная" at bounding box center [172, 411] width 52 height 107
type input "******"
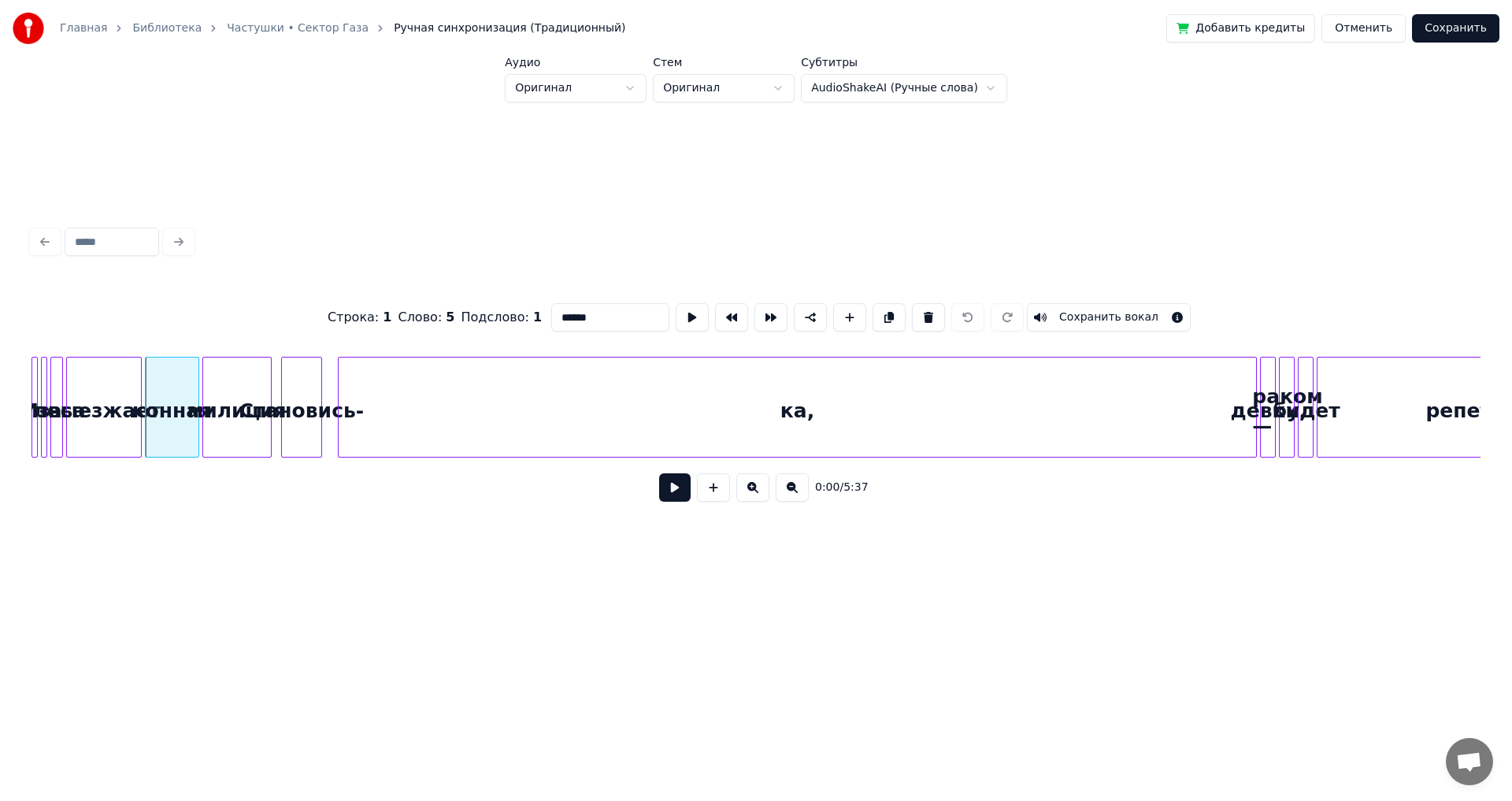
click at [1054, 316] on button "Сохранить вокал" at bounding box center [1109, 317] width 164 height 28
click at [582, 423] on div "ка," at bounding box center [797, 411] width 917 height 107
type input "***"
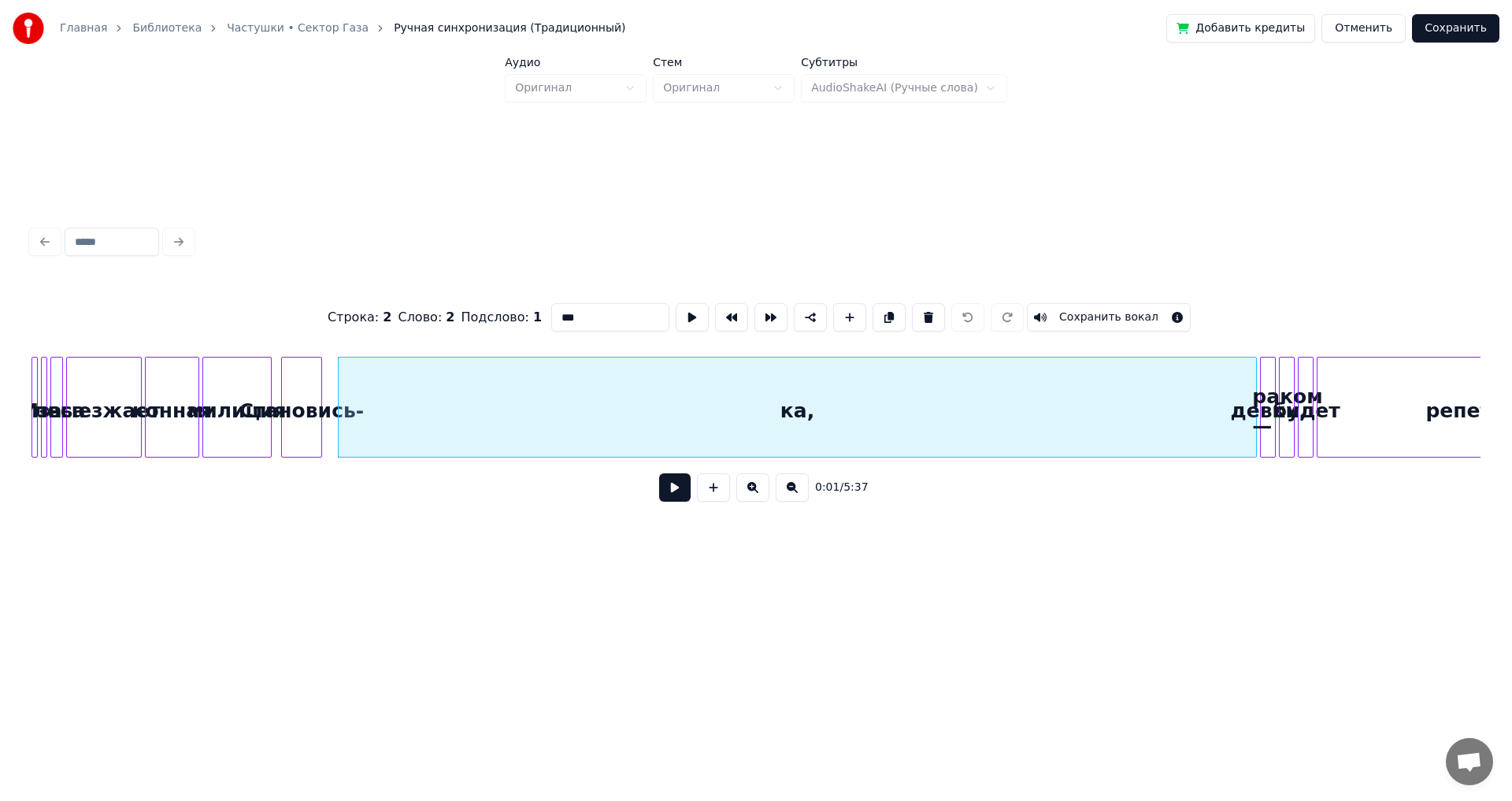
click at [48, 237] on div at bounding box center [756, 241] width 1462 height 35
click at [1361, 20] on button "Отменить" at bounding box center [1363, 28] width 84 height 28
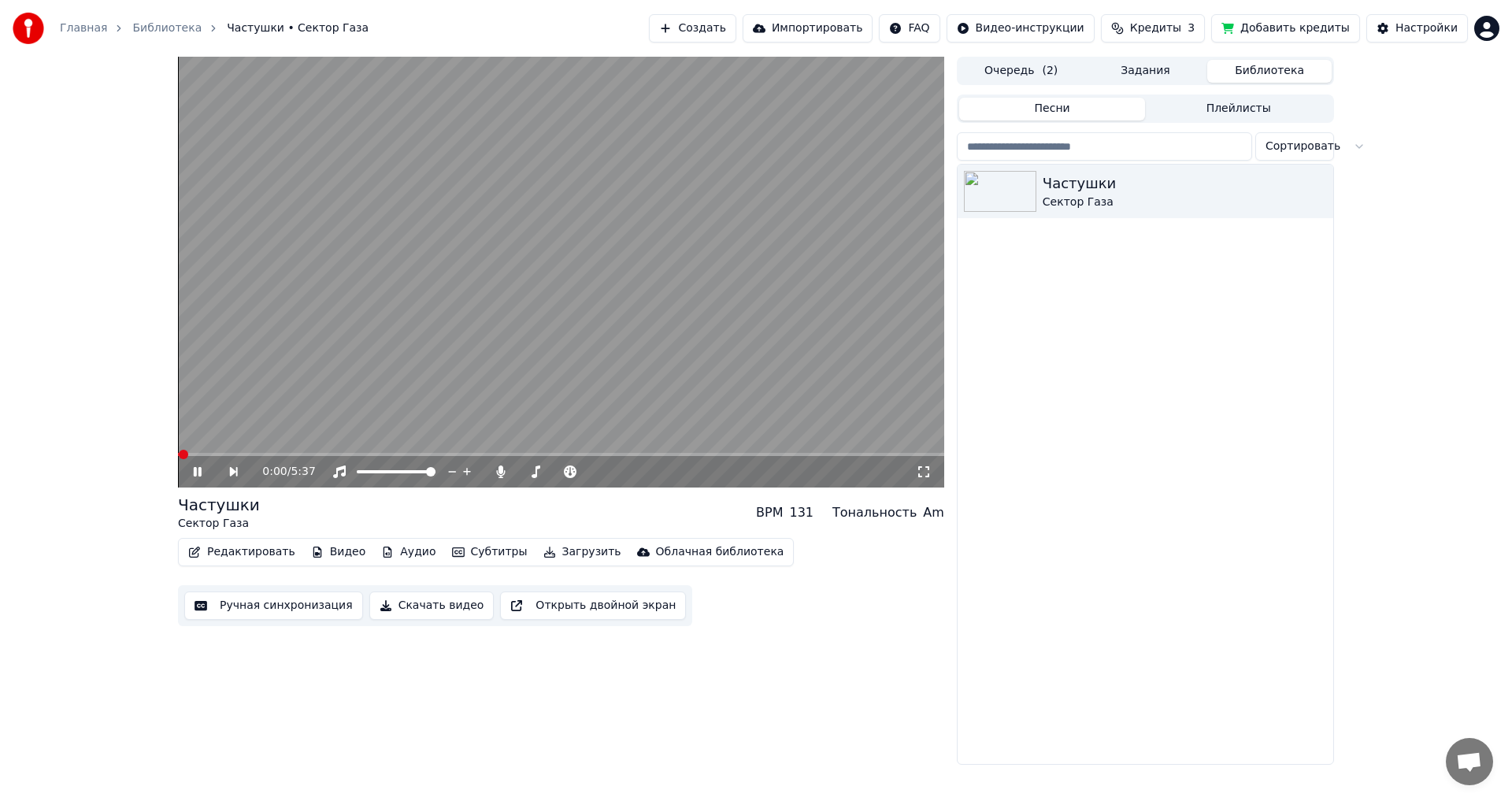
click at [196, 475] on icon at bounding box center [198, 471] width 8 height 10
click at [266, 594] on button "Ручная синхронизация" at bounding box center [273, 605] width 178 height 28
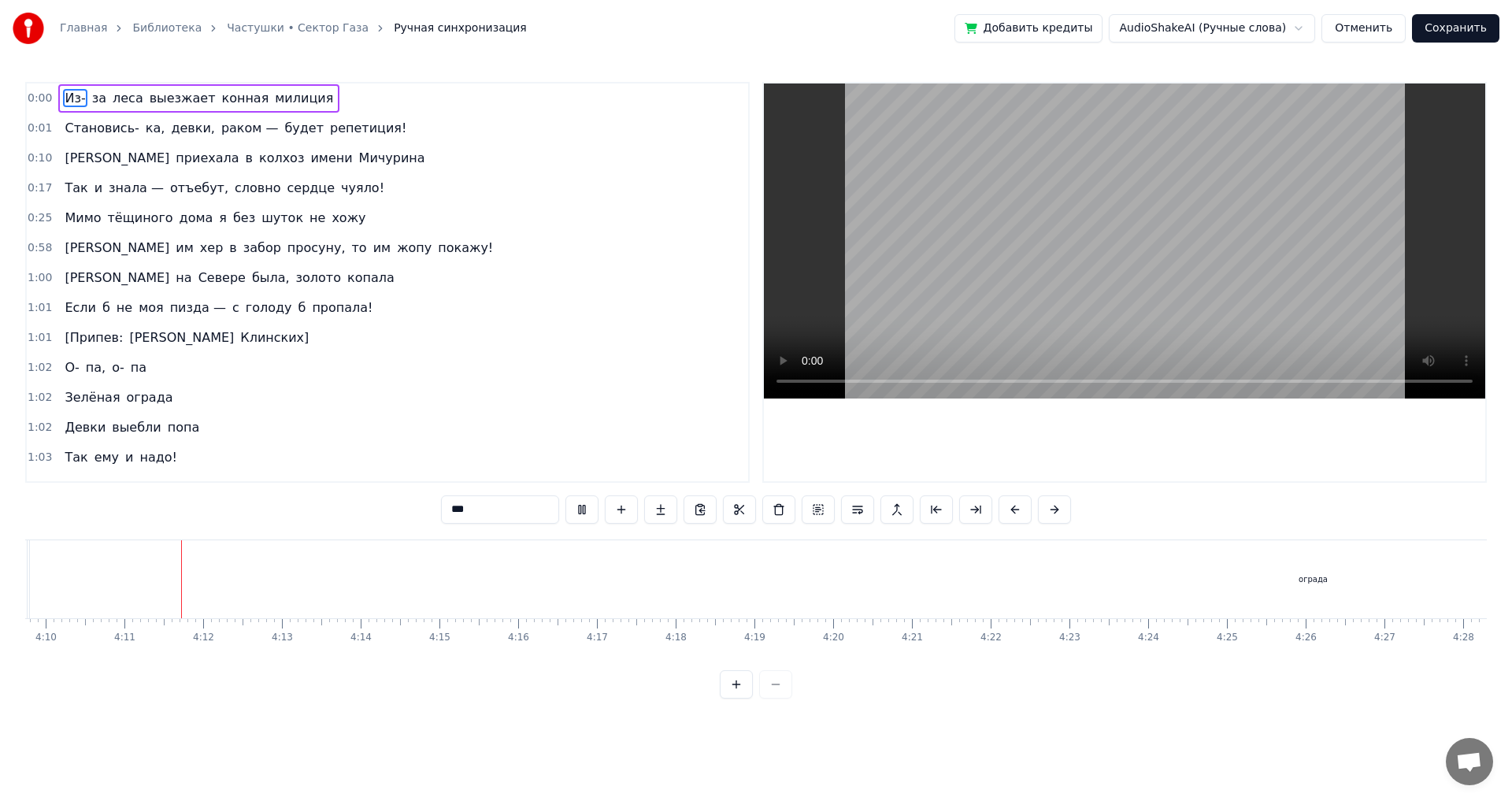
scroll to position [0, 19693]
click at [140, 454] on span "надо!" at bounding box center [159, 457] width 41 height 18
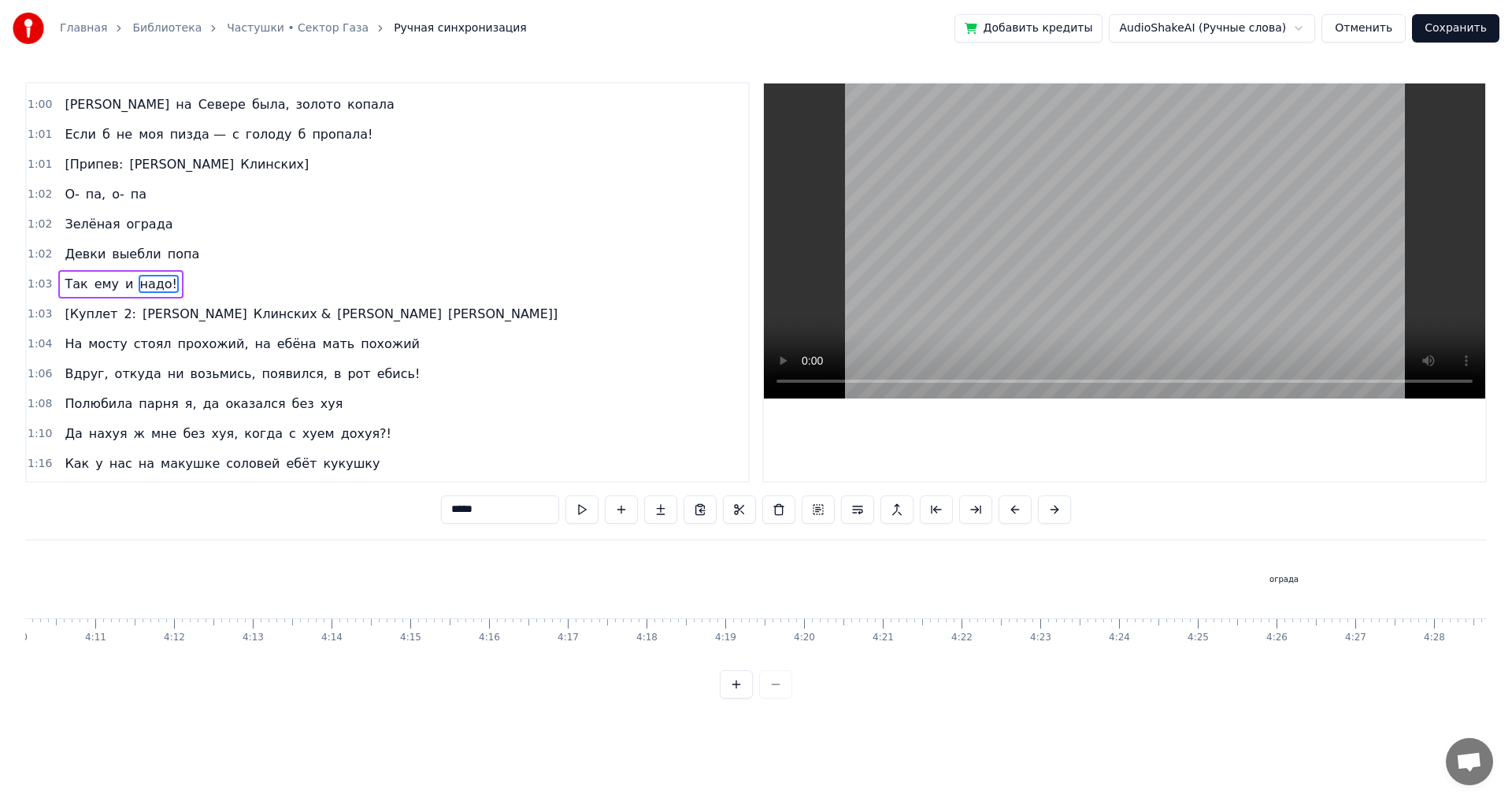
scroll to position [175, 0]
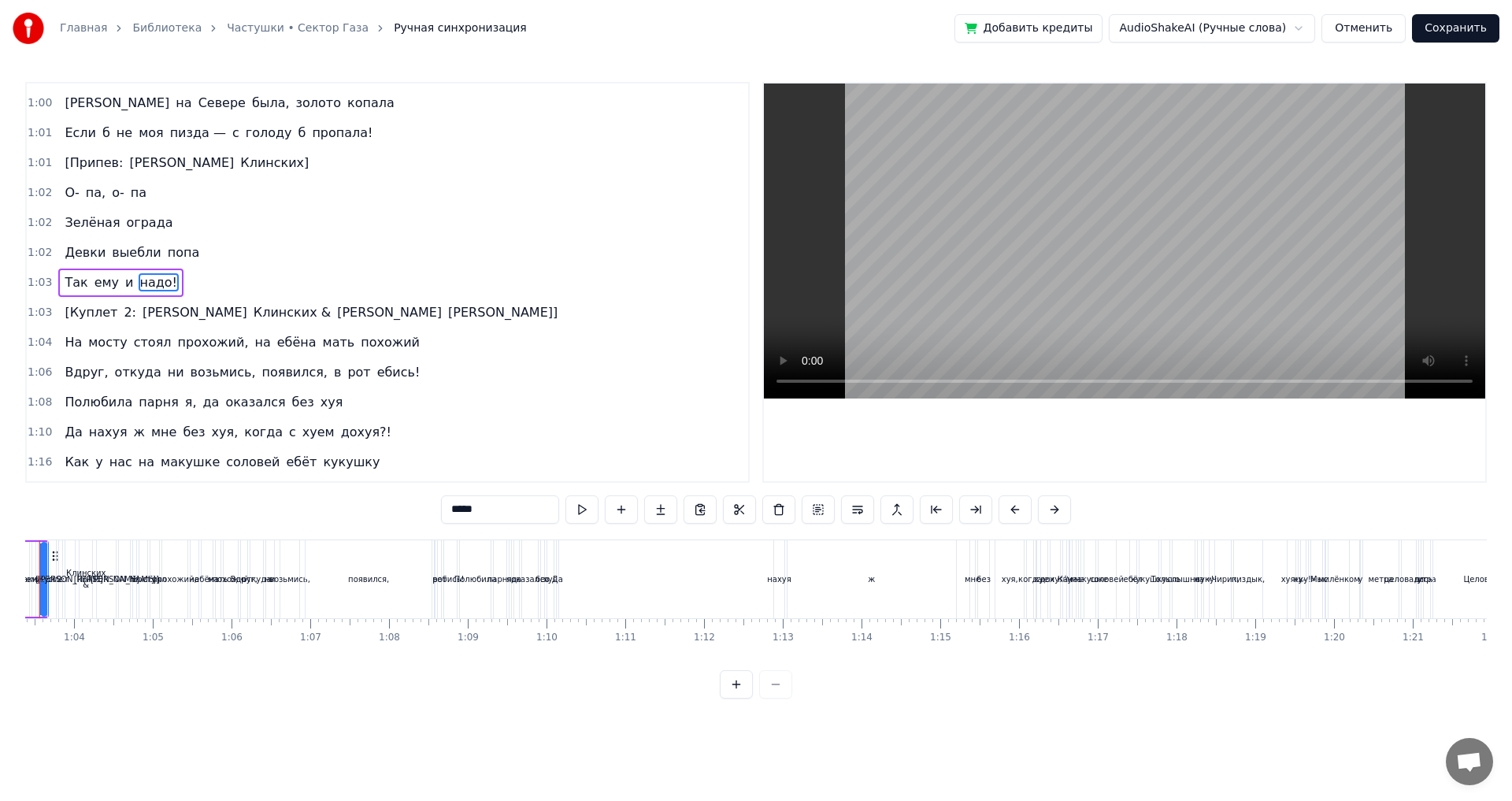
click at [493, 506] on input "*****" at bounding box center [500, 509] width 118 height 28
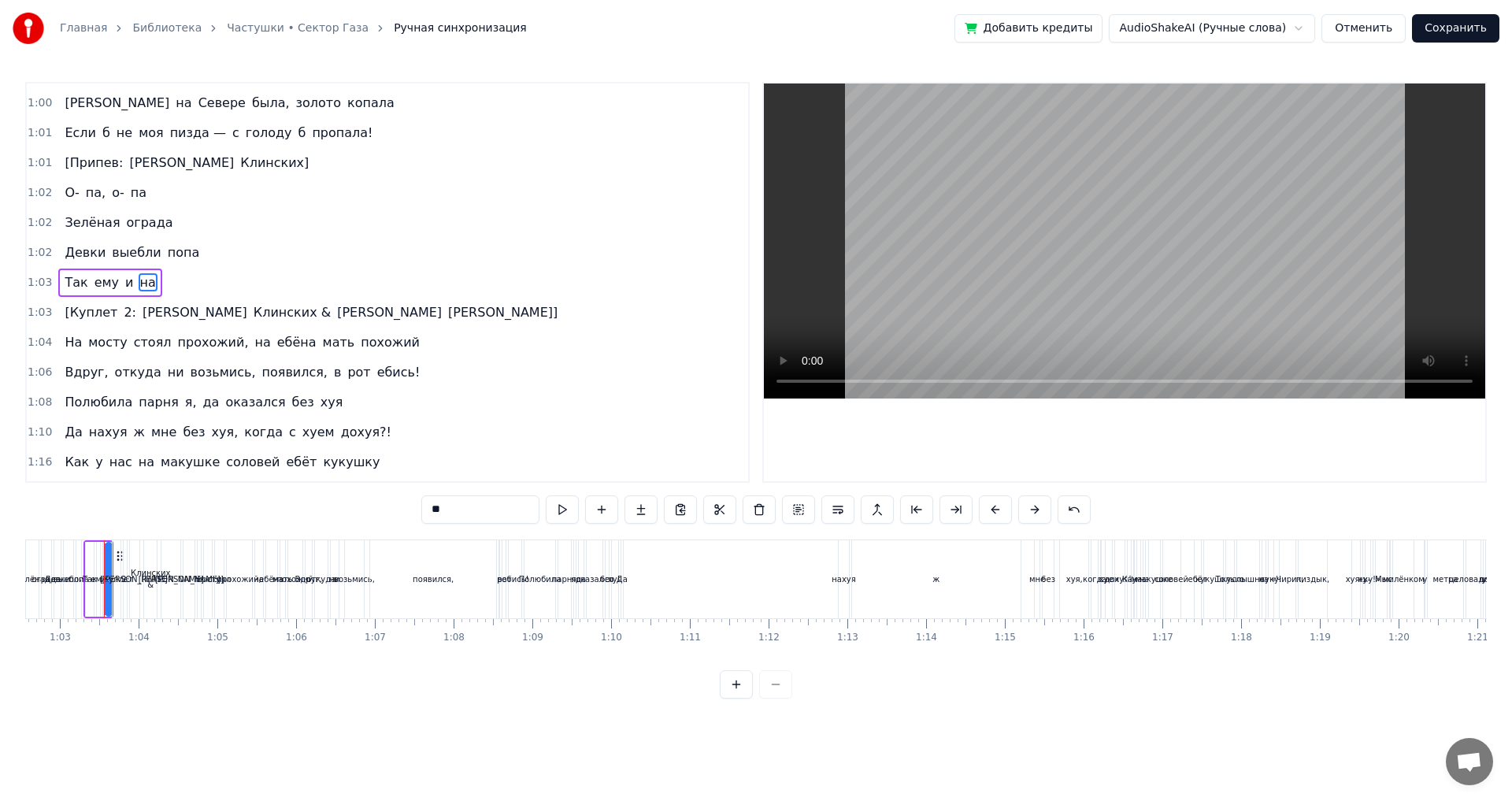
type input "*"
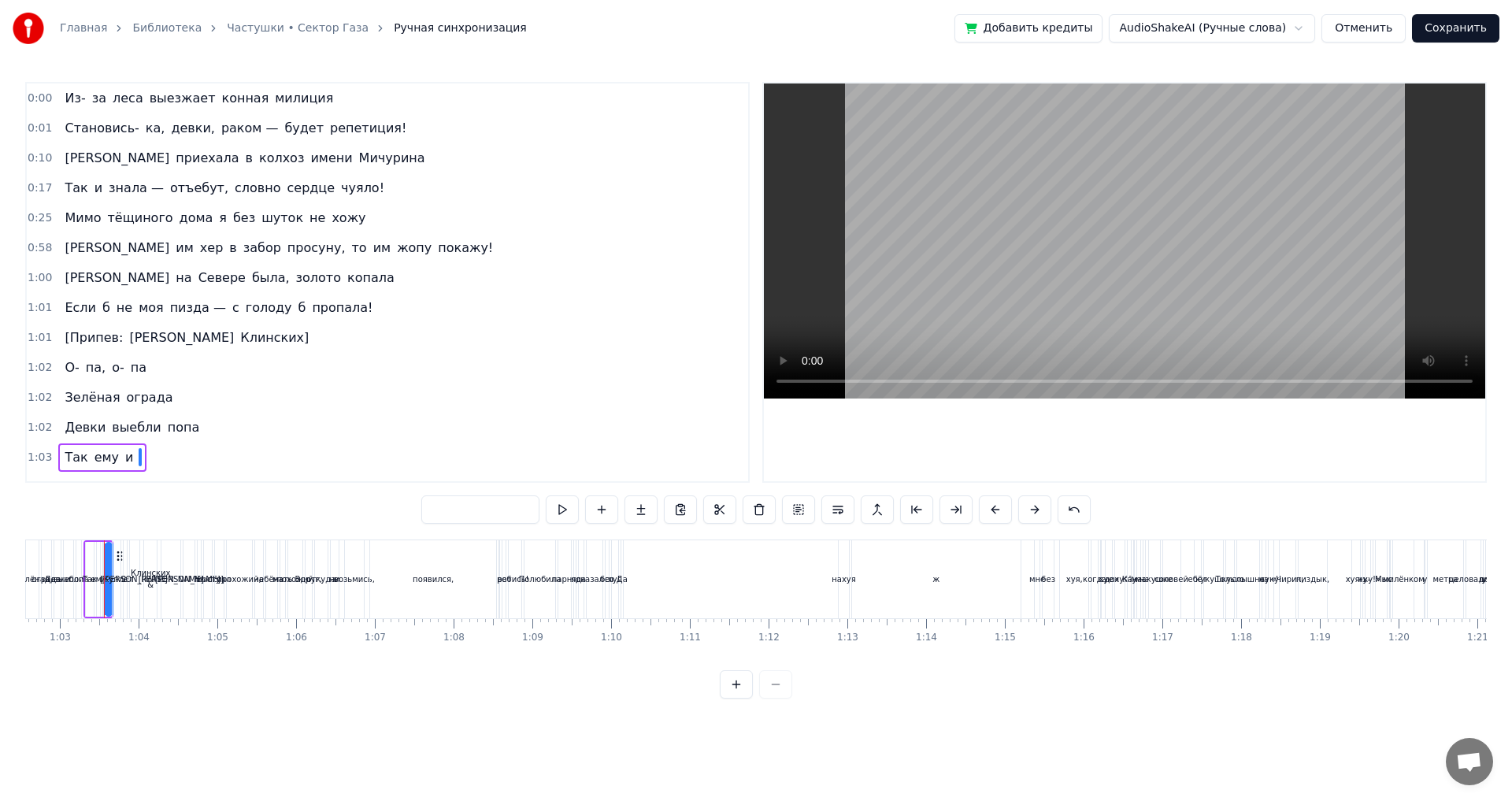
click at [174, 562] on div "[PERSON_NAME]" at bounding box center [170, 579] width 18 height 78
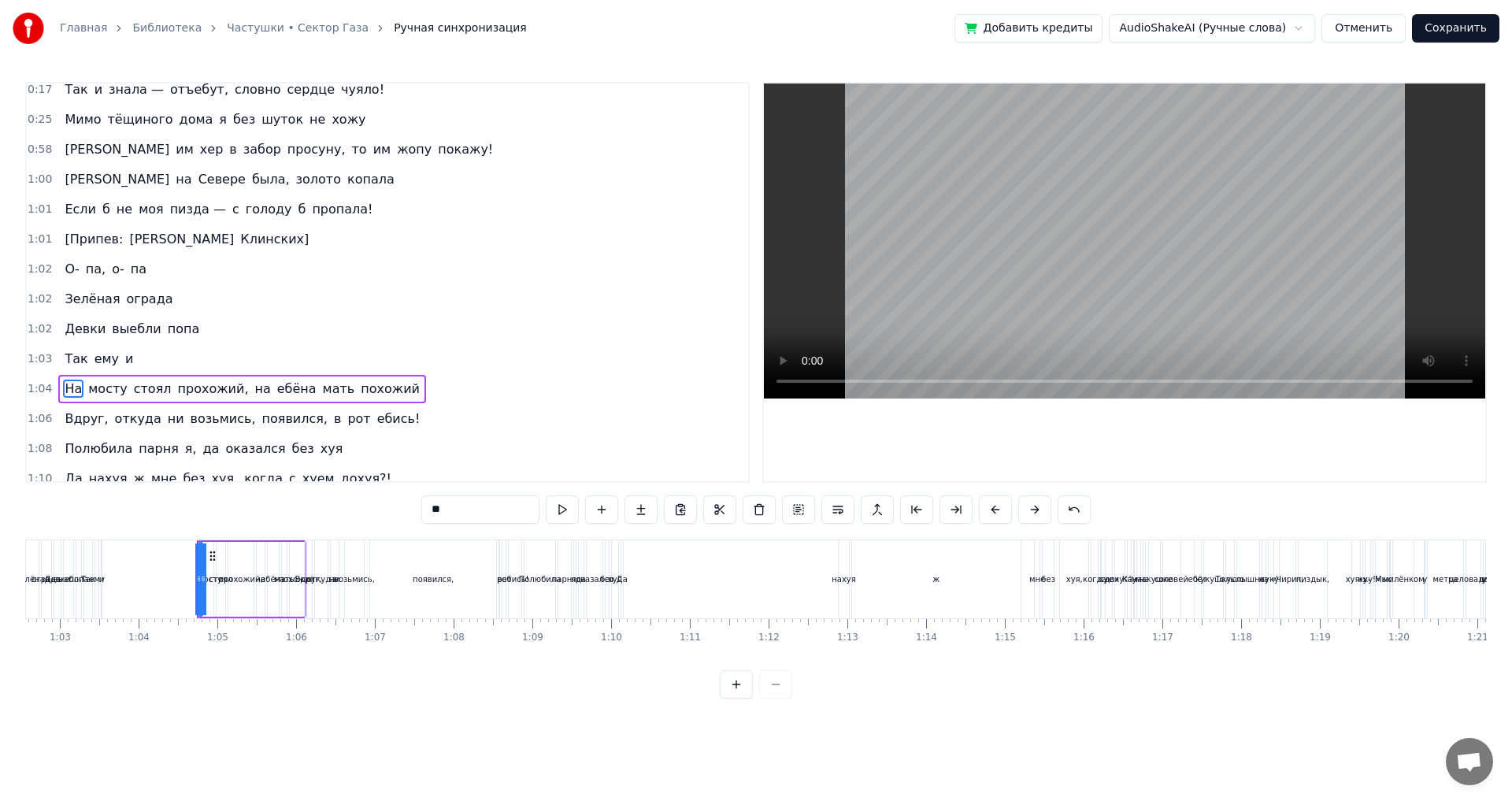
scroll to position [205, 0]
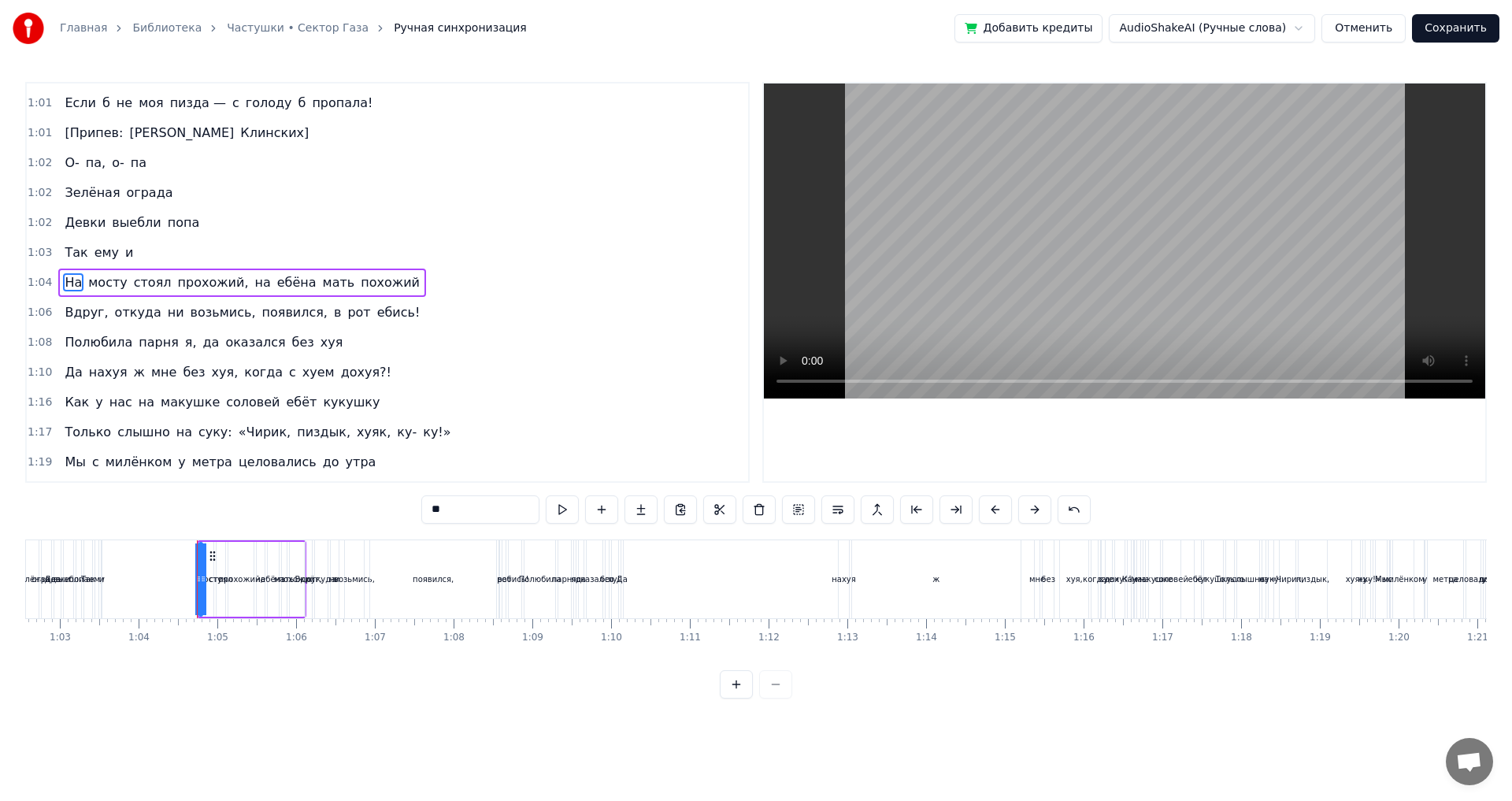
type input "*****"
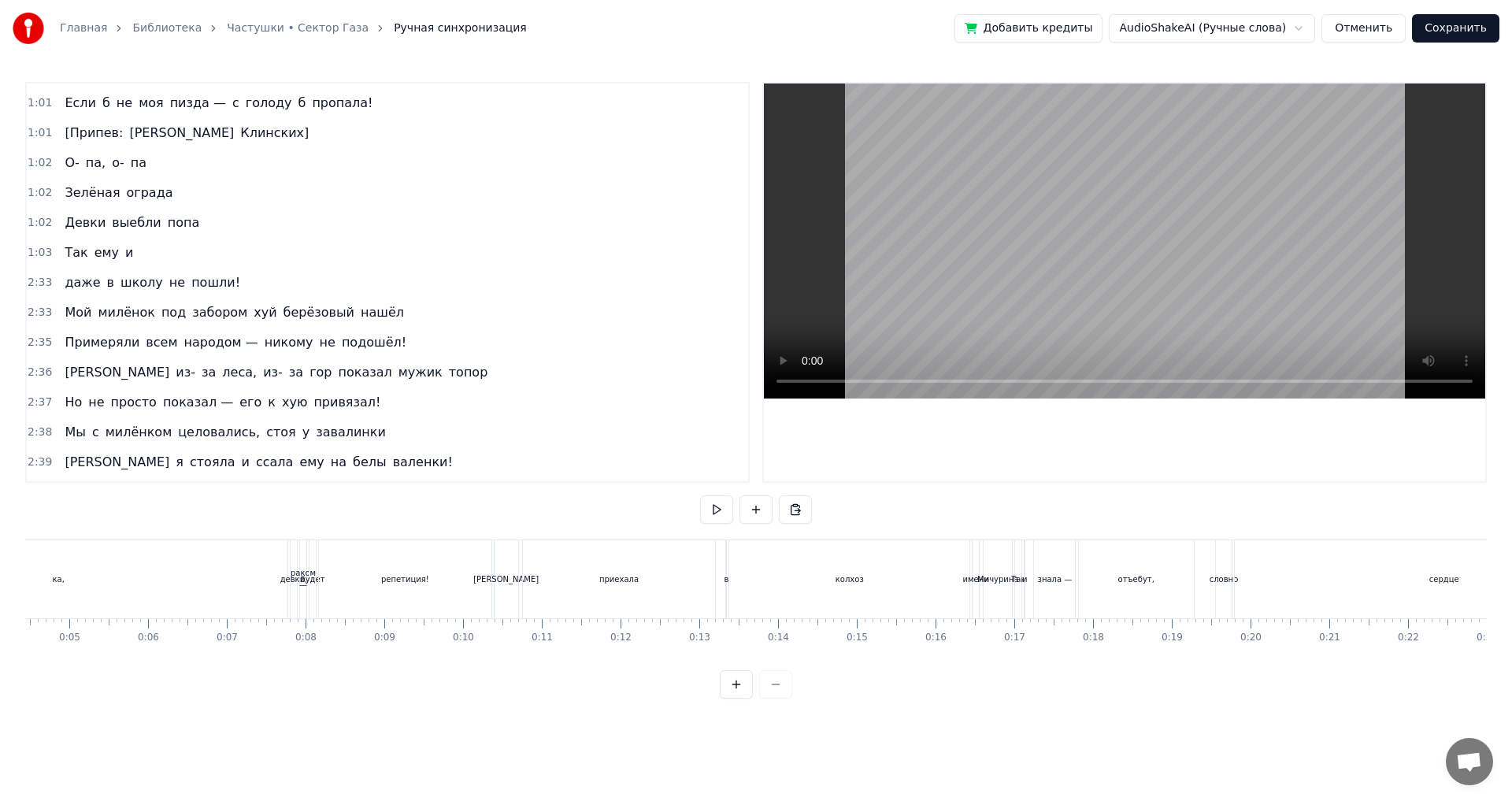
scroll to position [0, 0]
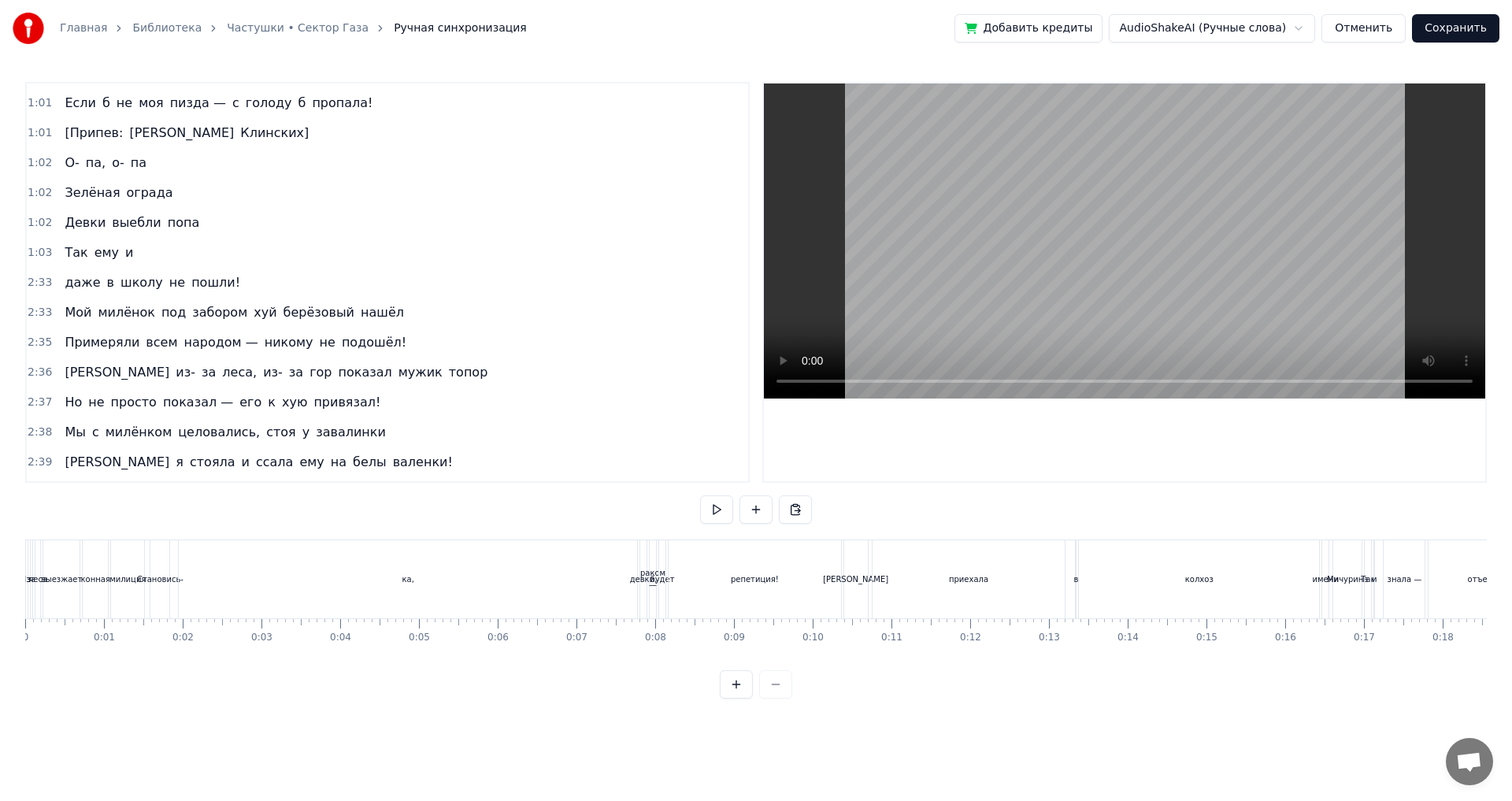
click at [27, 576] on div "Из-" at bounding box center [26, 579] width 13 height 12
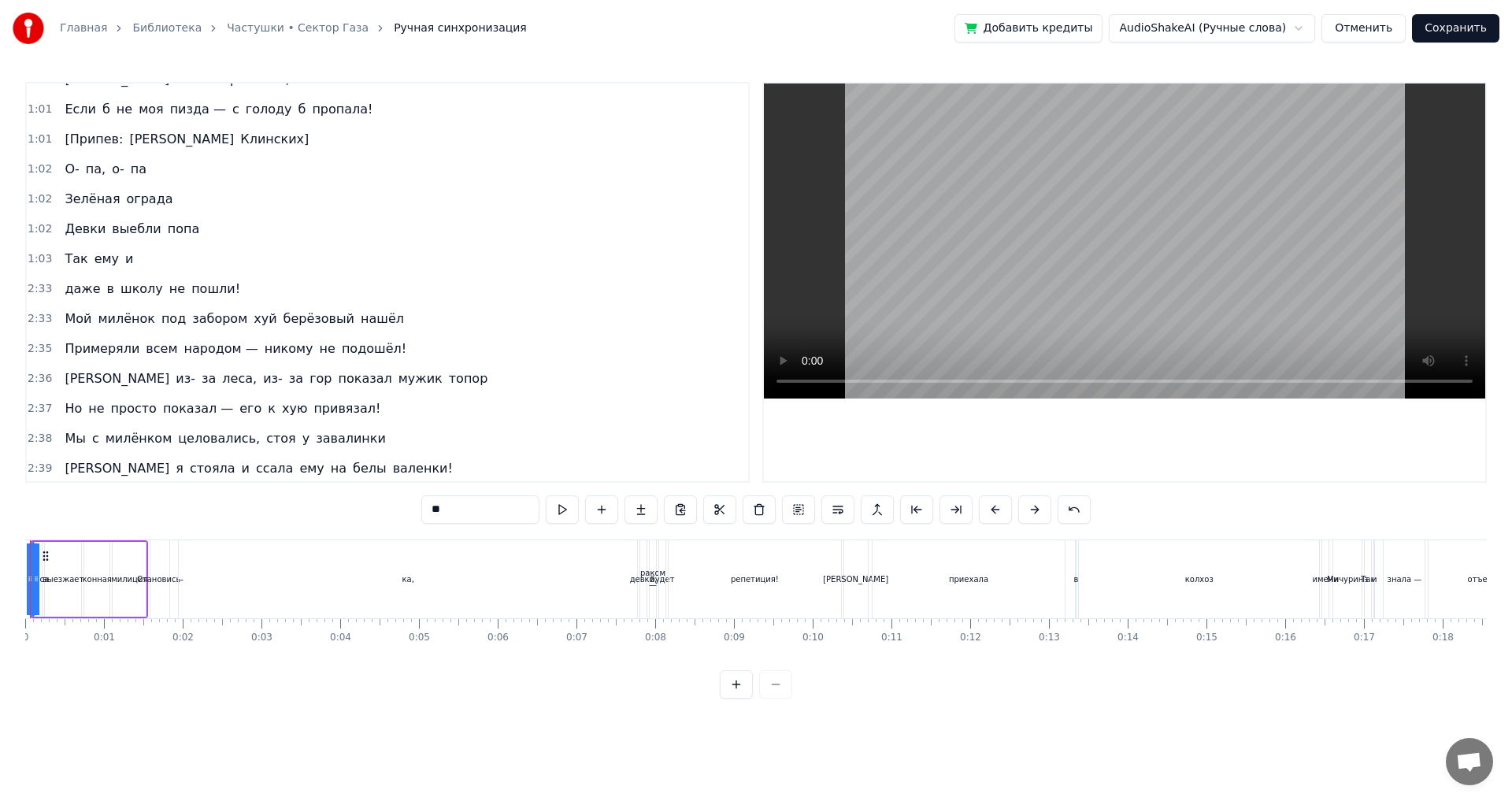
scroll to position [197, 0]
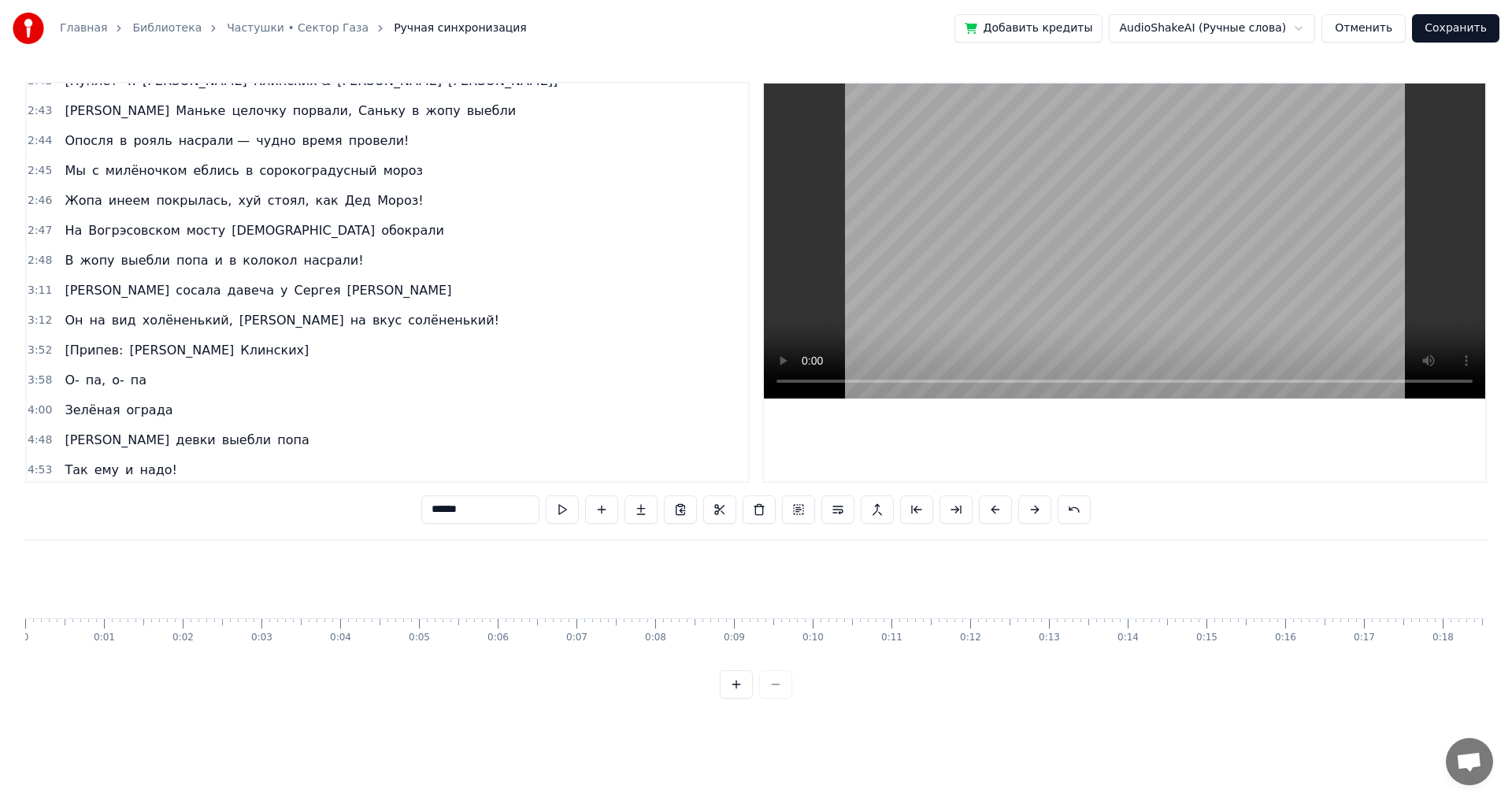
type input "******"
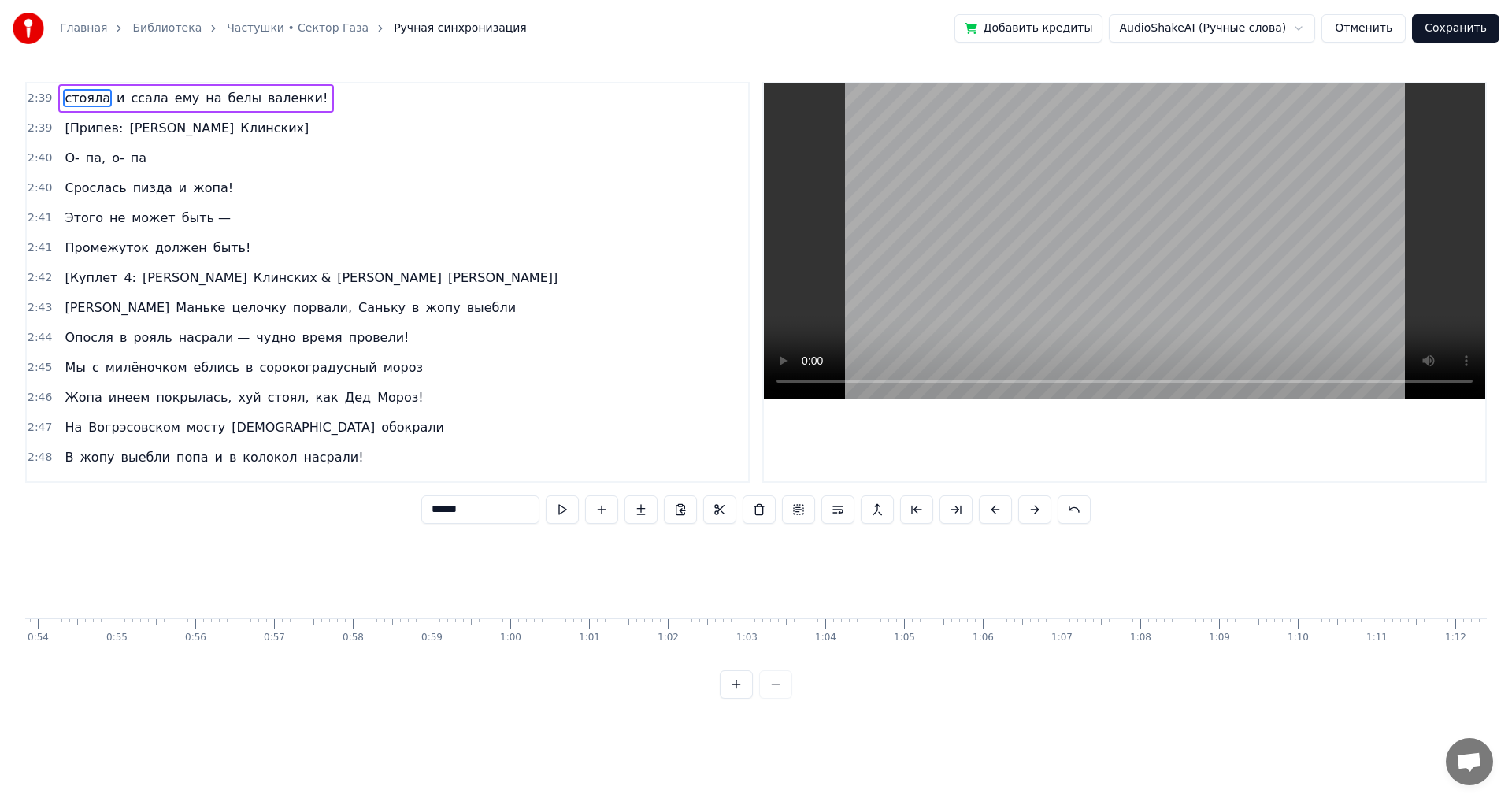
scroll to position [0, 4283]
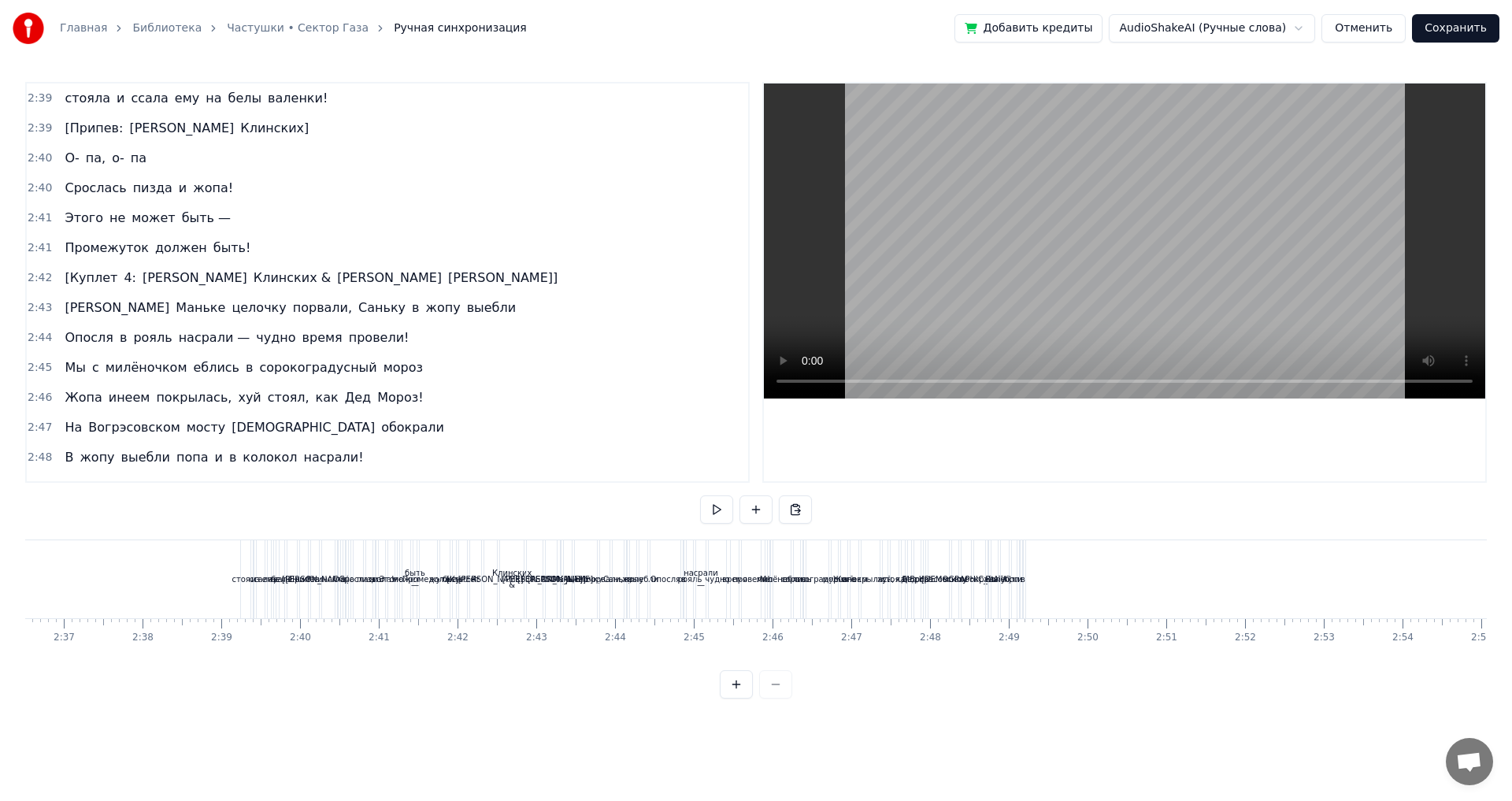
scroll to position [0, 12119]
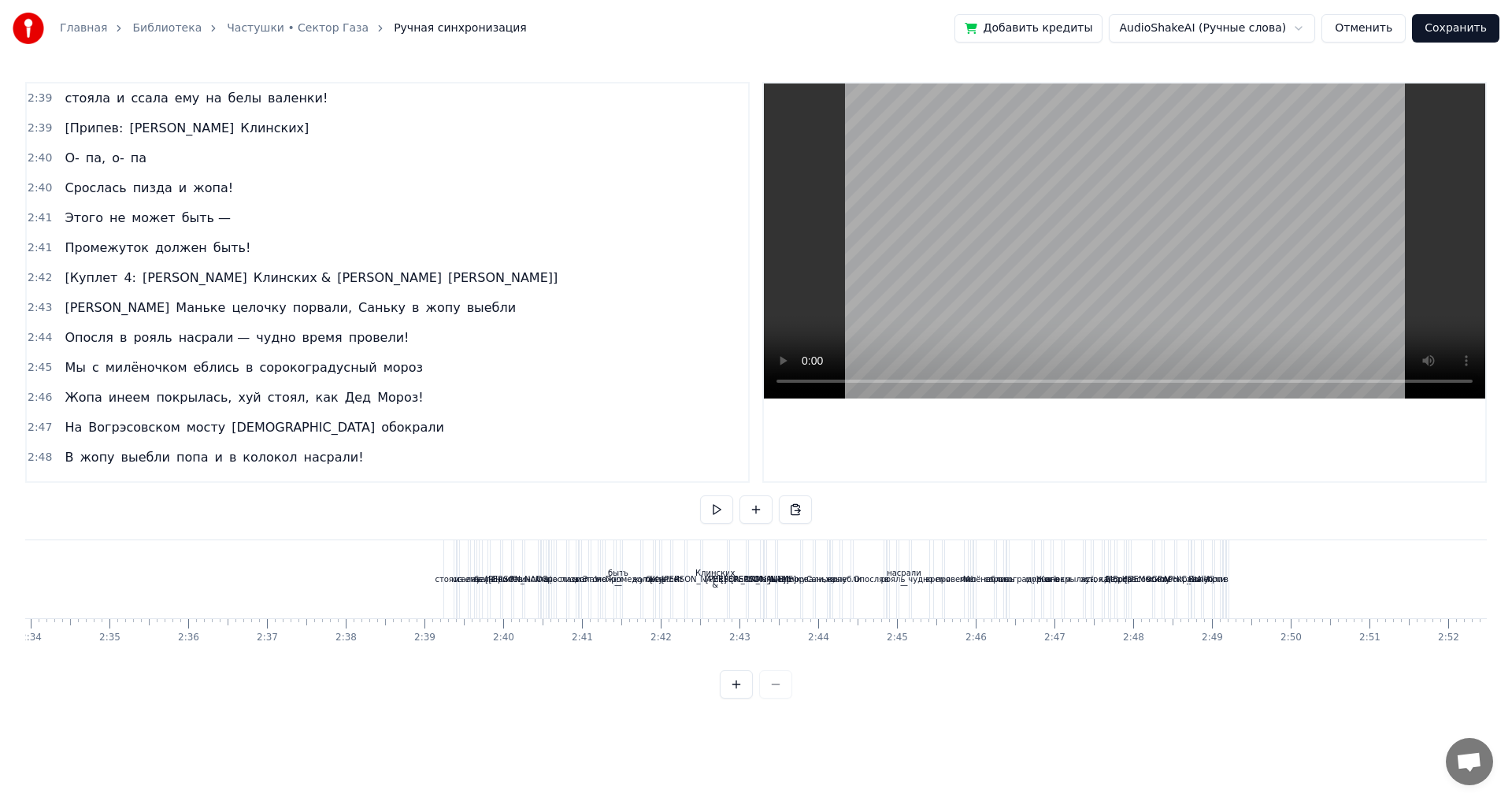
click at [446, 575] on div "стояла" at bounding box center [448, 579] width 28 height 12
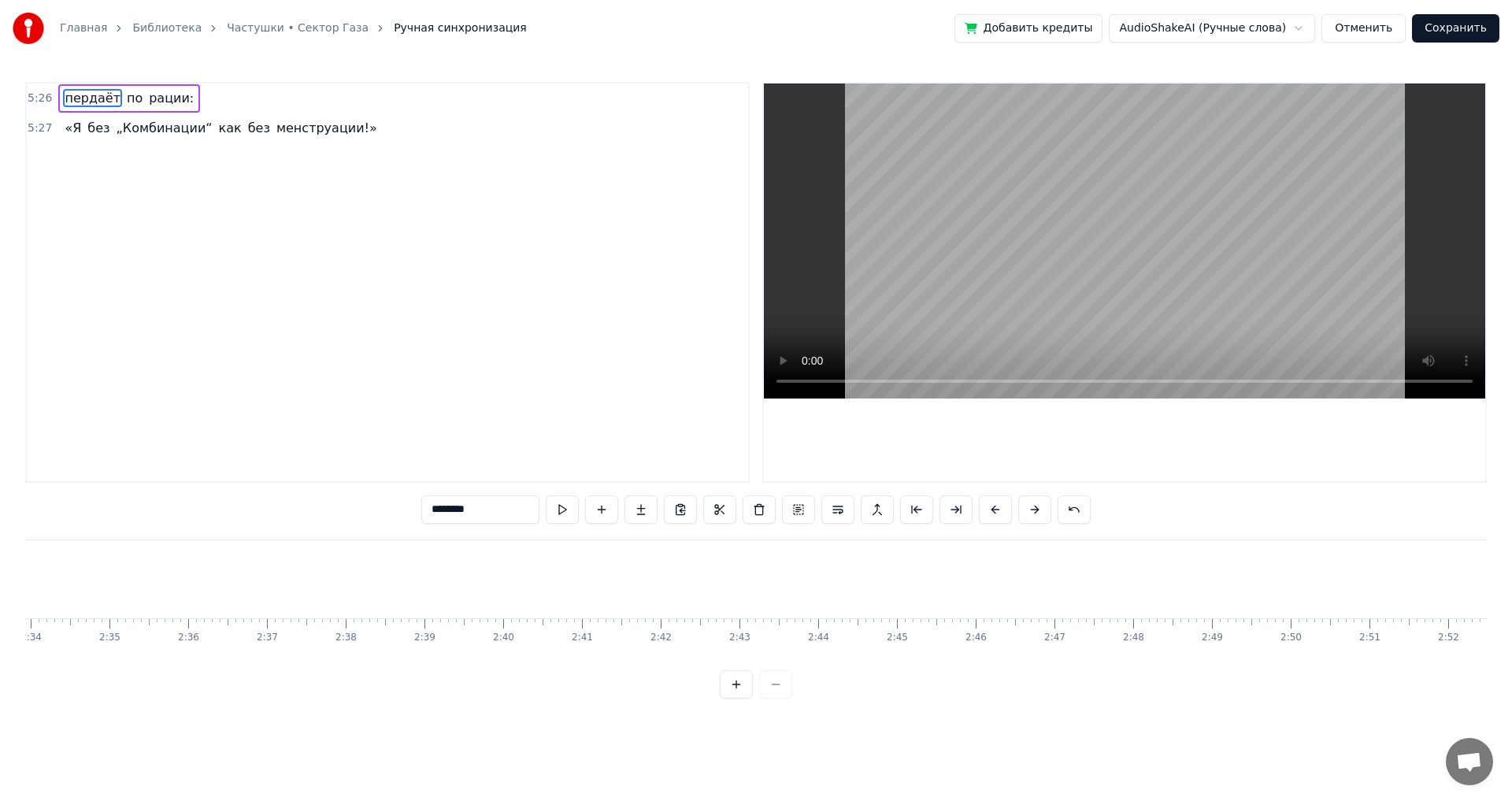
type input "*******"
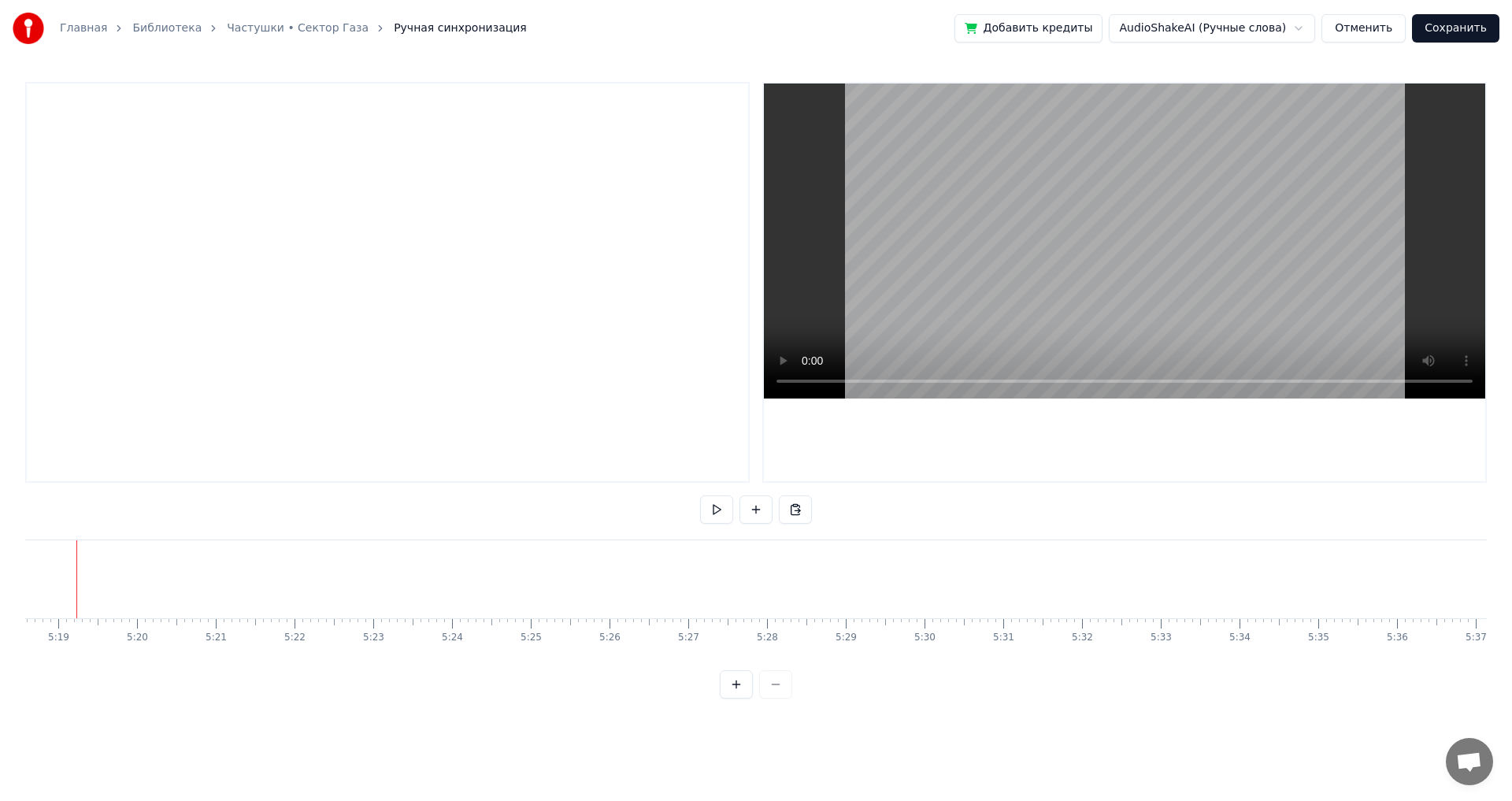
scroll to position [0, 25056]
click at [739, 696] on button at bounding box center [736, 684] width 33 height 28
click at [739, 697] on button at bounding box center [736, 684] width 33 height 28
click at [37, 567] on div at bounding box center [37, 579] width 1 height 78
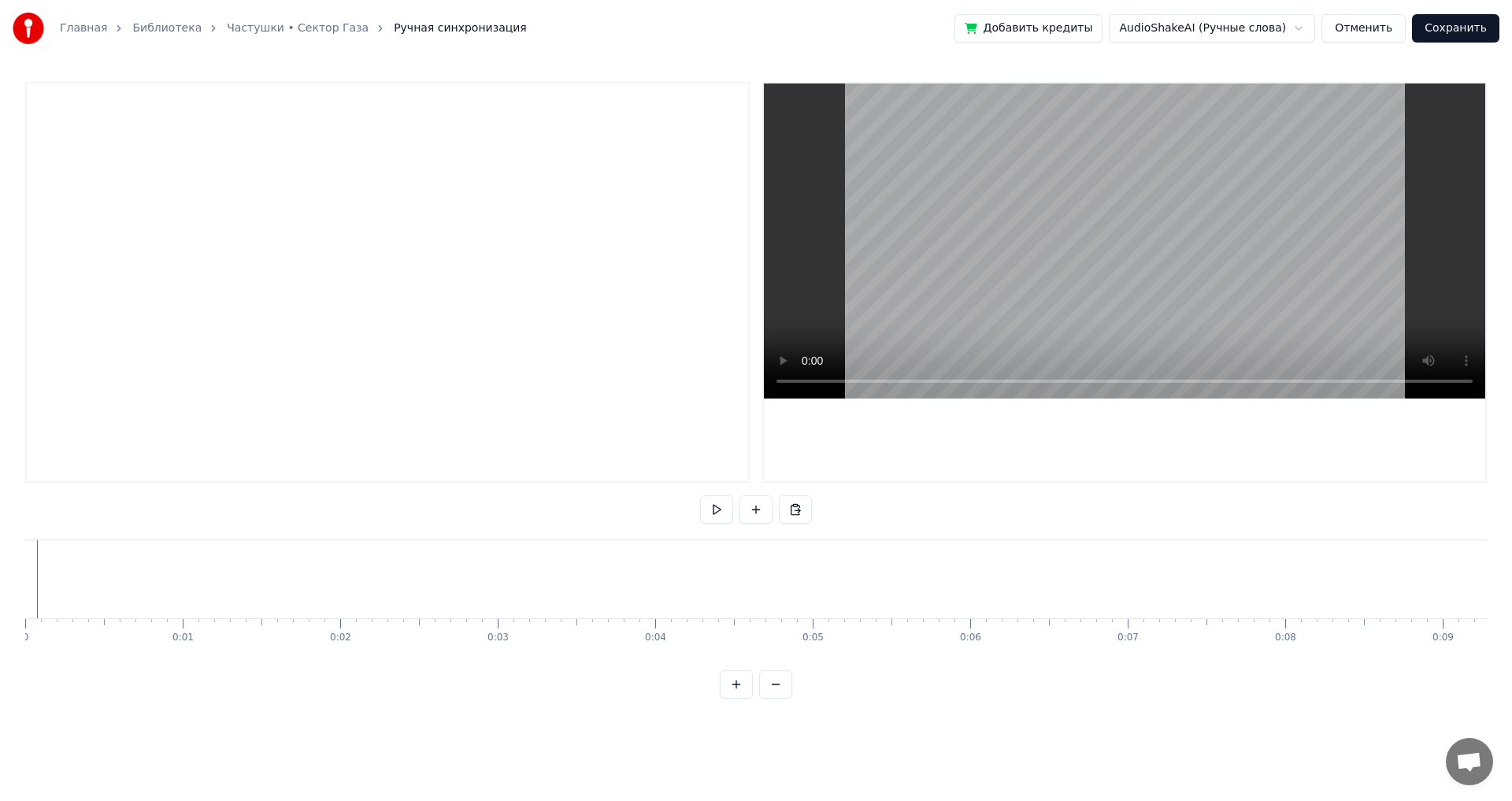
click at [777, 698] on button at bounding box center [776, 684] width 33 height 28
click at [779, 698] on div at bounding box center [756, 684] width 73 height 28
click at [779, 697] on div at bounding box center [756, 684] width 73 height 28
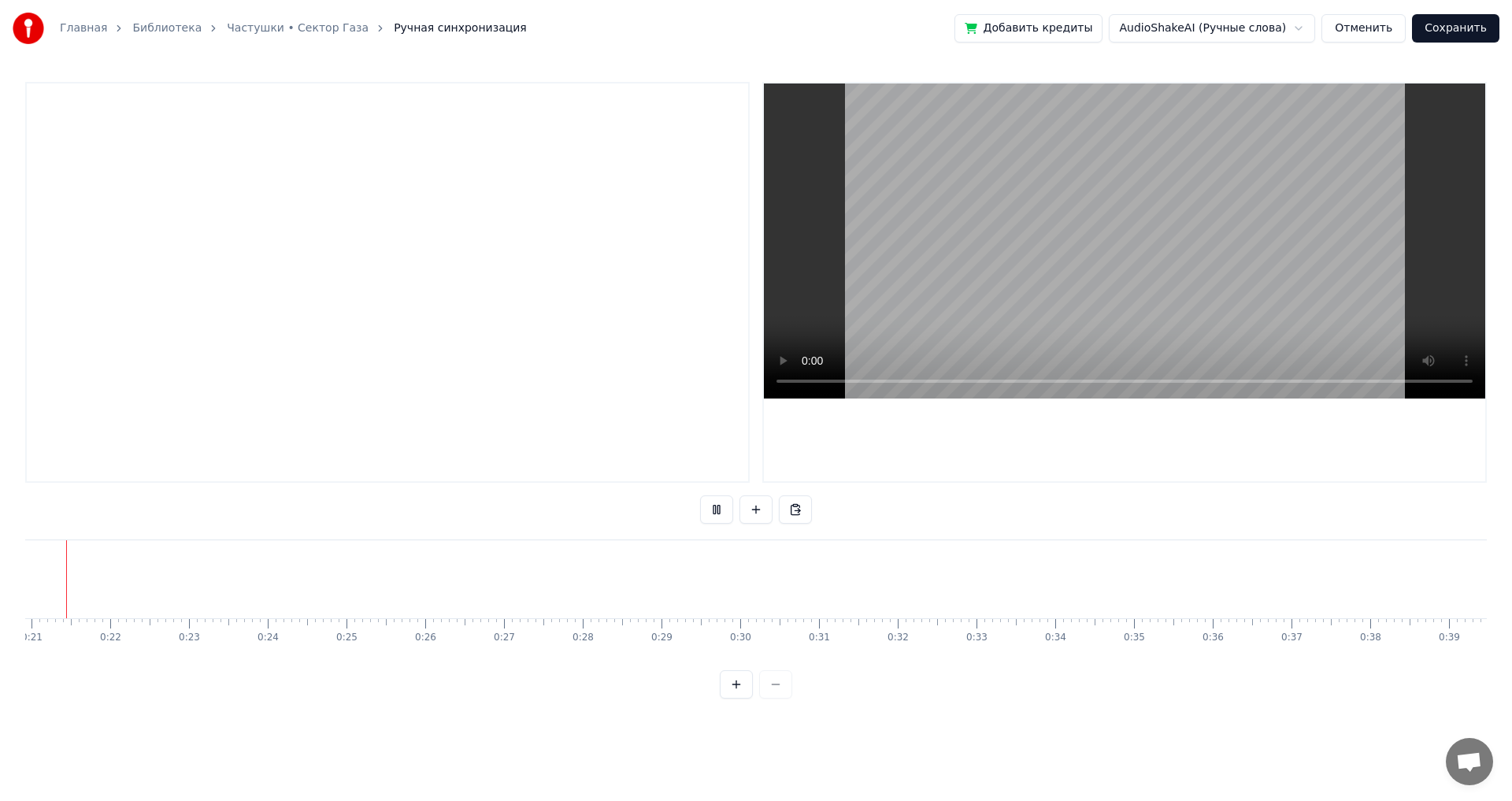
scroll to position [0, 1600]
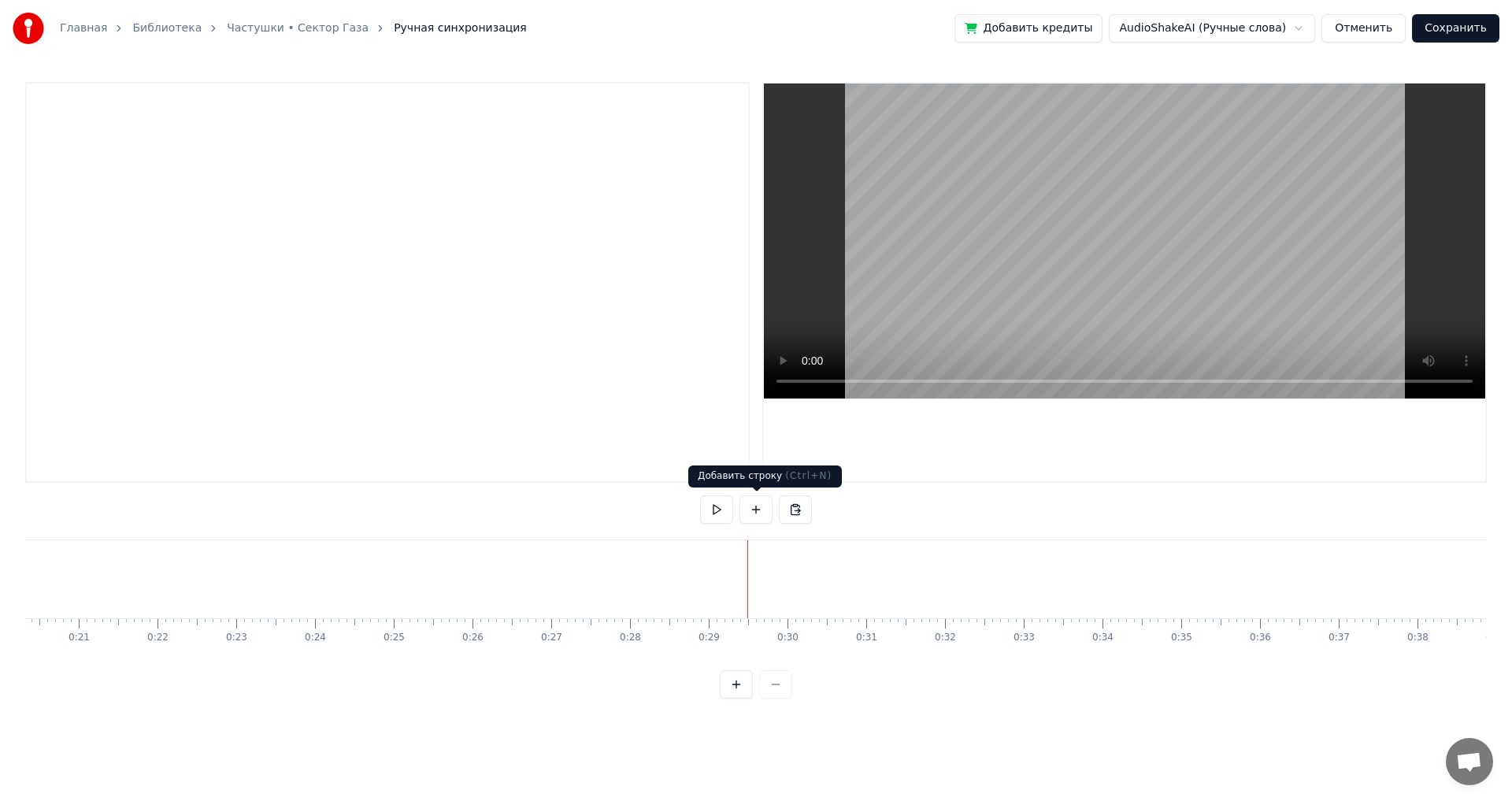
click at [756, 516] on button at bounding box center [756, 509] width 33 height 28
click at [787, 576] on div "<>" at bounding box center [788, 579] width 14 height 12
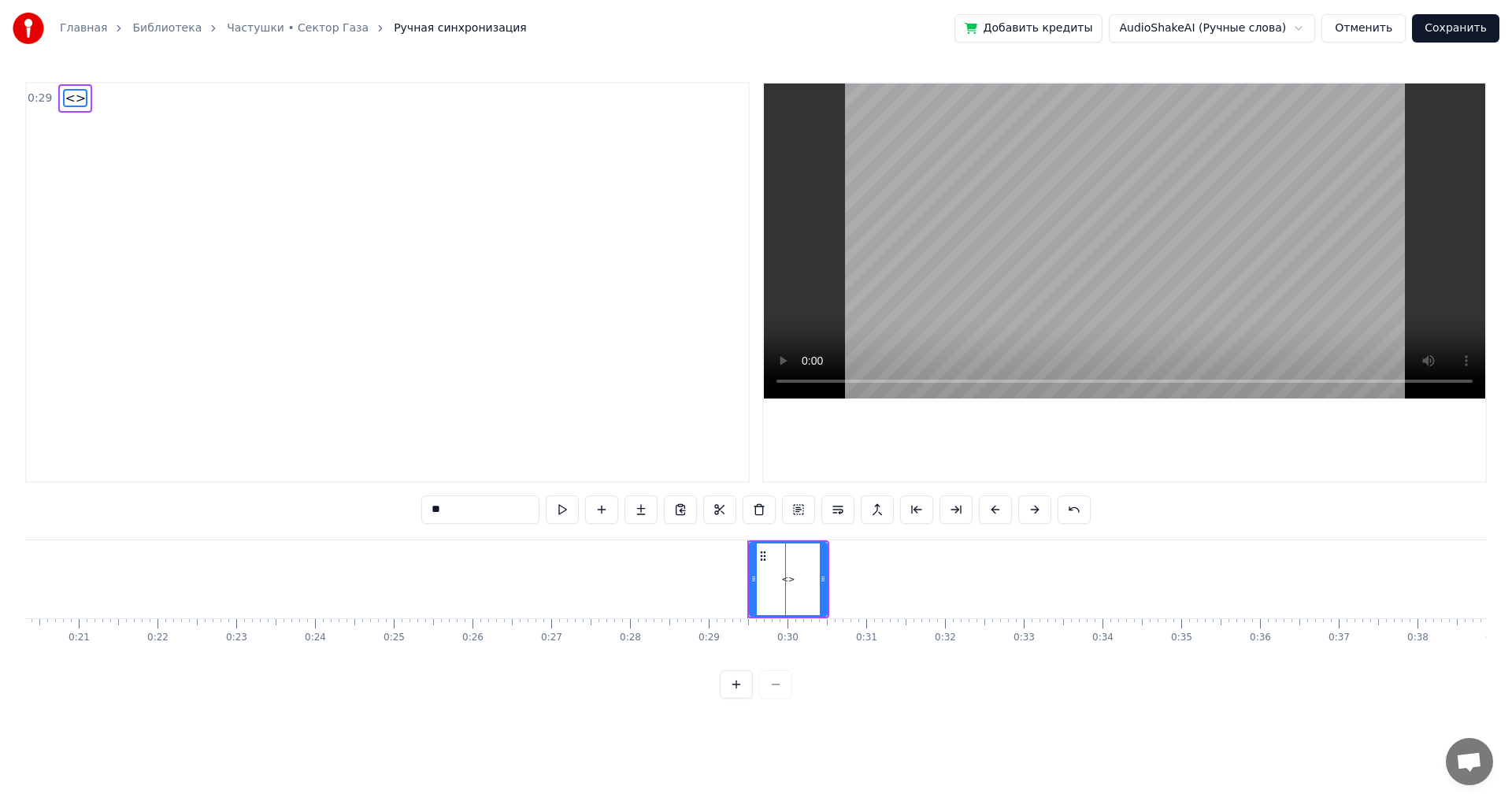
click at [776, 569] on div "<>" at bounding box center [788, 579] width 76 height 72
click at [779, 589] on div "<>" at bounding box center [788, 579] width 76 height 72
click at [780, 588] on div "<>" at bounding box center [788, 579] width 76 height 72
click at [788, 578] on div "<>" at bounding box center [788, 579] width 14 height 12
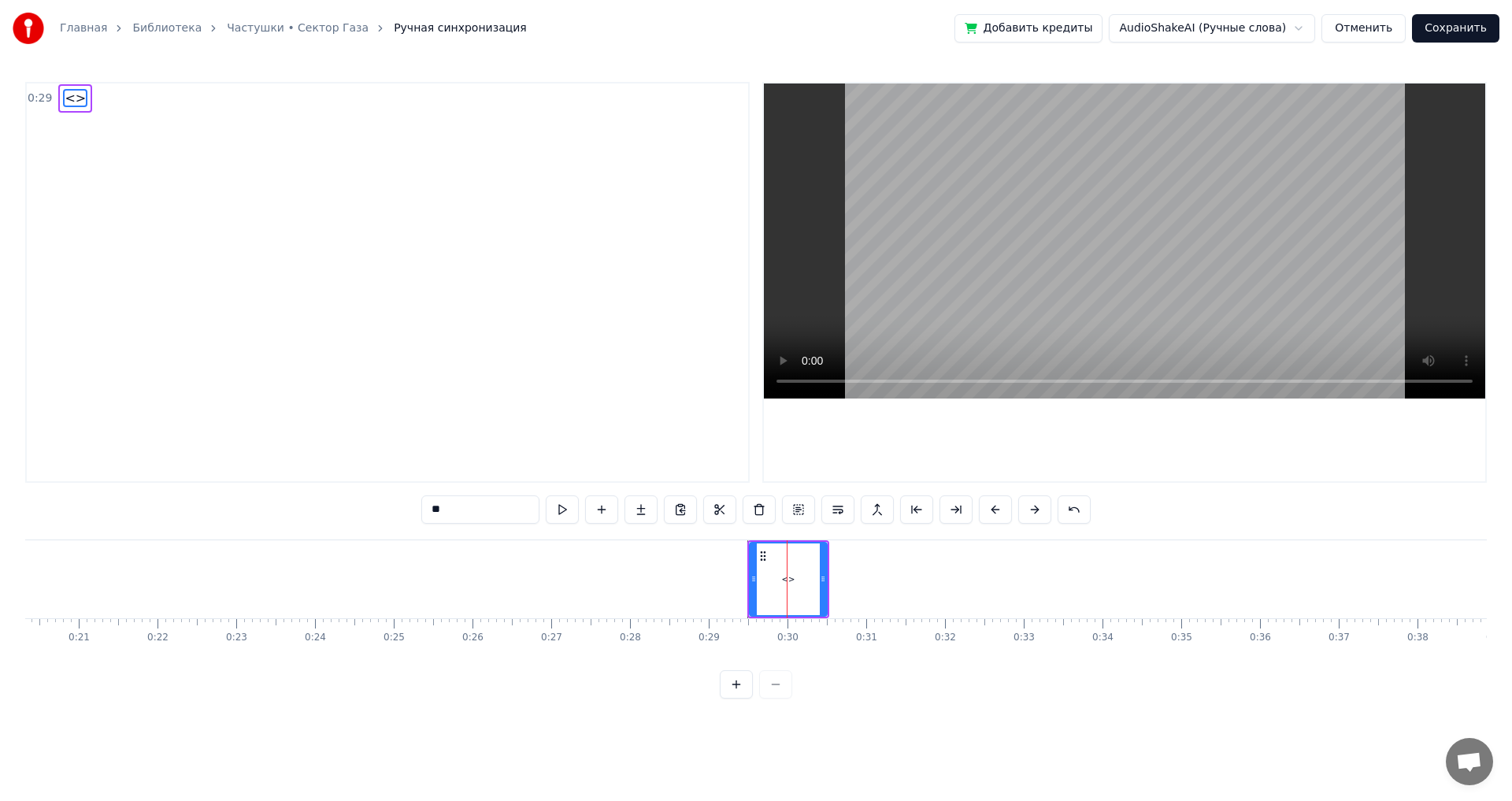
click at [761, 556] on circle at bounding box center [760, 555] width 1 height 1
click at [781, 570] on div "<>" at bounding box center [788, 579] width 76 height 72
drag, startPoint x: 765, startPoint y: 555, endPoint x: 790, endPoint y: 587, distance: 40.6
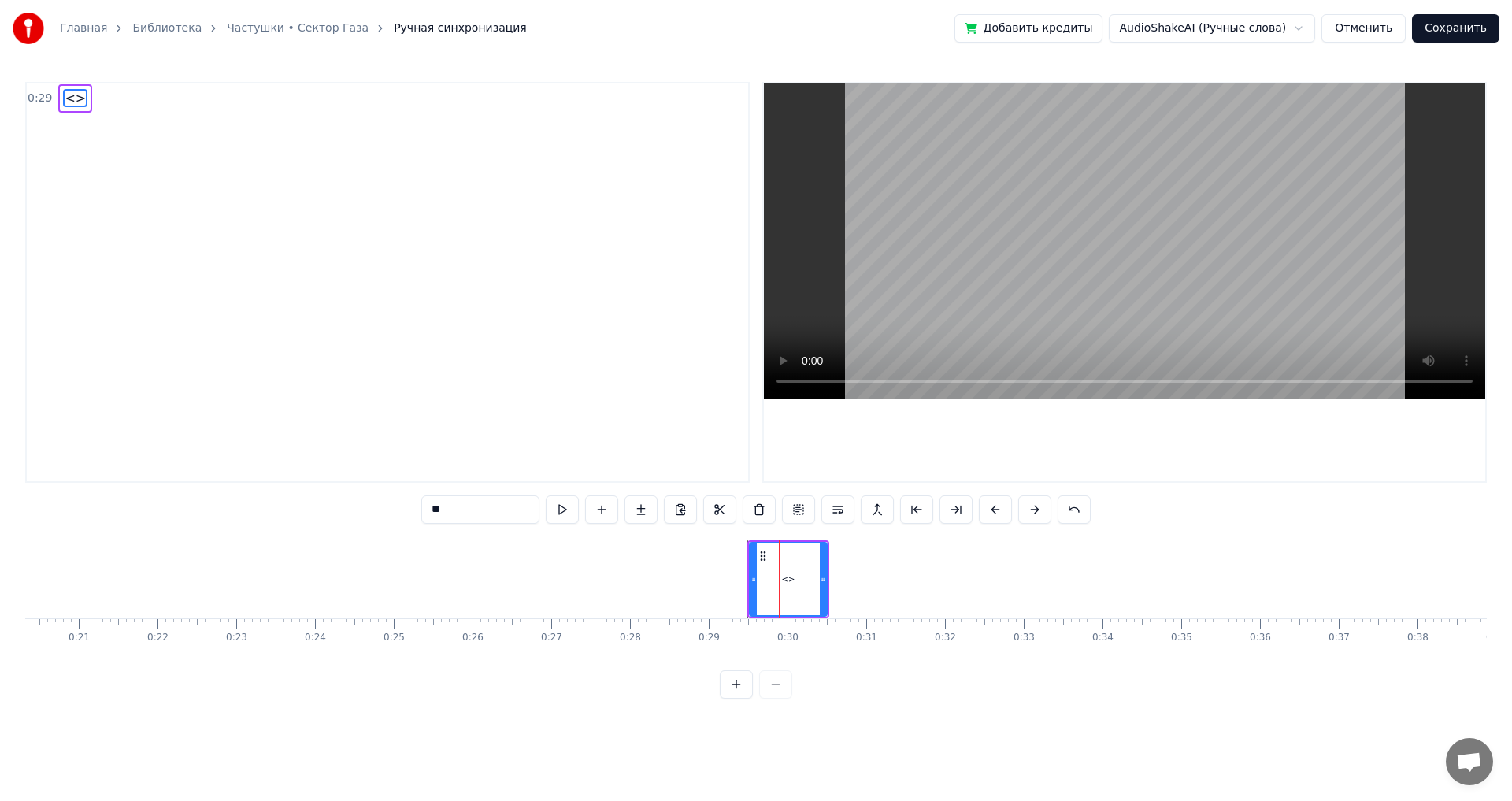
click at [767, 555] on icon at bounding box center [762, 556] width 13 height 13
click at [792, 578] on div "<>" at bounding box center [789, 579] width 14 height 12
click at [790, 579] on div at bounding box center [790, 579] width 1 height 78
click at [788, 579] on div "<>" at bounding box center [788, 579] width 14 height 12
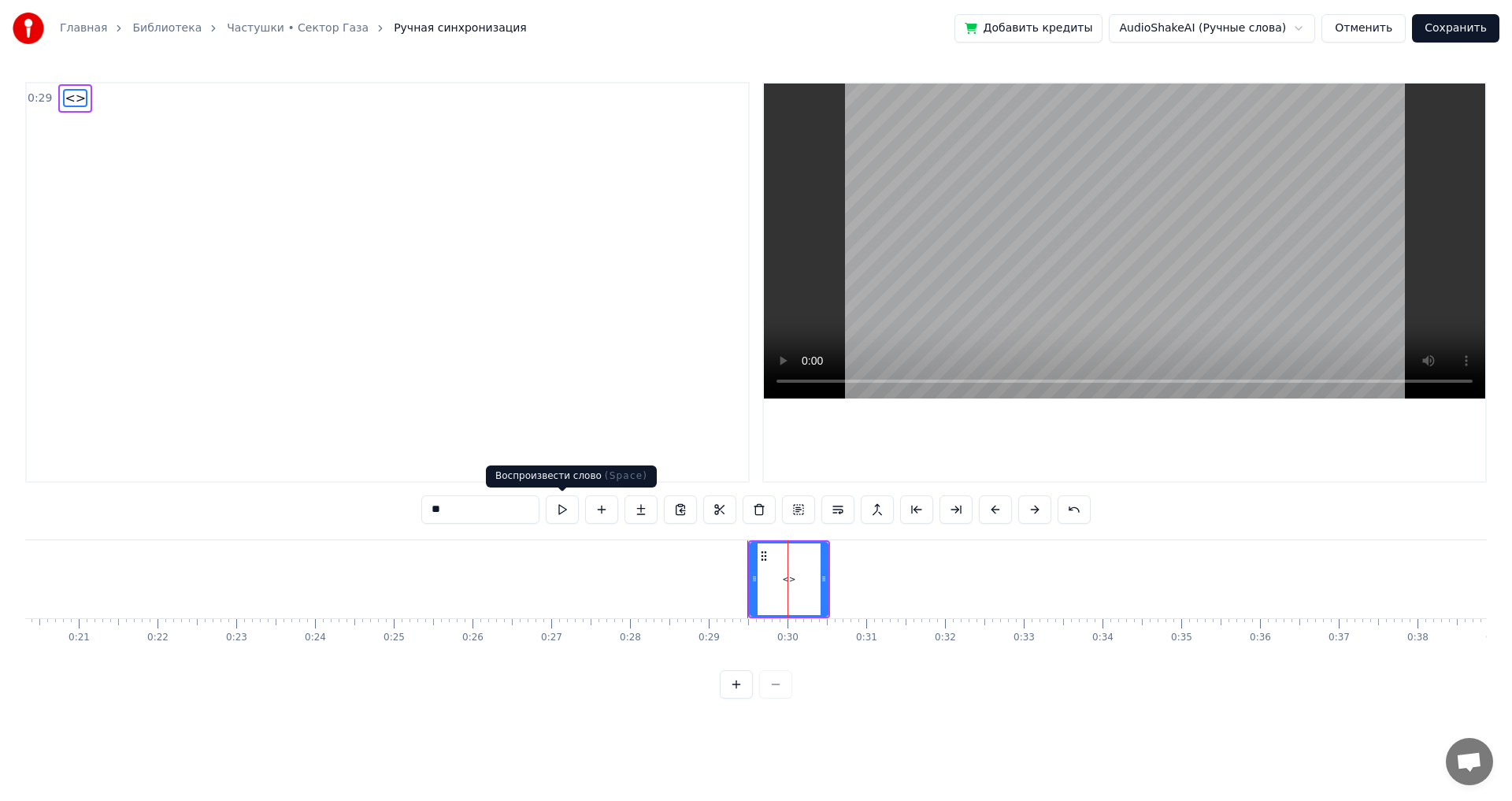
click at [473, 511] on input "**" at bounding box center [480, 509] width 118 height 28
click at [438, 509] on input "**" at bounding box center [480, 509] width 118 height 28
paste input "**"
type input "****"
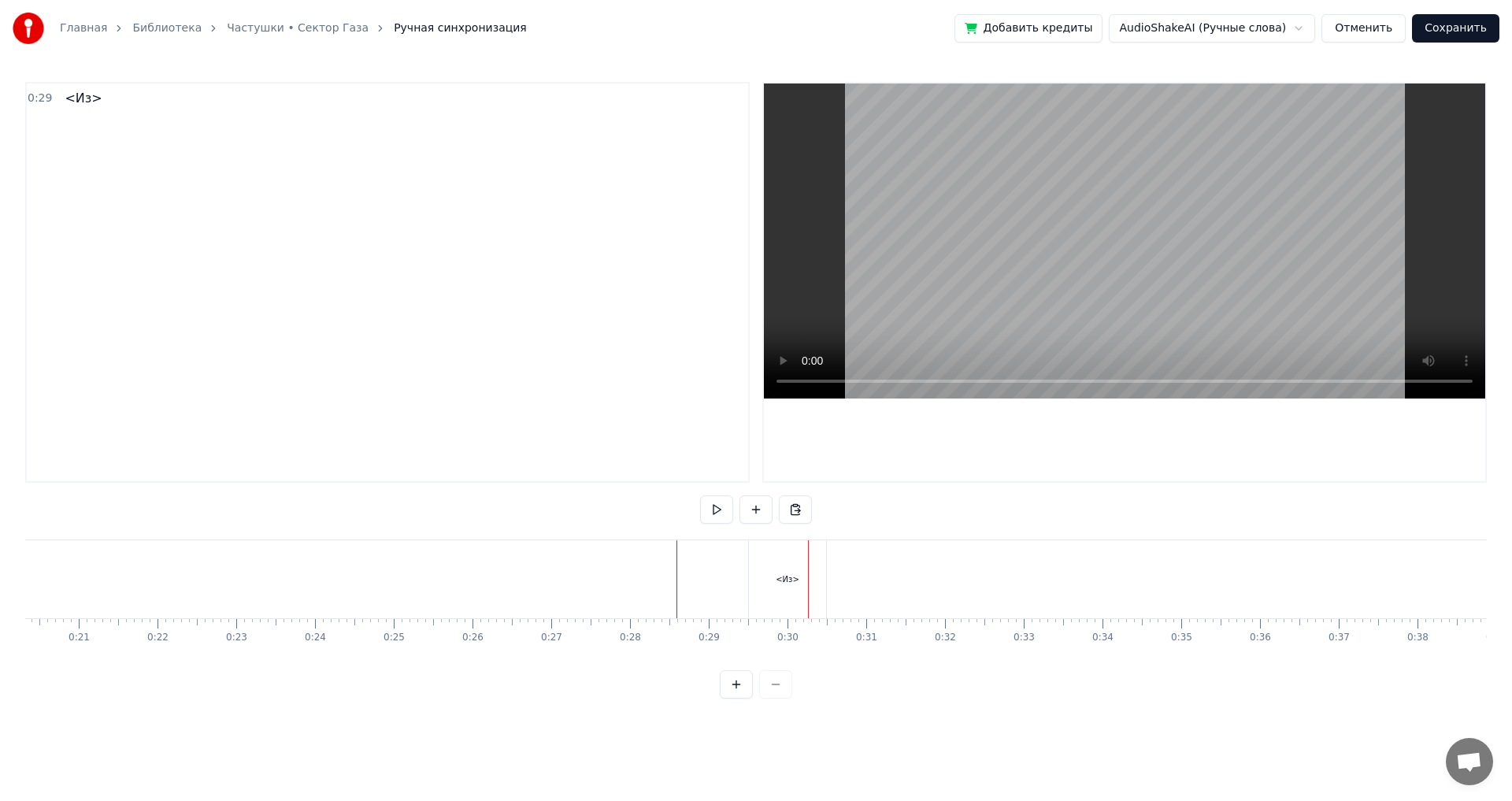
click at [776, 572] on div "<Из>" at bounding box center [788, 579] width 78 height 78
click at [808, 572] on div at bounding box center [808, 579] width 1 height 78
click at [789, 575] on div "<Из>" at bounding box center [788, 579] width 23 height 12
click at [789, 575] on div at bounding box center [789, 579] width 1 height 78
click at [781, 563] on div "<Из>" at bounding box center [788, 579] width 78 height 78
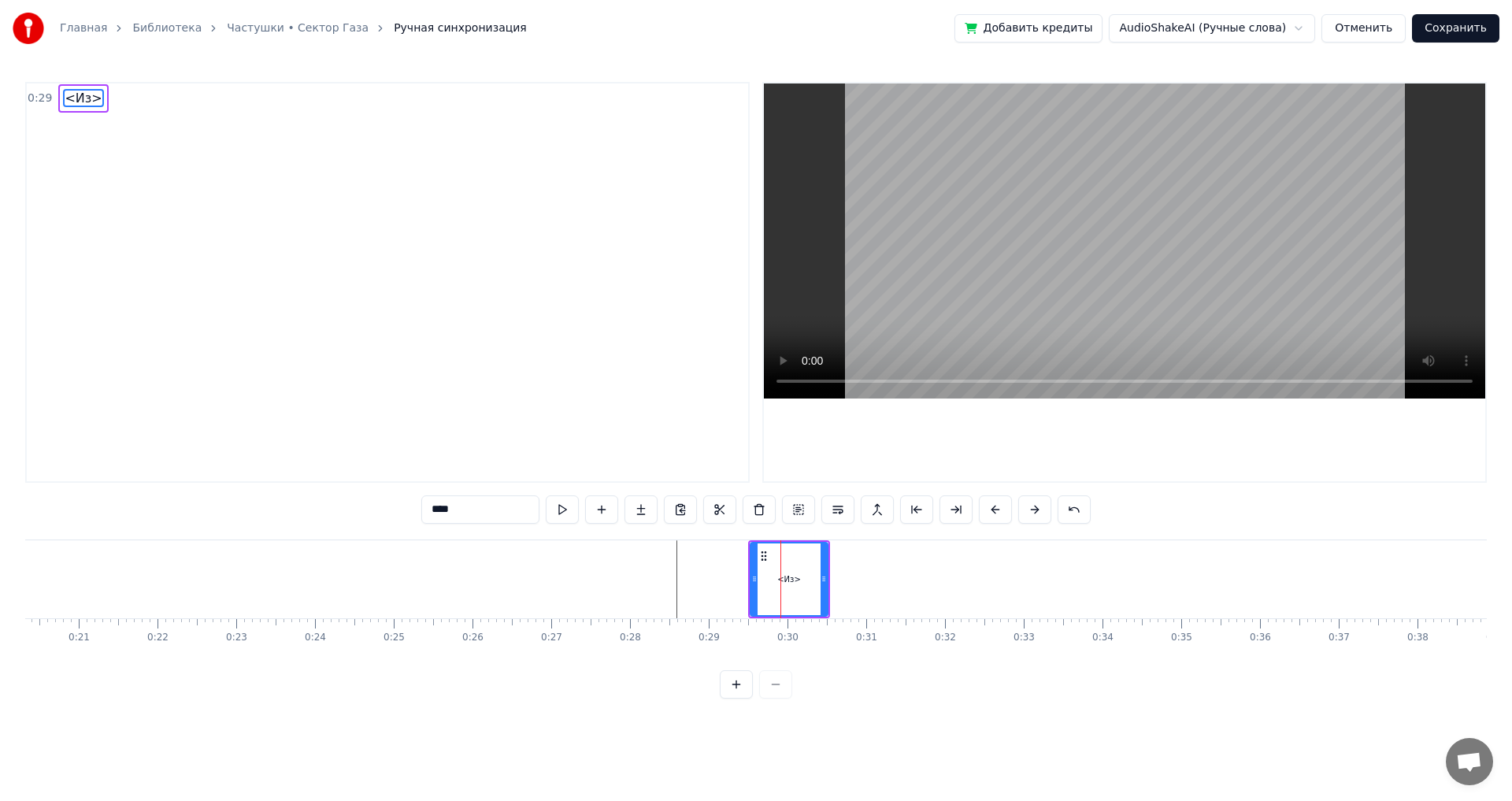
drag, startPoint x: 477, startPoint y: 509, endPoint x: 351, endPoint y: 506, distance: 126.0
click at [351, 506] on div "0:29 <Из> **** <Из> To pick up a draggable item, press the space bar. While dra…" at bounding box center [756, 390] width 1462 height 617
click at [1373, 31] on button "Отменить" at bounding box center [1363, 28] width 84 height 28
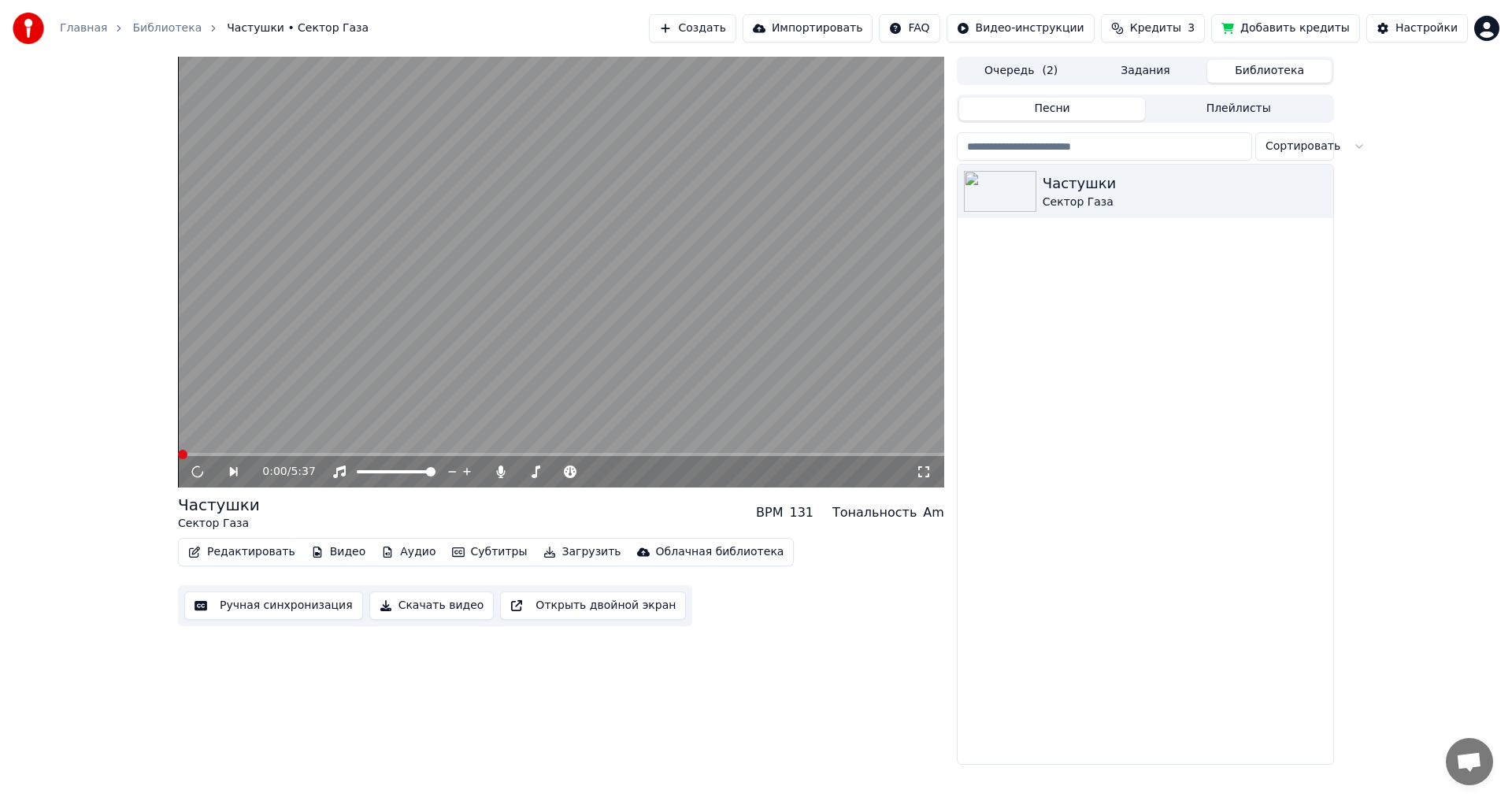
click at [370, 409] on video at bounding box center [561, 272] width 766 height 431
click at [190, 471] on div "0:01 / 5:37" at bounding box center [561, 471] width 754 height 16
click at [194, 471] on icon at bounding box center [198, 471] width 8 height 10
click at [220, 546] on button "Редактировать" at bounding box center [241, 552] width 119 height 22
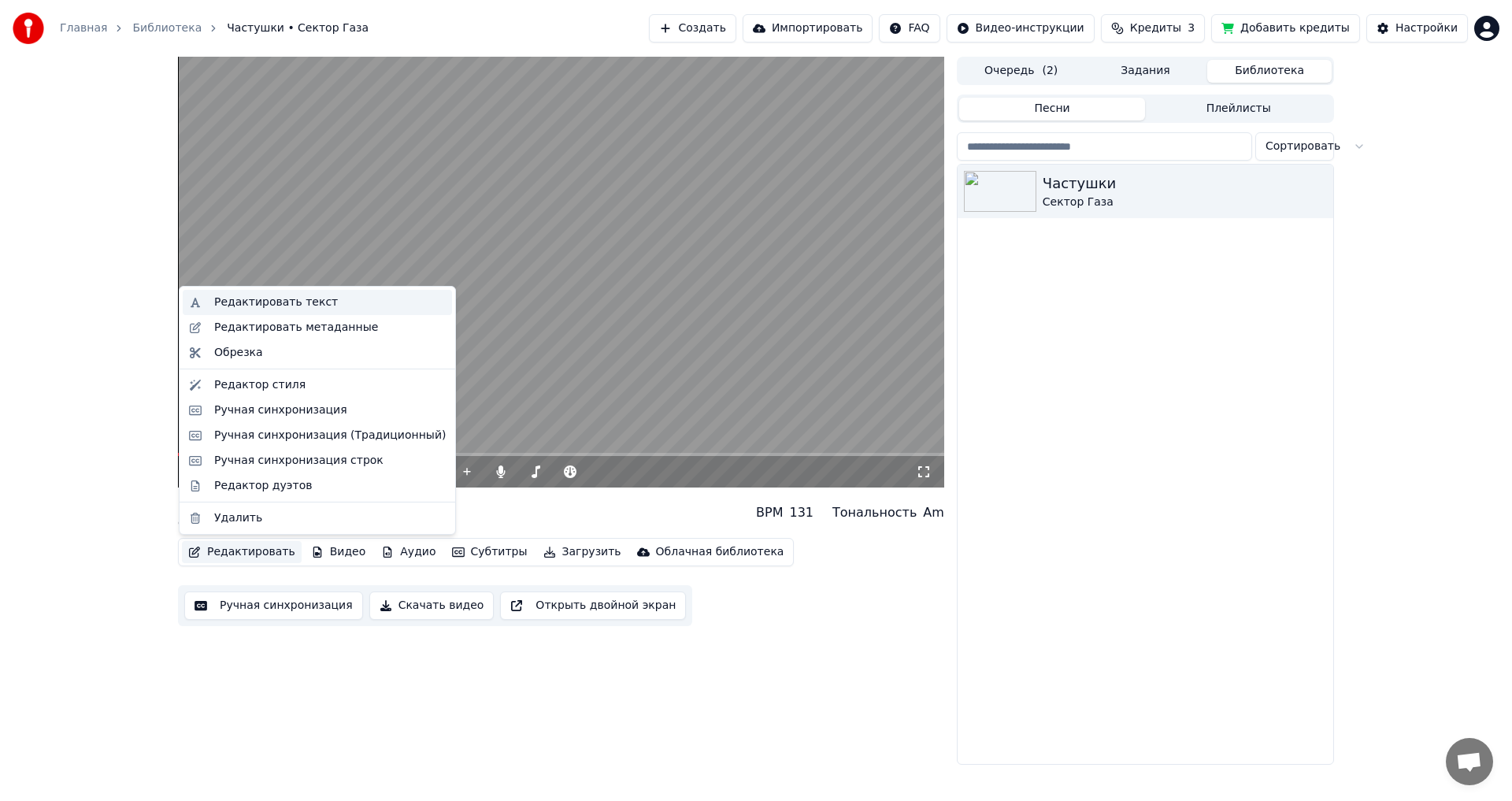
click at [247, 305] on div "Редактировать текст" at bounding box center [275, 303] width 123 height 16
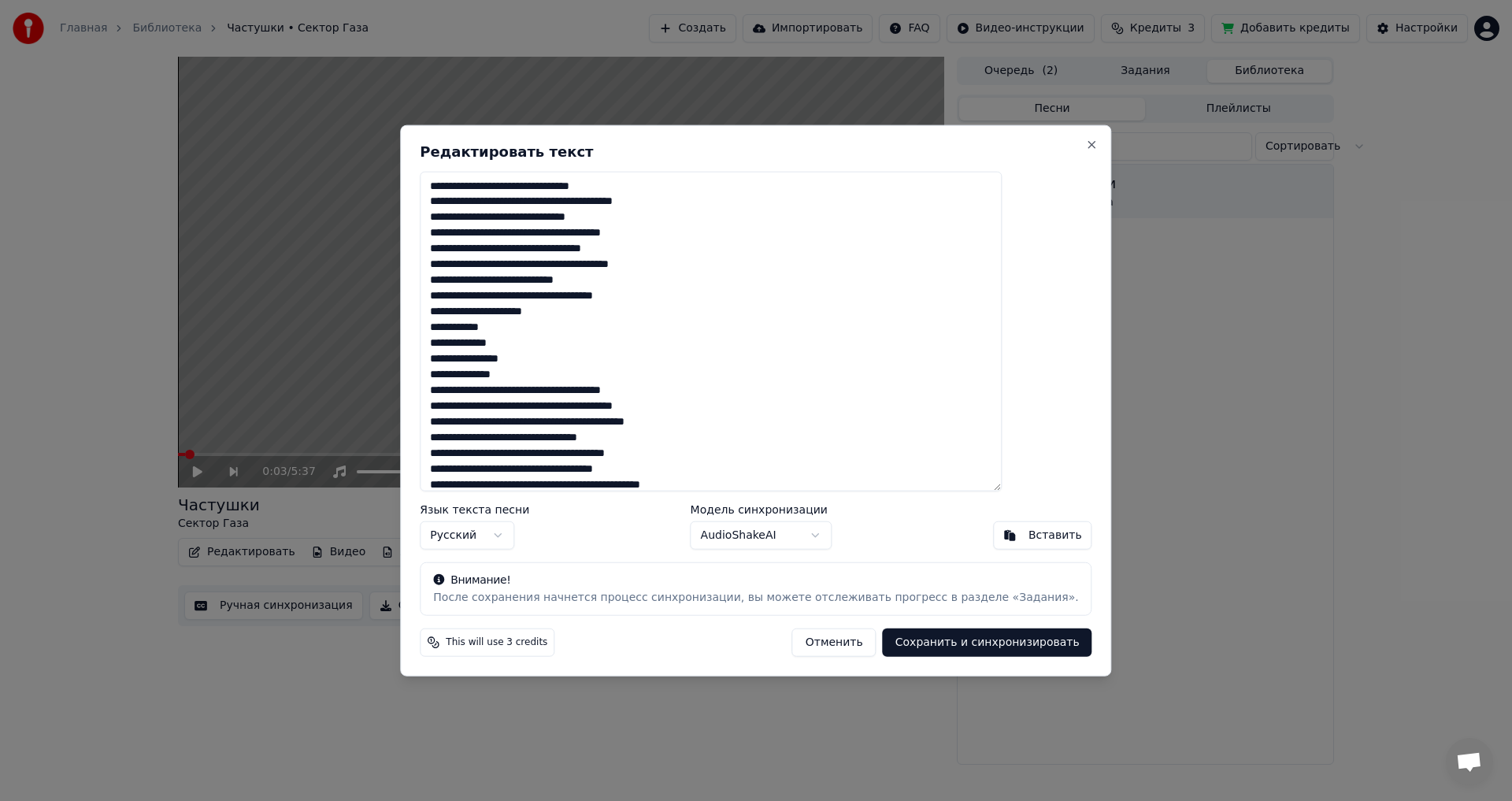
drag, startPoint x: 721, startPoint y: 386, endPoint x: 460, endPoint y: 396, distance: 261.2
click at [460, 396] on div "Редактировать текст Язык текста песни Русский Модель синхронизации AudioShakeAI…" at bounding box center [755, 400] width 711 height 552
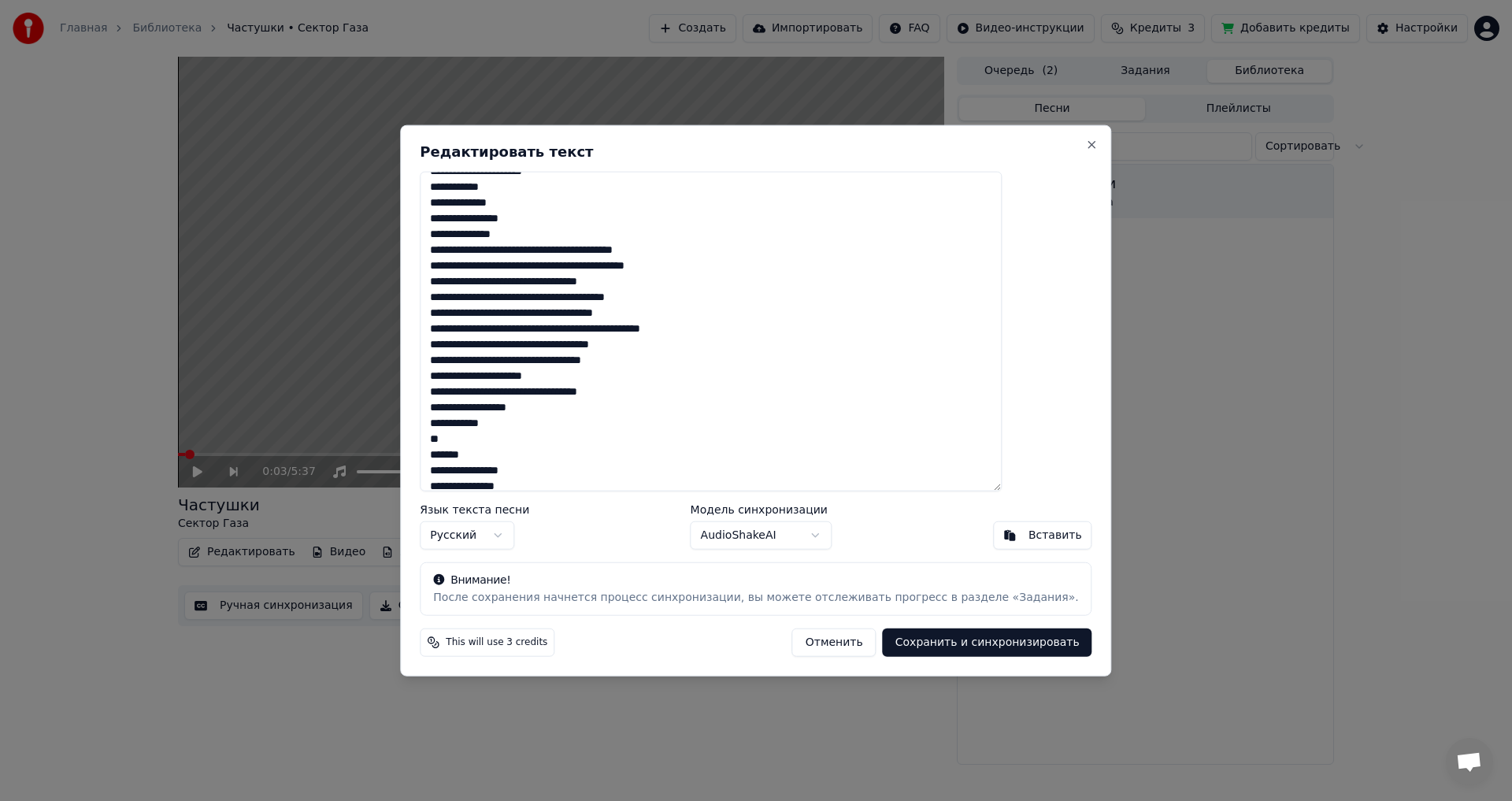
scroll to position [157, 0]
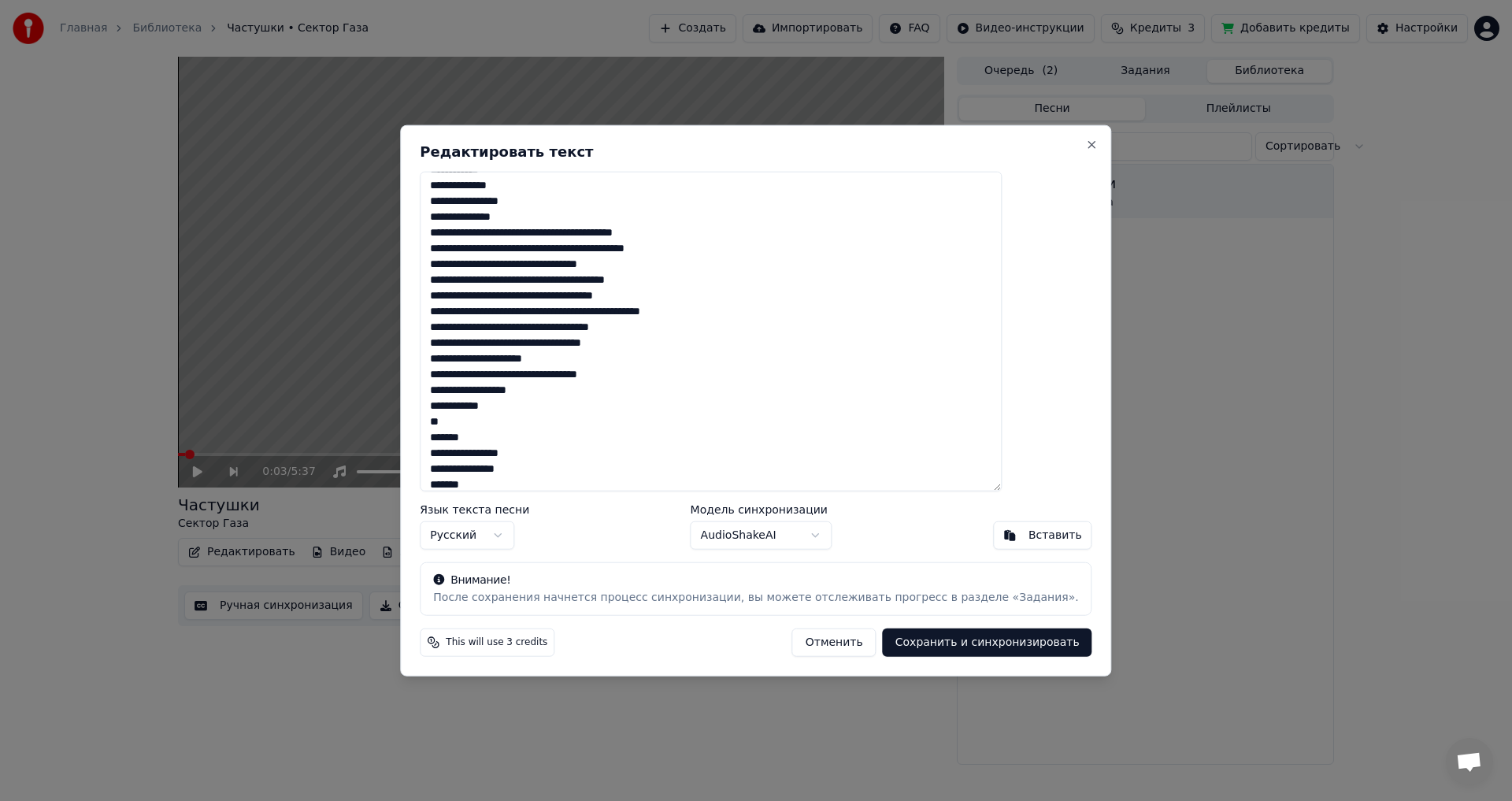
drag, startPoint x: 476, startPoint y: 360, endPoint x: 624, endPoint y: 470, distance: 184.4
click at [624, 470] on textarea at bounding box center [711, 331] width 582 height 320
drag, startPoint x: 537, startPoint y: 373, endPoint x: 466, endPoint y: 374, distance: 71.0
click at [466, 374] on textarea at bounding box center [711, 331] width 582 height 320
drag, startPoint x: 538, startPoint y: 387, endPoint x: 448, endPoint y: 387, distance: 90.0
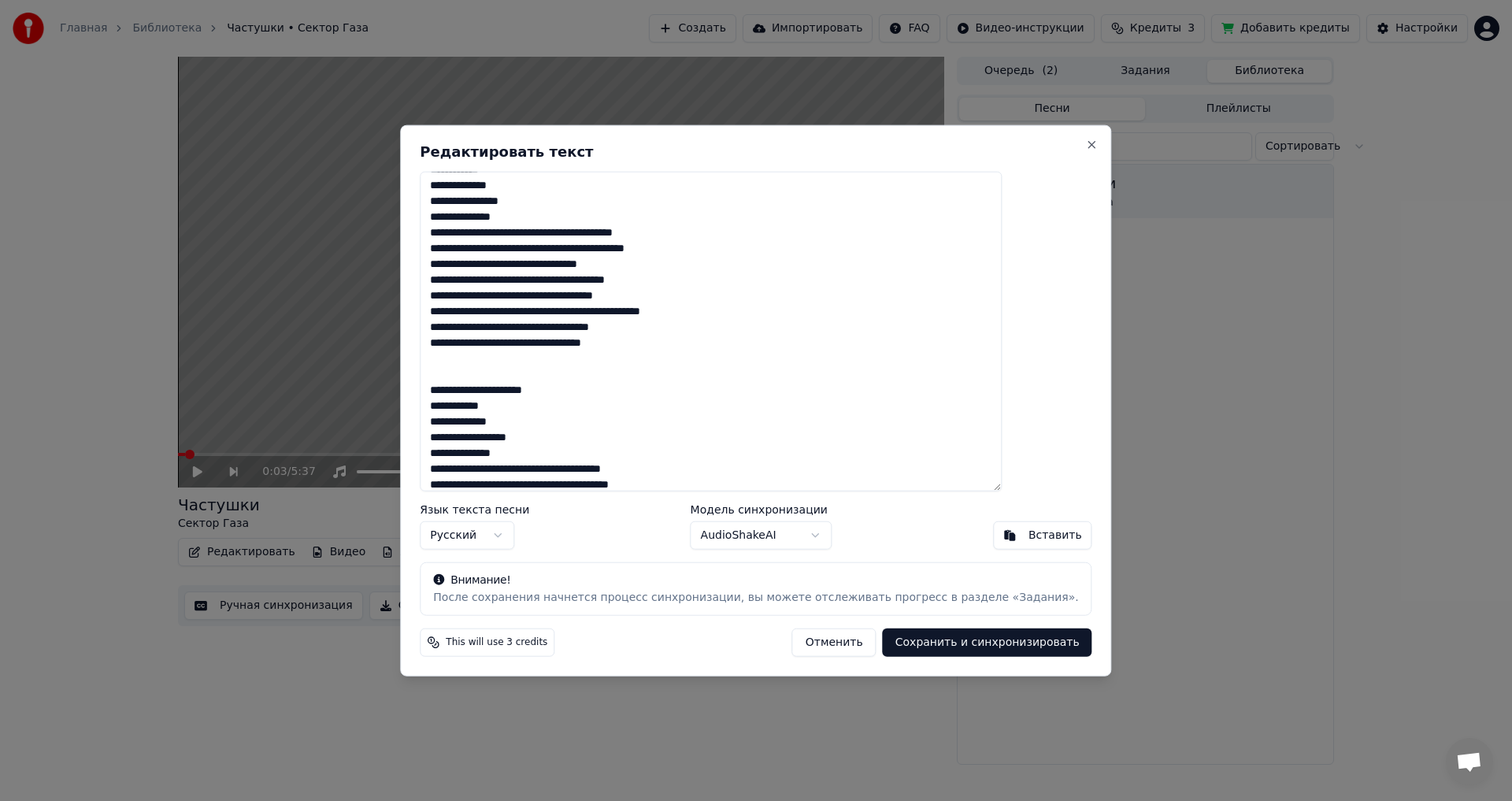
click at [448, 387] on div "Редактировать текст Язык текста песни Русский Модель синхронизации AudioShakeAI…" at bounding box center [755, 400] width 711 height 552
click at [482, 354] on textarea at bounding box center [711, 331] width 582 height 320
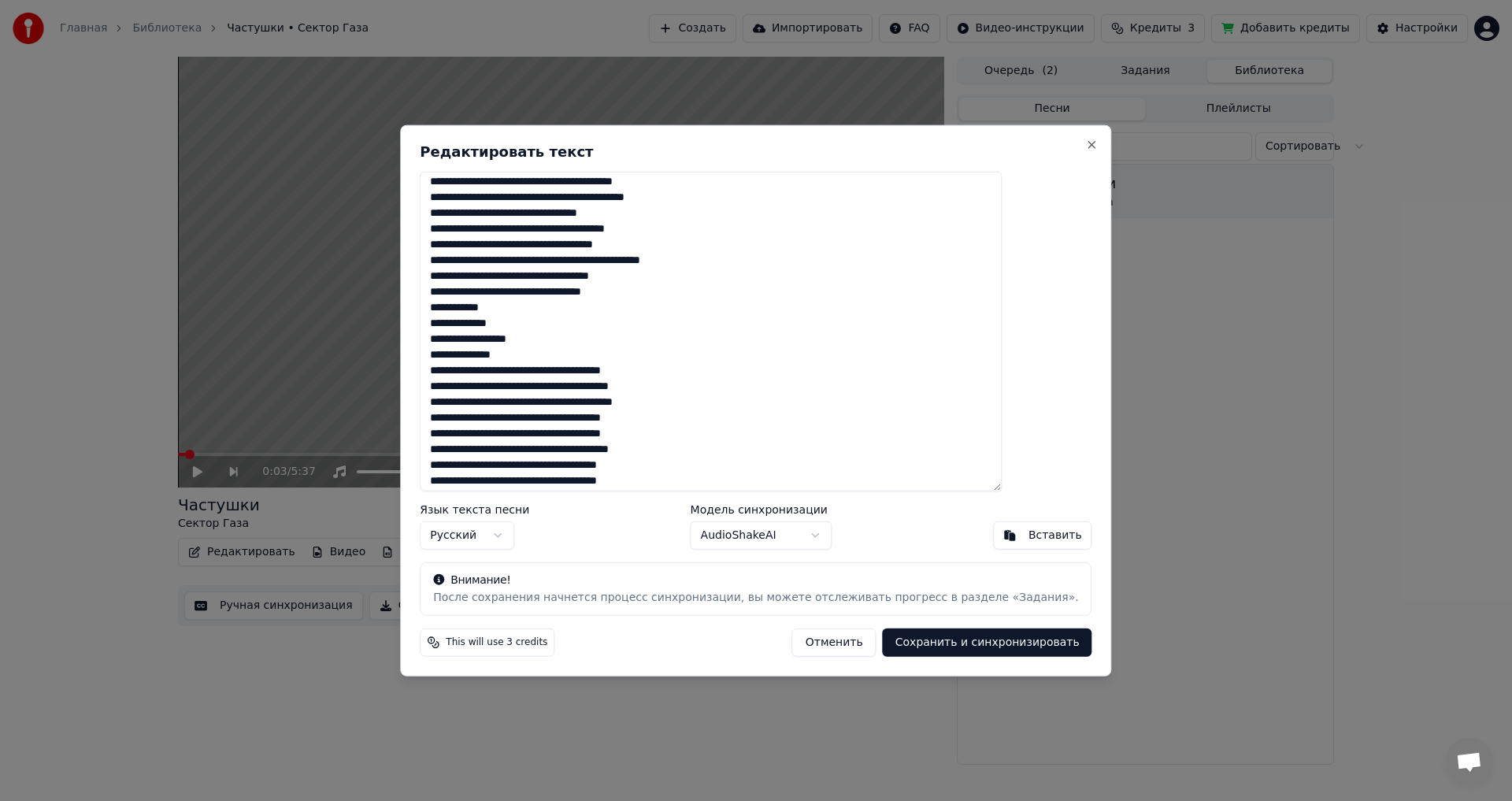
scroll to position [237, 0]
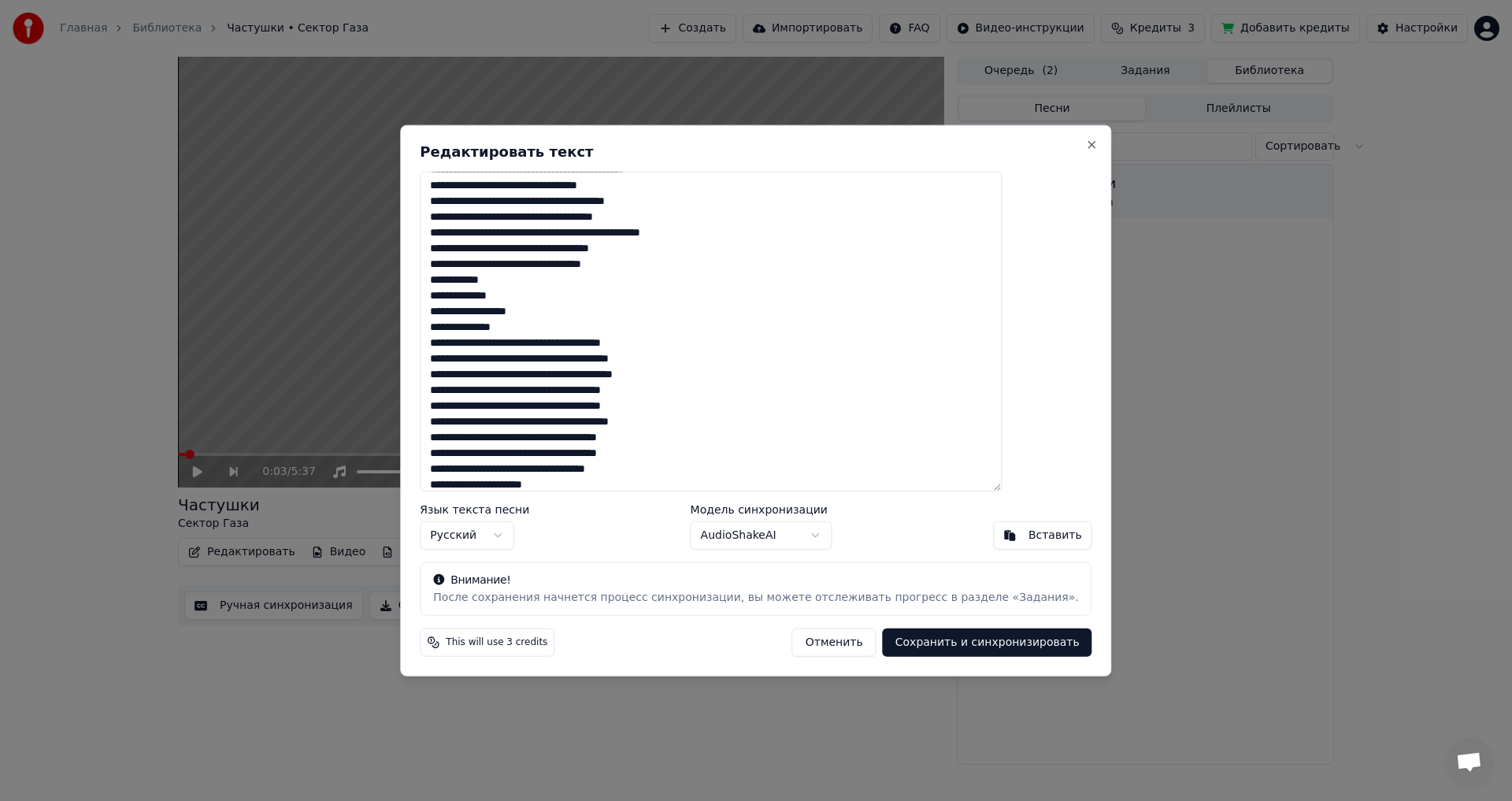
drag, startPoint x: 723, startPoint y: 337, endPoint x: 476, endPoint y: 341, distance: 247.0
click at [476, 341] on textarea at bounding box center [711, 331] width 582 height 320
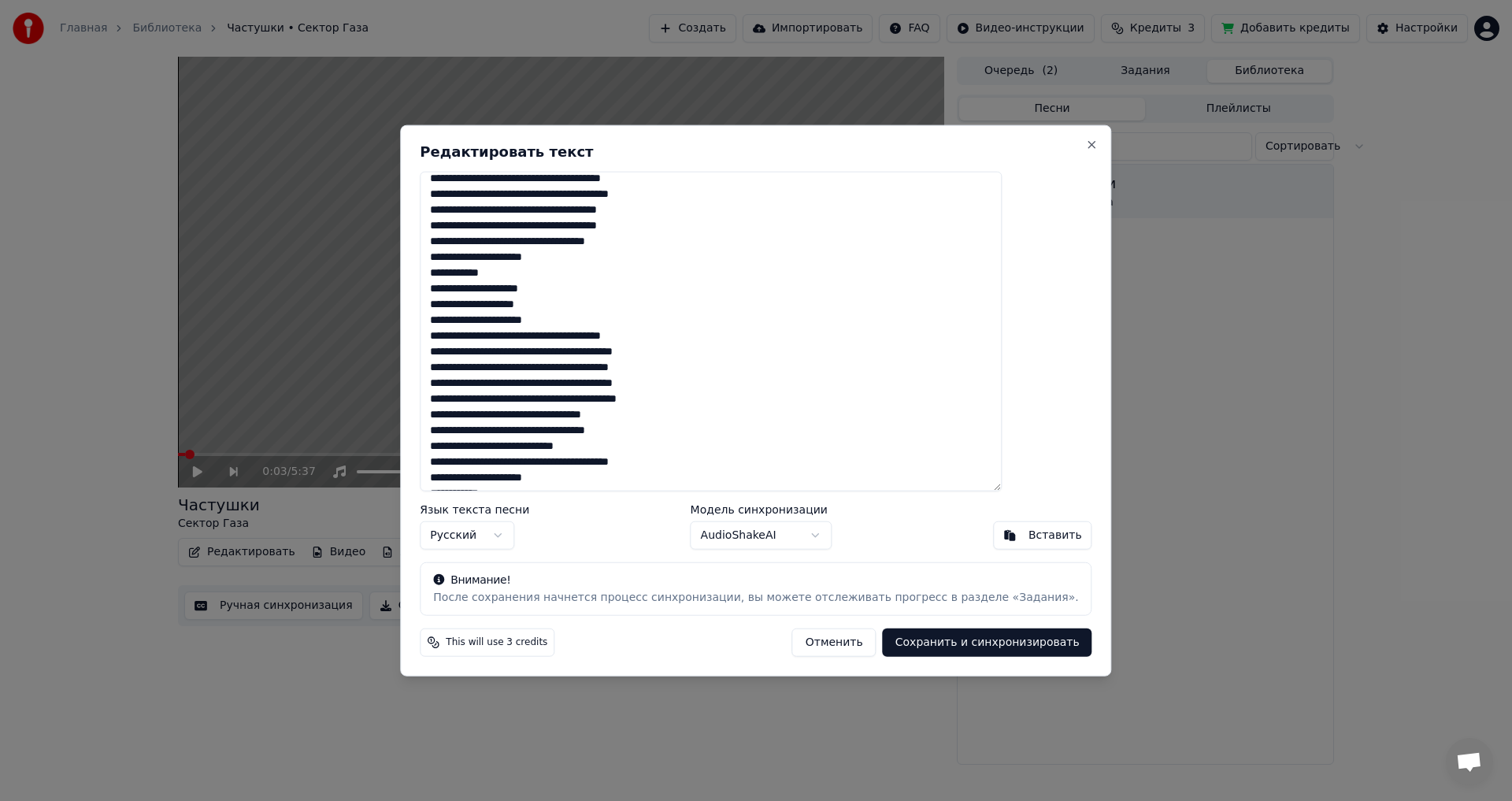
scroll to position [472, 0]
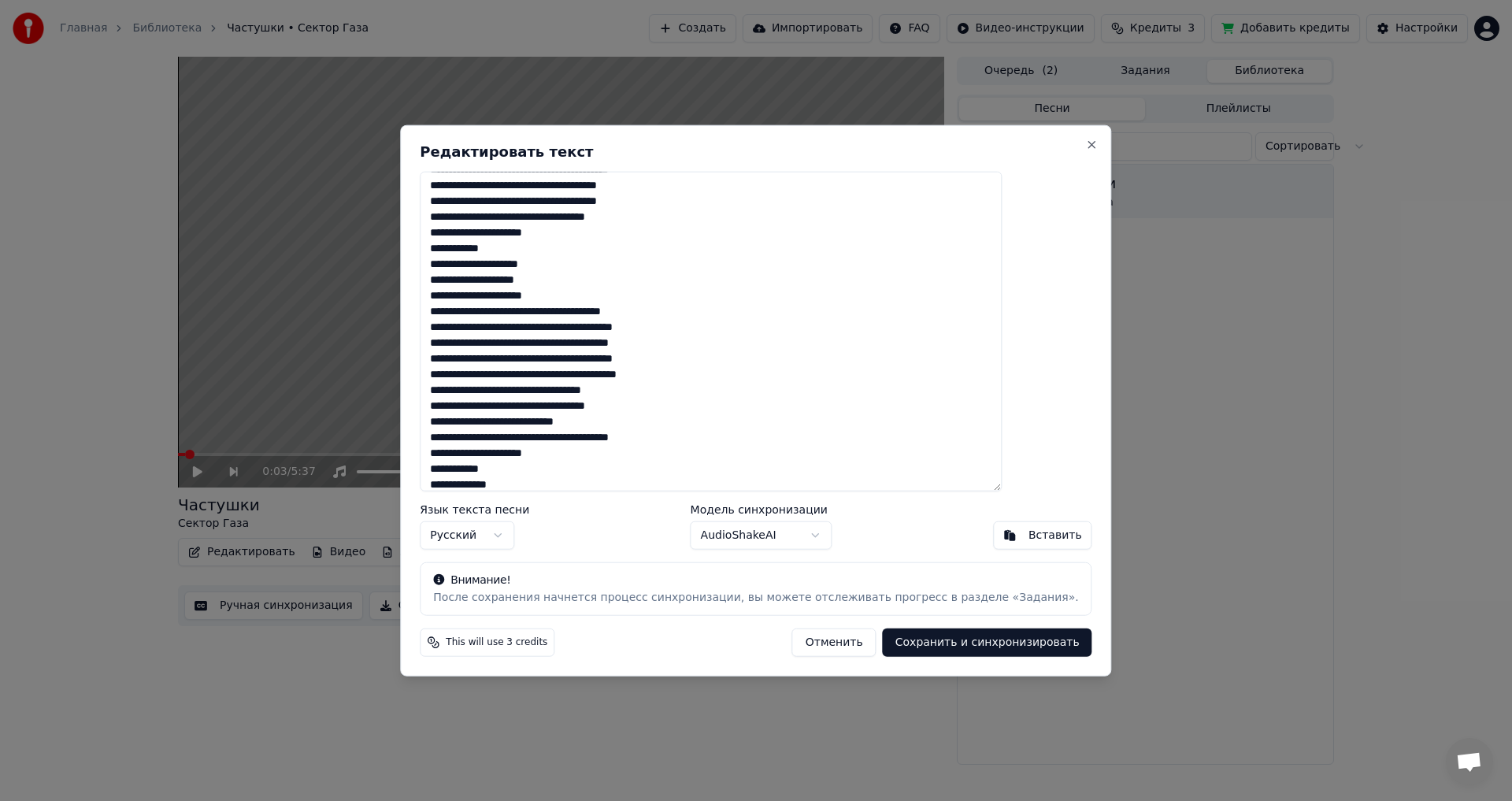
drag, startPoint x: 509, startPoint y: 313, endPoint x: 738, endPoint y: 307, distance: 229.1
click at [738, 307] on textarea at bounding box center [711, 331] width 582 height 320
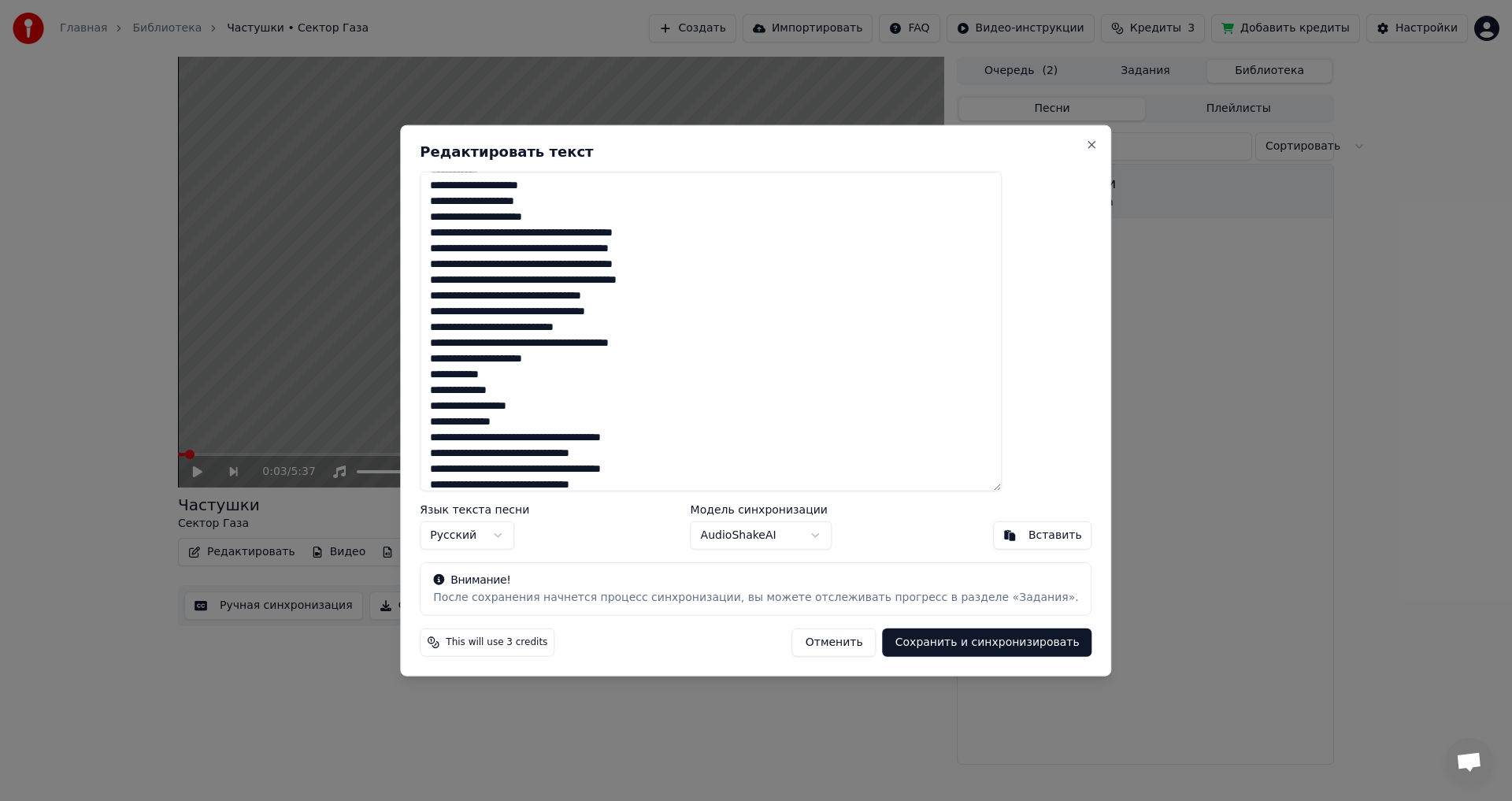
drag, startPoint x: 474, startPoint y: 357, endPoint x: 643, endPoint y: 361, distance: 169.0
click at [643, 361] on textarea at bounding box center [711, 331] width 582 height 320
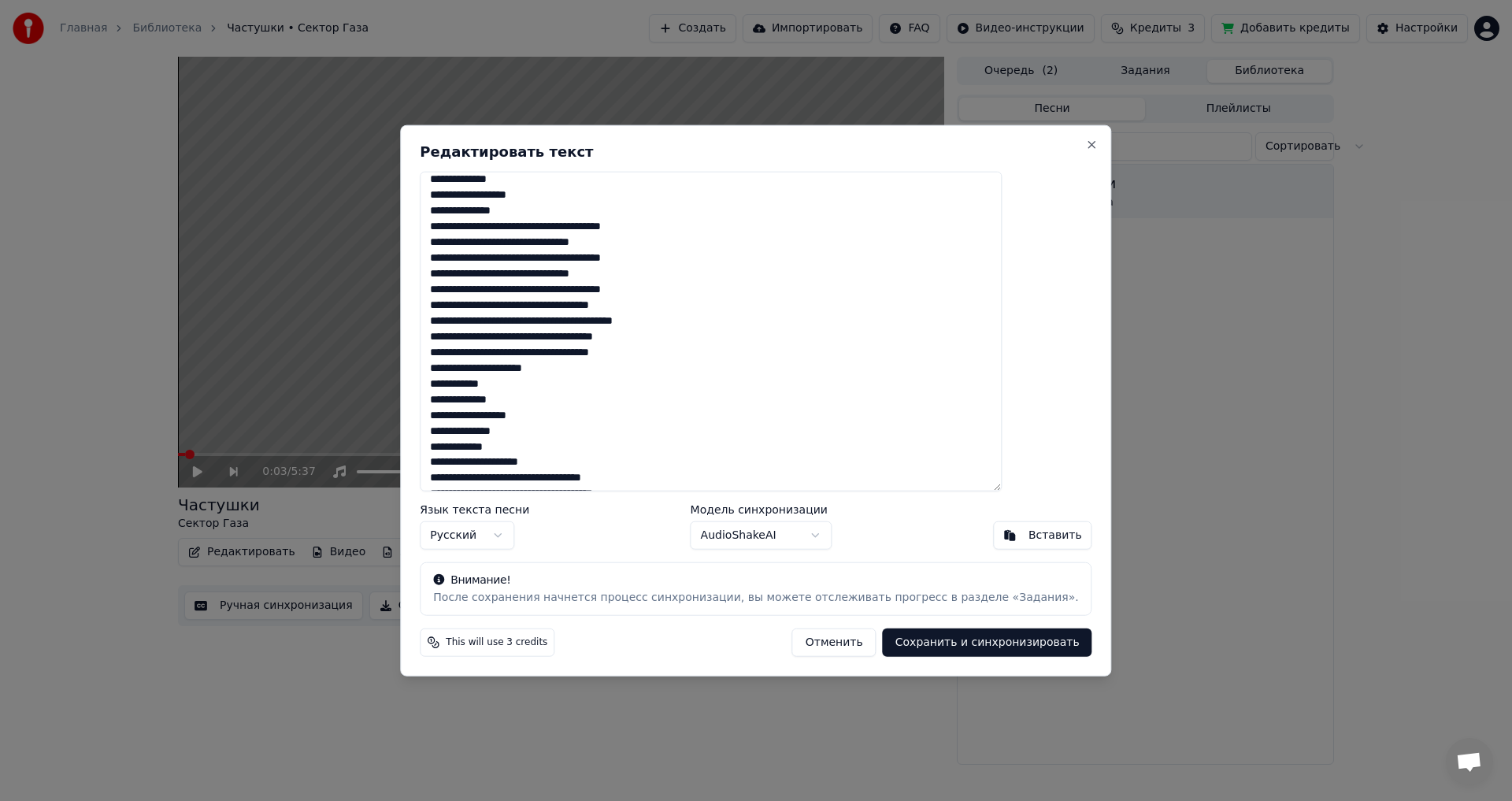
scroll to position [763, 0]
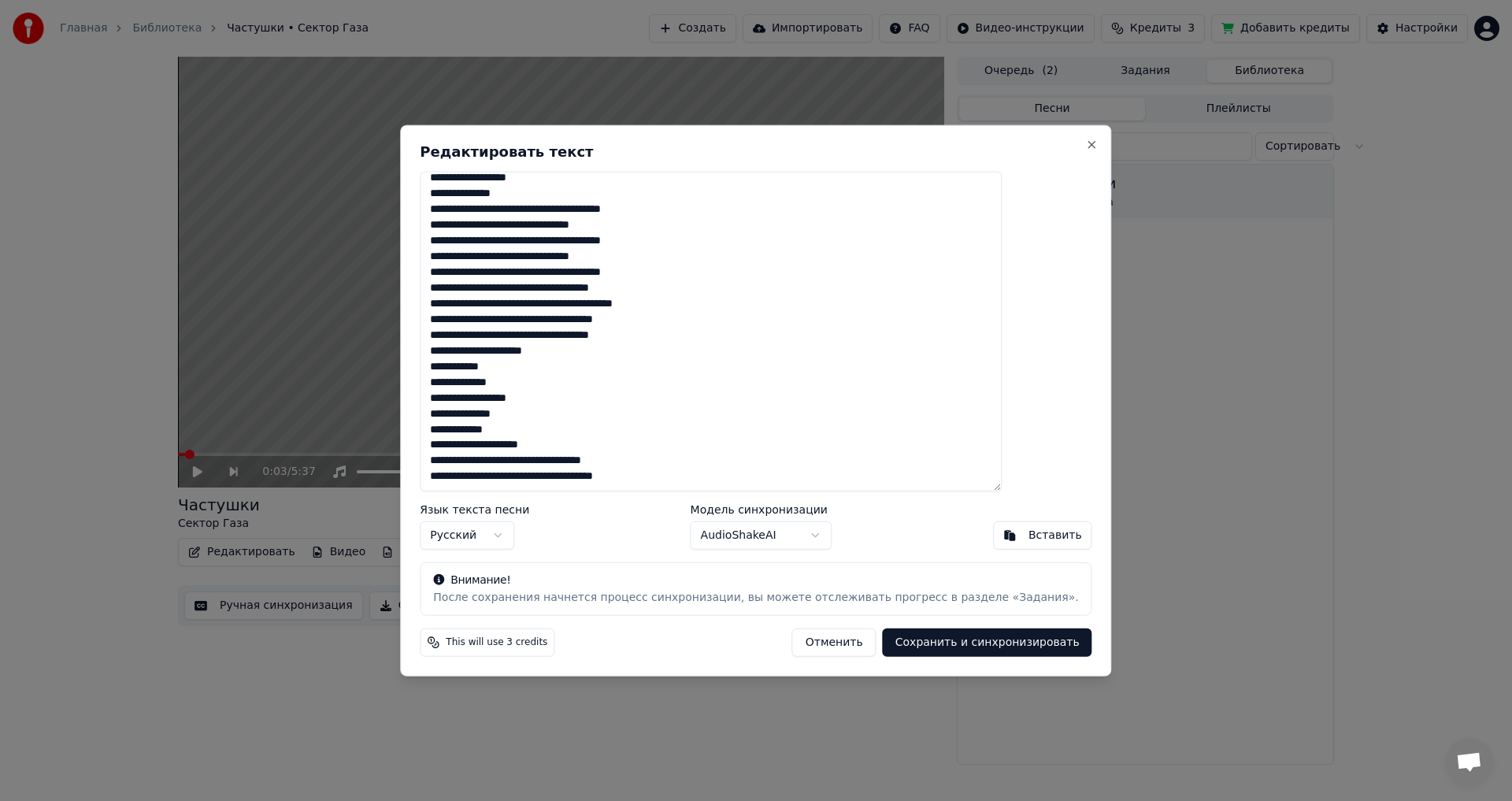
type textarea "**********"
click at [937, 642] on button "Сохранить и синхронизировать" at bounding box center [987, 642] width 209 height 28
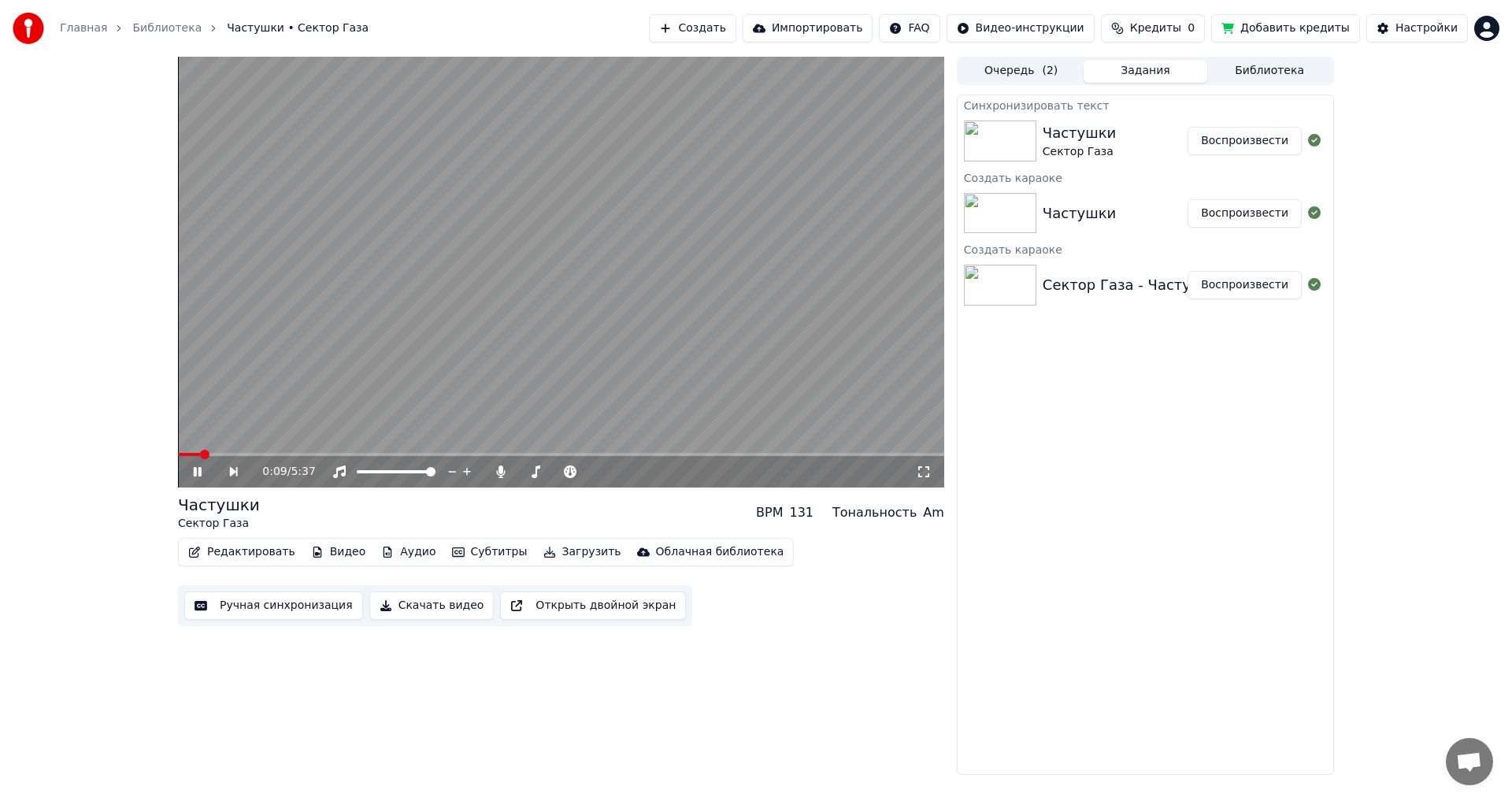
click at [1229, 146] on button "Воспроизвести" at bounding box center [1244, 141] width 114 height 28
click at [197, 475] on icon at bounding box center [208, 471] width 36 height 13
click at [224, 556] on button "Редактировать" at bounding box center [241, 552] width 119 height 22
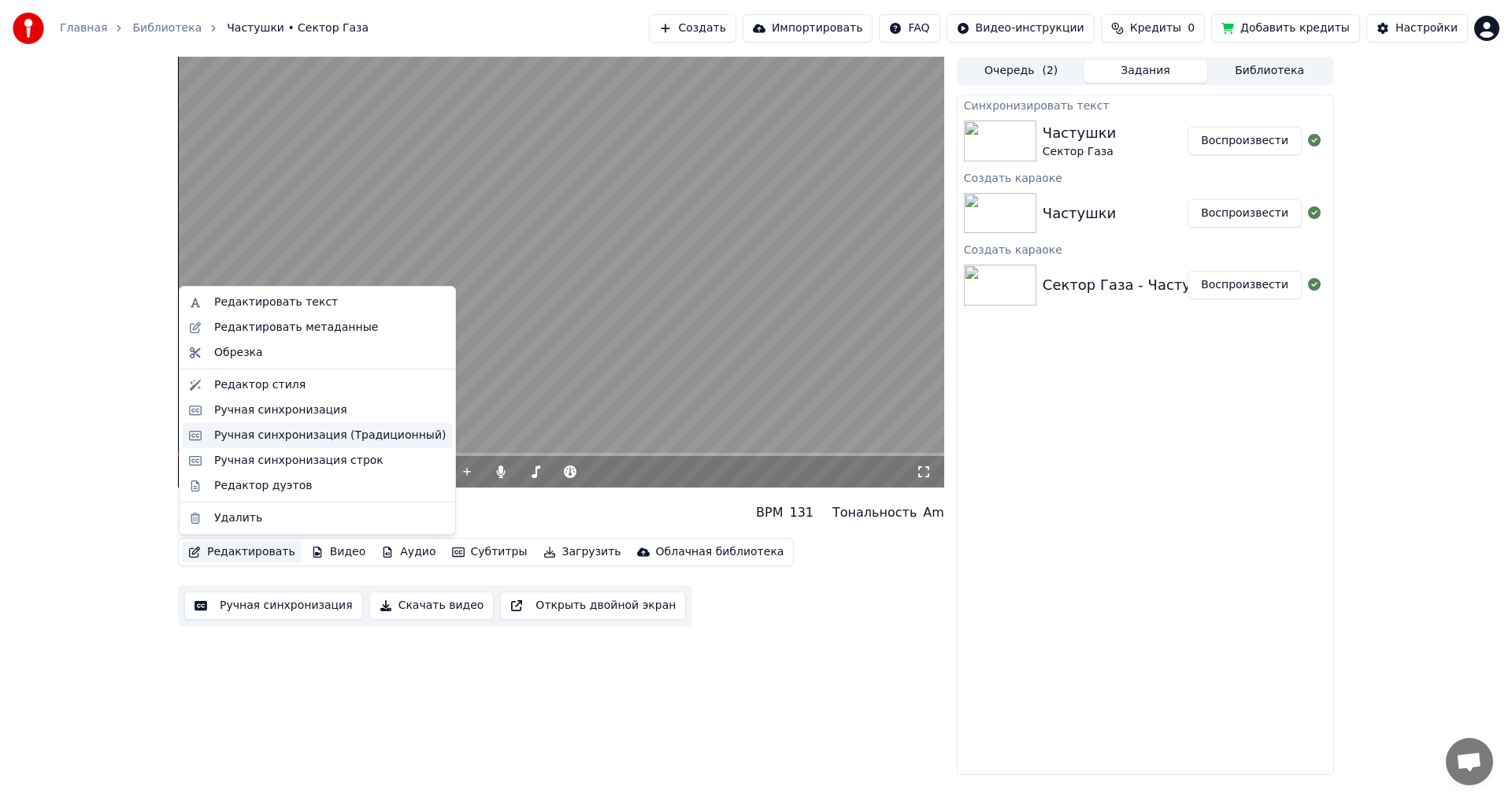
click at [267, 432] on div "Ручная синхронизация (Традиционный)" at bounding box center [330, 435] width 232 height 16
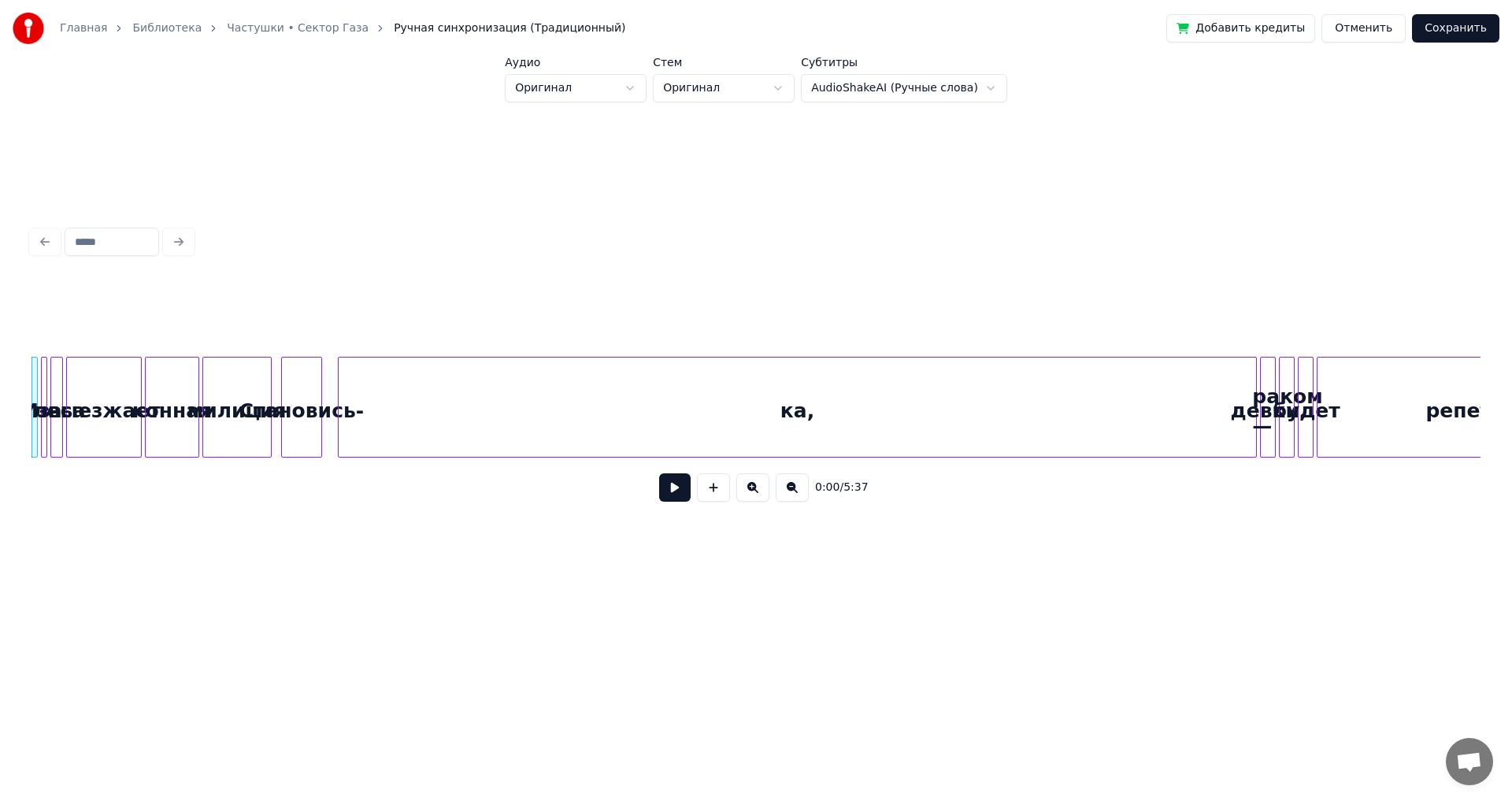
click at [167, 233] on div at bounding box center [756, 241] width 1462 height 35
click at [177, 245] on div at bounding box center [756, 241] width 1462 height 35
click at [1358, 31] on button "Отменить" at bounding box center [1363, 28] width 84 height 28
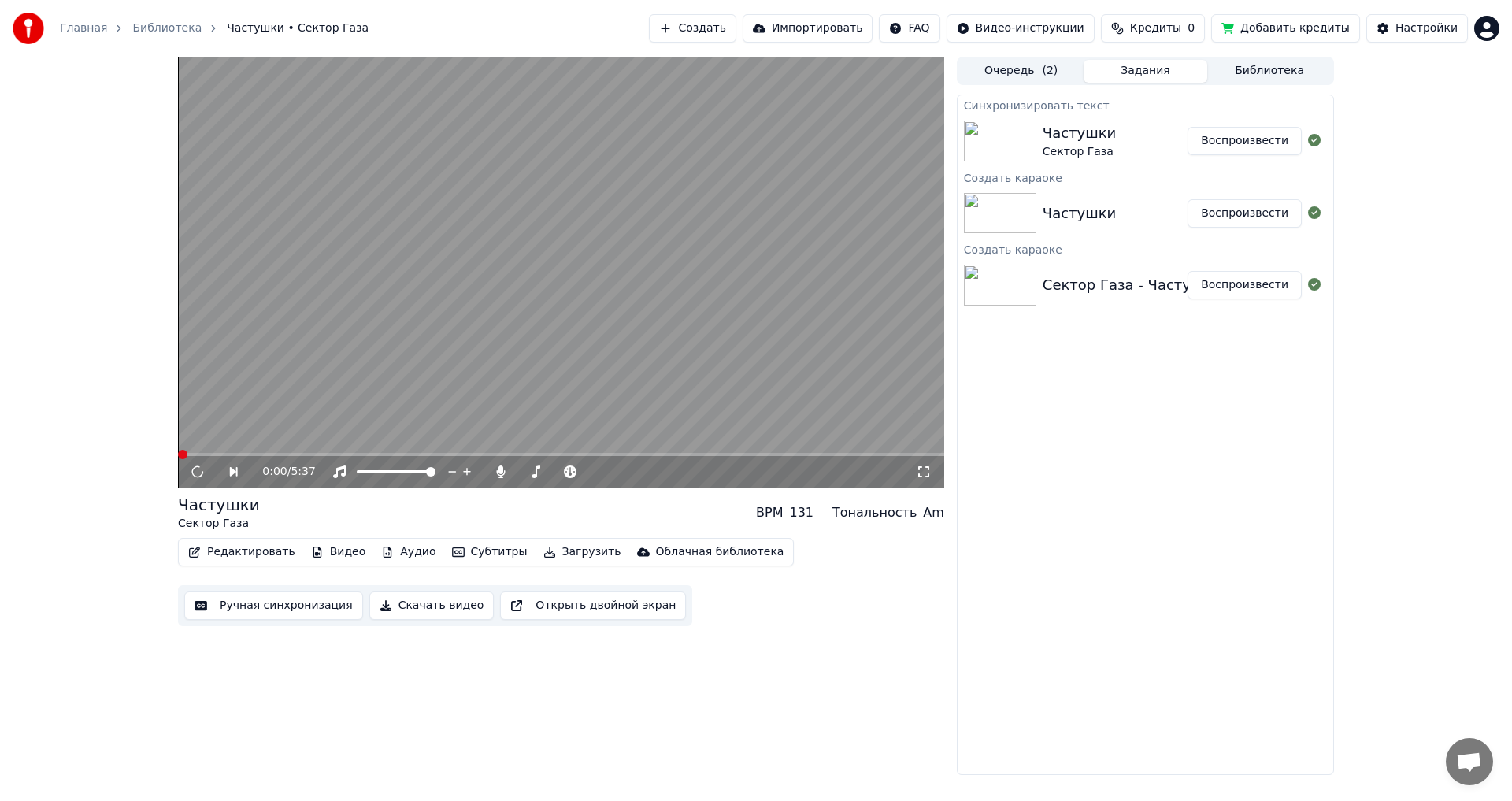
click at [255, 558] on button "Редактировать" at bounding box center [241, 552] width 119 height 22
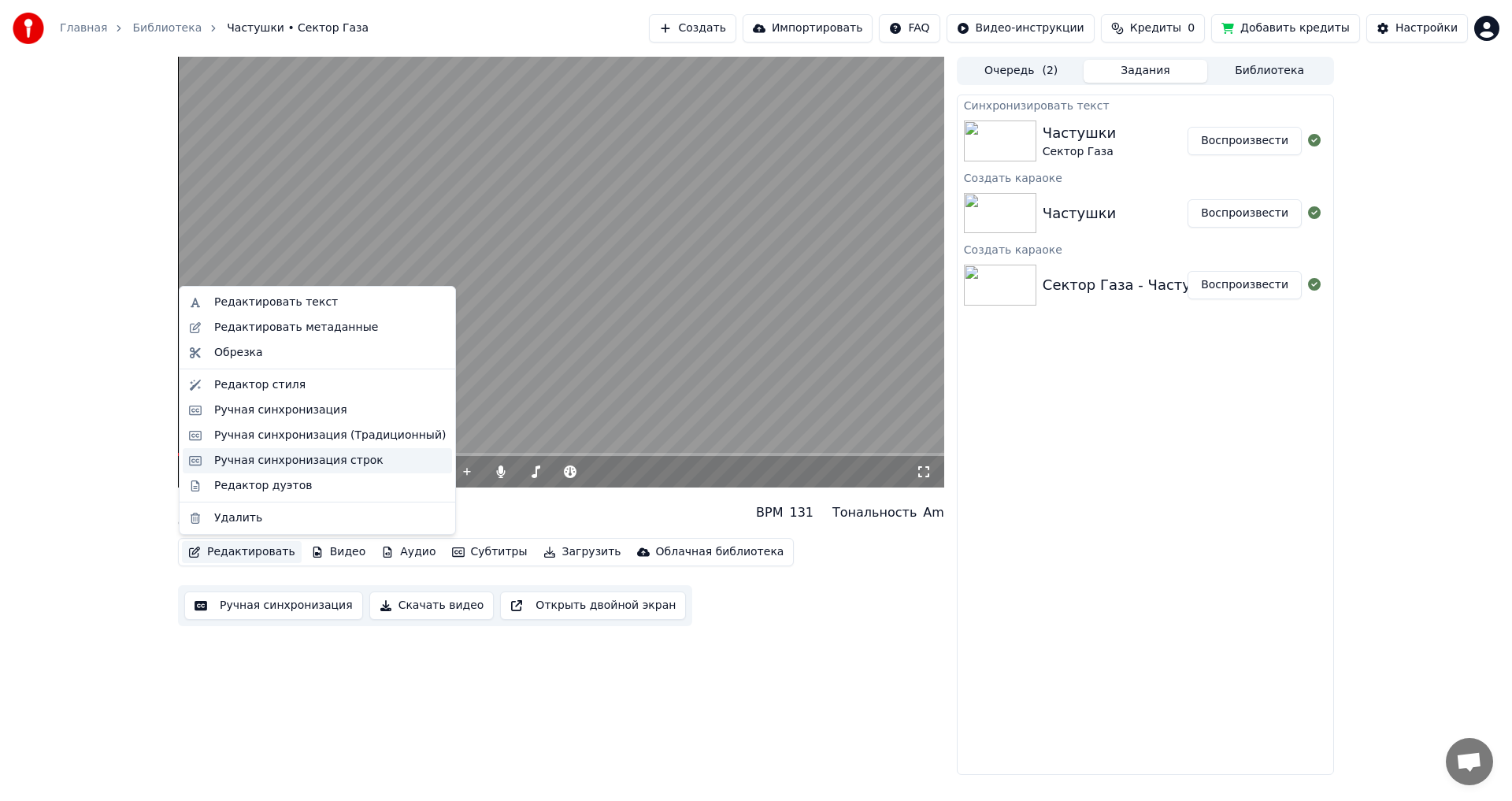
click at [333, 463] on div "Ручная синхронизация строк" at bounding box center [299, 461] width 170 height 16
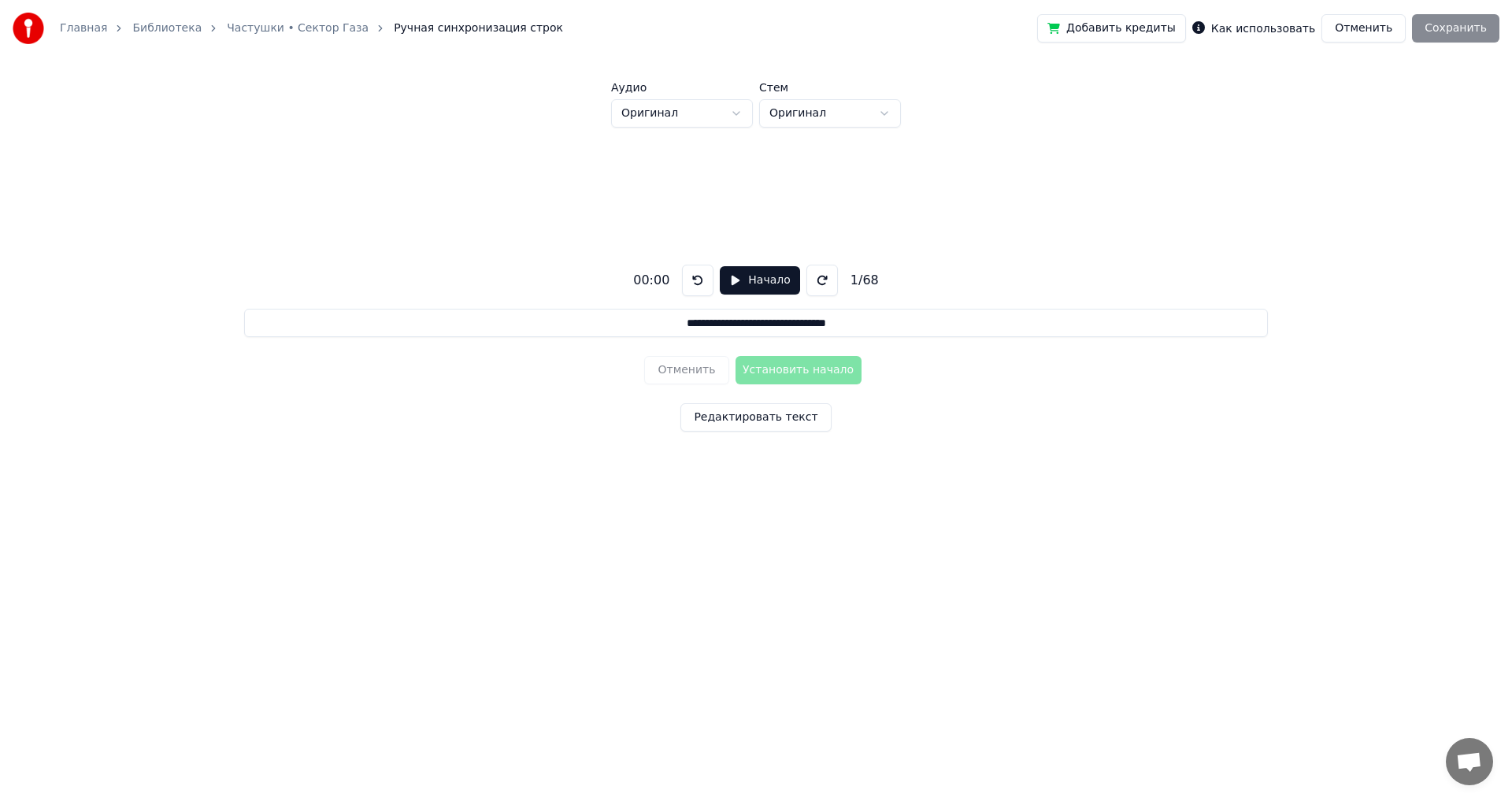
click at [747, 419] on button "Редактировать текст" at bounding box center [755, 417] width 150 height 28
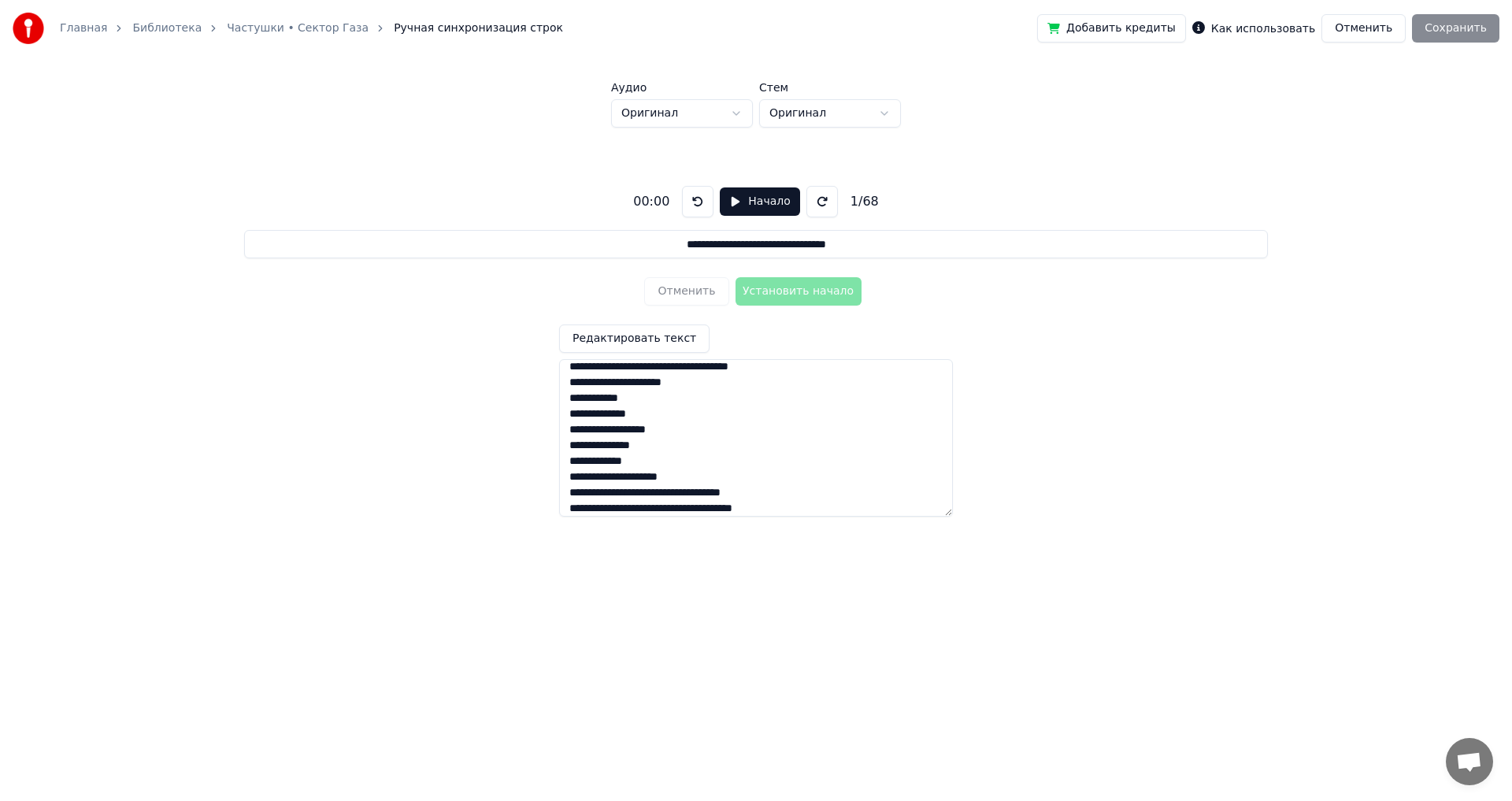
scroll to position [927, 0]
click at [1134, 408] on div "**********" at bounding box center [756, 345] width 1462 height 434
click at [1367, 29] on button "Отменить" at bounding box center [1363, 28] width 84 height 28
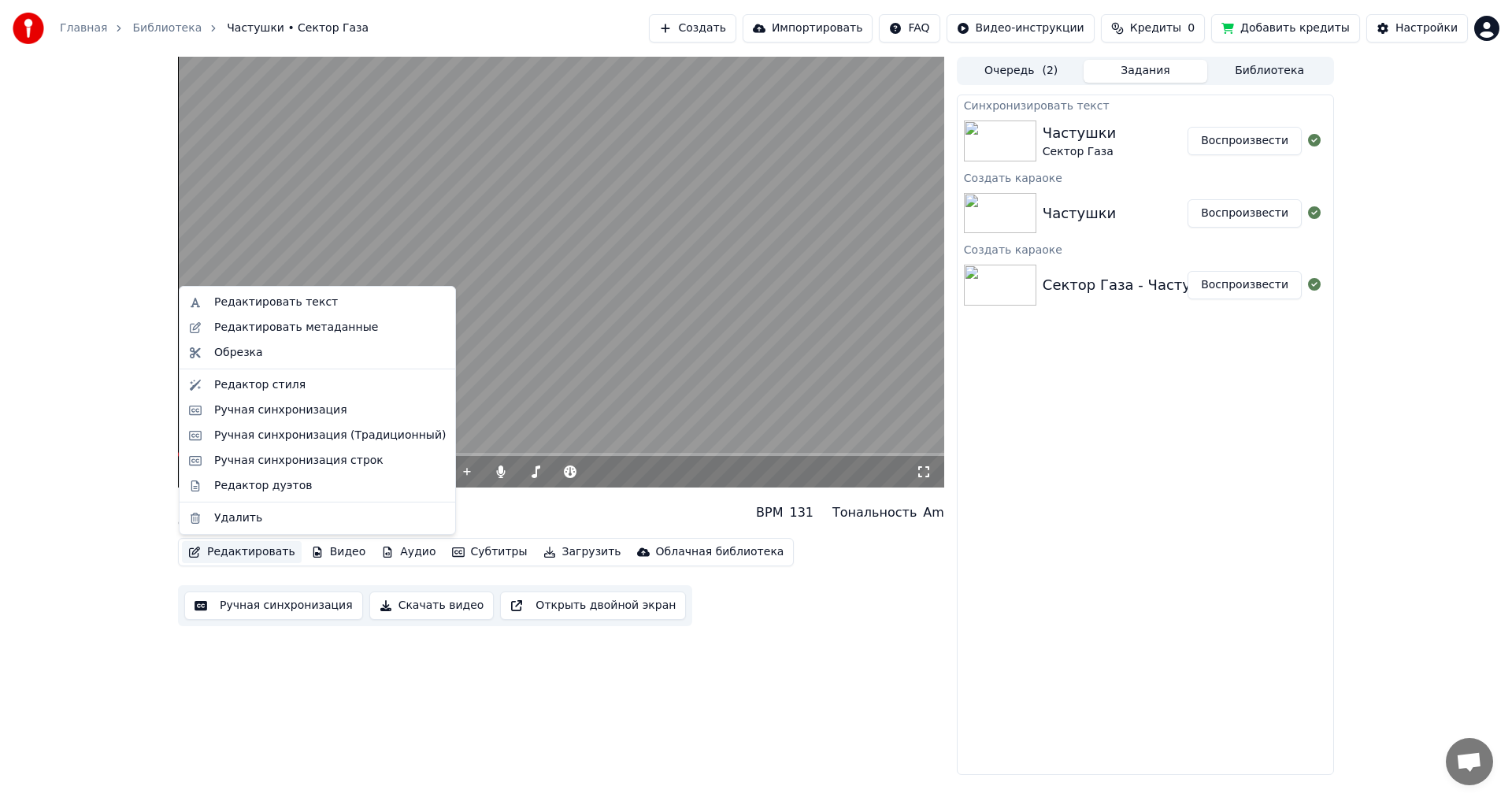
click at [237, 562] on button "Редактировать" at bounding box center [241, 552] width 119 height 22
click at [272, 403] on div "Ручная синхронизация" at bounding box center [280, 410] width 133 height 16
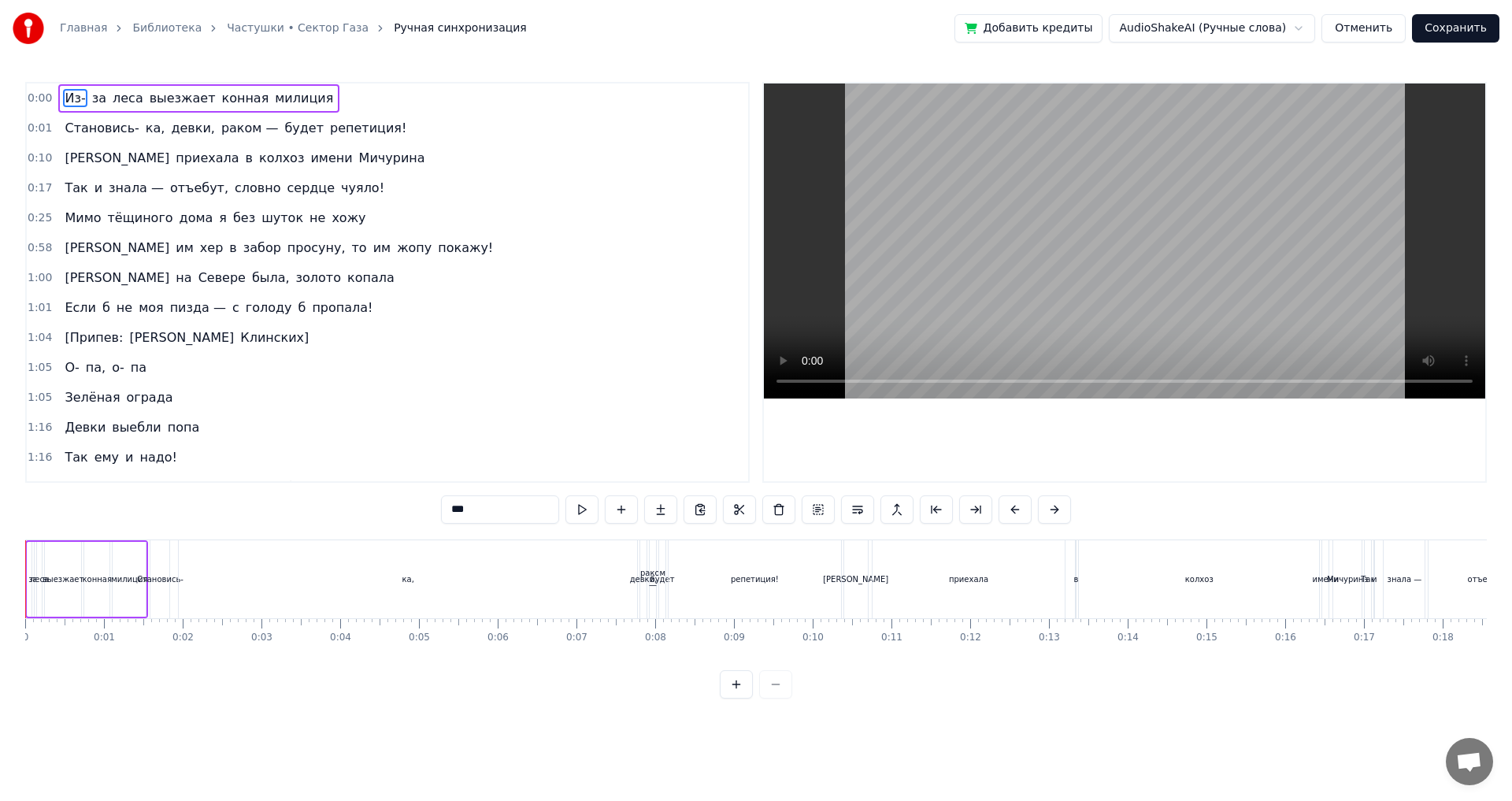
drag, startPoint x: 40, startPoint y: 554, endPoint x: 0, endPoint y: 603, distance: 63.3
click at [0, 603] on div "Главная Библиотека Частушки • Сектор Газа Ручная синхронизация Добавить кредиты…" at bounding box center [756, 349] width 1512 height 698
drag, startPoint x: 78, startPoint y: 103, endPoint x: 63, endPoint y: 103, distance: 15.0
click at [65, 103] on span "Из-" at bounding box center [77, 98] width 23 height 18
click at [274, 94] on span "милиция" at bounding box center [305, 98] width 61 height 18
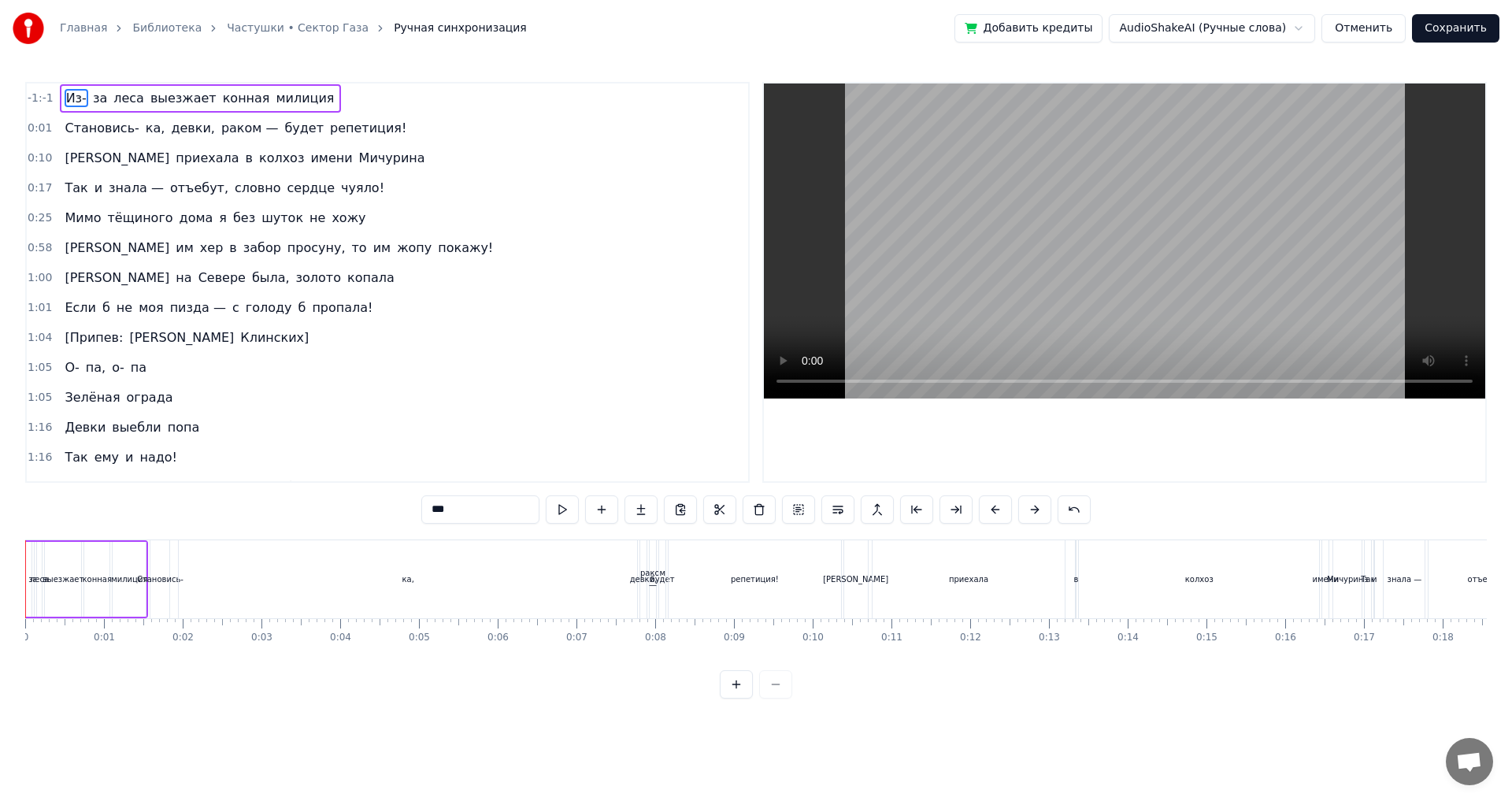
type input "*******"
drag, startPoint x: 354, startPoint y: 99, endPoint x: 110, endPoint y: 103, distance: 244.0
click at [124, 103] on div "-1:-1 Из- за леса выезжает конная милиция" at bounding box center [388, 98] width 722 height 30
click at [74, 101] on span "Из-" at bounding box center [77, 98] width 23 height 18
click at [94, 97] on span "за" at bounding box center [100, 98] width 17 height 18
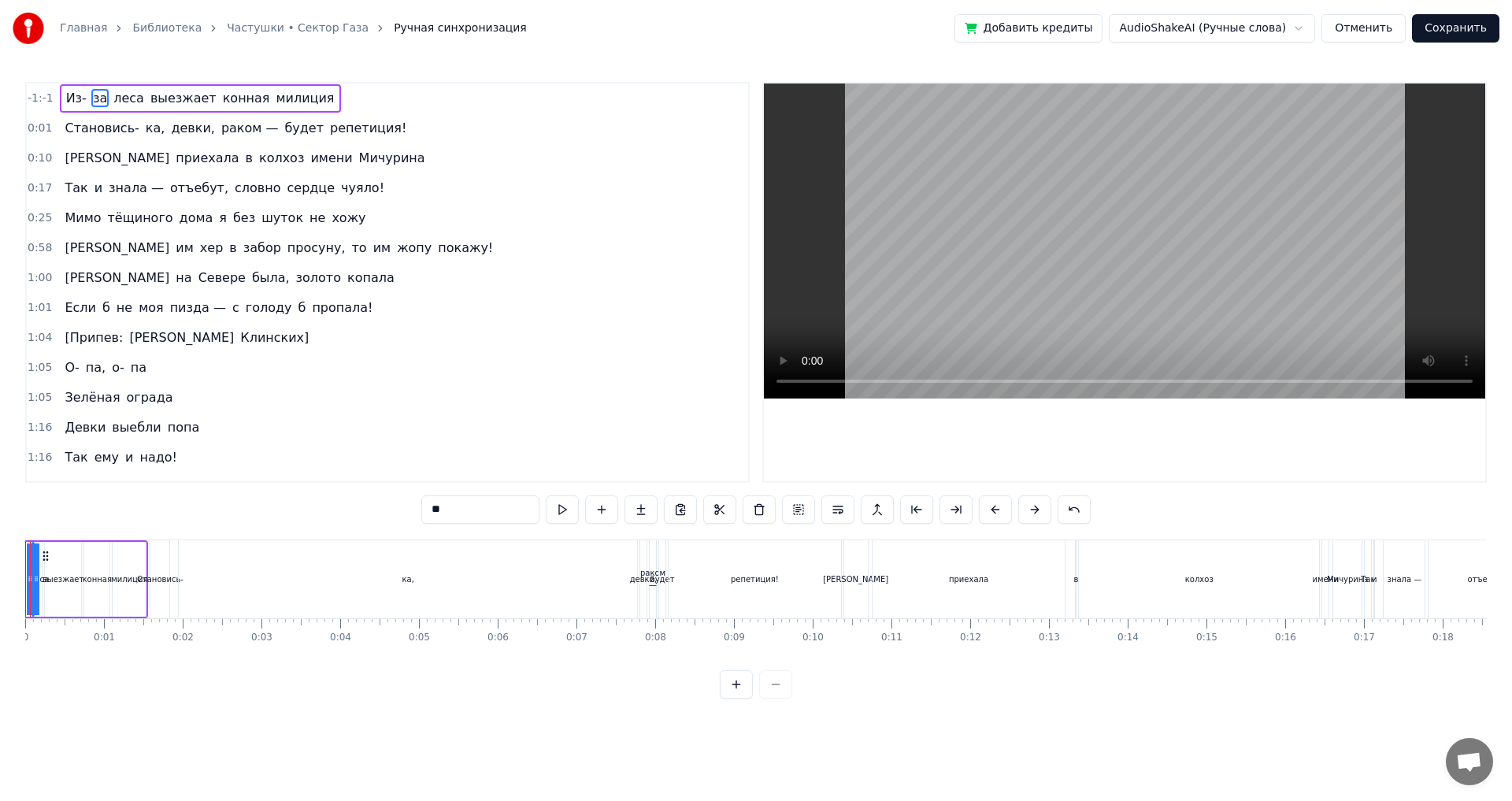
click at [120, 98] on span "леса" at bounding box center [128, 98] width 34 height 18
click at [166, 96] on span "выезжает" at bounding box center [182, 98] width 69 height 18
click at [228, 94] on span "конная" at bounding box center [246, 98] width 50 height 18
click at [274, 95] on span "милиция" at bounding box center [305, 98] width 61 height 18
type input "*******"
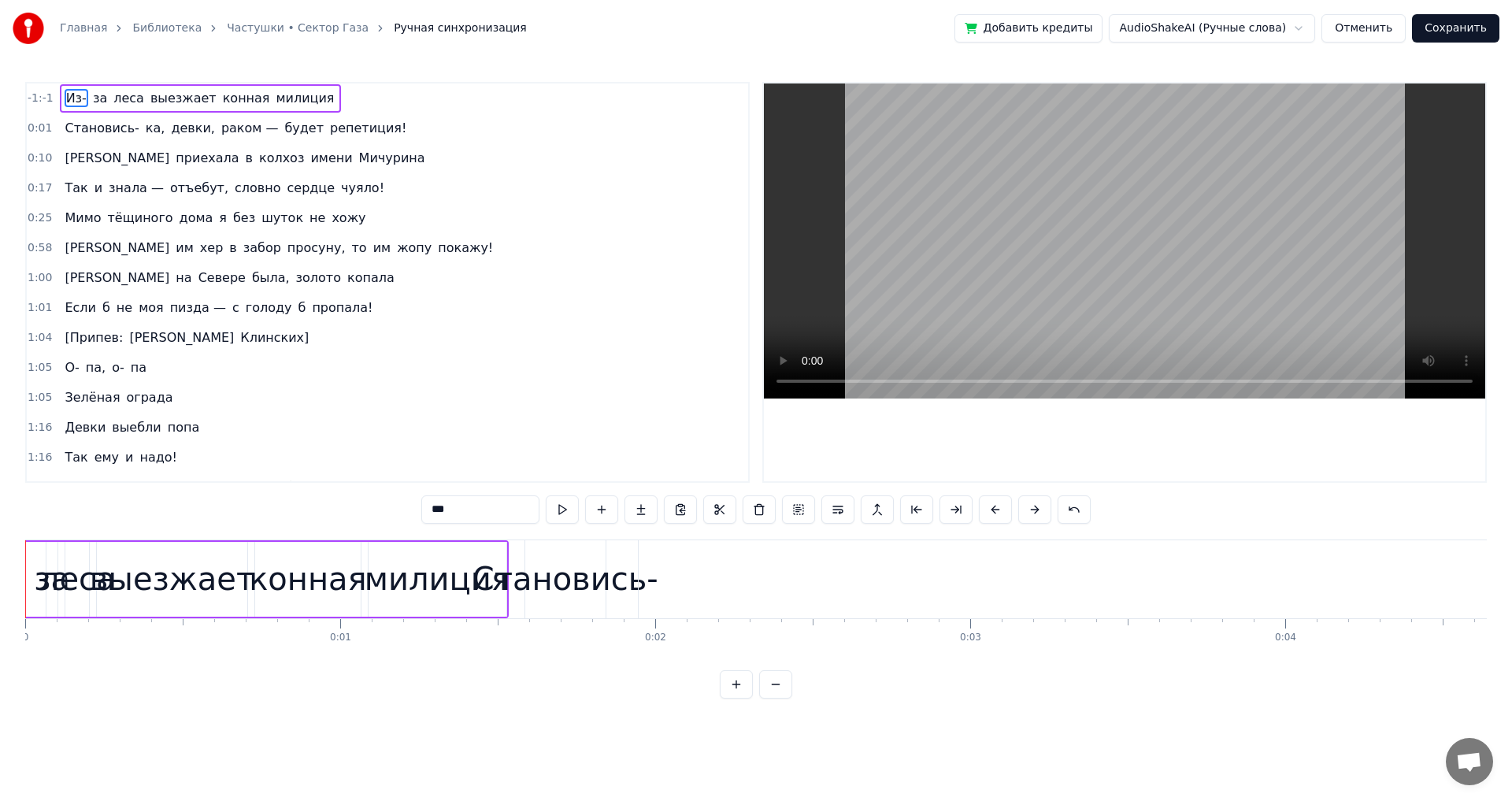
click at [96, 97] on span "за" at bounding box center [100, 98] width 17 height 18
click at [74, 102] on span "Из-" at bounding box center [77, 98] width 23 height 18
click at [94, 98] on span "за" at bounding box center [100, 98] width 17 height 18
type input "**"
drag, startPoint x: 51, startPoint y: 577, endPoint x: 74, endPoint y: 615, distance: 44.4
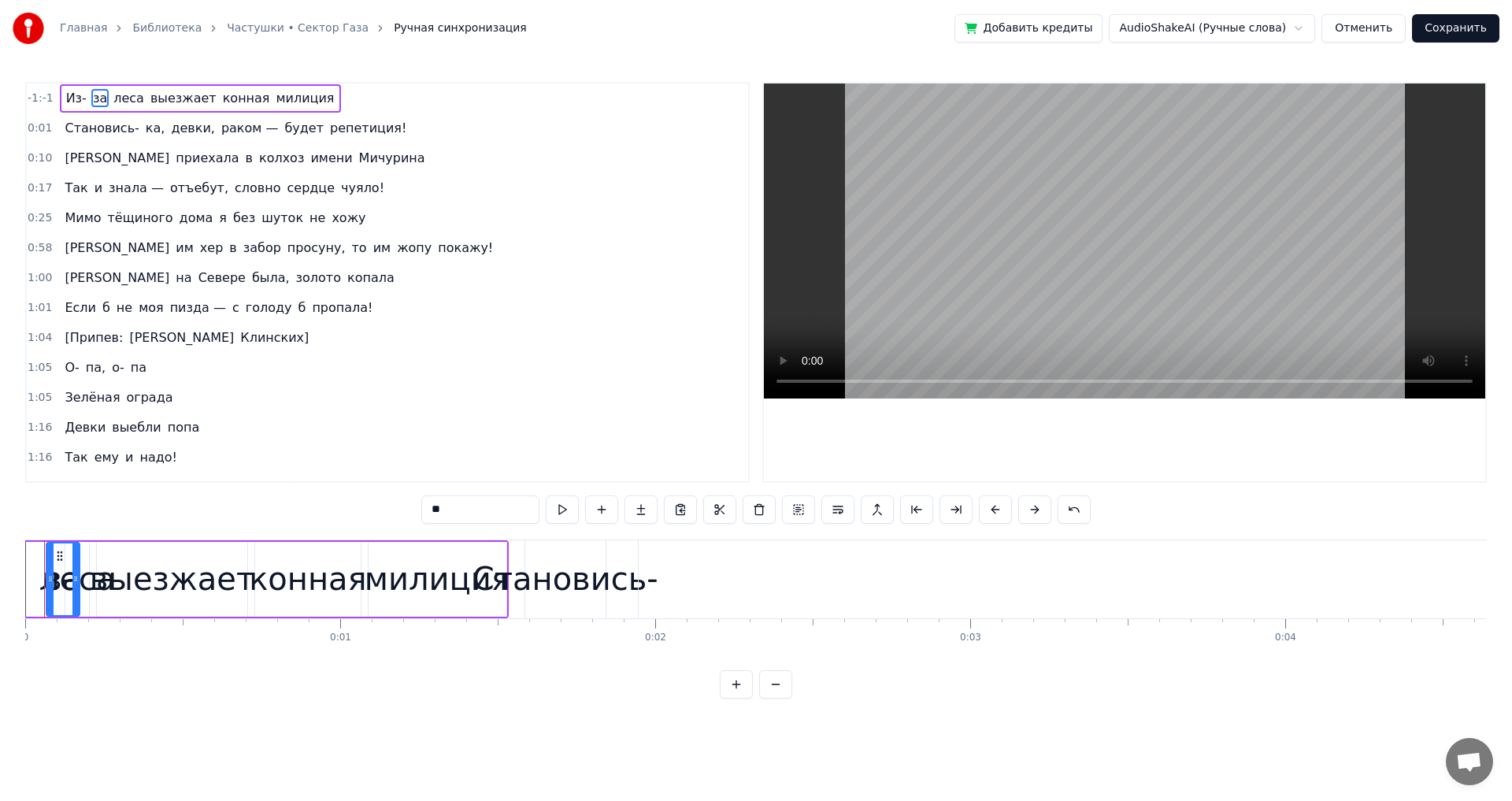
click at [74, 615] on div "за" at bounding box center [63, 579] width 35 height 75
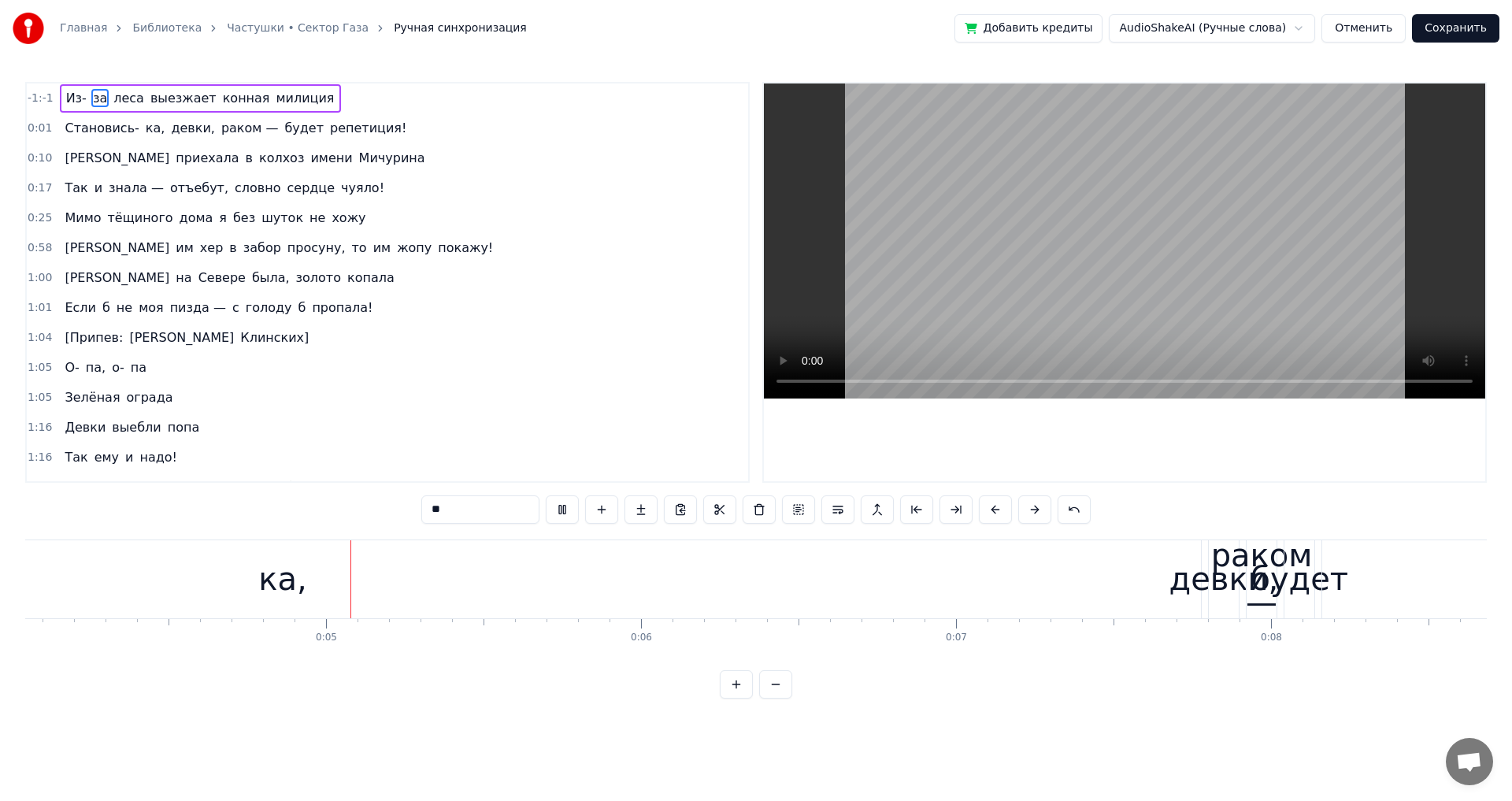
scroll to position [0, 1334]
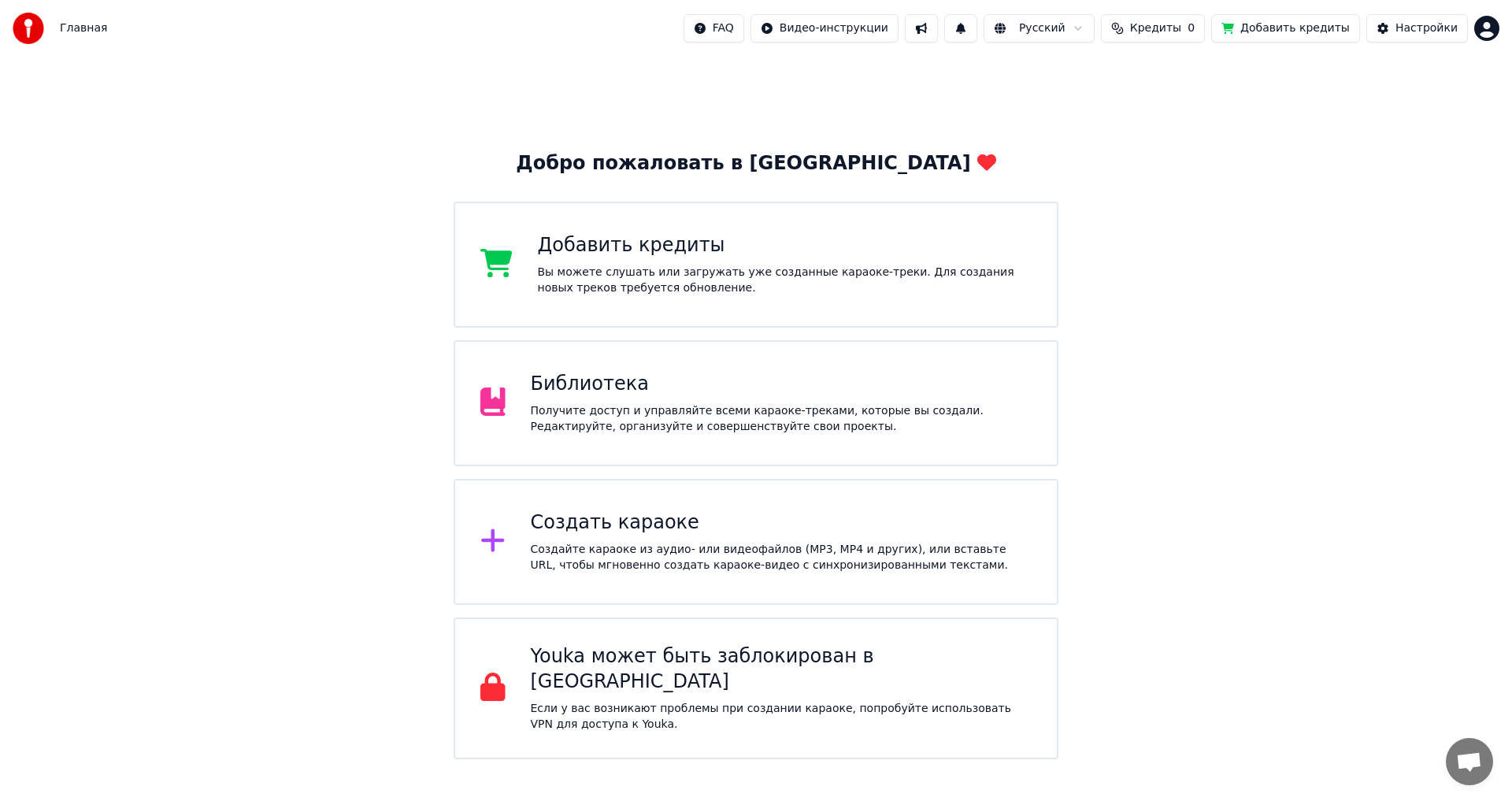
click at [1170, 36] on span "Кредиты" at bounding box center [1155, 28] width 51 height 16
drag, startPoint x: 1341, startPoint y: 448, endPoint x: 768, endPoint y: 622, distance: 598.8
click at [1339, 450] on div "Добро пожаловать в Youka Добавить кредиты Вы можете слушать или загружать уже с…" at bounding box center [756, 407] width 1512 height 702
click at [770, 565] on div "Создайте караоке из аудио- или видеофайлов (MP3, MP4 и других), или вставьте UR…" at bounding box center [781, 558] width 501 height 31
click at [920, 548] on div "Создайте караоке из аудио- или видеофайлов (MP3, MP4 и других), или вставьте UR…" at bounding box center [781, 558] width 501 height 31
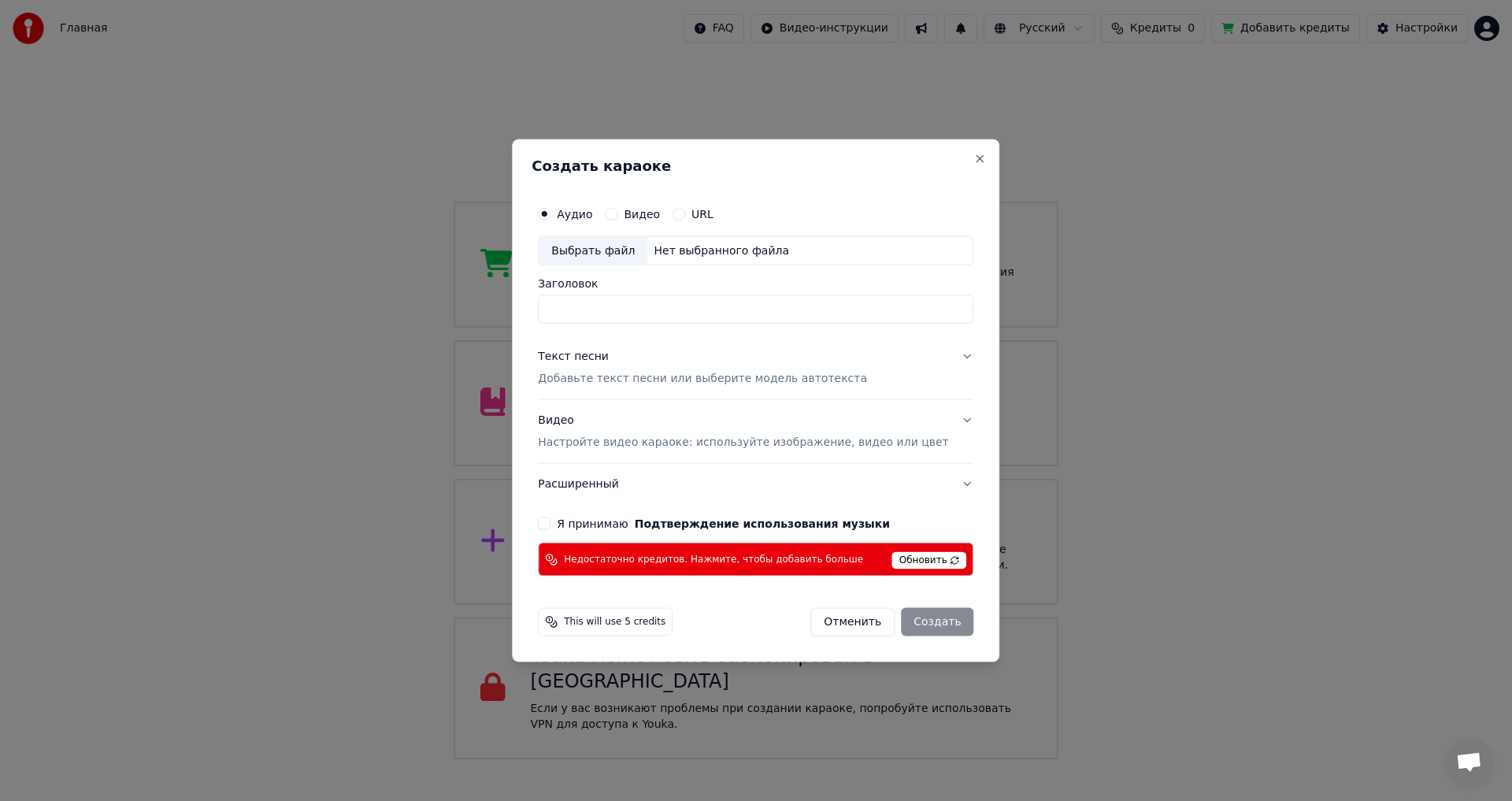
click at [902, 567] on span "Обновить" at bounding box center [929, 561] width 75 height 17
click at [903, 562] on span "Обновить" at bounding box center [929, 561] width 75 height 17
click at [937, 614] on div "Отменить Создать" at bounding box center [891, 622] width 163 height 28
click at [877, 629] on div "Отменить Создать" at bounding box center [891, 622] width 163 height 28
click at [843, 620] on button "Отменить" at bounding box center [852, 622] width 84 height 28
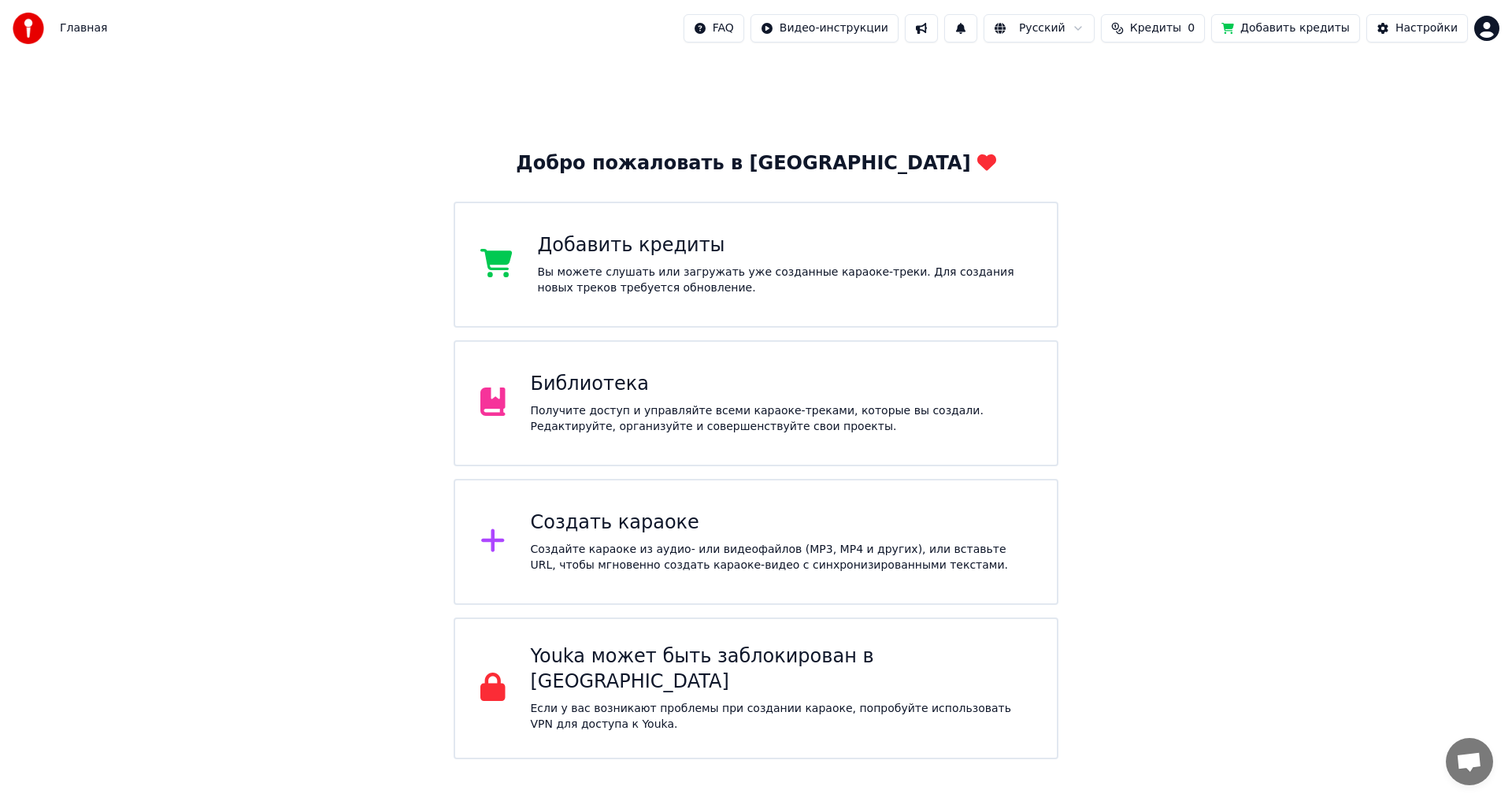
click at [860, 394] on div "Библиотека" at bounding box center [781, 384] width 501 height 25
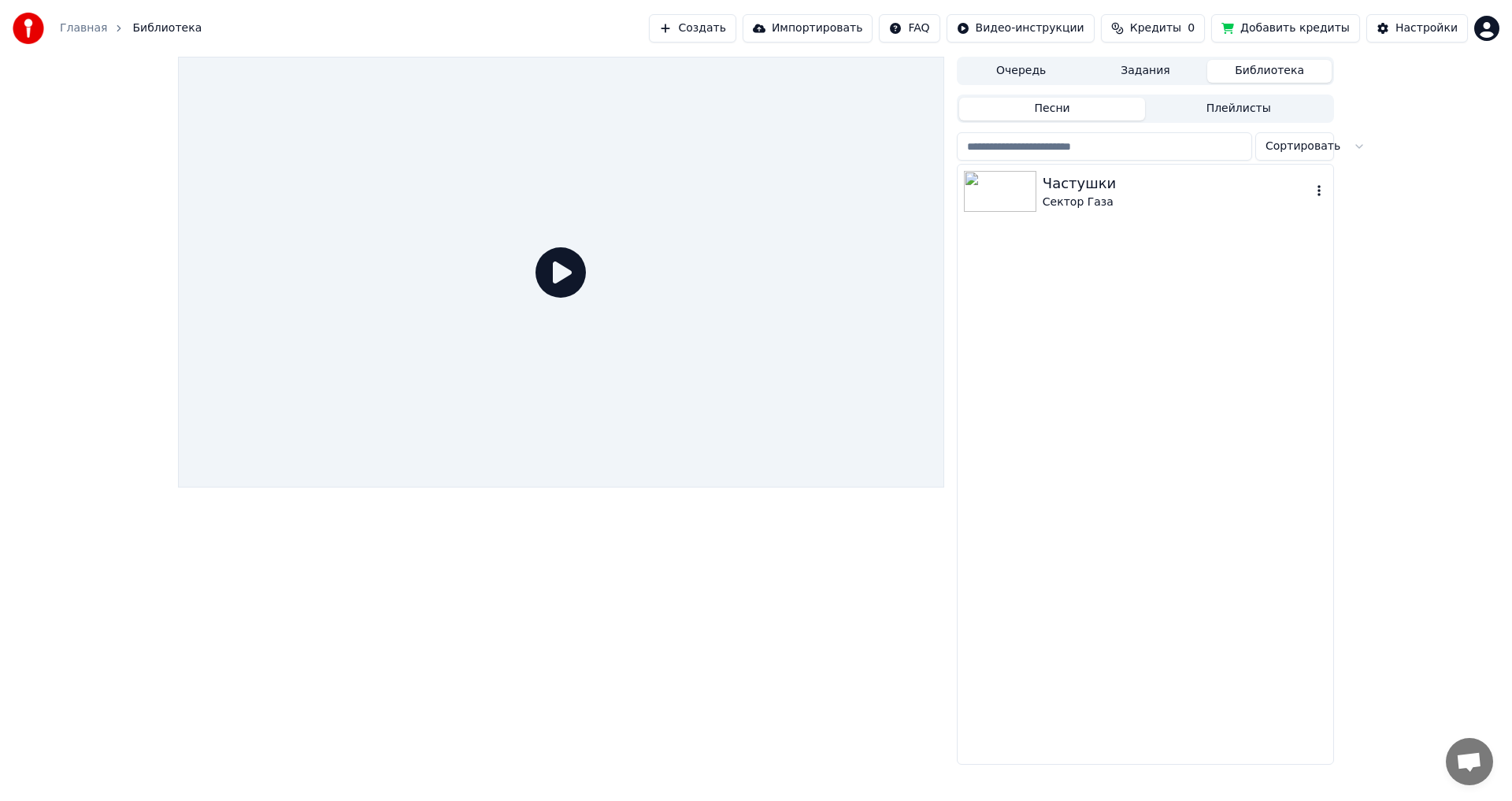
click at [1092, 186] on div "Частушки" at bounding box center [1176, 183] width 269 height 22
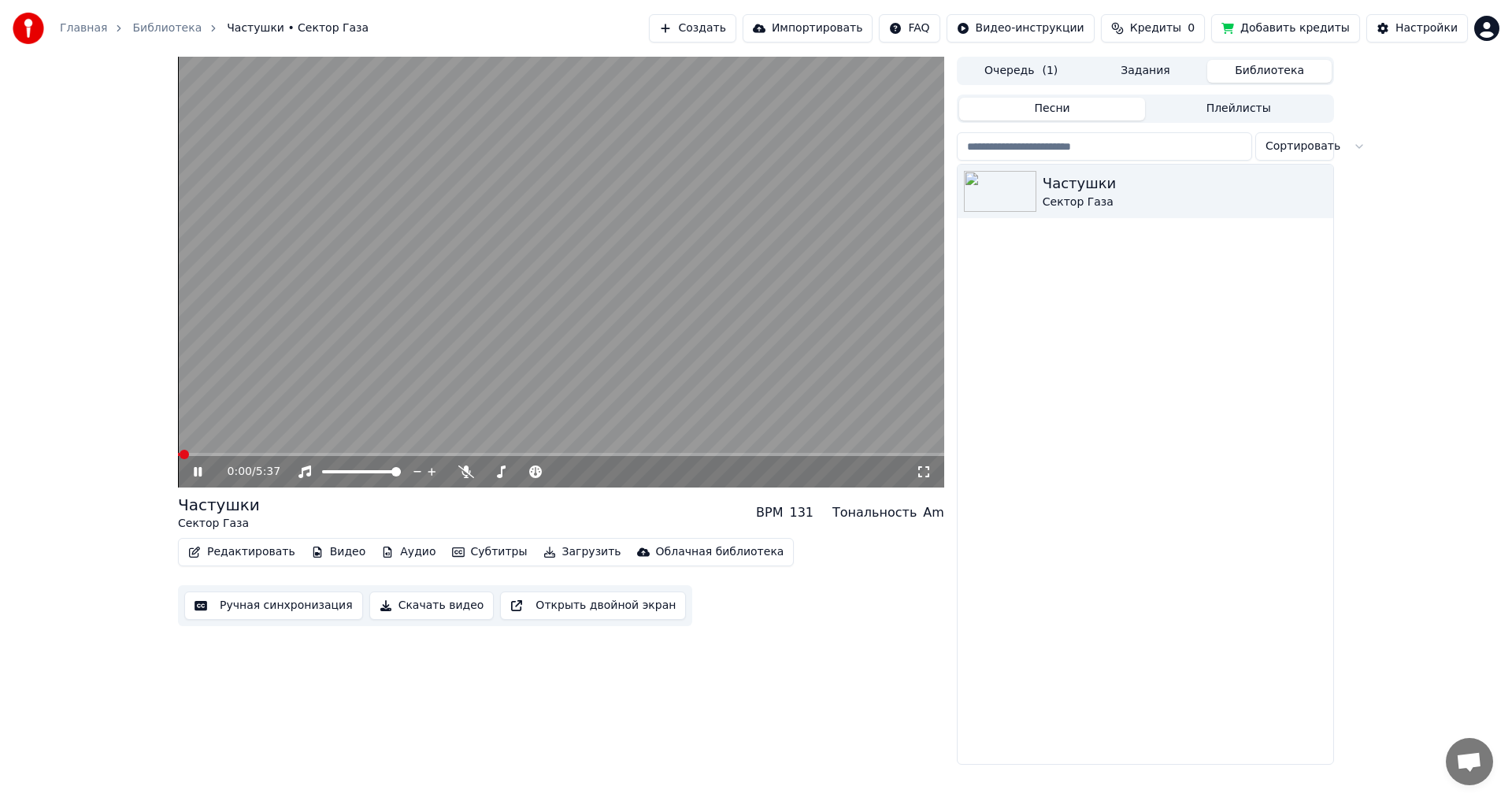
click at [588, 336] on video at bounding box center [561, 272] width 766 height 431
click at [563, 604] on button "Открыть двойной экран" at bounding box center [594, 605] width 186 height 28
click at [193, 474] on icon at bounding box center [209, 471] width 37 height 13
